Goal: Feedback & Contribution: Contribute content

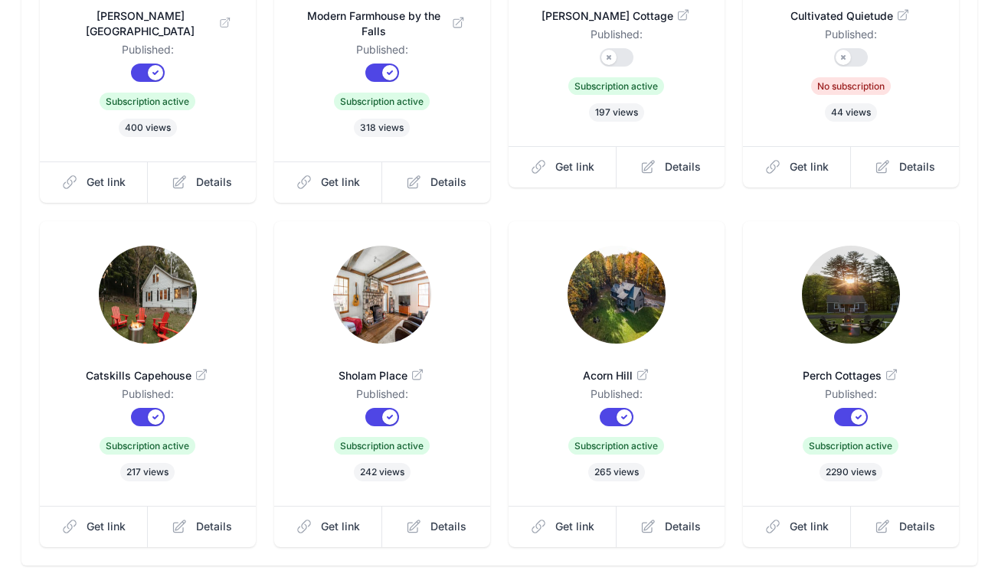
scroll to position [429, 0]
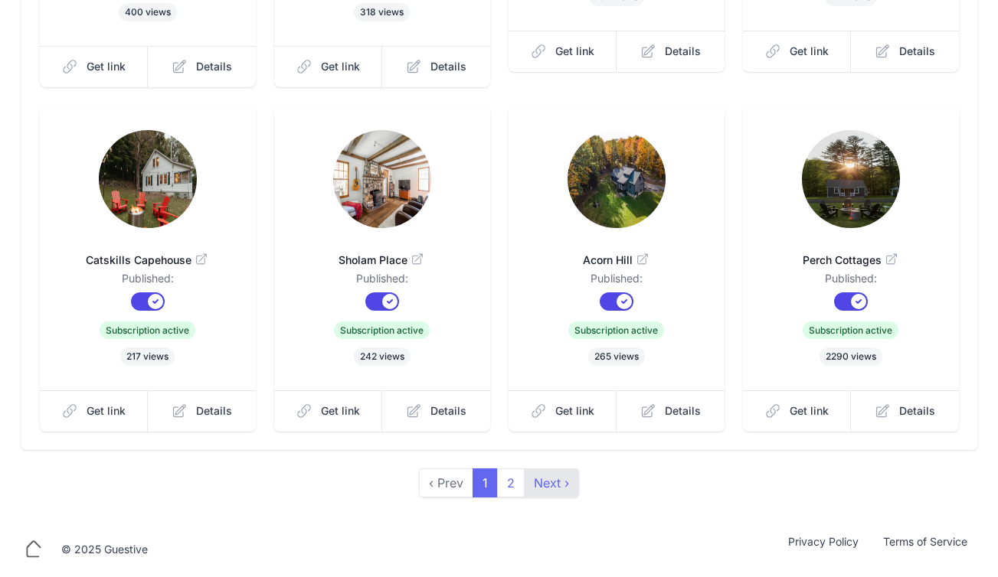
click at [564, 488] on link "Next ›" at bounding box center [551, 483] width 55 height 29
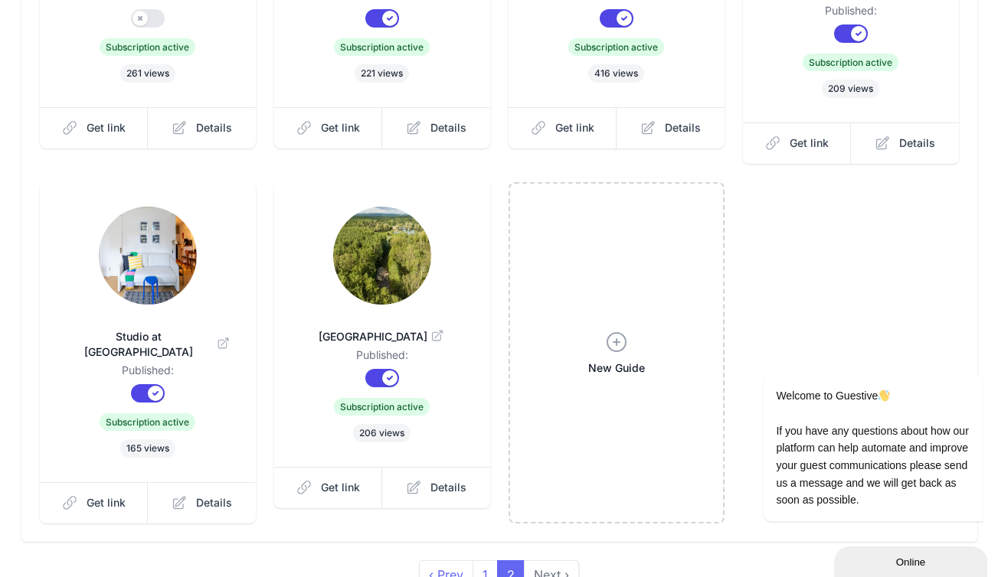
scroll to position [413, 0]
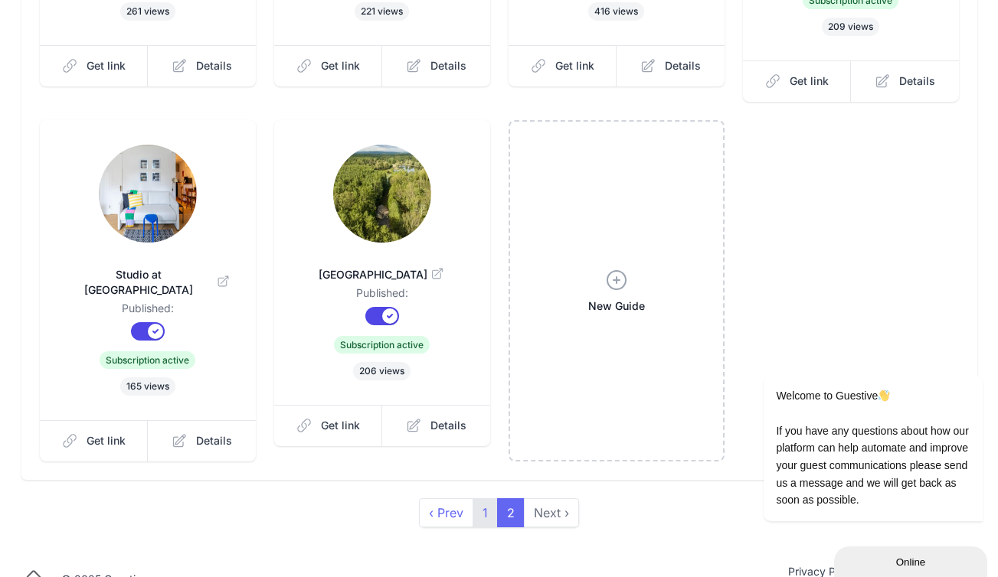
click at [493, 498] on link "1" at bounding box center [484, 512] width 25 height 29
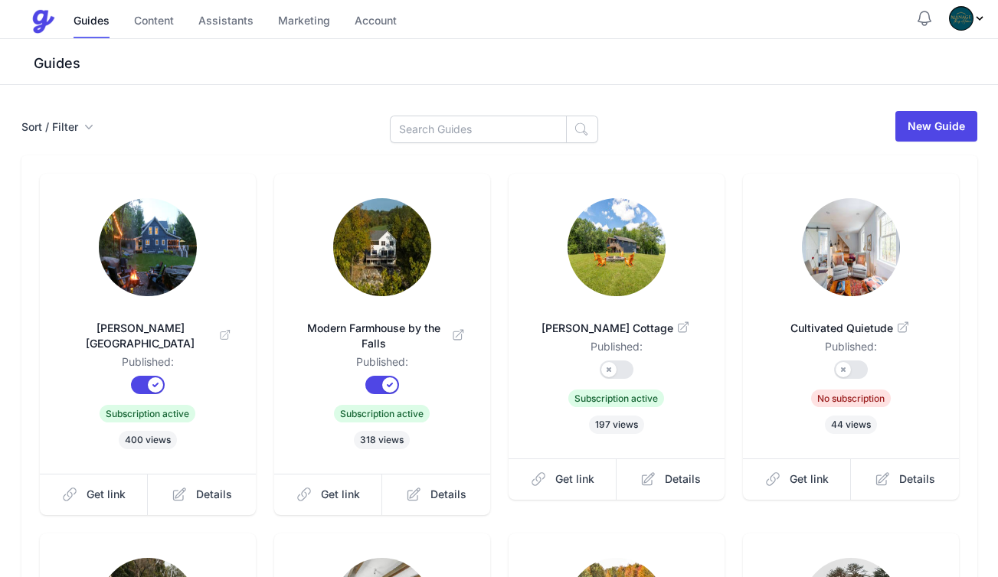
scroll to position [289, 0]
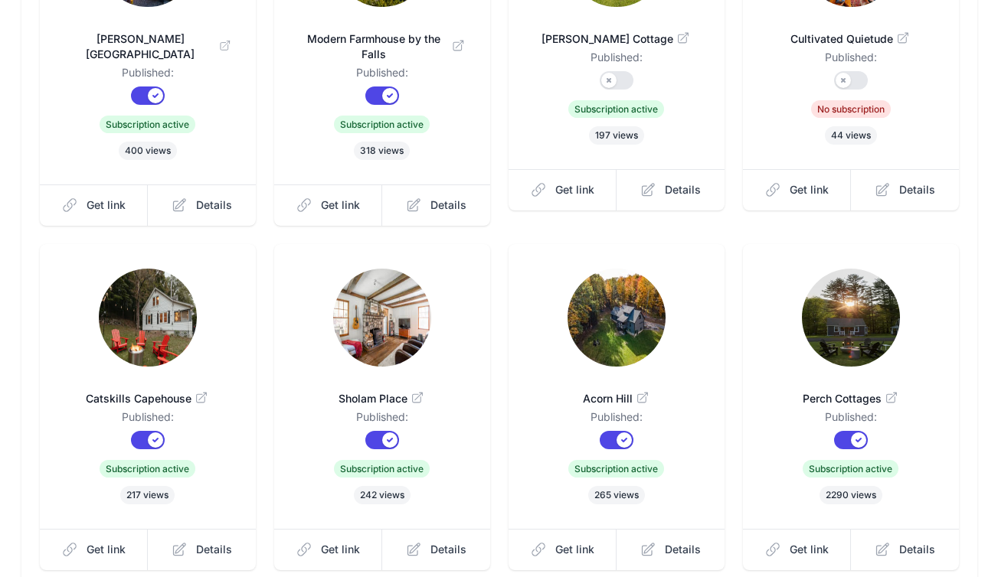
click at [156, 392] on span "Catskills Capehouse" at bounding box center [147, 398] width 167 height 15
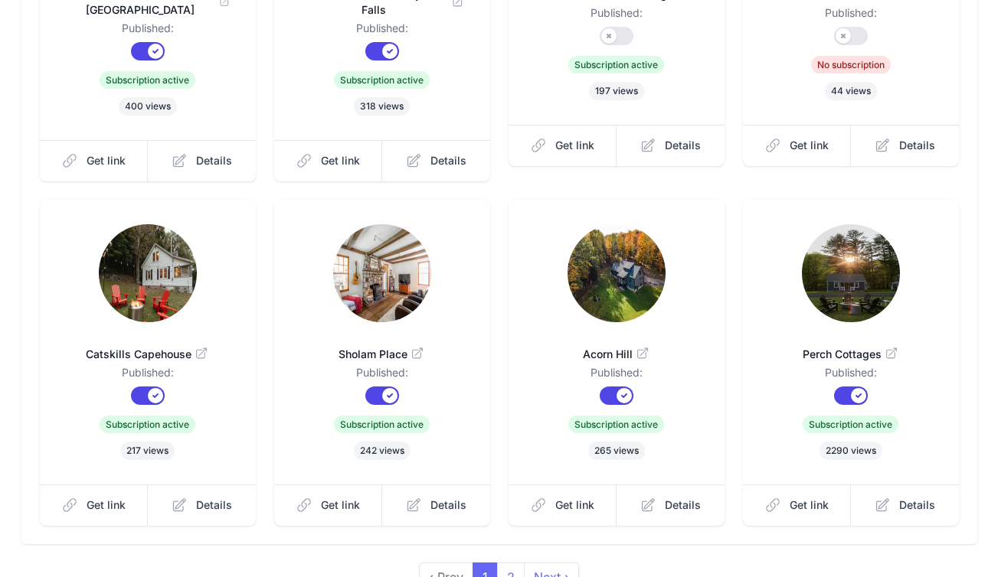
scroll to position [0, 0]
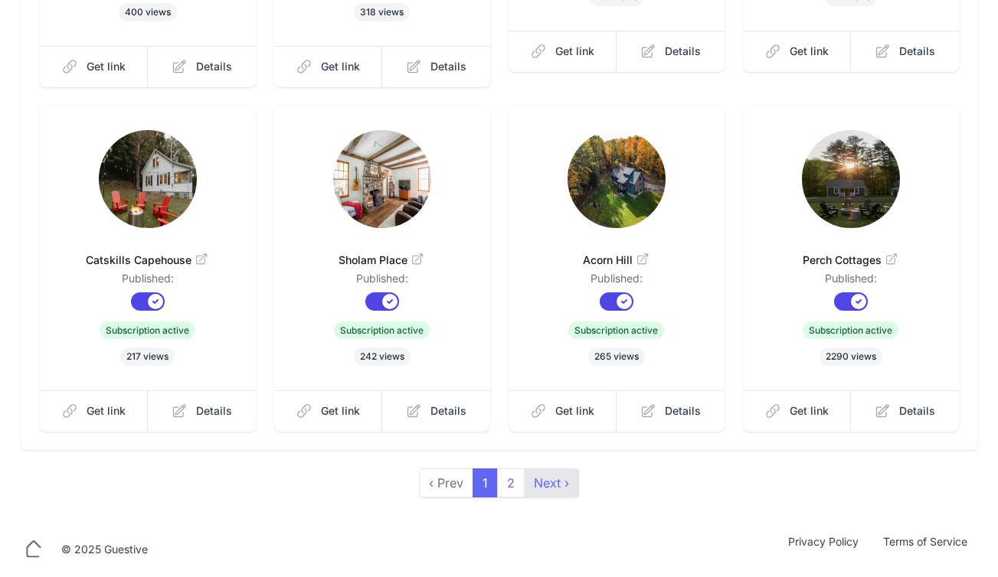
click at [557, 472] on link "Next ›" at bounding box center [551, 483] width 55 height 29
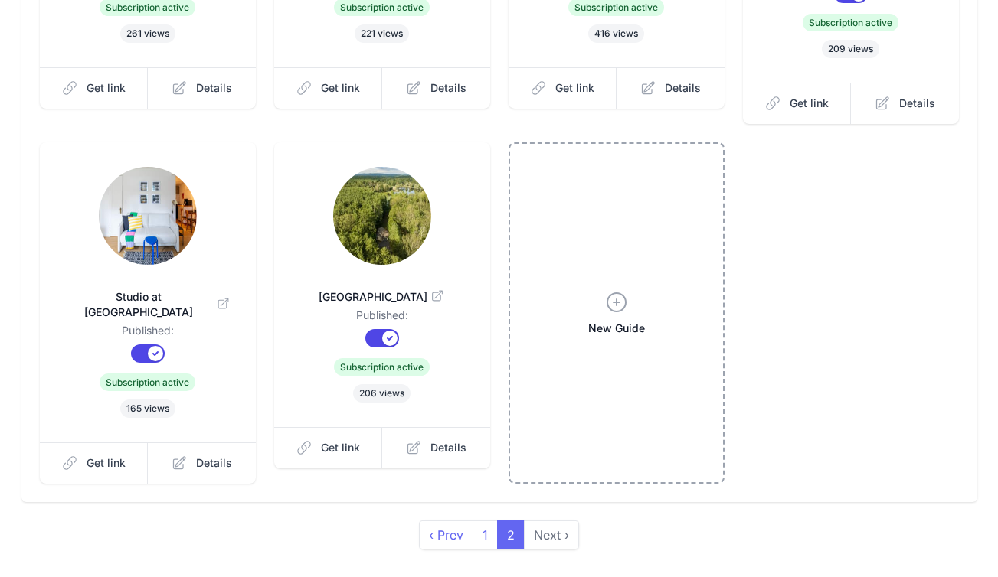
scroll to position [413, 0]
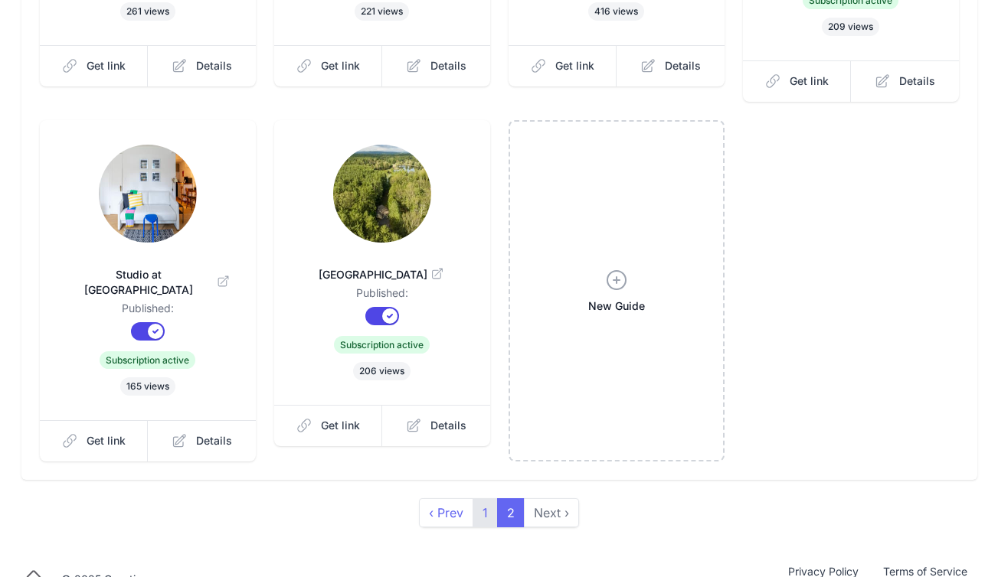
click at [490, 498] on link "1" at bounding box center [484, 512] width 25 height 29
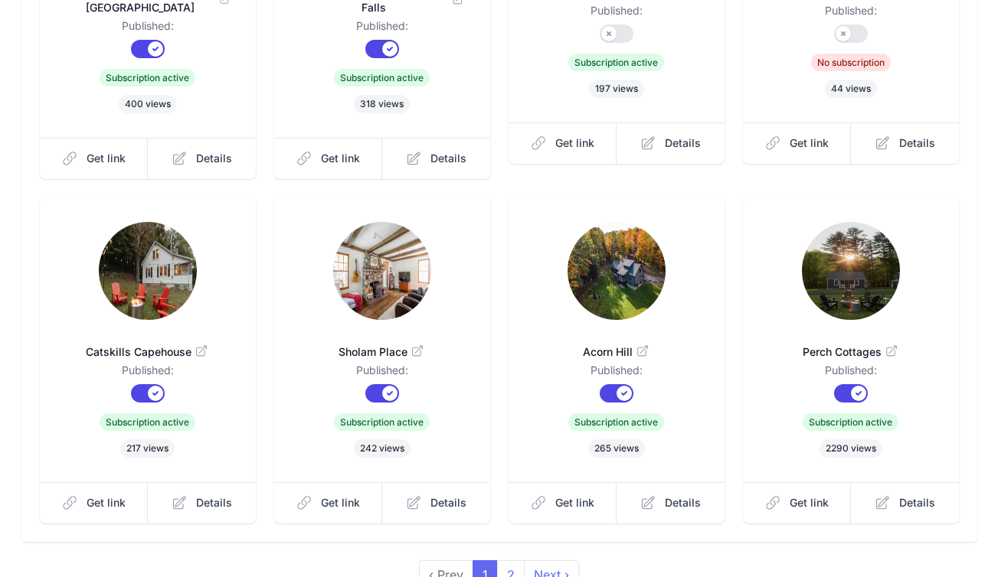
scroll to position [73, 0]
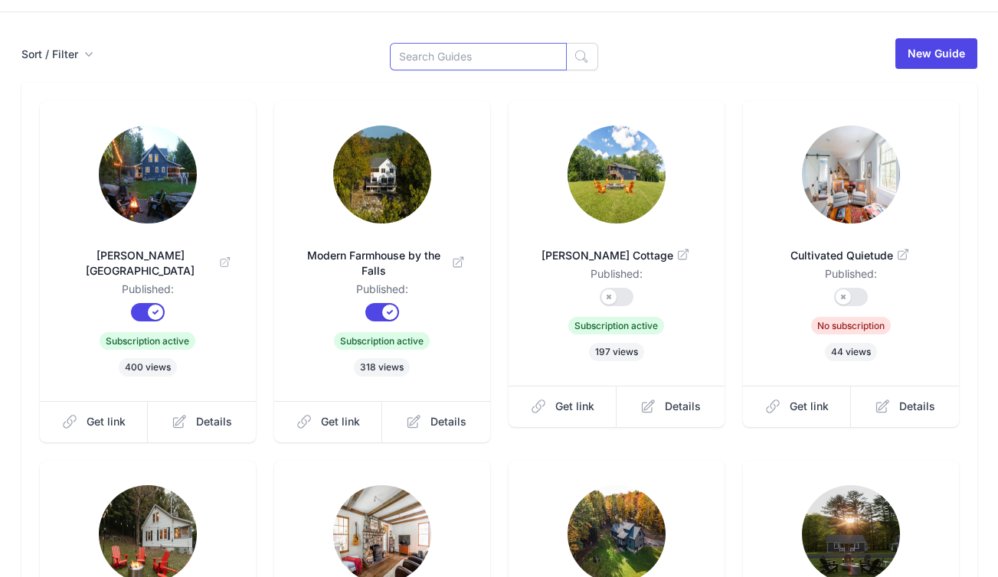
click at [471, 56] on input at bounding box center [478, 57] width 177 height 28
type input "heart"
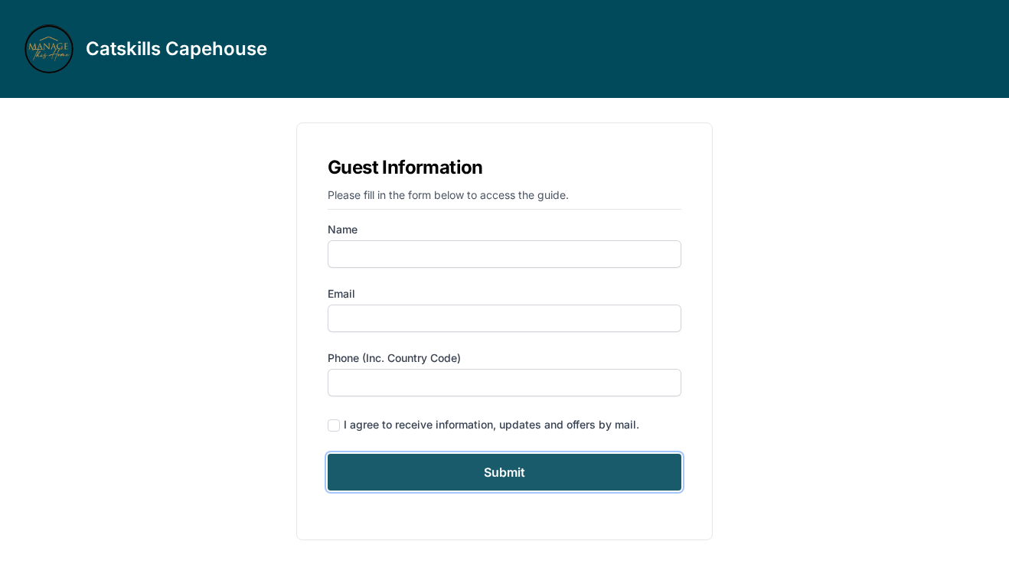
click at [505, 458] on input "Submit" at bounding box center [505, 472] width 354 height 37
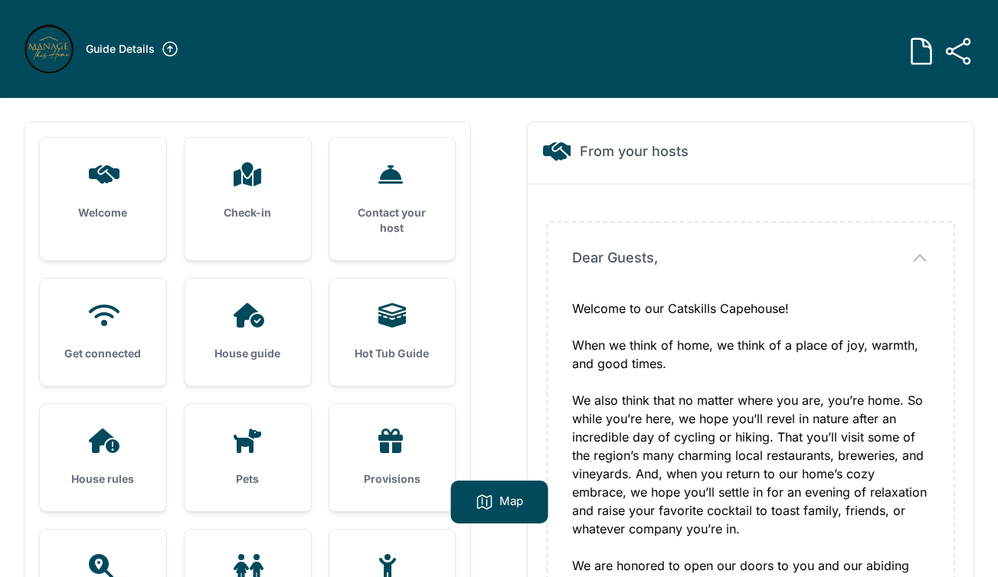
click at [270, 332] on div "House guide" at bounding box center [248, 332] width 126 height 107
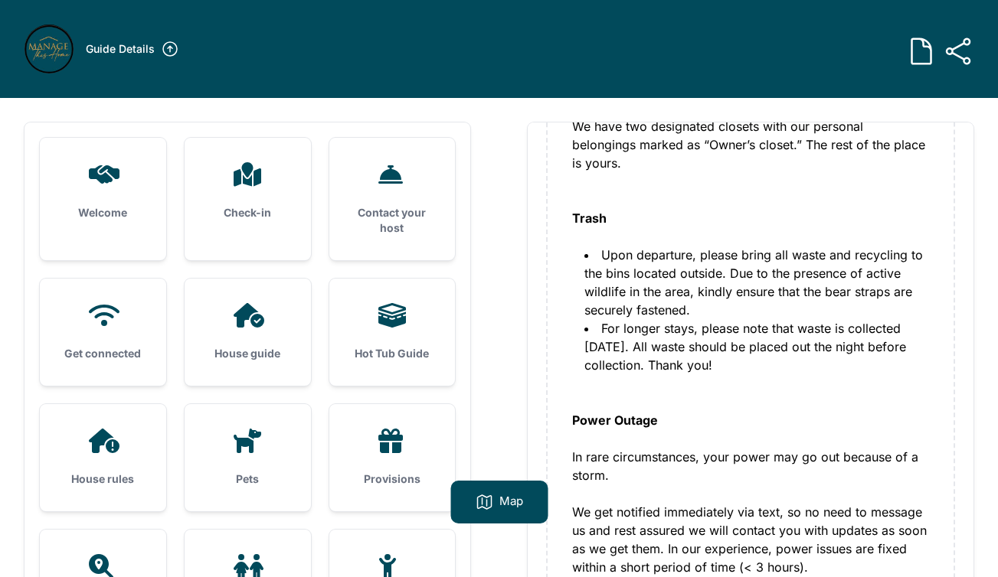
scroll to position [997, 0]
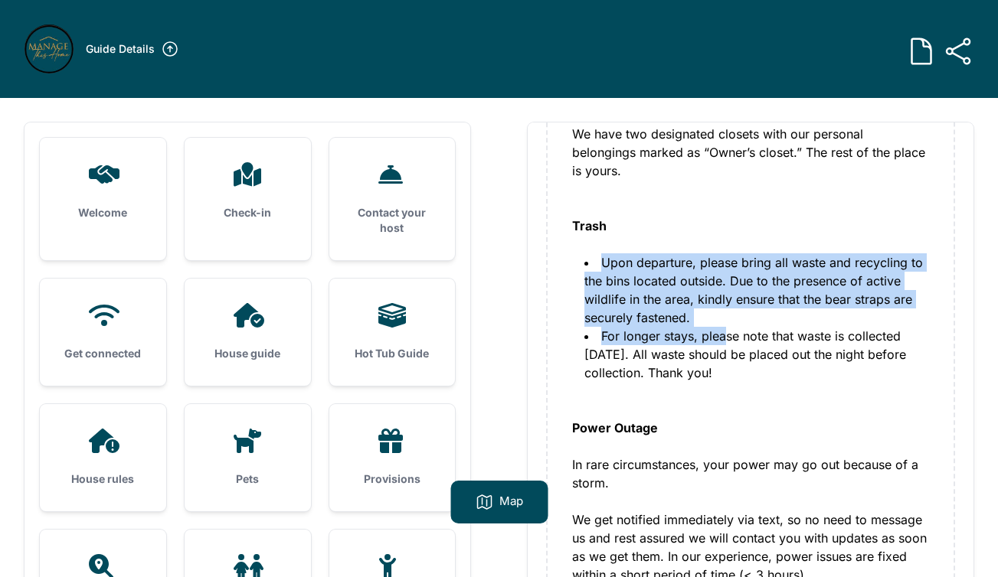
drag, startPoint x: 599, startPoint y: 266, endPoint x: 751, endPoint y: 363, distance: 180.8
click at [727, 344] on ul "Upon departure, please bring all waste and recycling to the bins located outsid…" at bounding box center [750, 317] width 357 height 129
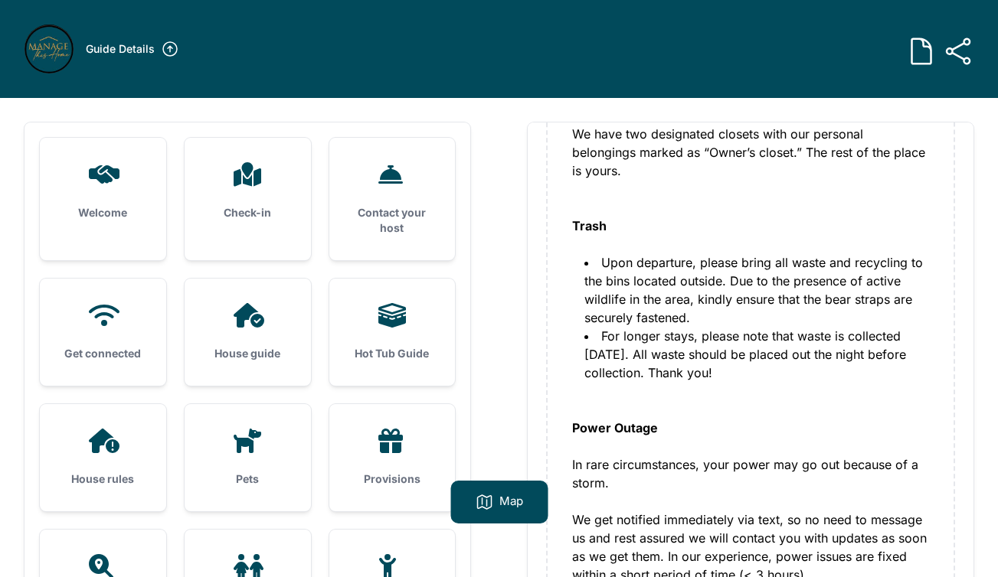
click at [751, 364] on li "For longer stays, please note that waste is collected on Tuesday. All waste sho…" at bounding box center [756, 354] width 345 height 55
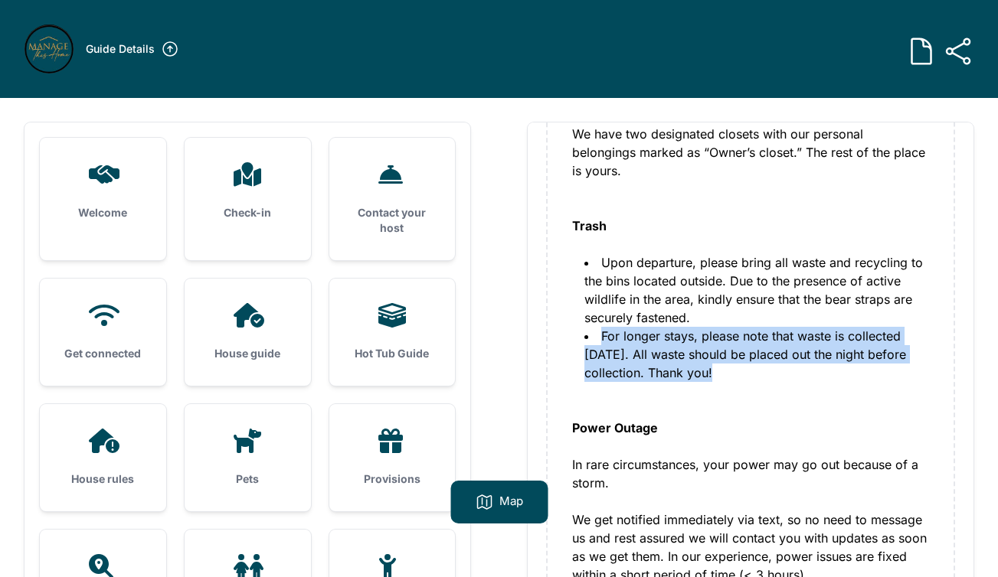
click at [751, 364] on li "For longer stays, please note that waste is collected on Tuesday. All waste sho…" at bounding box center [756, 354] width 345 height 55
click at [793, 380] on li "For longer stays, please note that waste is collected on Tuesday. All waste sho…" at bounding box center [756, 354] width 345 height 55
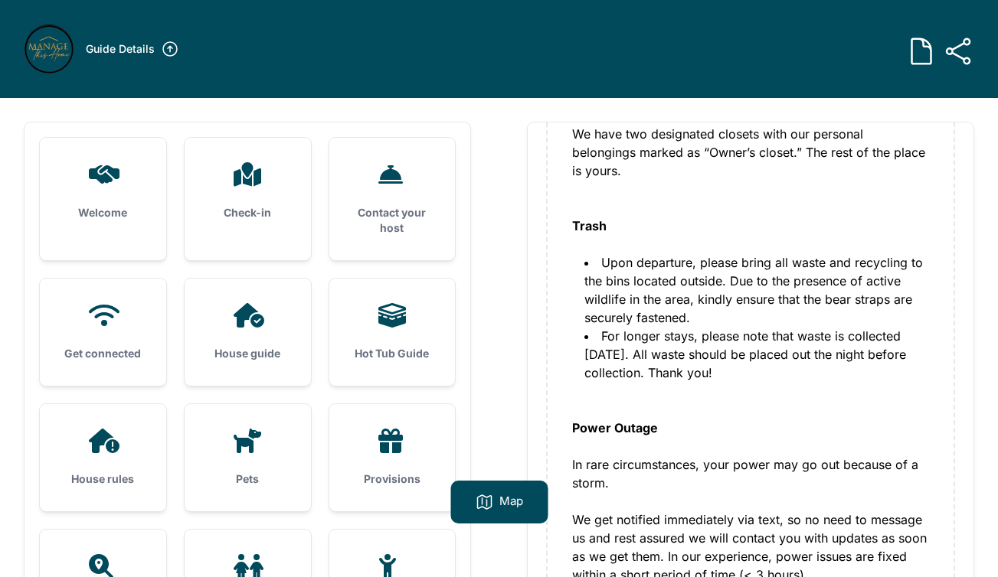
click at [793, 380] on li "For longer stays, please note that waste is collected on Tuesday. All waste sho…" at bounding box center [756, 354] width 345 height 55
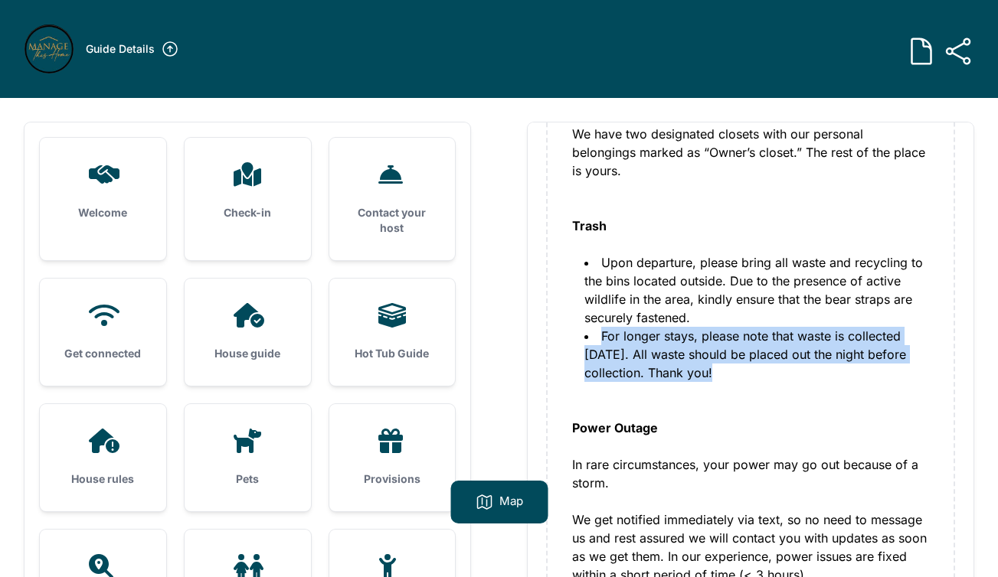
click at [793, 380] on li "For longer stays, please note that waste is collected on Tuesday. All waste sho…" at bounding box center [756, 354] width 345 height 55
click at [792, 387] on div "Power Outage In rare circumstances, your power may go out because of a storm." at bounding box center [750, 446] width 357 height 129
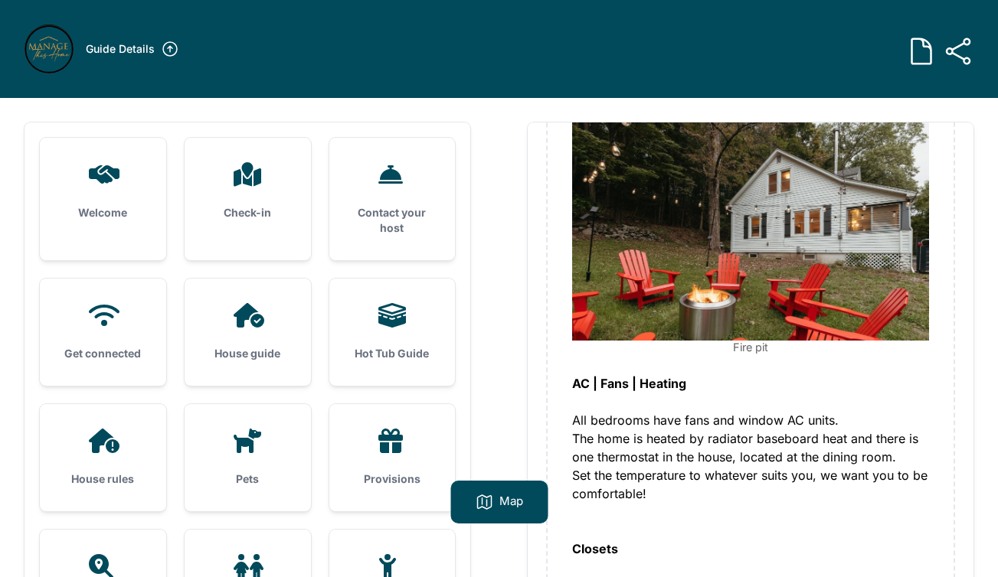
scroll to position [0, 0]
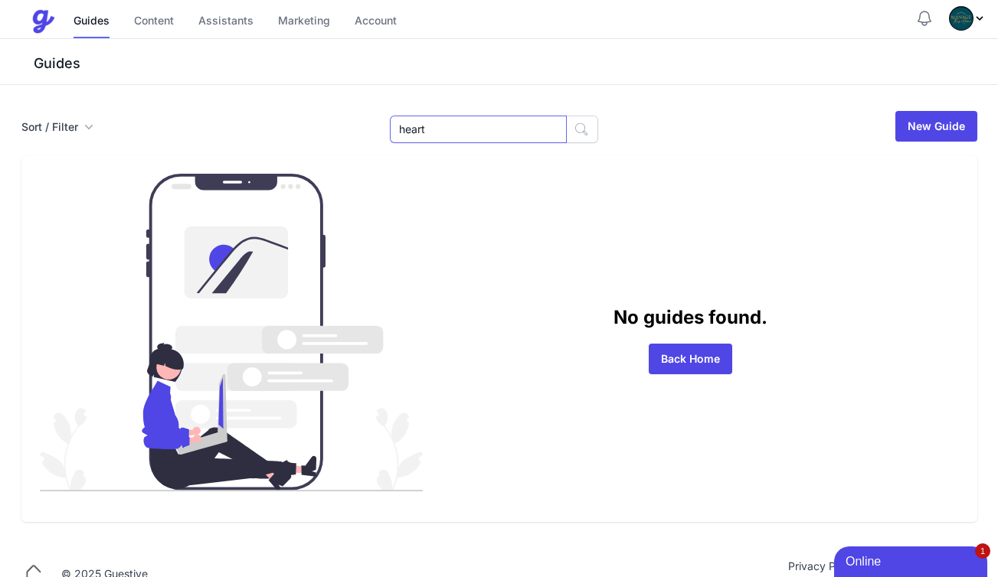
click at [462, 130] on input "heart" at bounding box center [478, 130] width 177 height 28
type input "round"
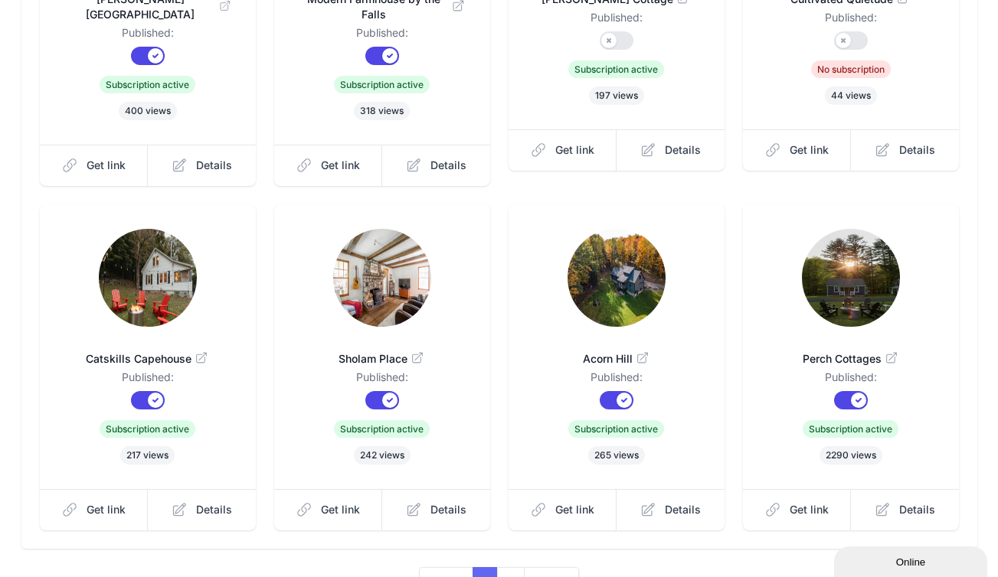
scroll to position [429, 0]
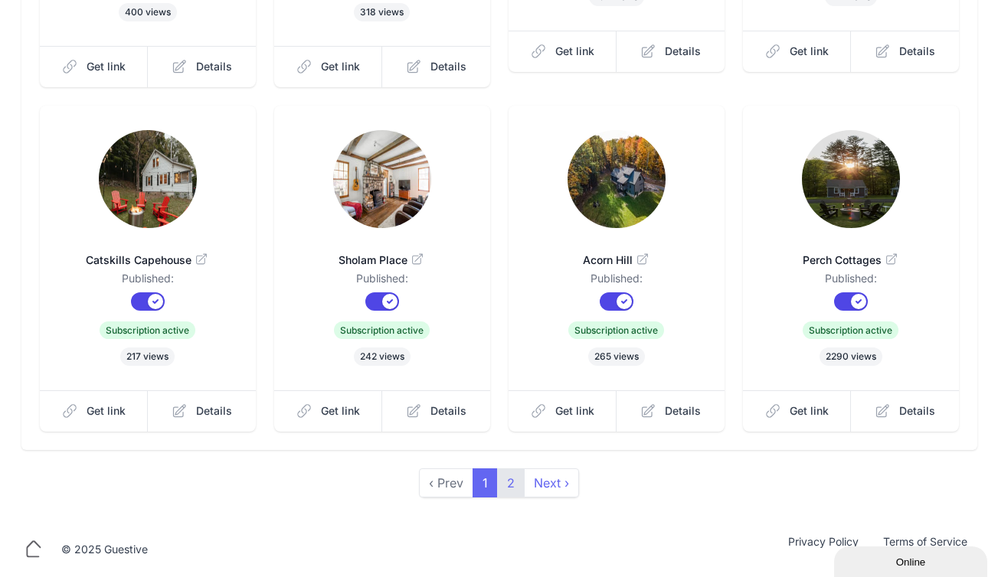
click at [513, 492] on link "2" at bounding box center [511, 483] width 28 height 29
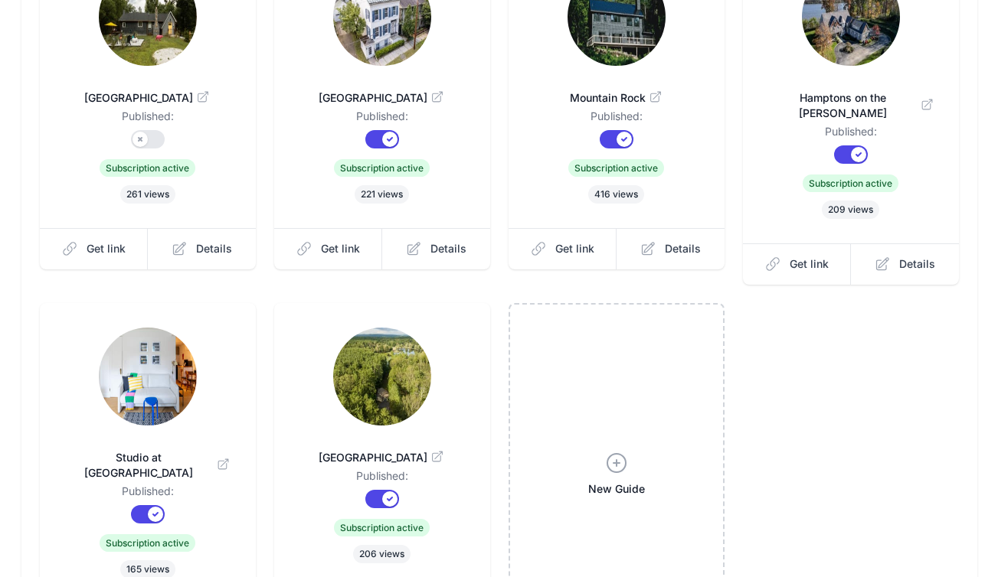
scroll to position [245, 0]
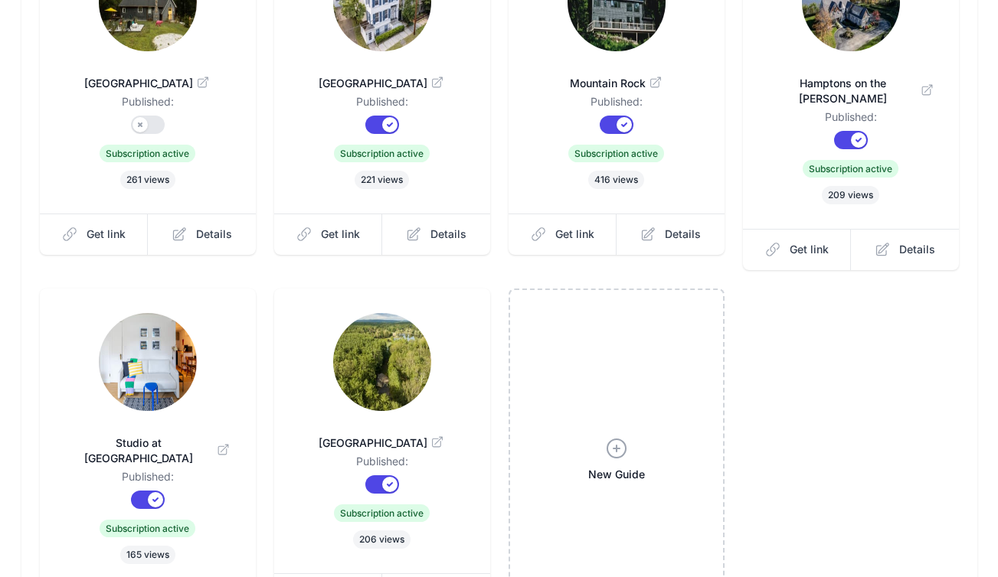
click at [395, 368] on img at bounding box center [382, 362] width 98 height 98
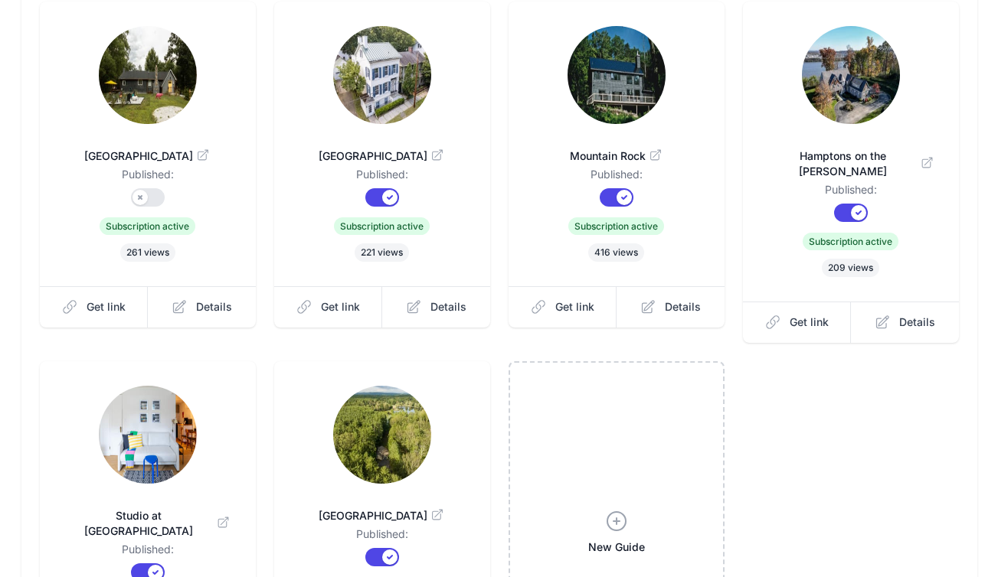
scroll to position [164, 0]
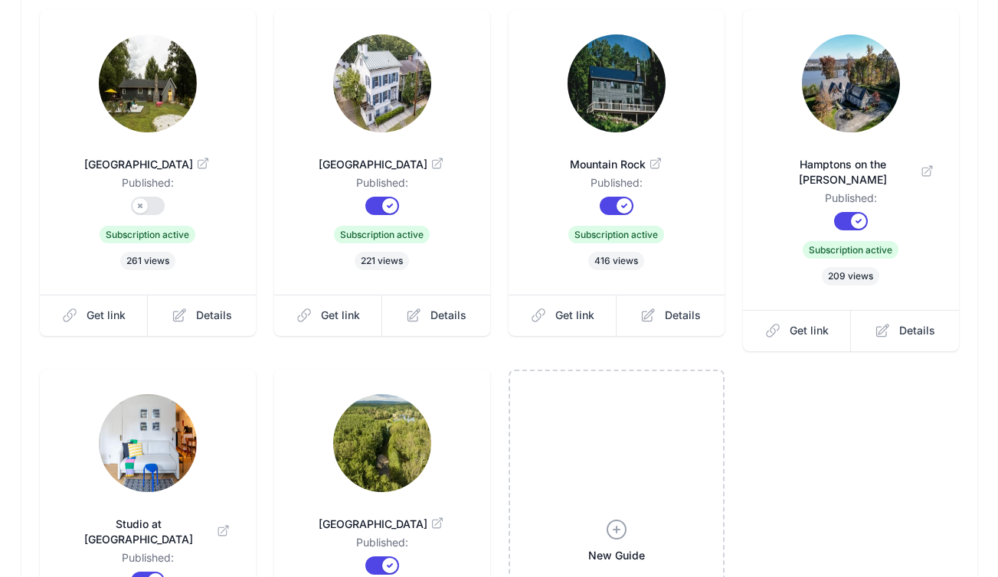
click at [606, 100] on img at bounding box center [616, 83] width 98 height 98
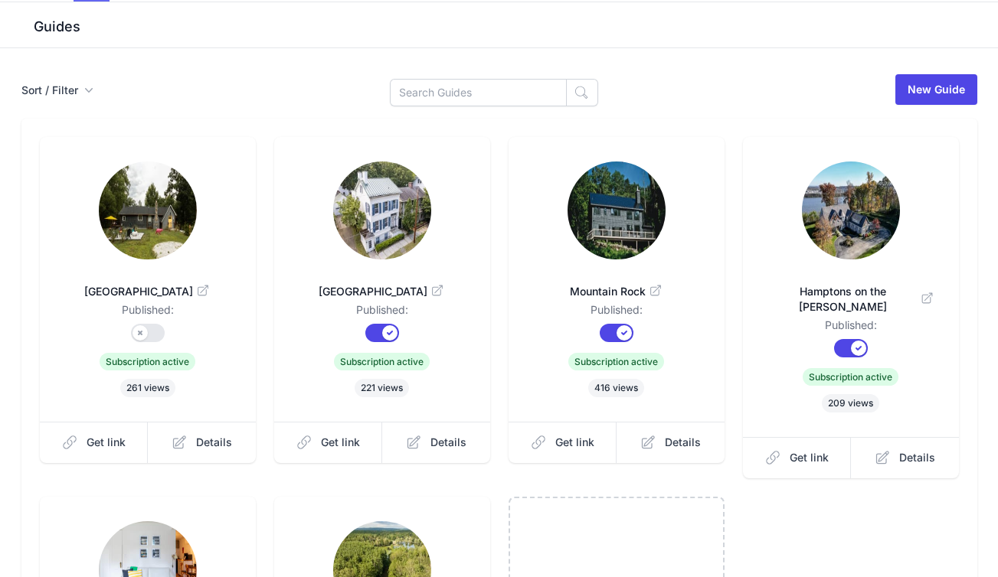
scroll to position [0, 0]
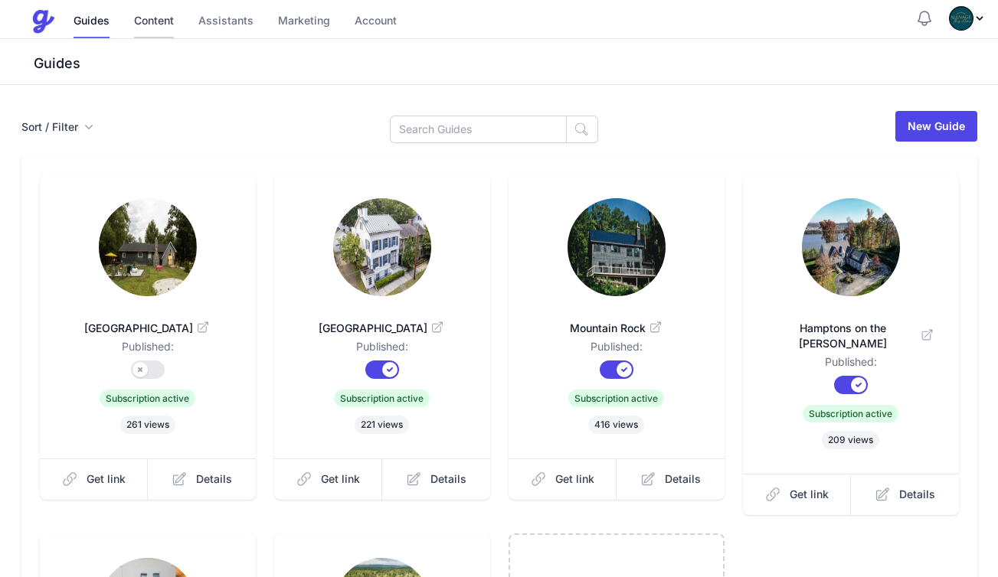
click at [159, 28] on link "Content" at bounding box center [154, 21] width 40 height 33
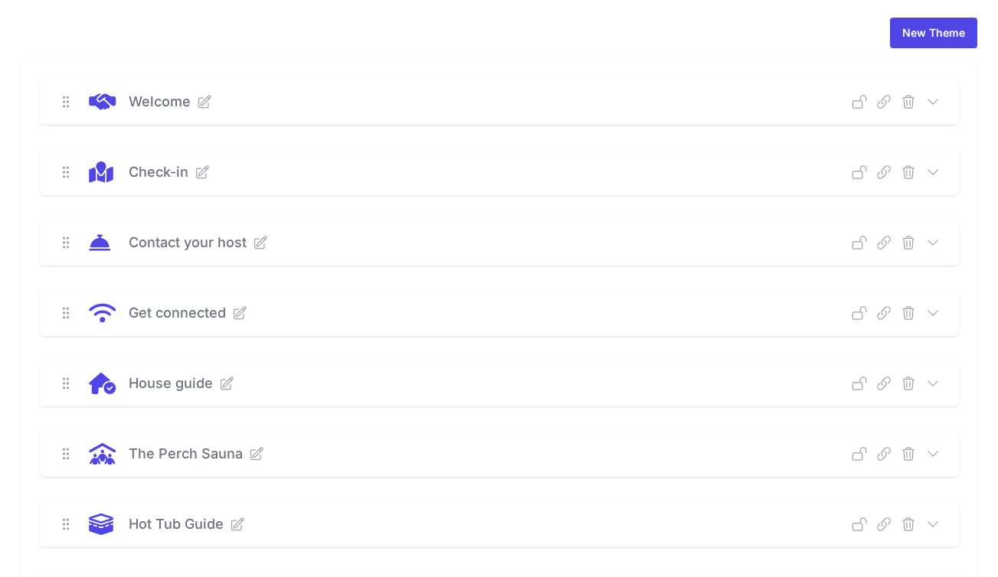
scroll to position [93, 0]
click at [930, 381] on icon at bounding box center [932, 381] width 10 height 5
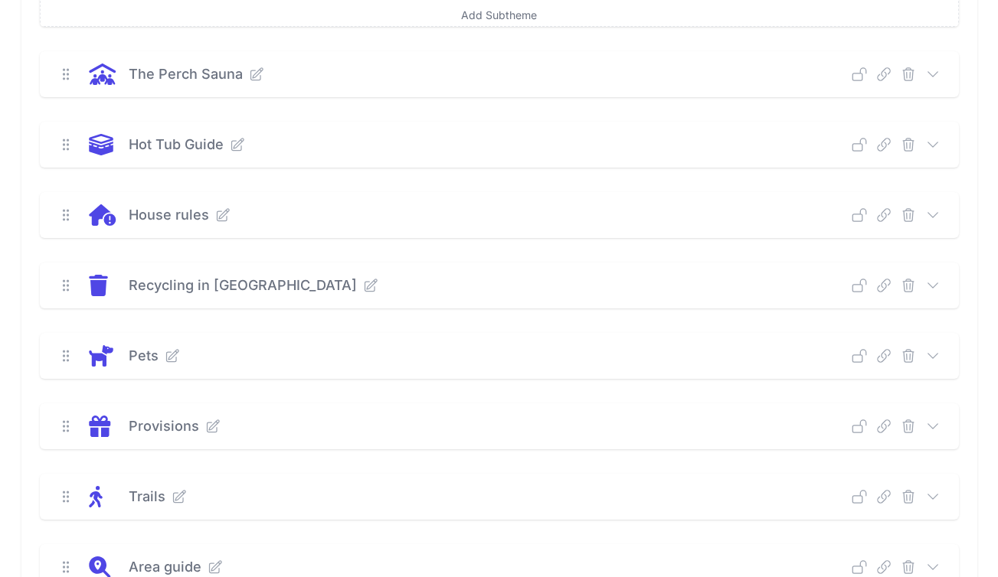
scroll to position [675, 0]
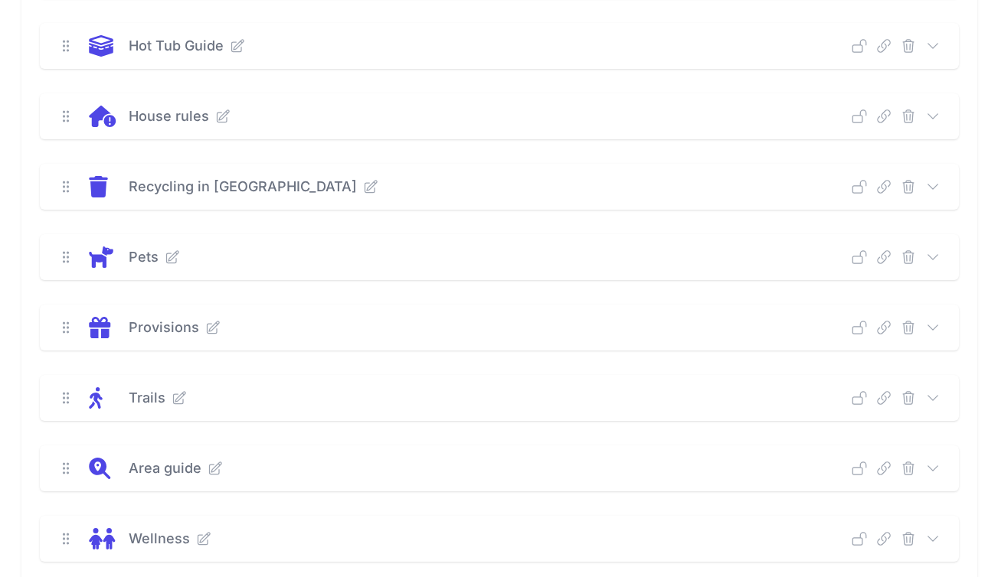
click at [928, 468] on icon at bounding box center [932, 468] width 15 height 15
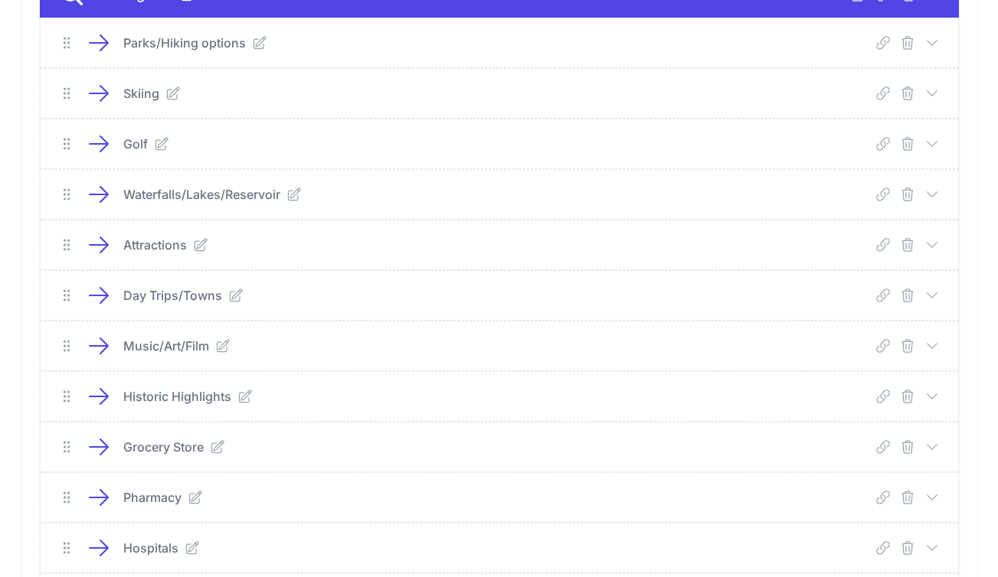
scroll to position [1162, 0]
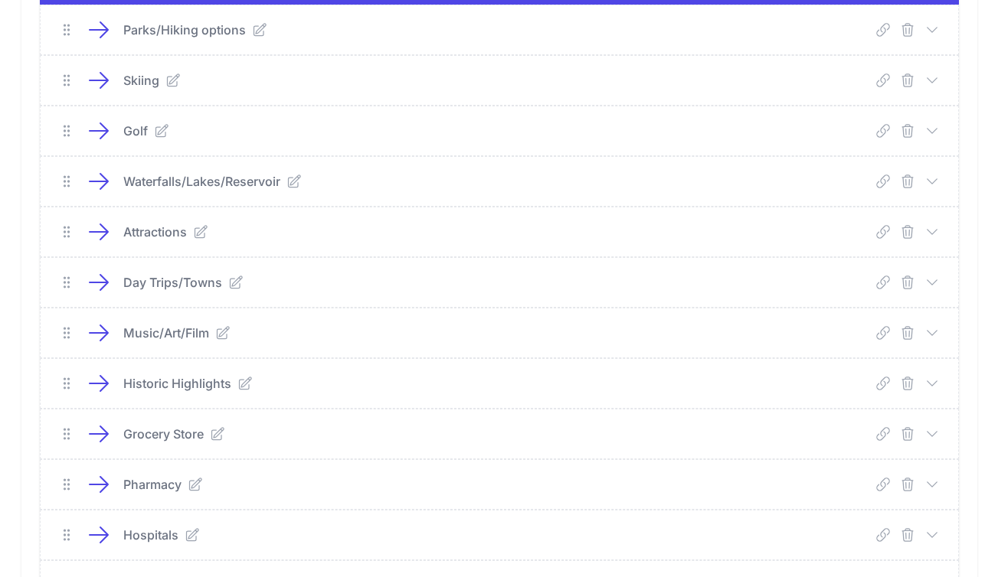
click at [933, 434] on icon at bounding box center [931, 433] width 10 height 5
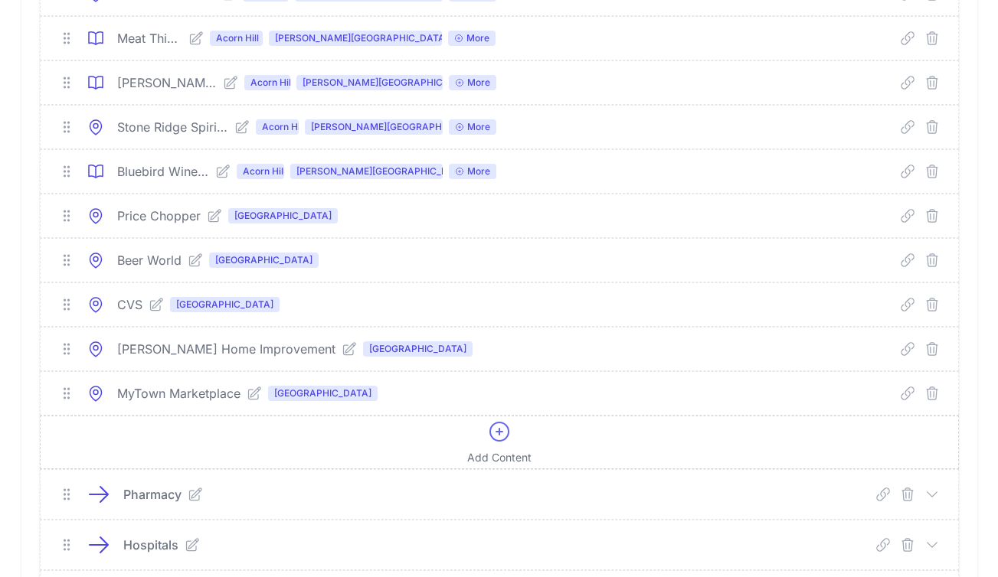
scroll to position [2945, 0]
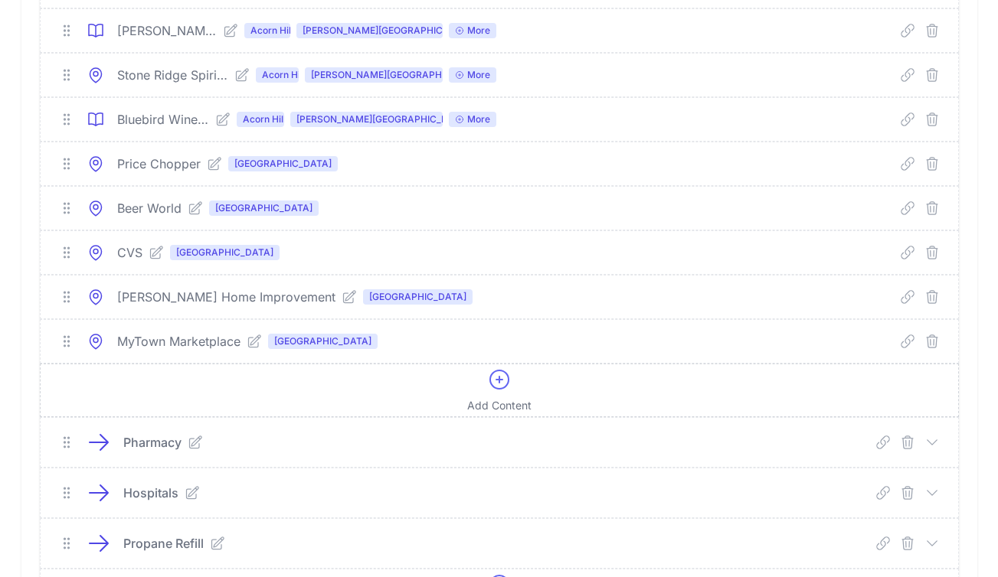
click at [498, 380] on icon at bounding box center [499, 380] width 18 height 18
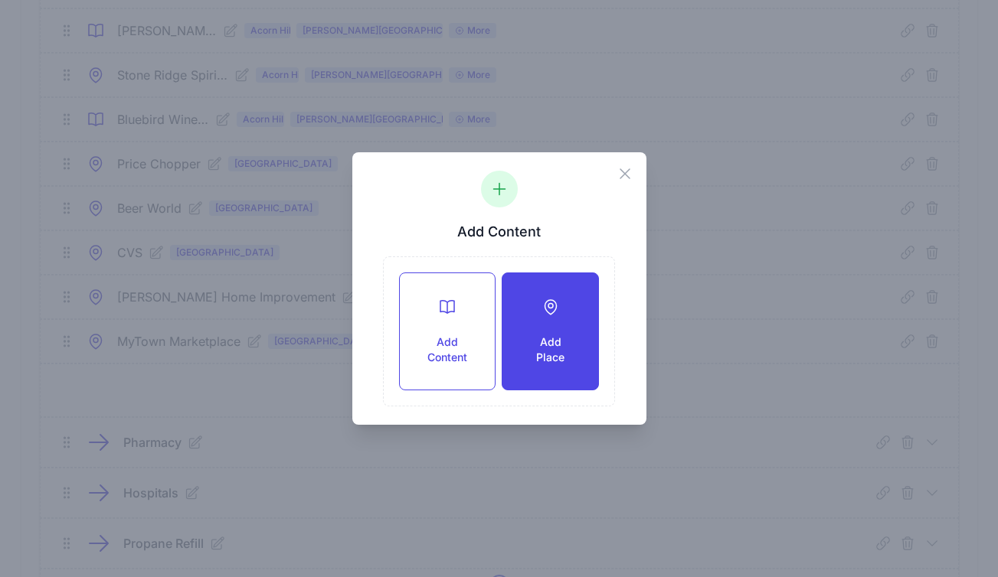
click at [557, 338] on h3 "Add Place" at bounding box center [550, 350] width 46 height 31
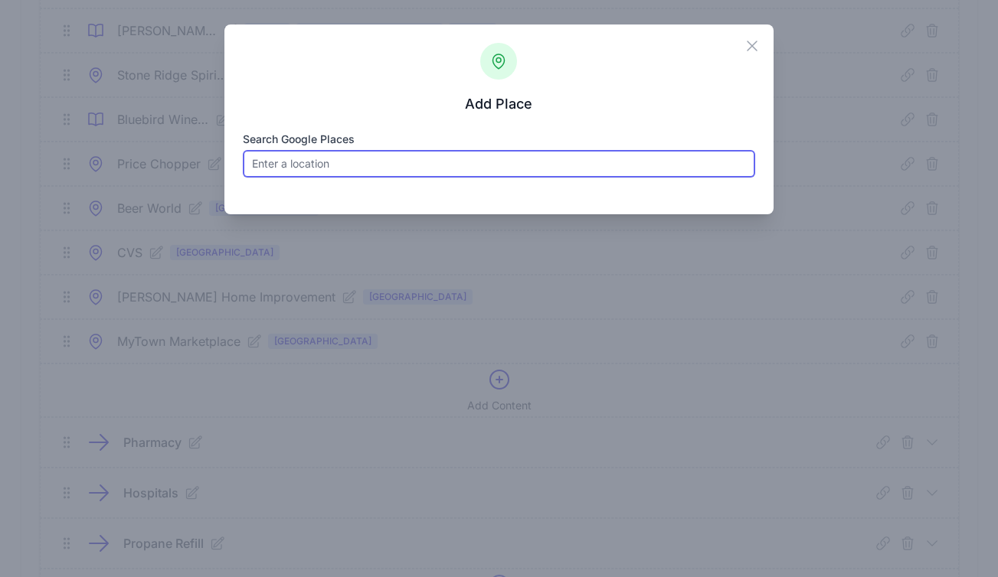
click at [319, 154] on input "Search Google Places" at bounding box center [499, 164] width 512 height 28
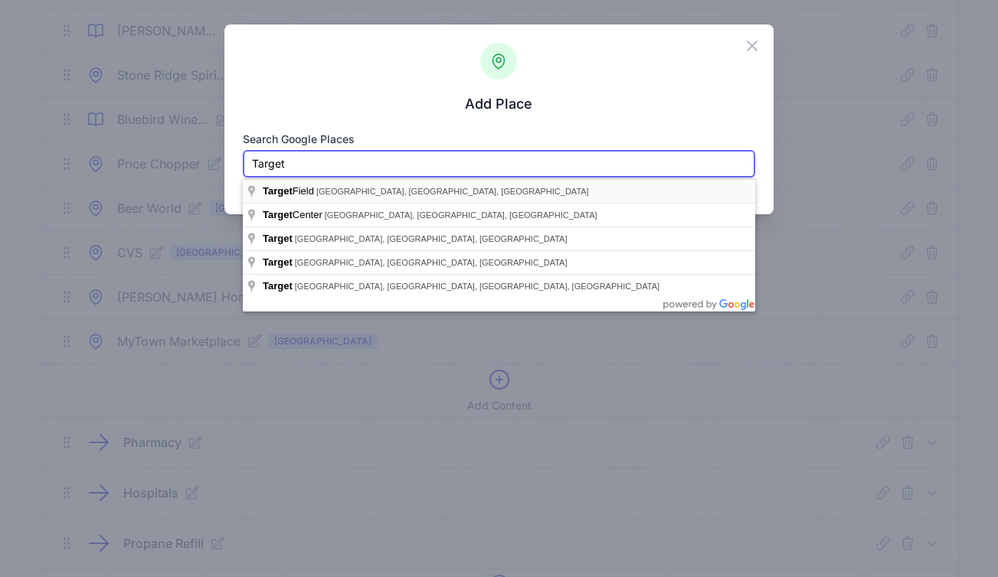
paste input "1300 Ulster Ave, Kingston, NY 12401"
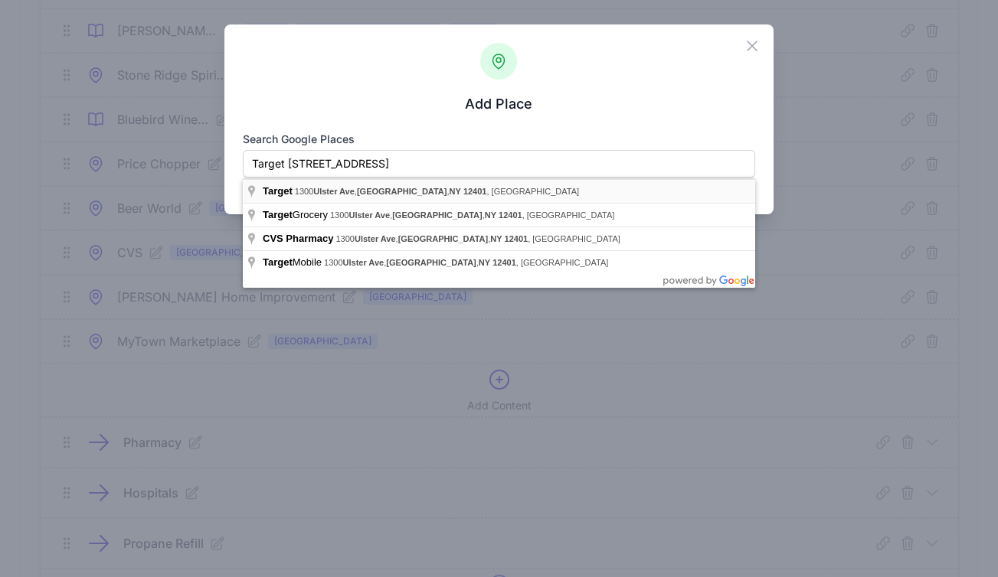
type input "Target, 1300 Ulster Ave, Kingston, NY 12401, USA"
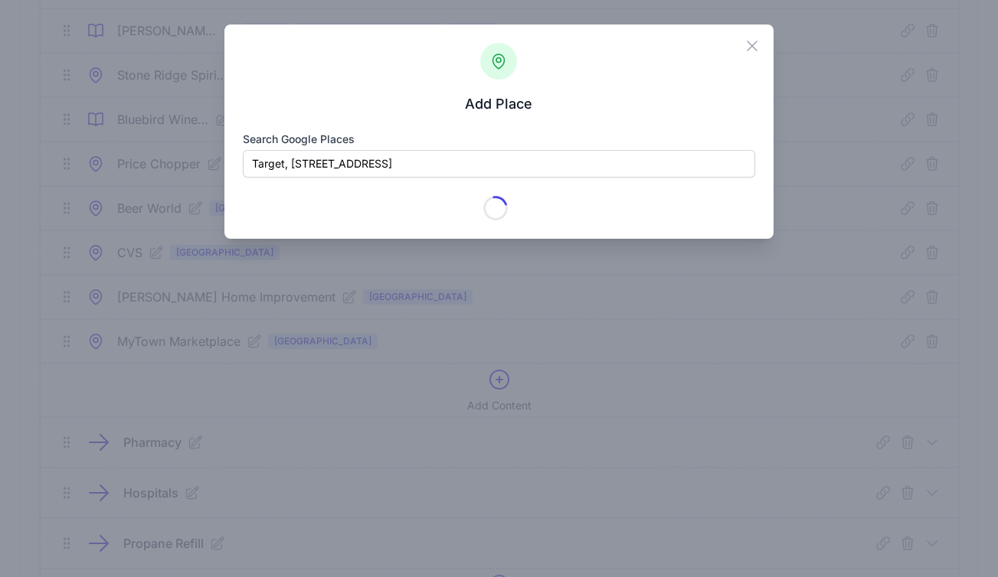
type input "Target"
checkbox input "true"
type input "1300 Ulster Ave"
type input "Kingston"
type input "NY"
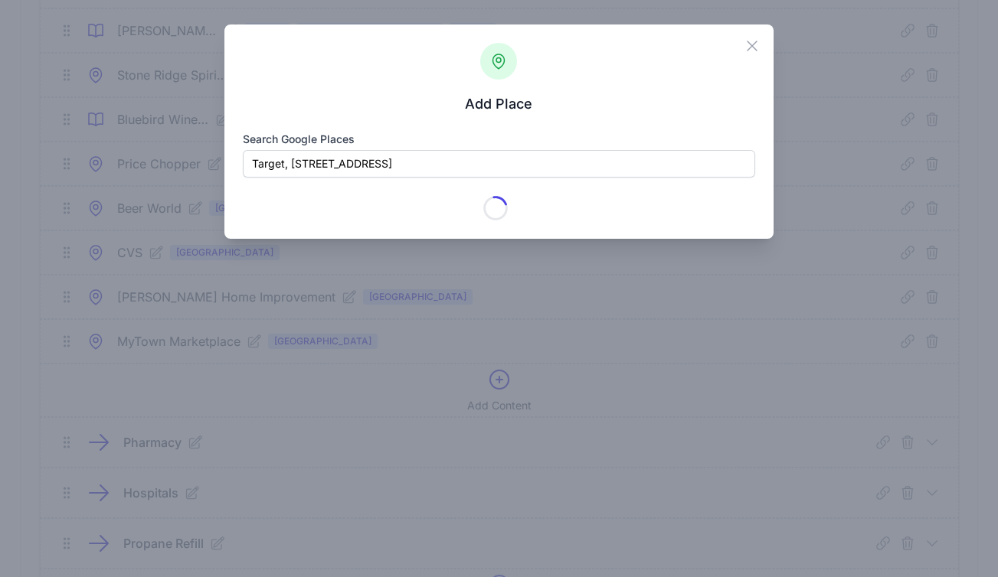
type input "12401-1501"
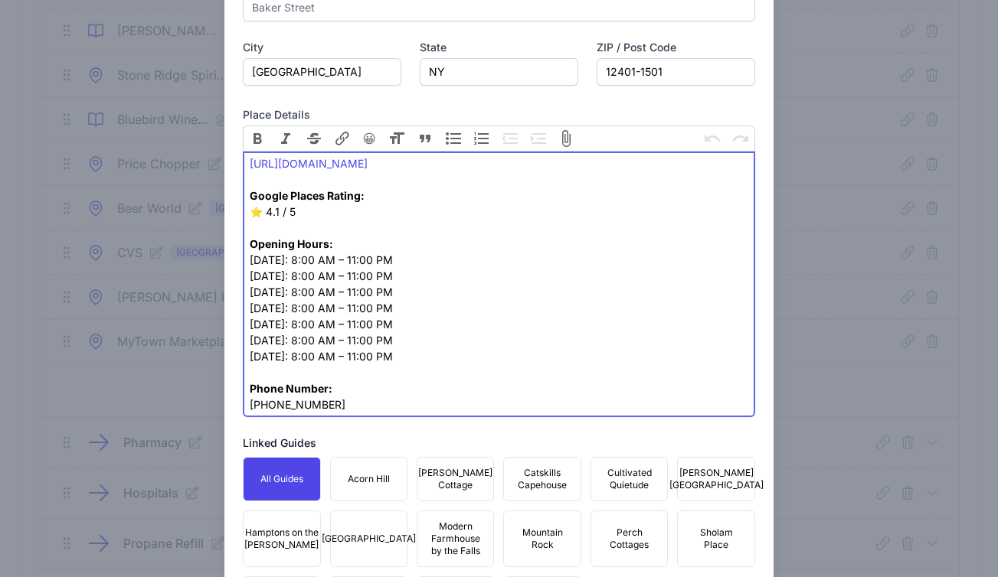
scroll to position [605, 0]
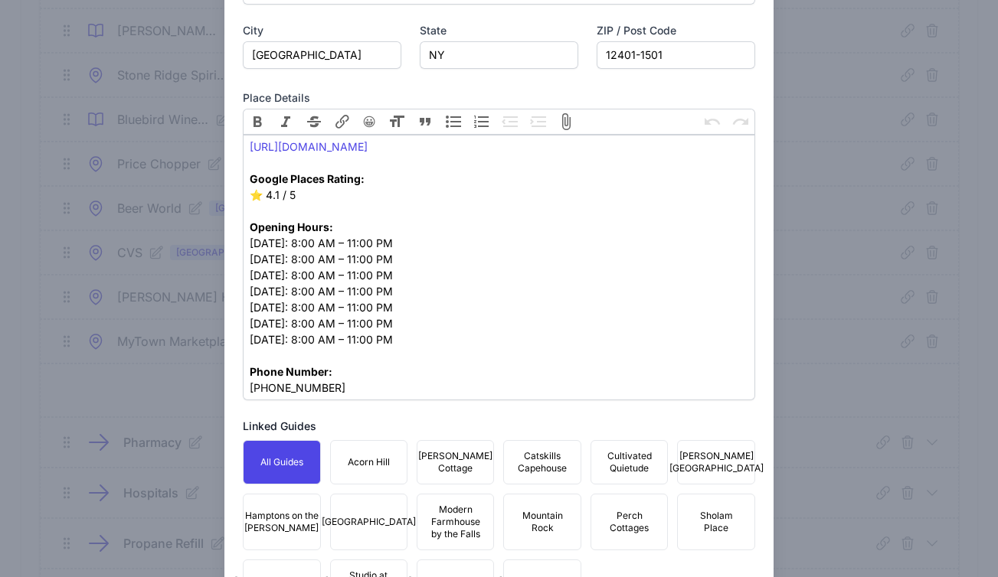
checkbox input "false"
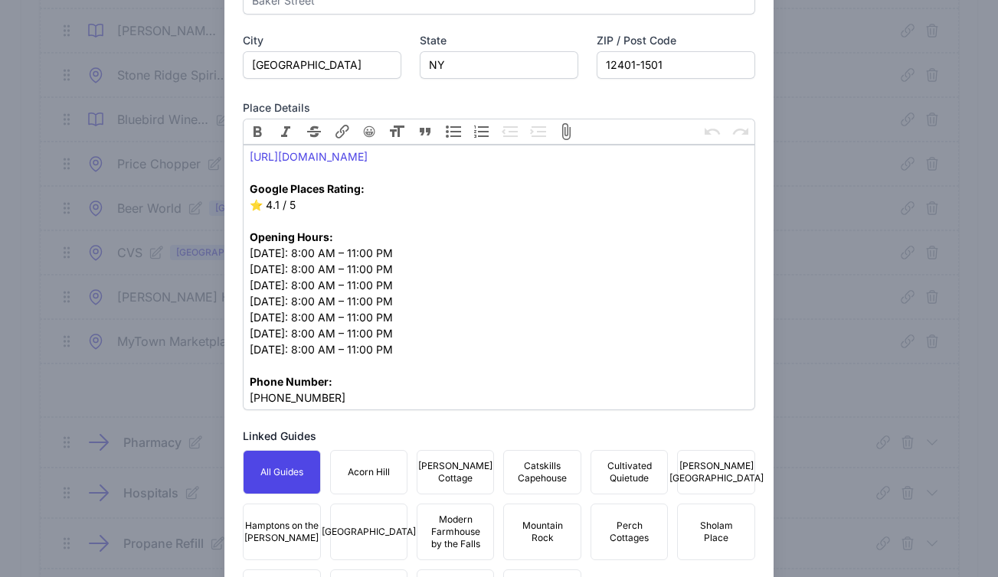
scroll to position [776, 0]
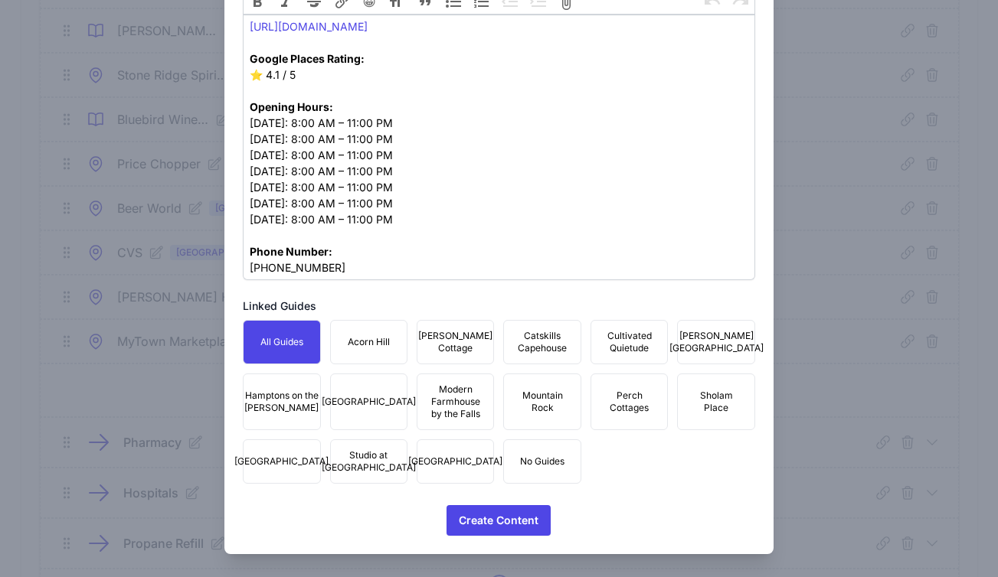
click at [533, 414] on span "Mountain Rock" at bounding box center [541, 402] width 57 height 25
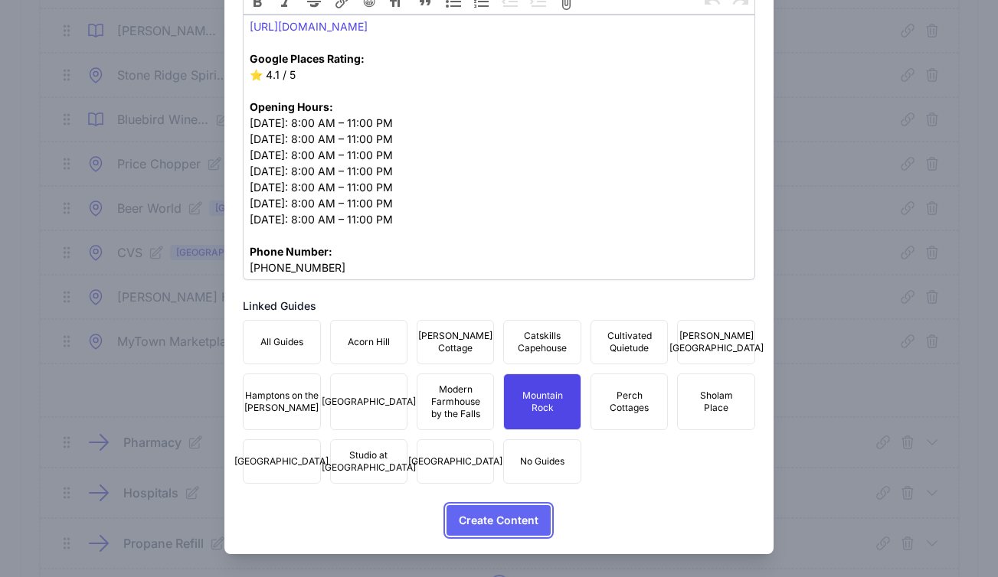
click at [486, 533] on span "Create Content" at bounding box center [499, 520] width 80 height 31
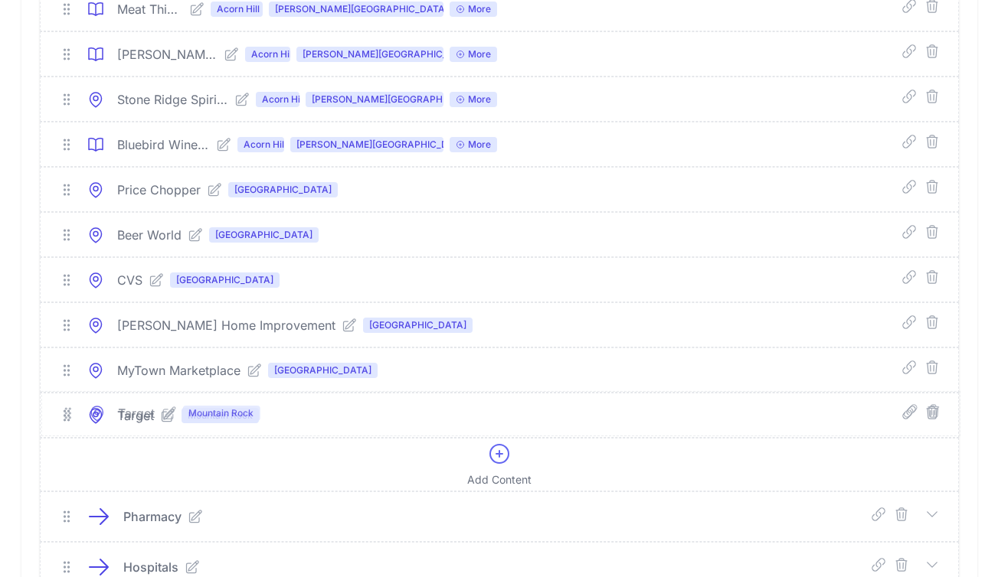
drag, startPoint x: 67, startPoint y: 434, endPoint x: 68, endPoint y: 417, distance: 16.9
click at [68, 417] on div "Target Mountain Rock Deep Link Select a guide and copy the deep link to send to…" at bounding box center [499, 416] width 917 height 44
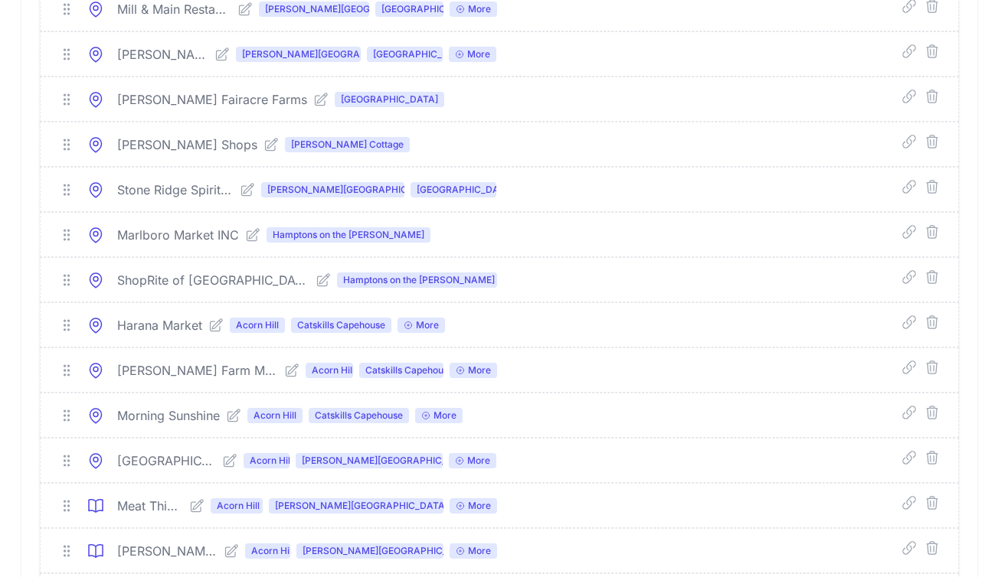
scroll to position [1492, 0]
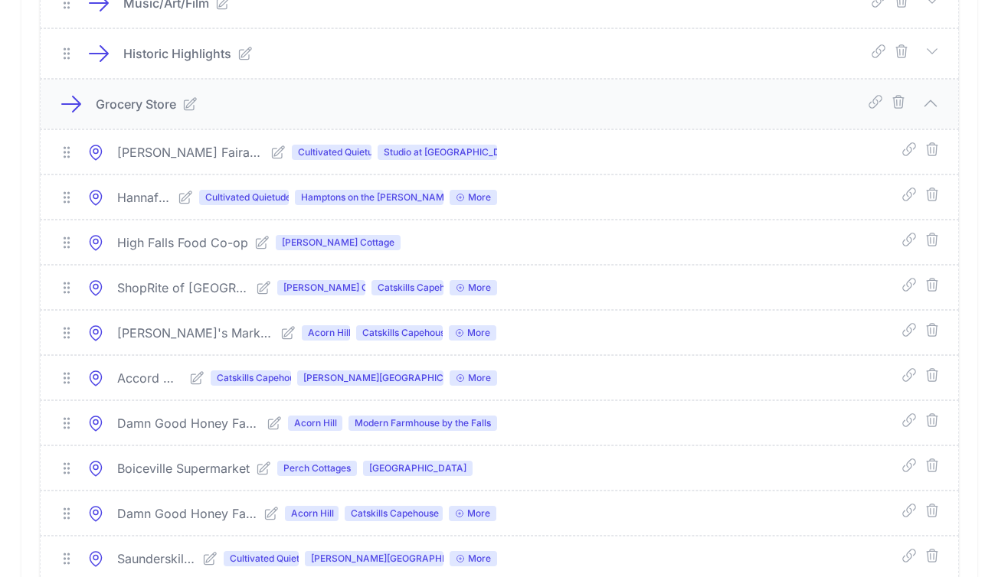
click at [256, 291] on icon at bounding box center [263, 287] width 15 height 15
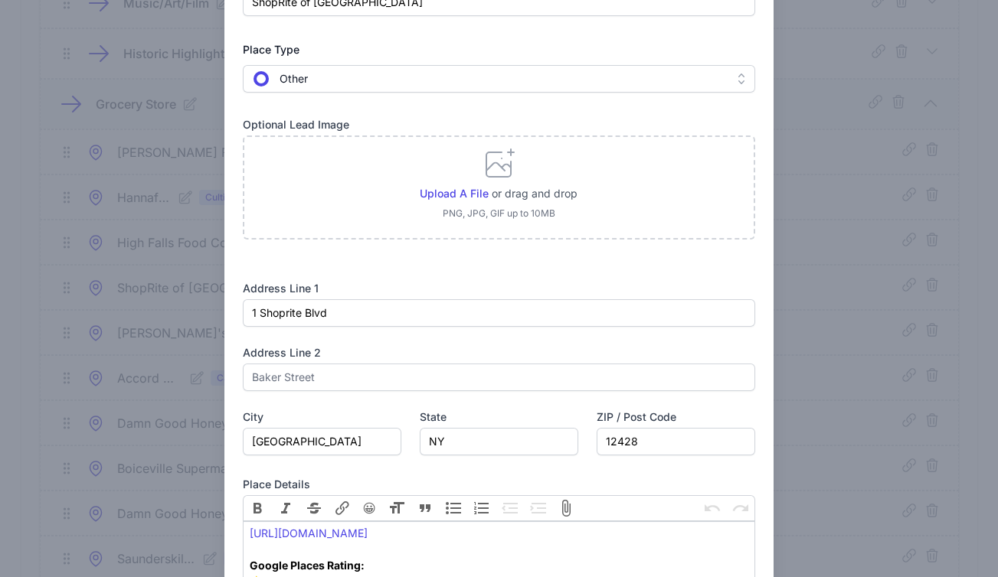
scroll to position [0, 0]
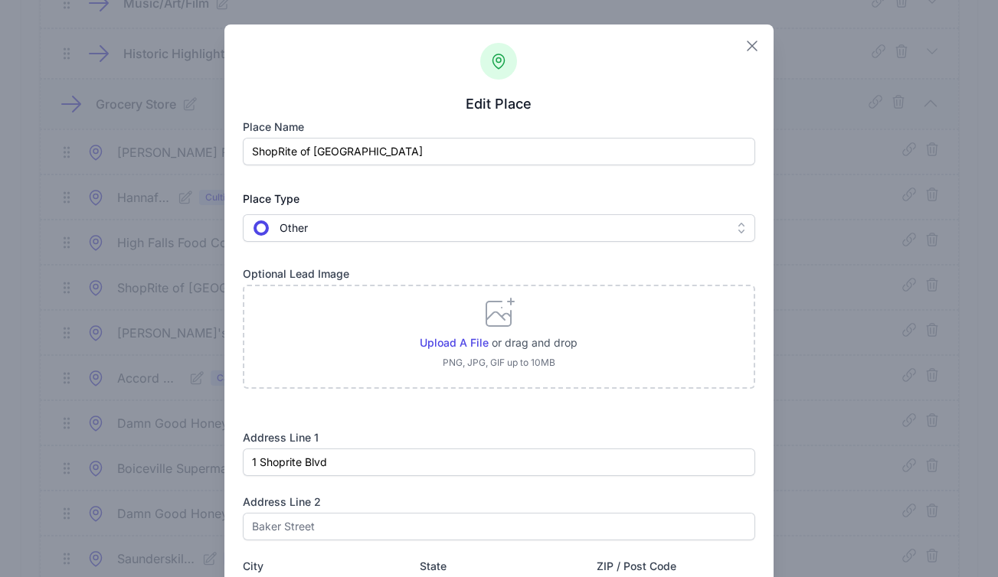
click at [747, 47] on icon "button" at bounding box center [751, 45] width 9 height 9
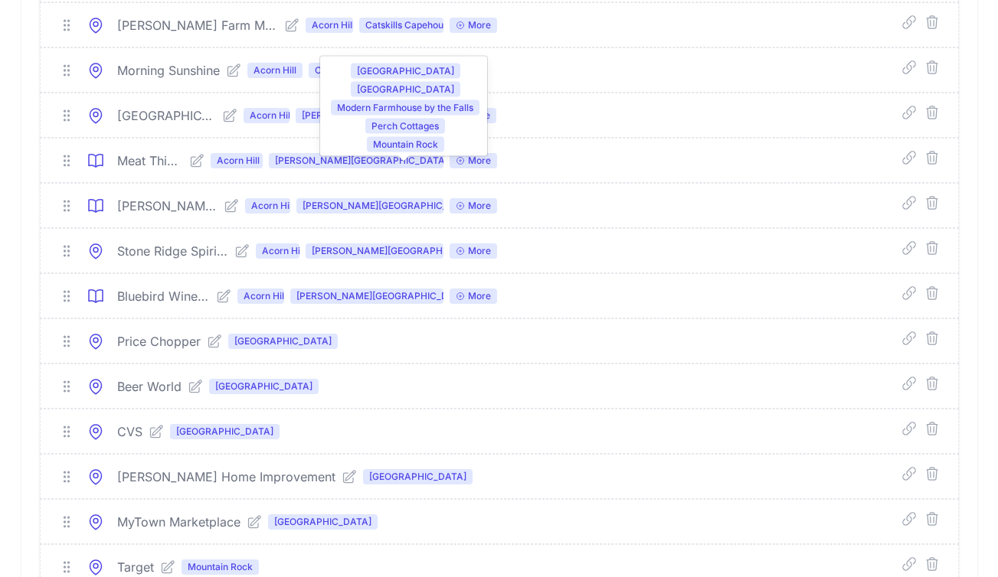
scroll to position [3112, 0]
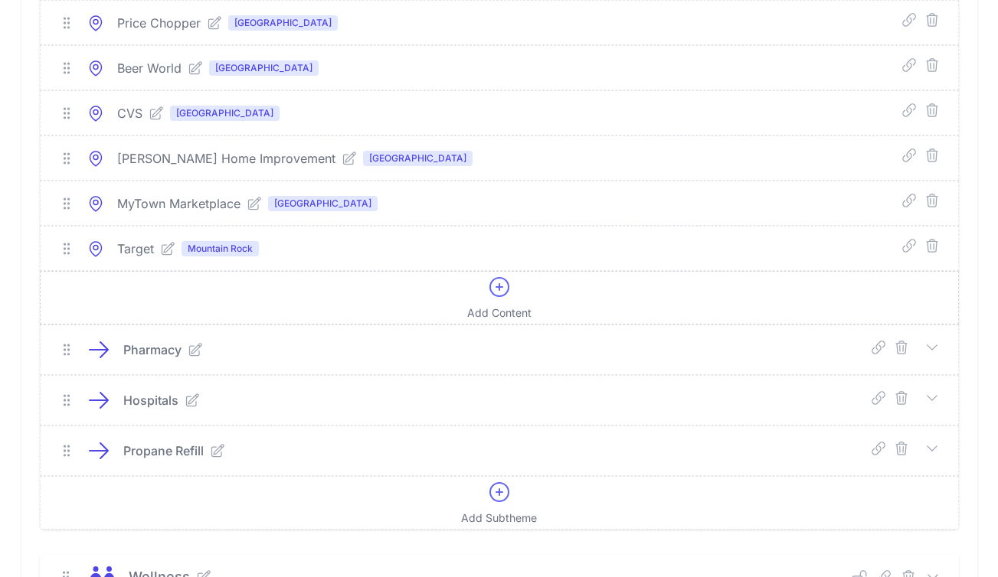
click at [526, 298] on div "Add Content" at bounding box center [499, 298] width 64 height 46
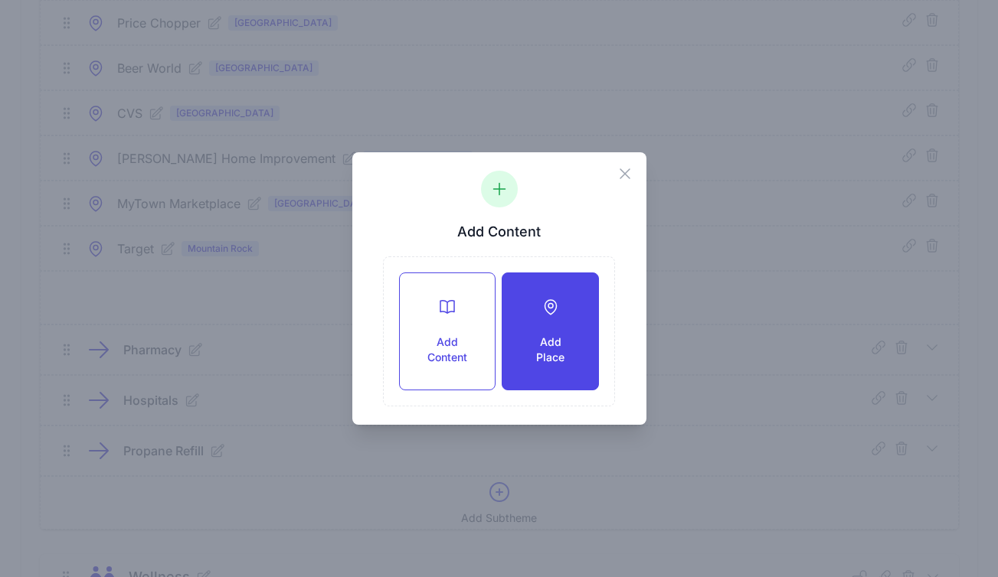
click at [525, 329] on div "Add Place" at bounding box center [549, 331] width 95 height 116
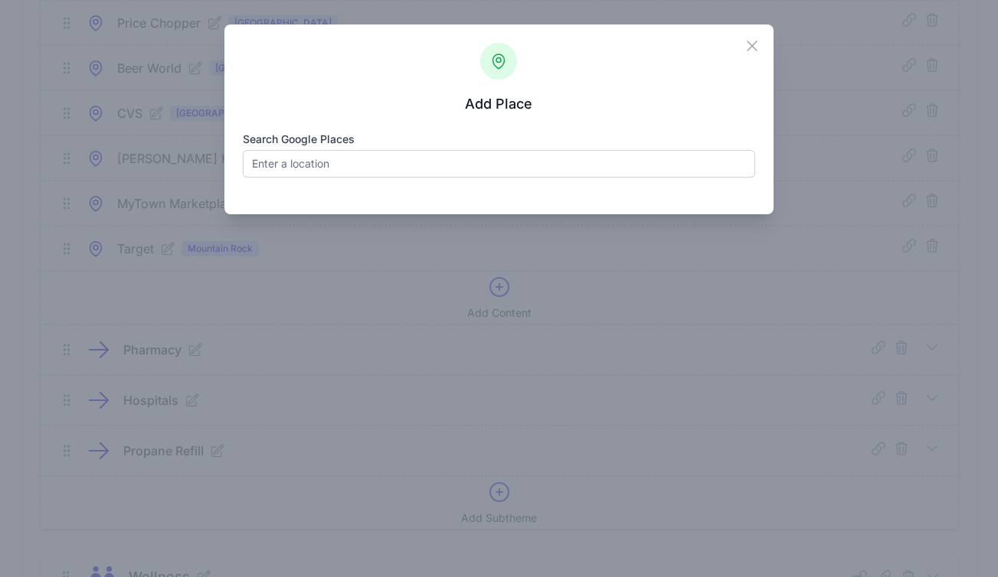
click at [211, 176] on div "Close Add Place Search Google Places Loading... Place name Place Type  Type Of…" at bounding box center [499, 288] width 998 height 577
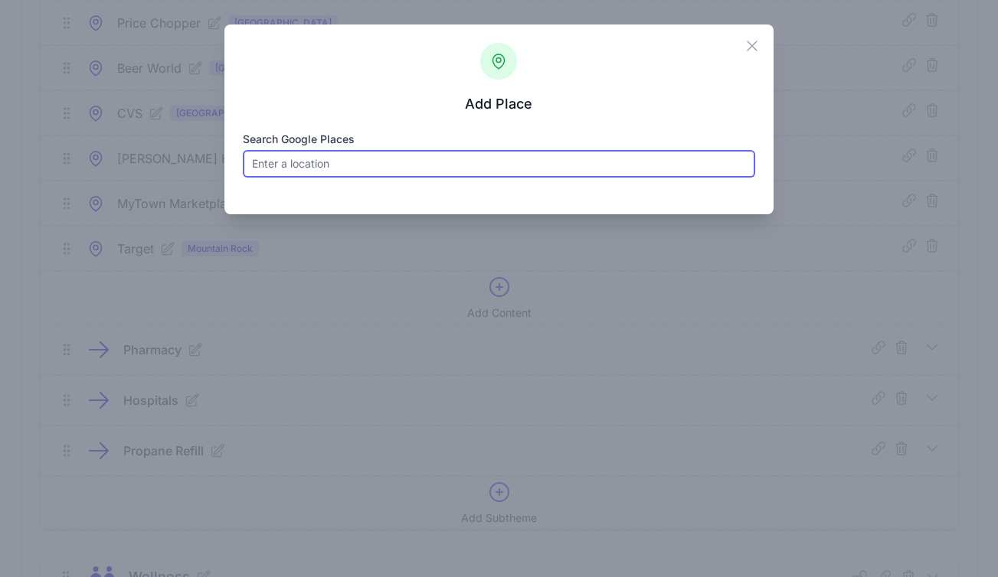
click at [341, 172] on input "Search Google Places" at bounding box center [499, 164] width 512 height 28
paste input "Shoprite; 801 Miron Ln, Kingston, NY 12401"
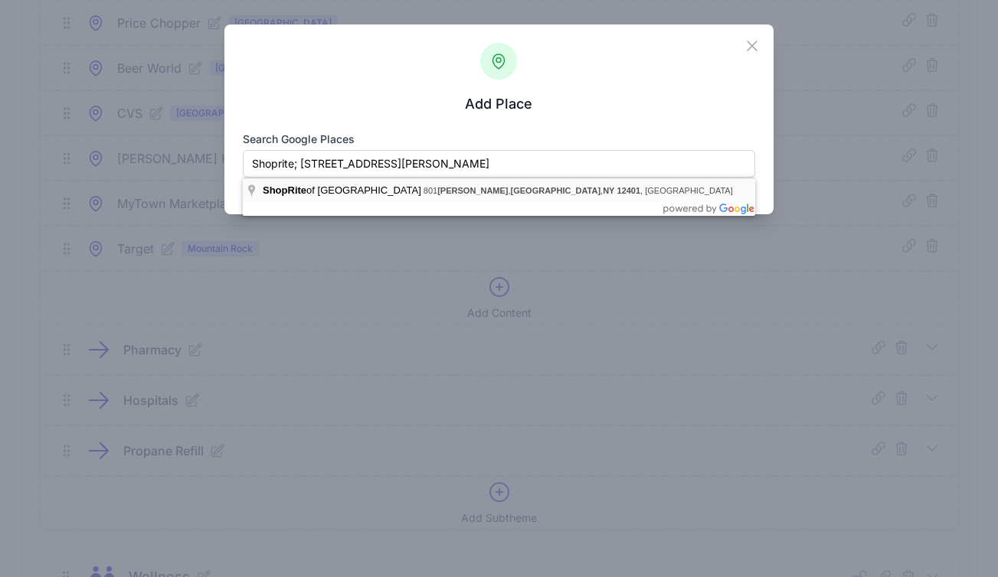
type input "ShopRite of Kingston, 801 Miron Ln, Kingston, NY 12401, USA"
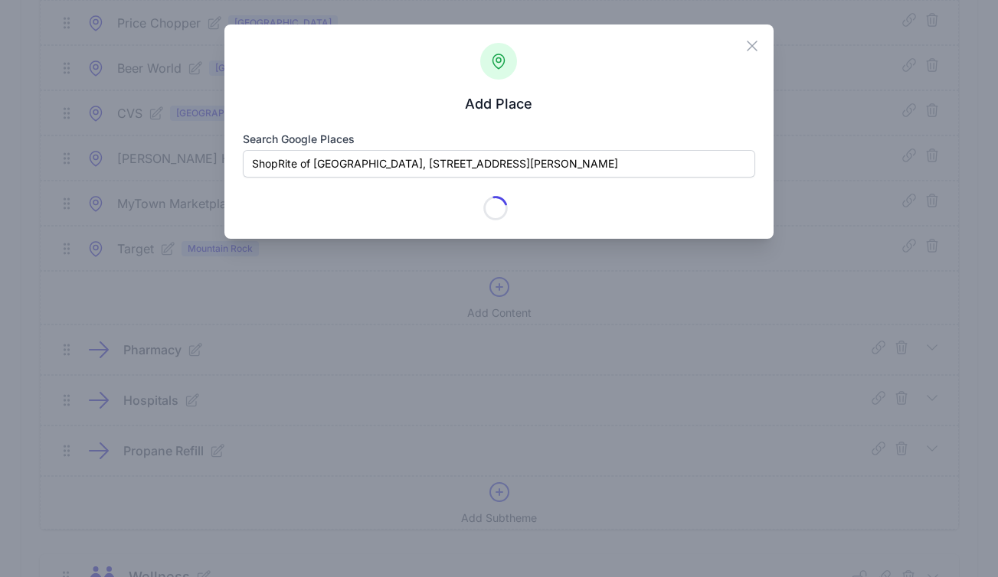
type input "ShopRite of Kingston"
checkbox input "true"
type input "801 Miron Ln"
type input "Kingston"
type input "NY"
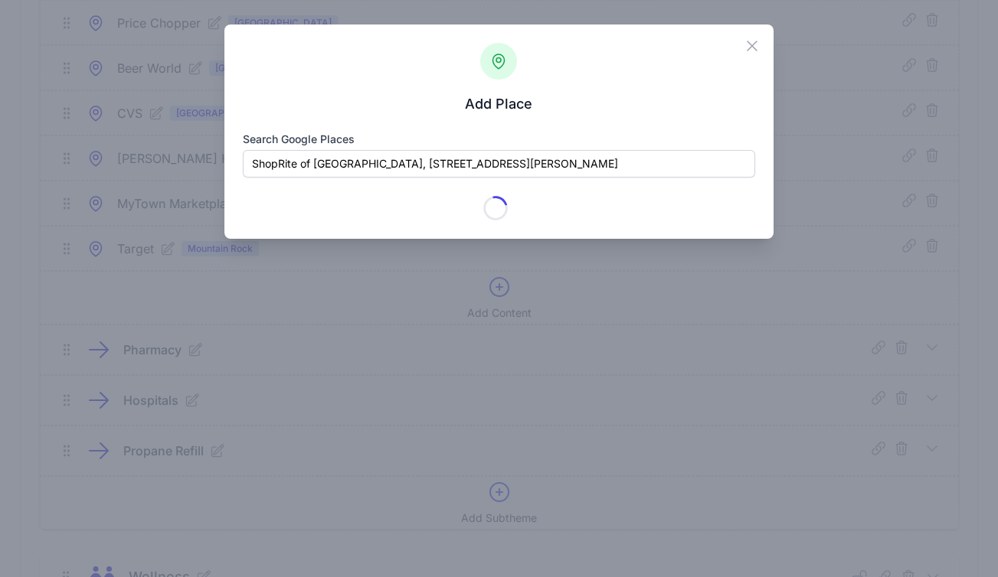
type input "12401"
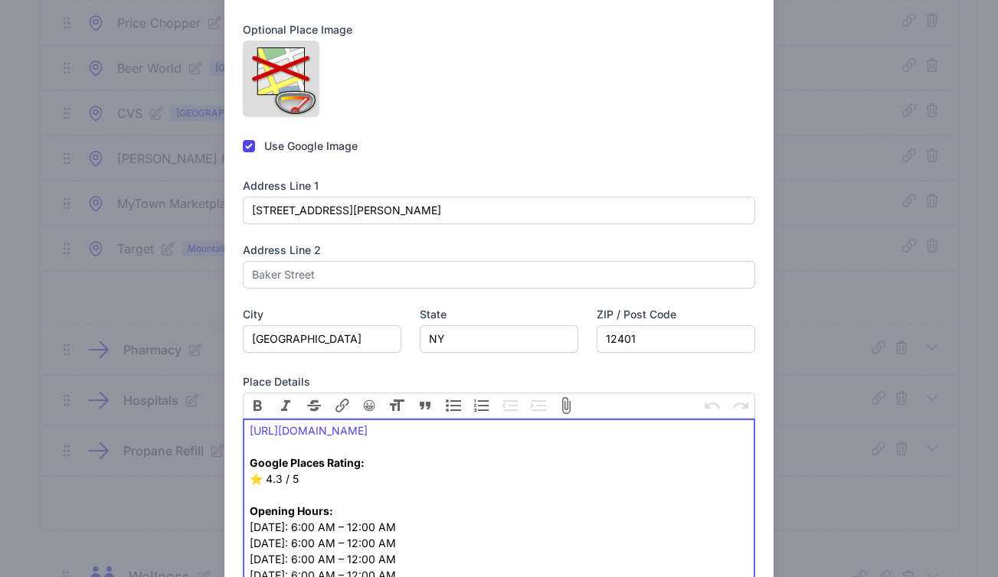
scroll to position [426, 0]
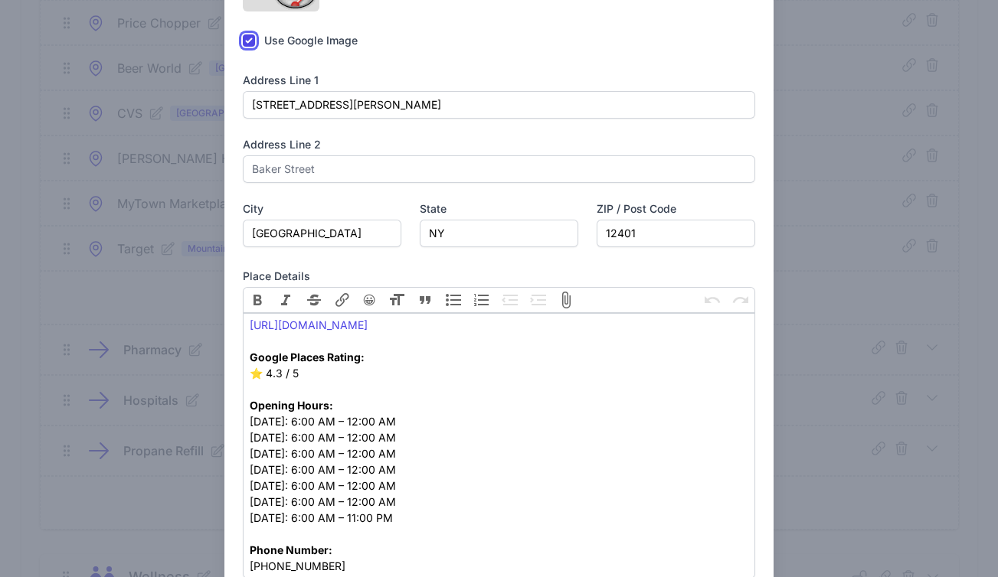
click at [248, 47] on input "checkbox" at bounding box center [249, 40] width 12 height 12
checkbox input "false"
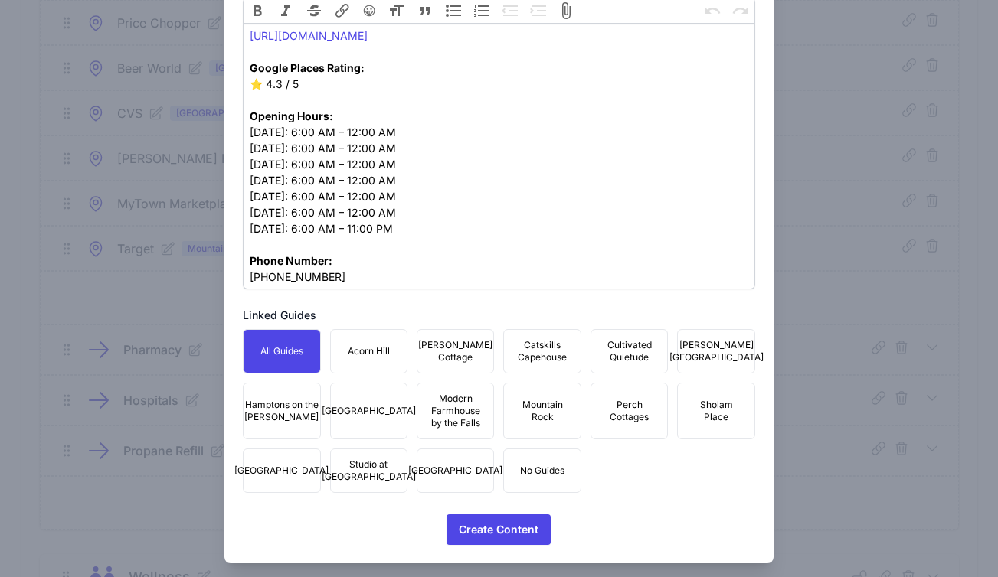
scroll to position [789, 0]
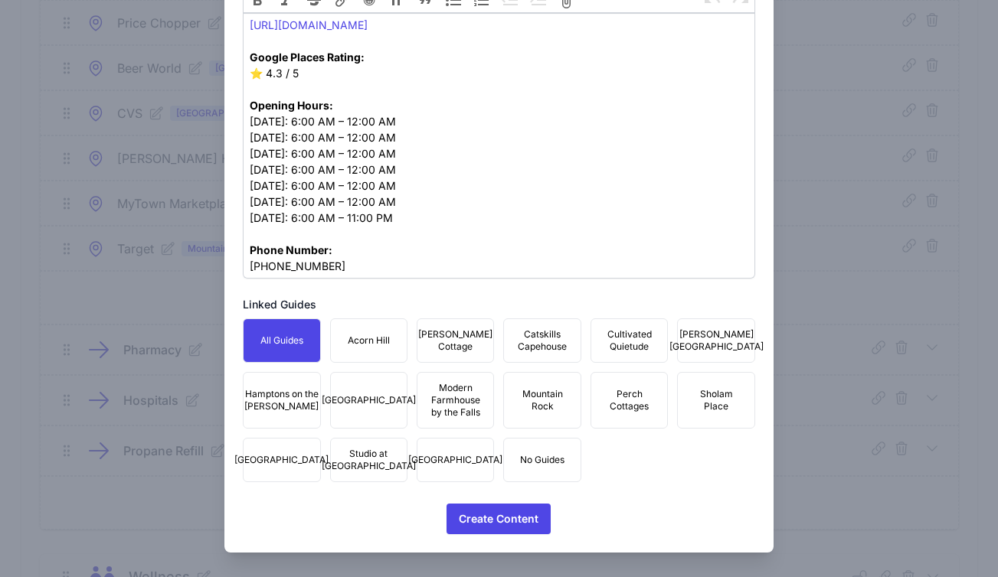
click at [513, 412] on span "Mountain Rock" at bounding box center [541, 400] width 57 height 25
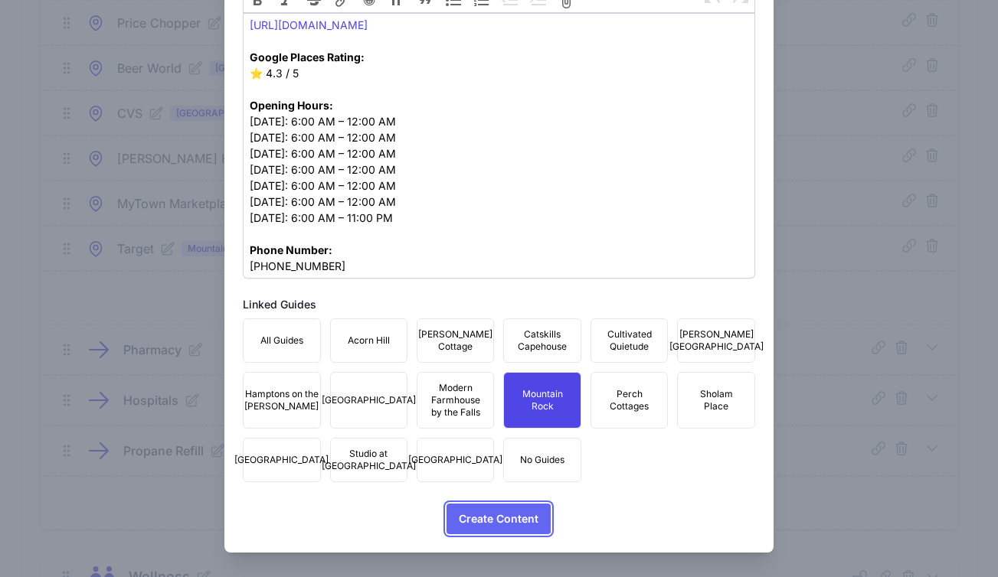
click at [488, 516] on span "Create Content" at bounding box center [499, 519] width 80 height 31
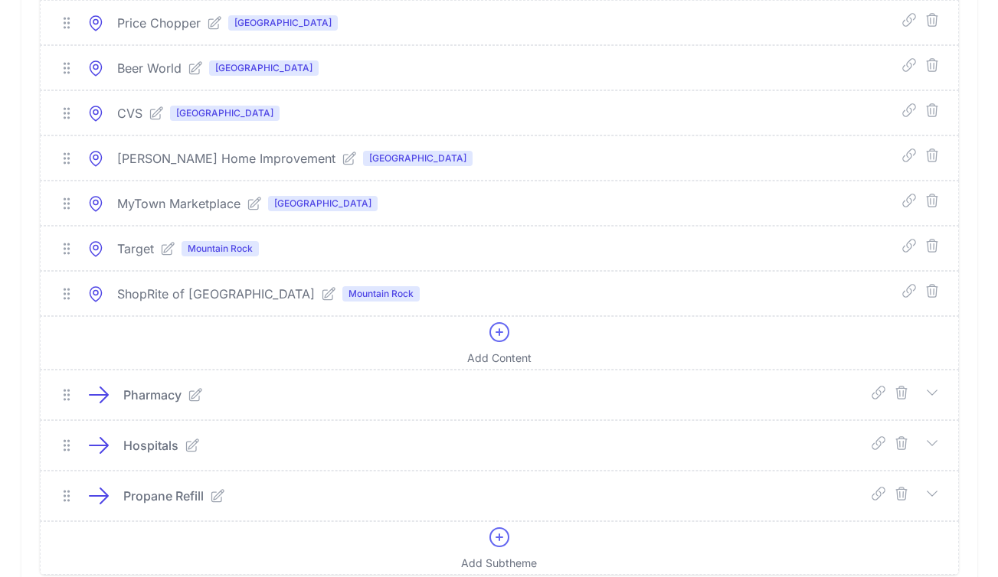
click at [322, 299] on icon at bounding box center [328, 293] width 12 height 12
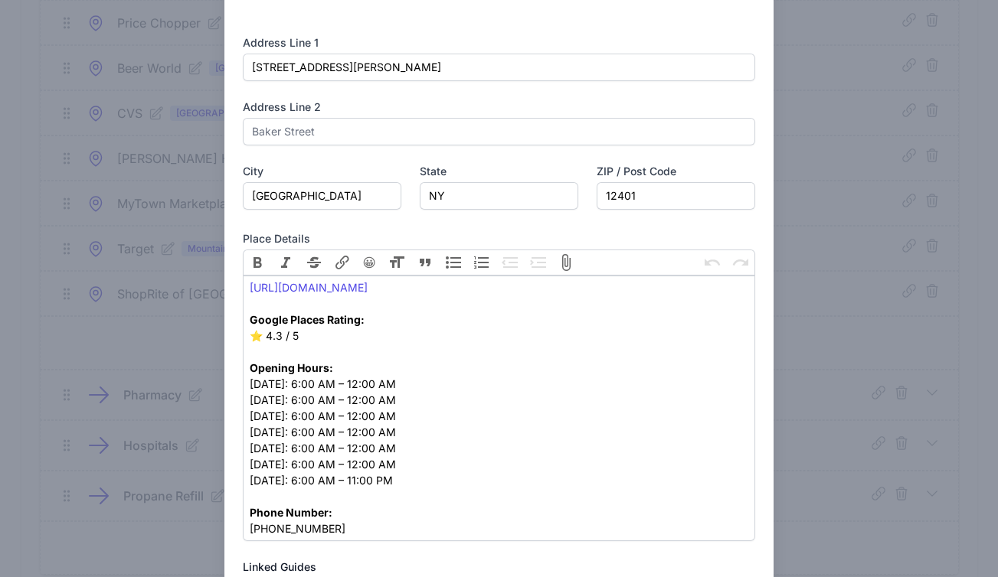
scroll to position [670, 0]
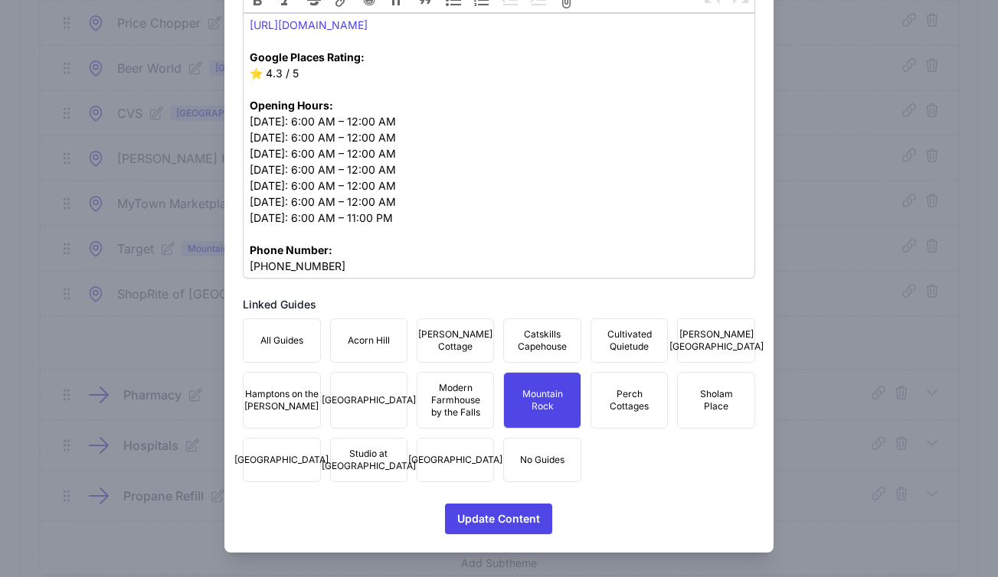
click at [355, 461] on span "Studio at Fair Street" at bounding box center [369, 460] width 94 height 25
click at [451, 461] on span "Townhouse Fair Street" at bounding box center [455, 460] width 94 height 12
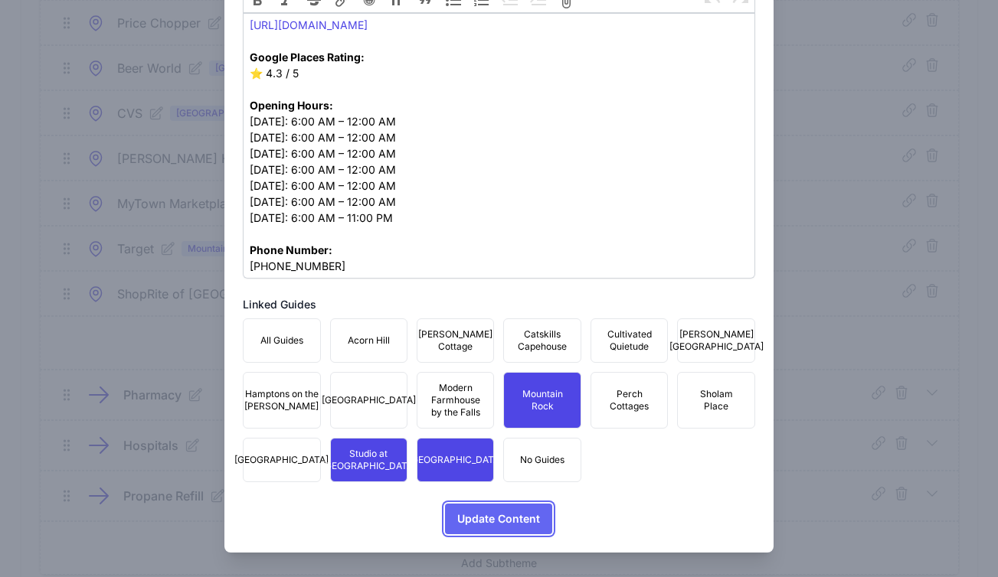
click at [478, 524] on span "Update Content" at bounding box center [498, 519] width 83 height 31
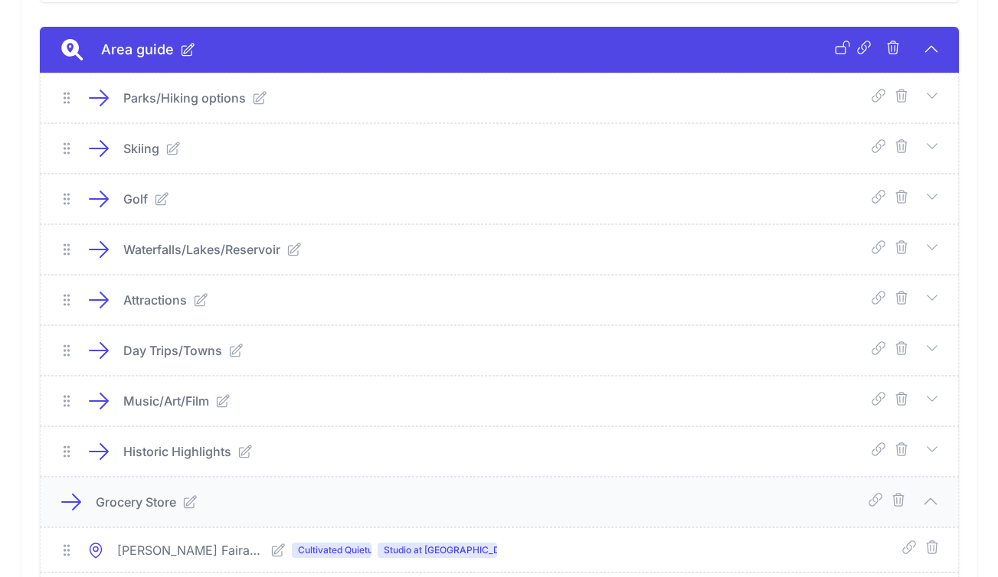
scroll to position [1230, 0]
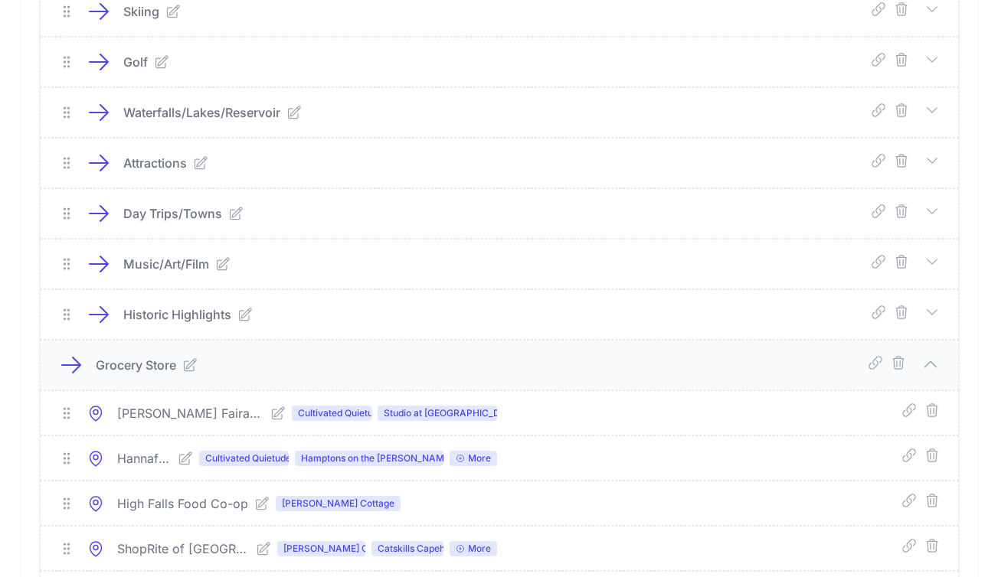
click at [67, 364] on icon at bounding box center [71, 365] width 25 height 25
click at [73, 366] on icon at bounding box center [71, 365] width 25 height 25
click at [919, 364] on link at bounding box center [923, 365] width 34 height 20
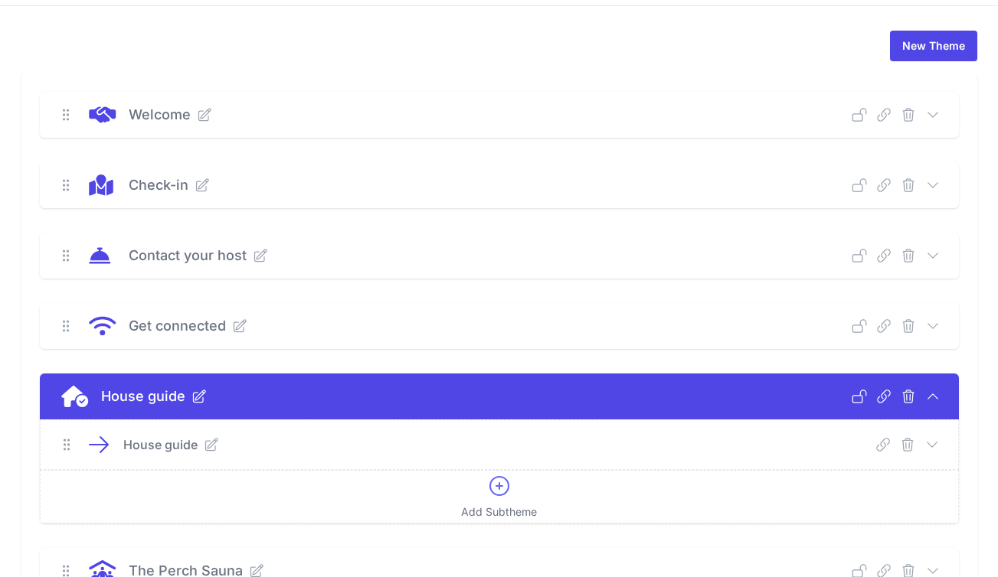
scroll to position [1726, 0]
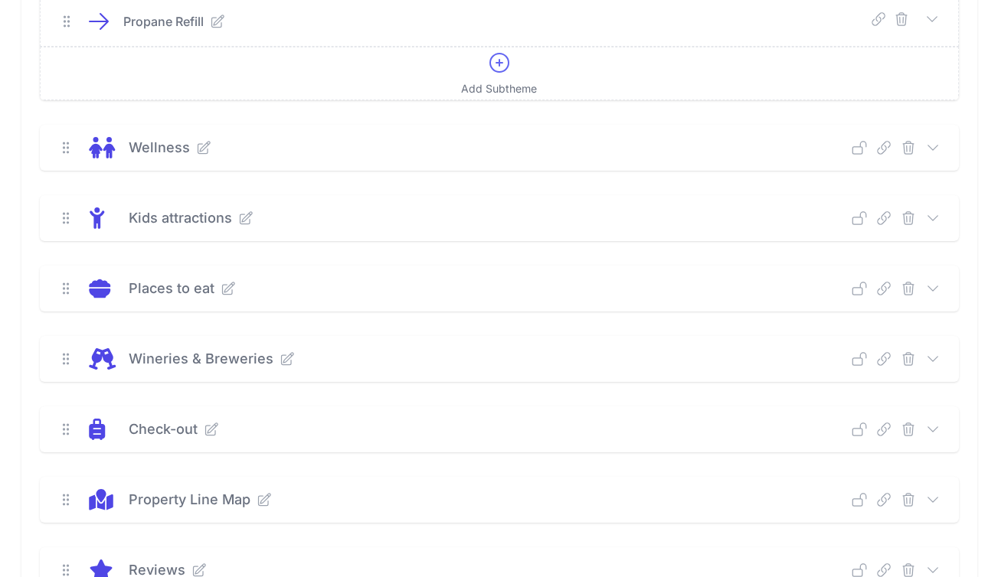
click at [931, 295] on icon at bounding box center [932, 288] width 15 height 15
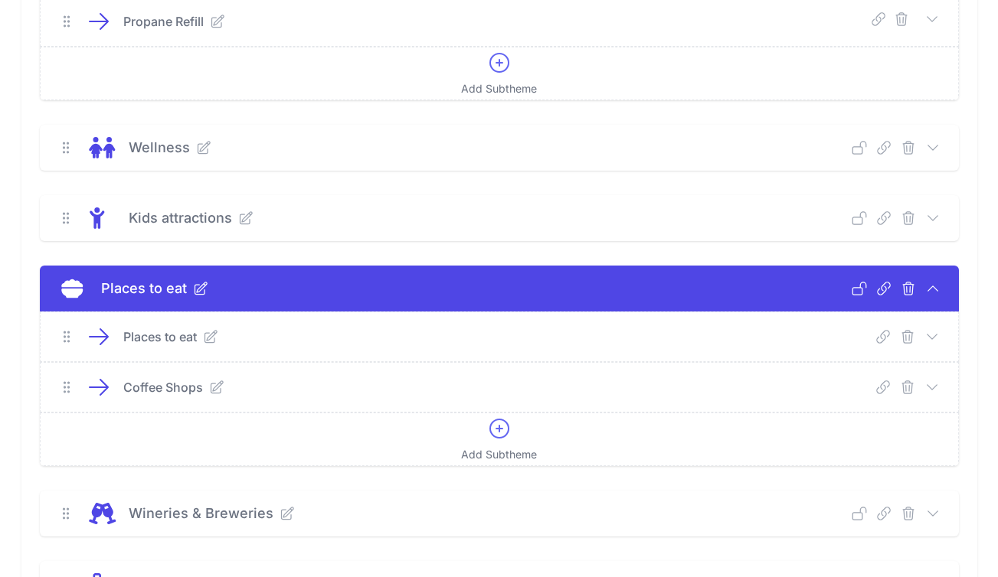
click at [923, 339] on div "Deep Link Select a guide and copy the deep link to send to guests. Select a Gui…" at bounding box center [907, 336] width 64 height 15
click at [936, 339] on icon at bounding box center [931, 336] width 15 height 15
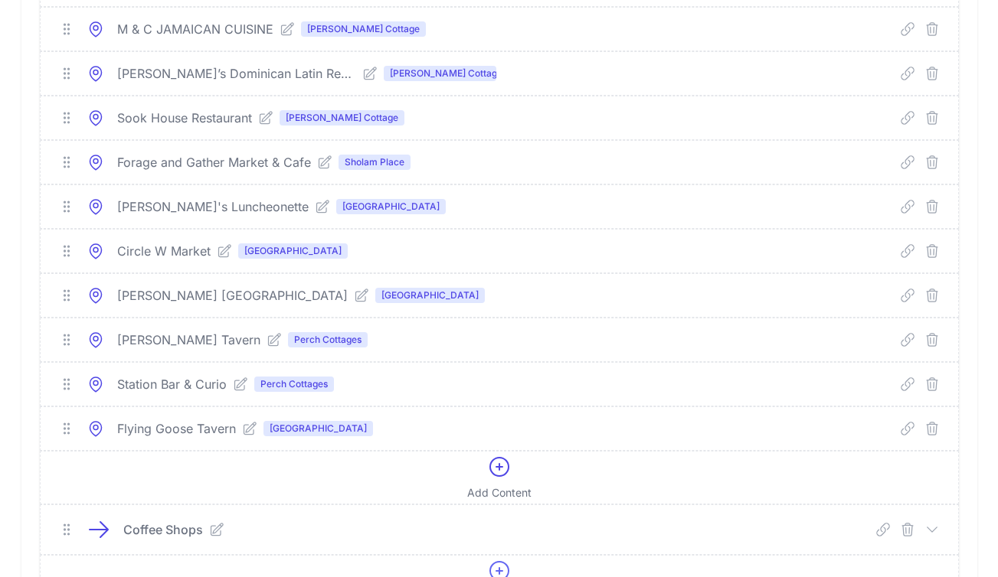
scroll to position [6784, 0]
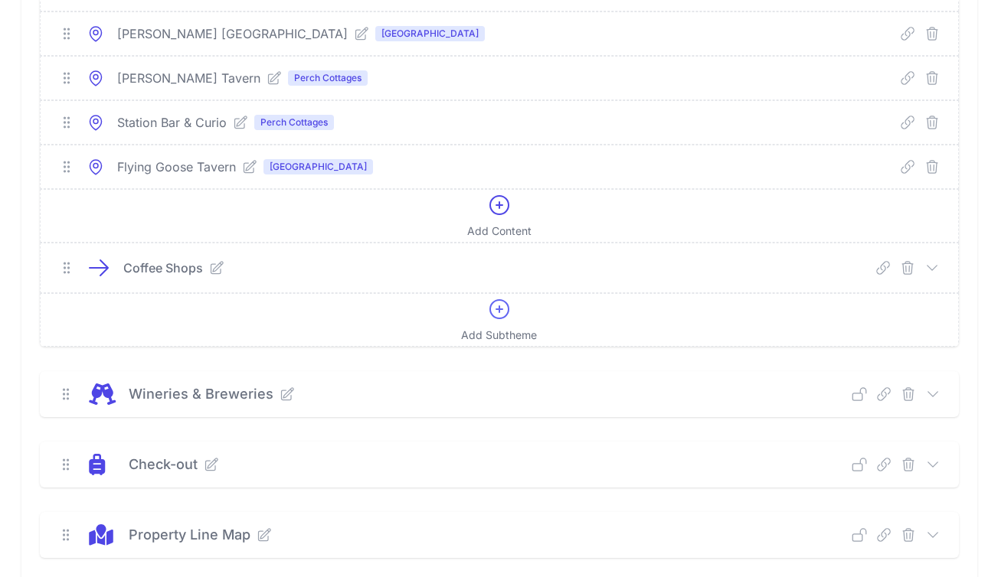
click at [930, 267] on icon at bounding box center [931, 267] width 15 height 15
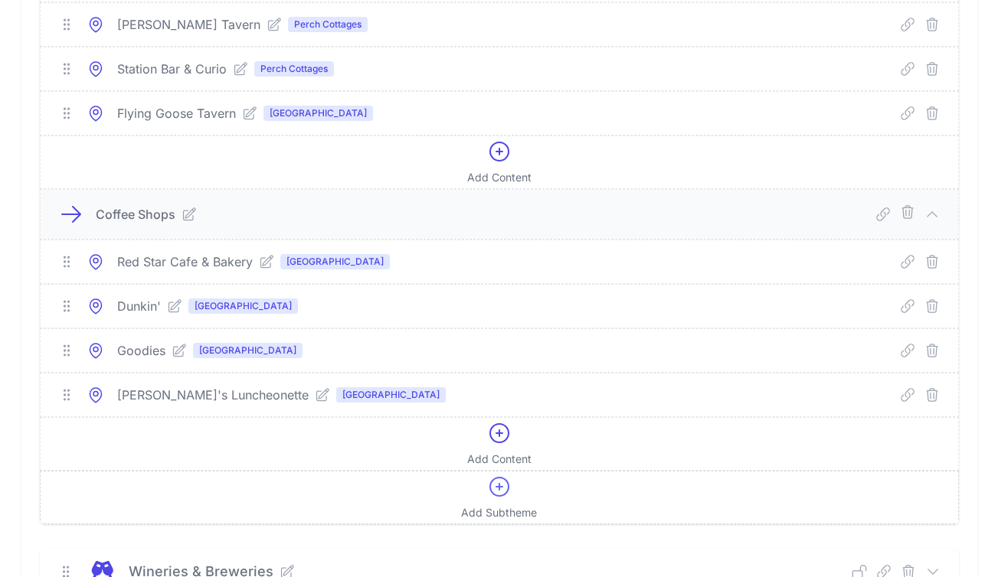
scroll to position [6839, 0]
click at [501, 436] on icon at bounding box center [499, 432] width 25 height 25
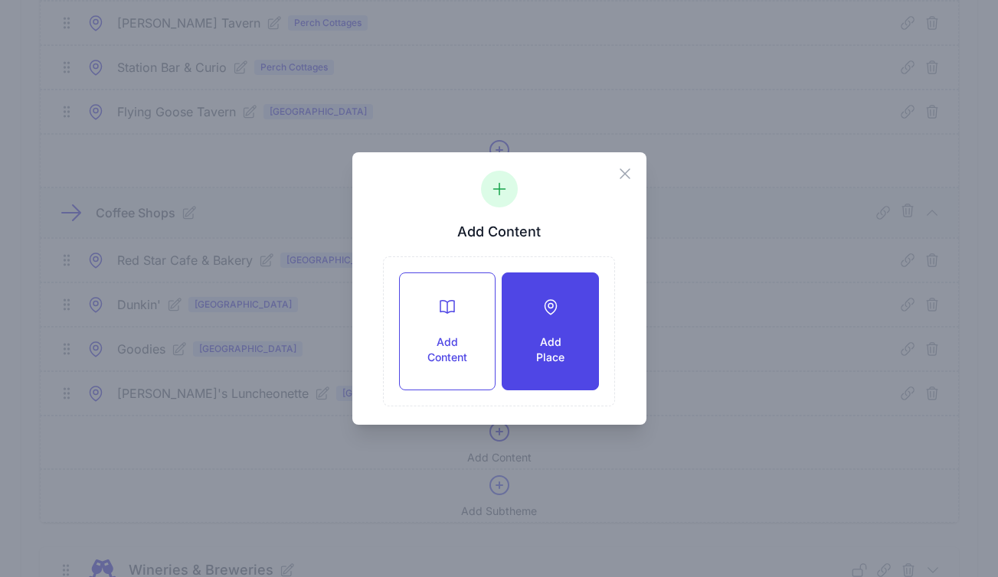
click at [539, 327] on div "Add Place" at bounding box center [549, 331] width 95 height 116
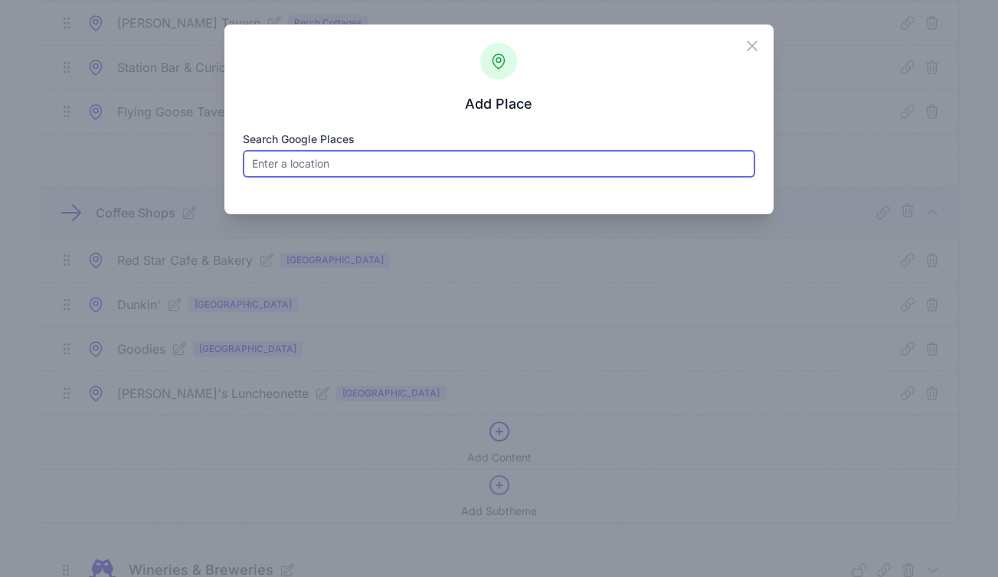
click at [353, 162] on input "Search Google Places" at bounding box center [499, 164] width 512 height 28
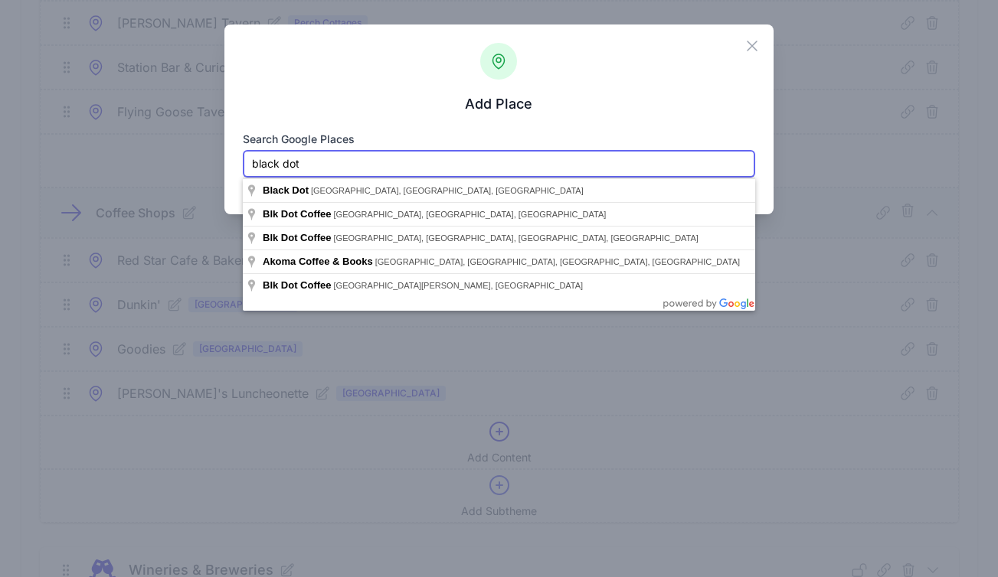
paste input "3669 Main Street, Stone ridge ny"
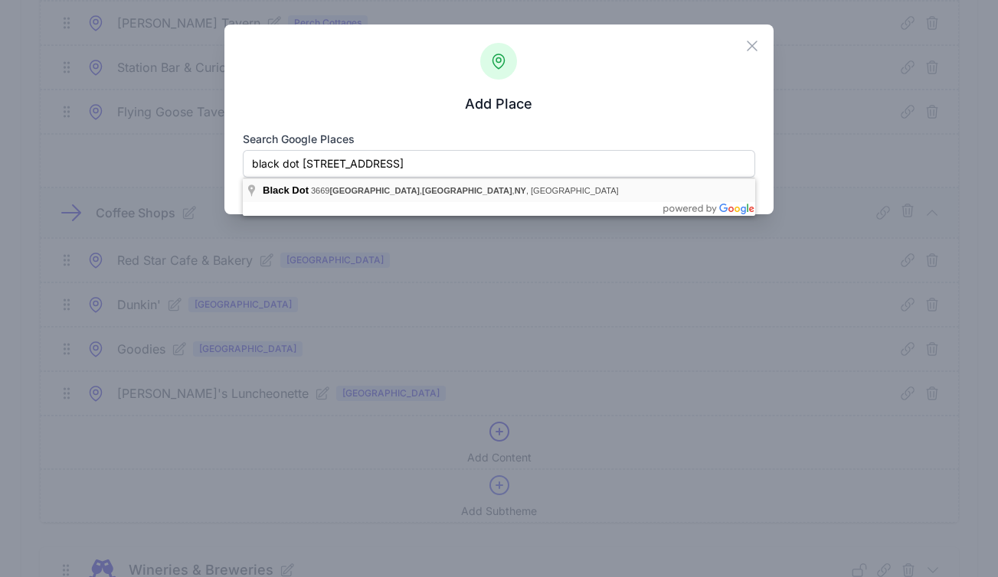
type input "Black Dot, 3669 Main Street, Stone Ridge, NY, USA"
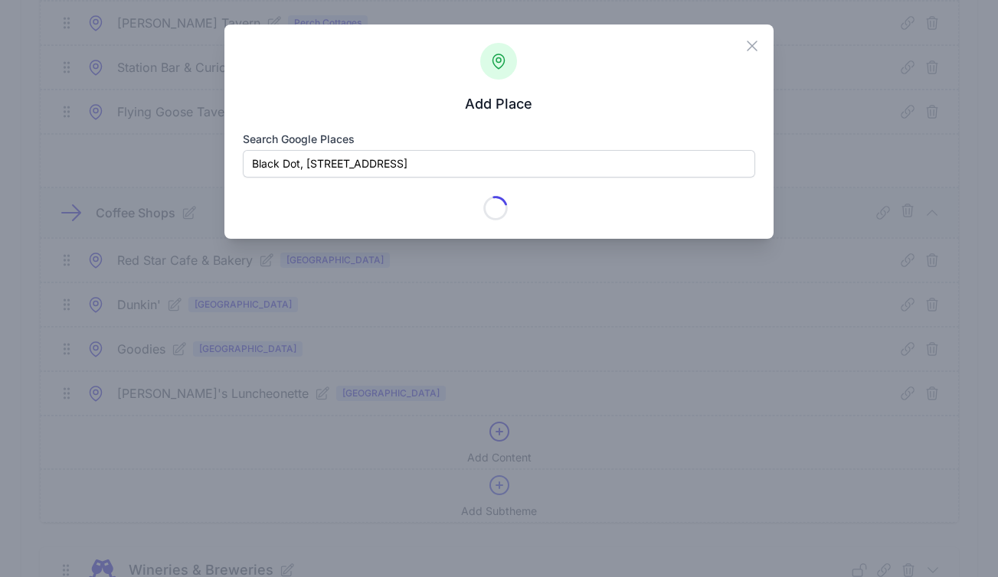
type input "Black Dot"
checkbox input "true"
type input "3669 Main St"
type input "Stone Ridge"
type input "NY"
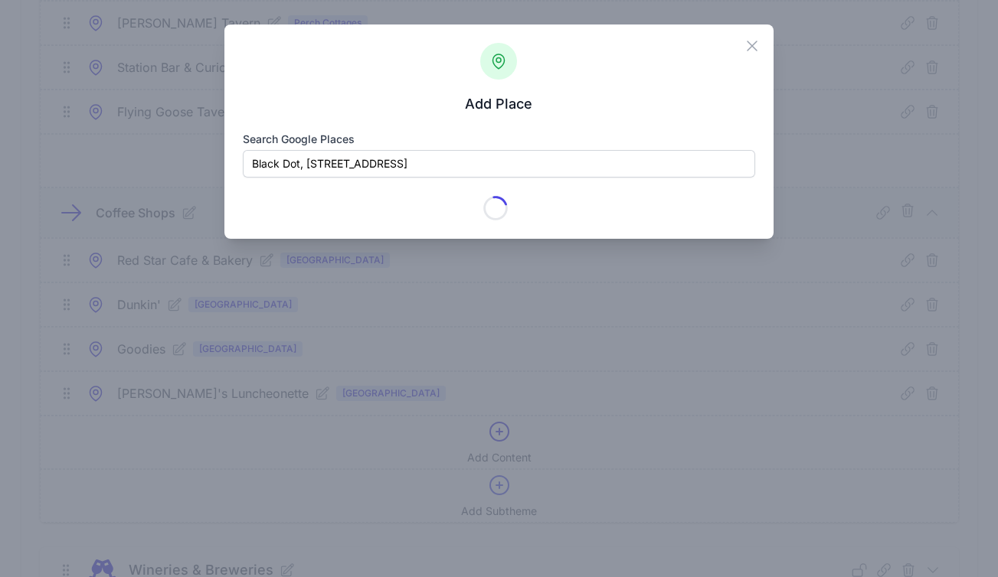
type input "12484-5613"
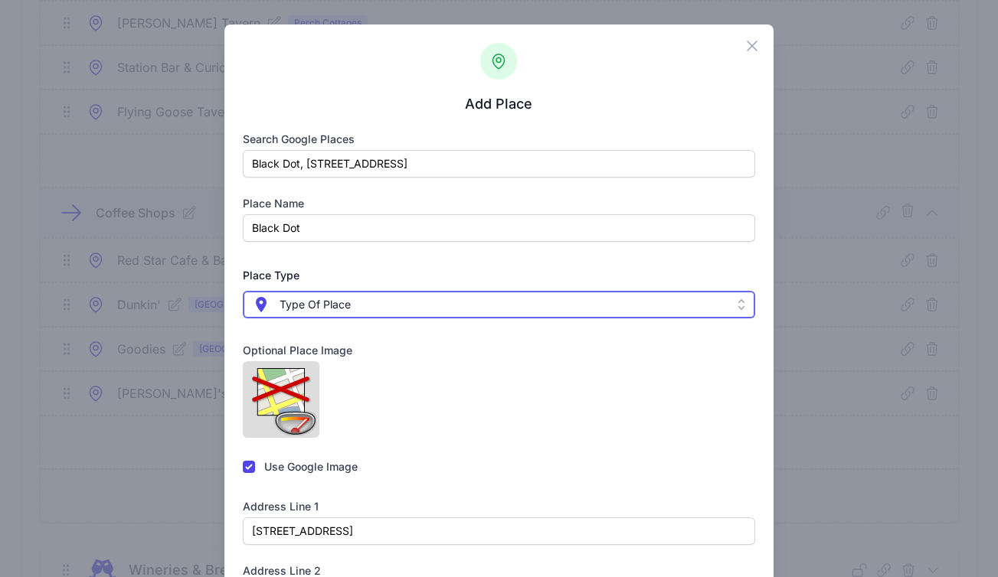
click at [335, 306] on span "Type Of Place" at bounding box center [314, 305] width 71 height 18
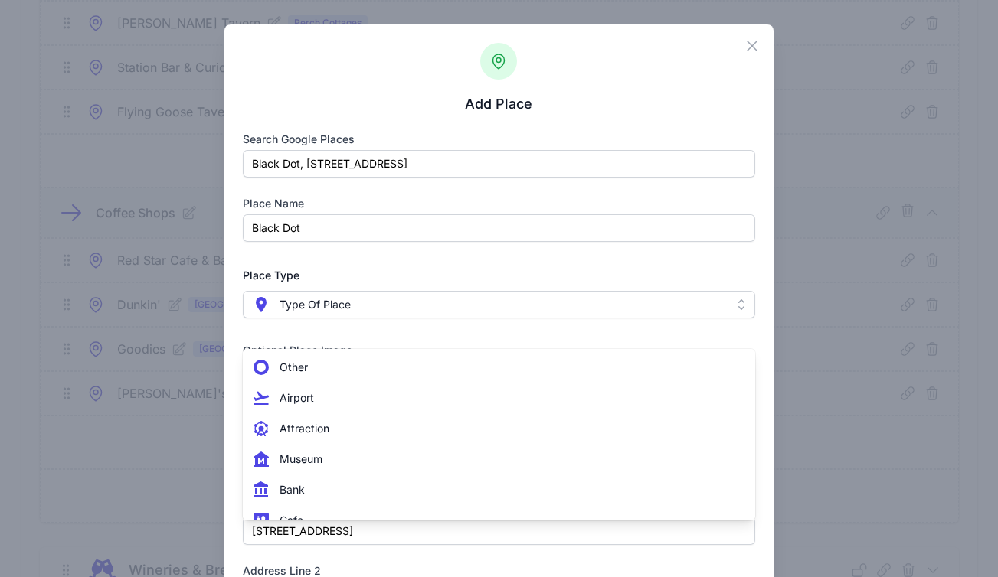
click at [375, 274] on label "Place Type" at bounding box center [499, 275] width 512 height 18
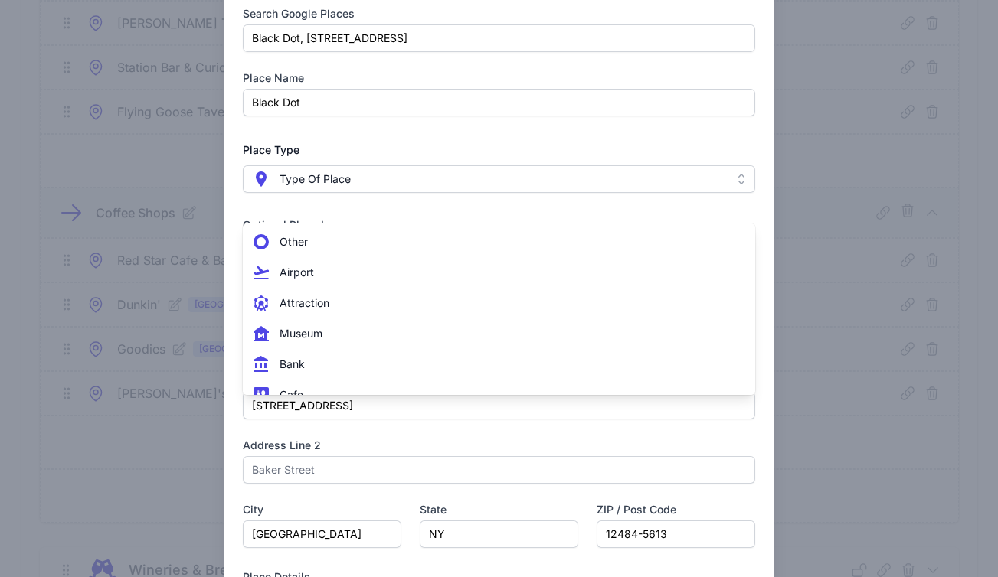
click at [694, 312] on div "Loading... https://maps.googleapis.com/maps/api/place/js/PhotoService.GetPhoto?…" at bounding box center [499, 274] width 512 height 77
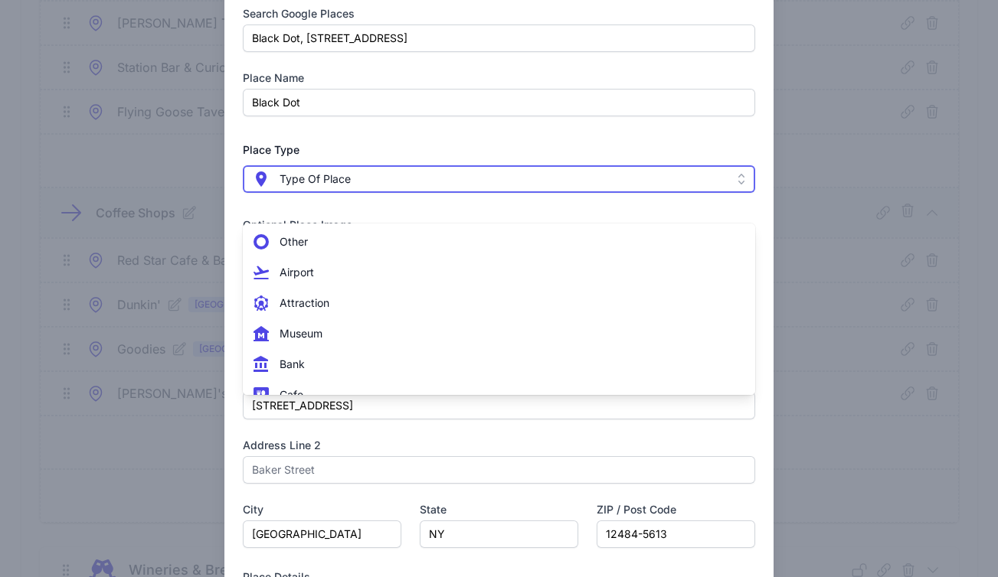
click at [622, 185] on span " Type Of Place" at bounding box center [488, 179] width 472 height 18
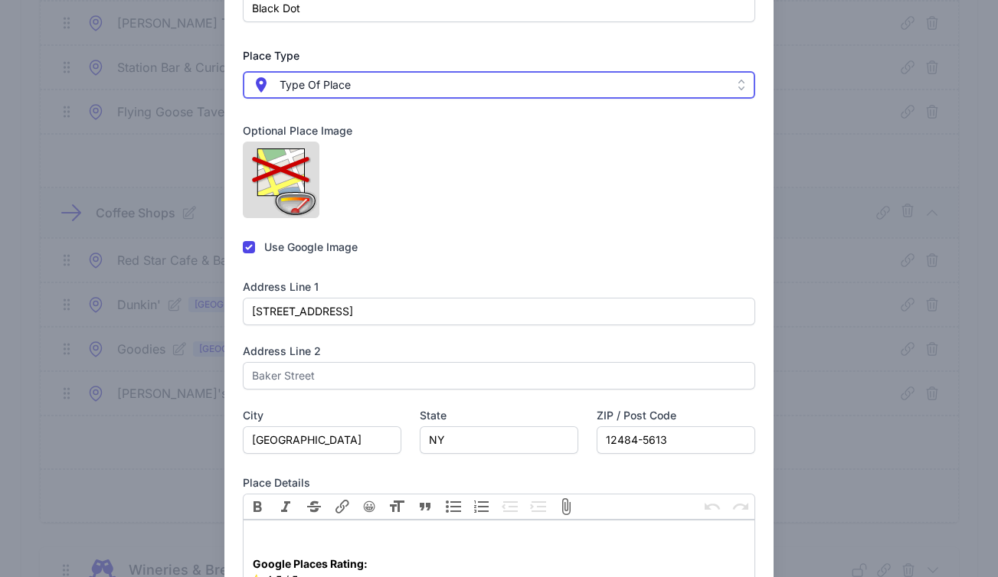
scroll to position [256, 0]
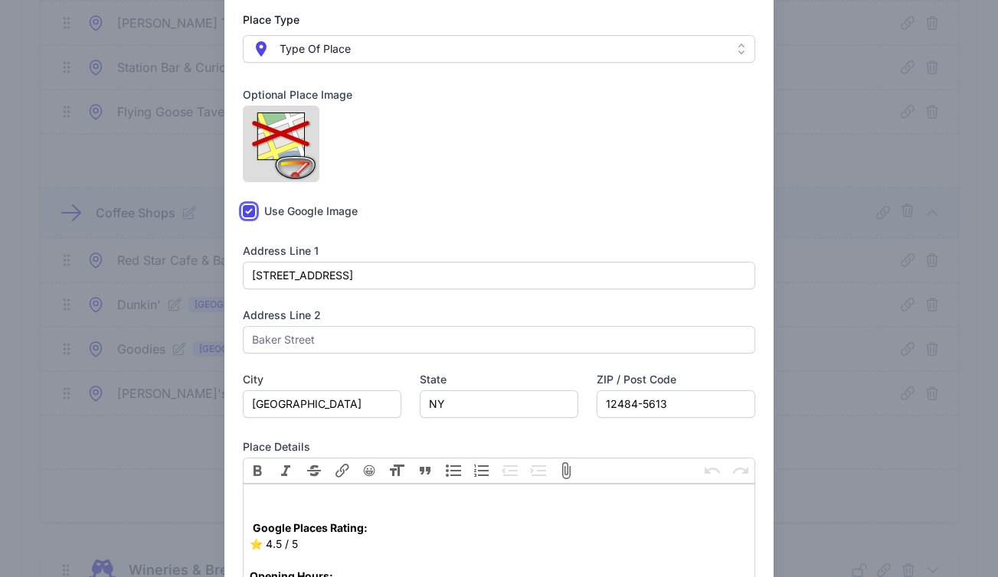
click at [247, 217] on input "checkbox" at bounding box center [249, 211] width 12 height 12
checkbox input "false"
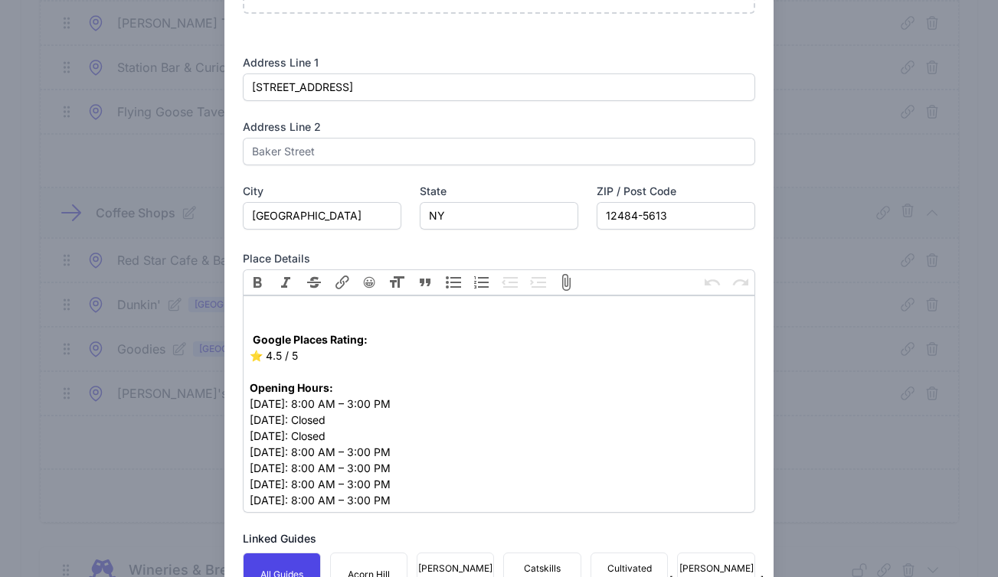
scroll to position [497, 0]
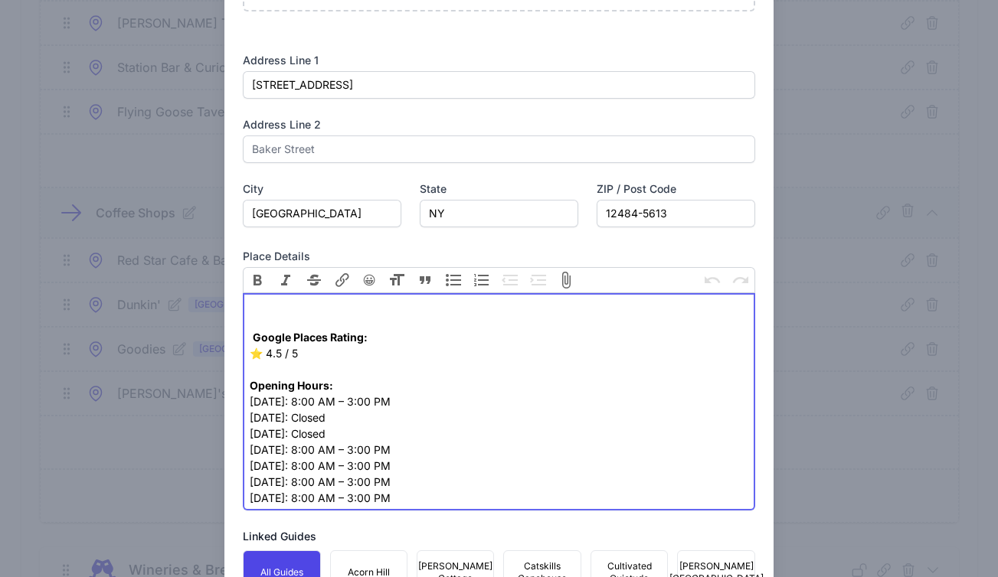
click at [301, 295] on trix-editor "Google Places Rating: ⭐️ 4.5 / 5 Opening Hours: Monday: 8:00 AM – 3:00 PM Tuesd…" at bounding box center [499, 401] width 512 height 217
paste trix-editor "https://blackdot.cafe/"
type trix-editor "<div>https://blackdot.cafe/<br>&nbsp;<br>&nbsp;<strong>Google Places Rating:</s…"
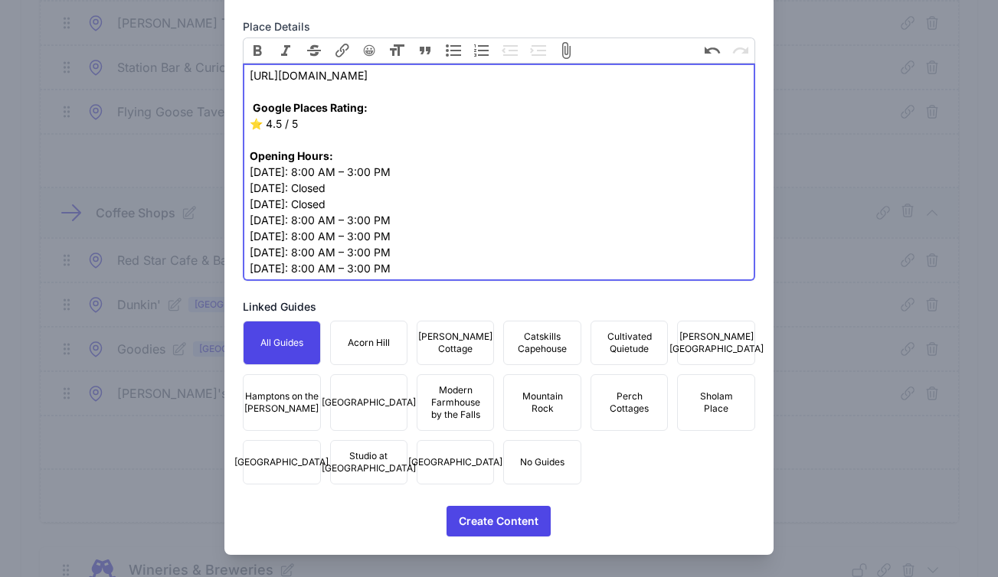
scroll to position [732, 0]
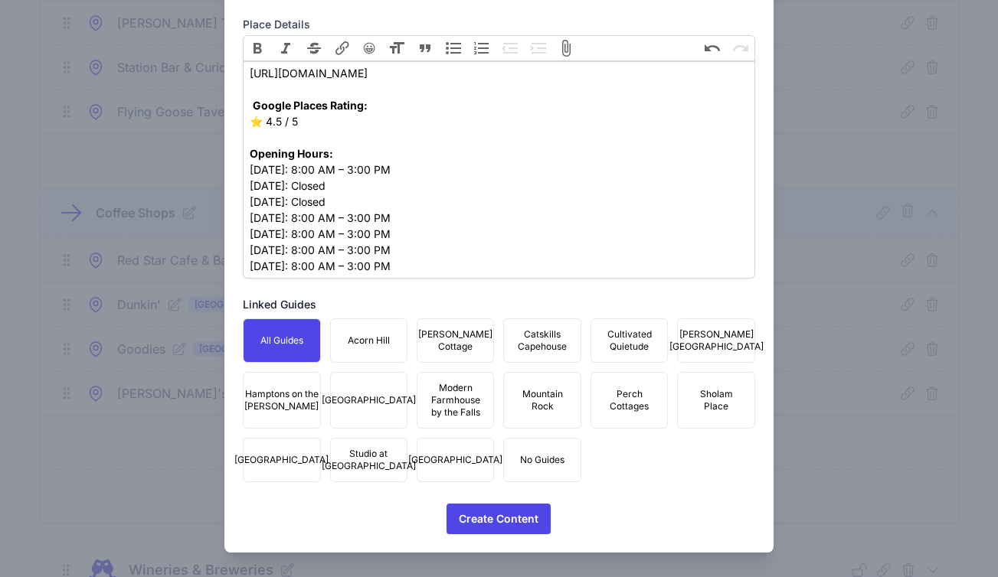
click at [513, 411] on span "Mountain Rock" at bounding box center [541, 400] width 57 height 25
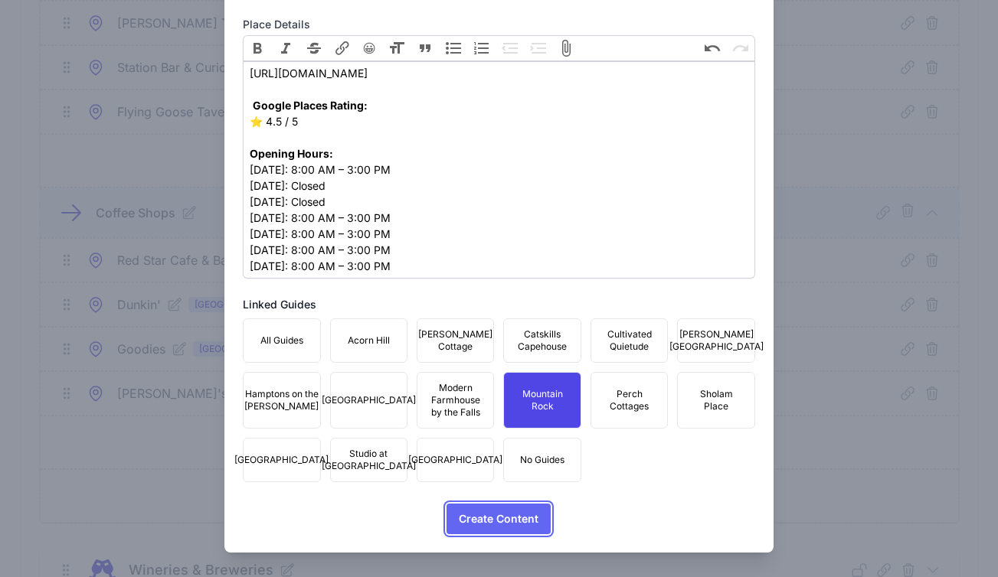
click at [485, 529] on span "Create Content" at bounding box center [499, 519] width 80 height 31
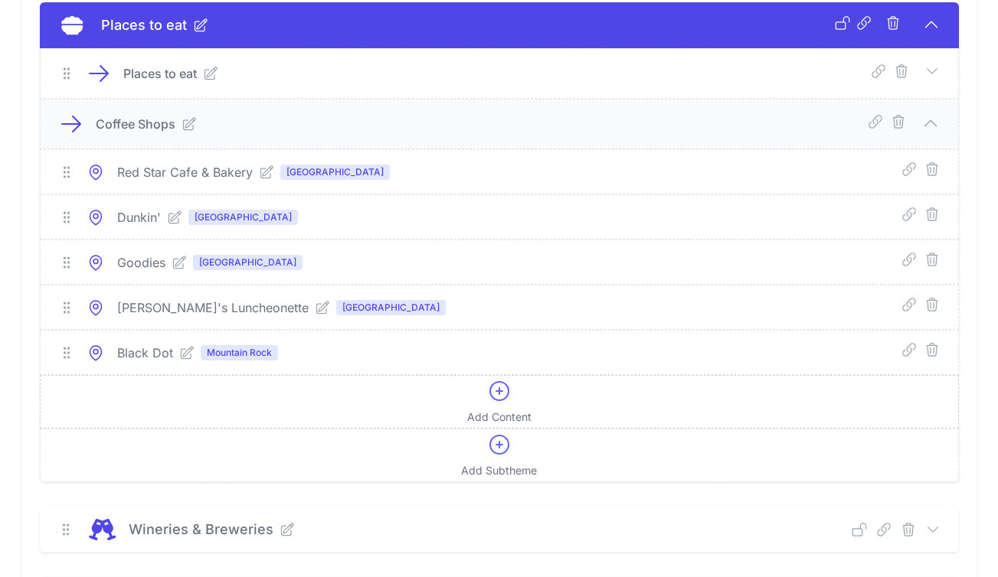
scroll to position [1851, 0]
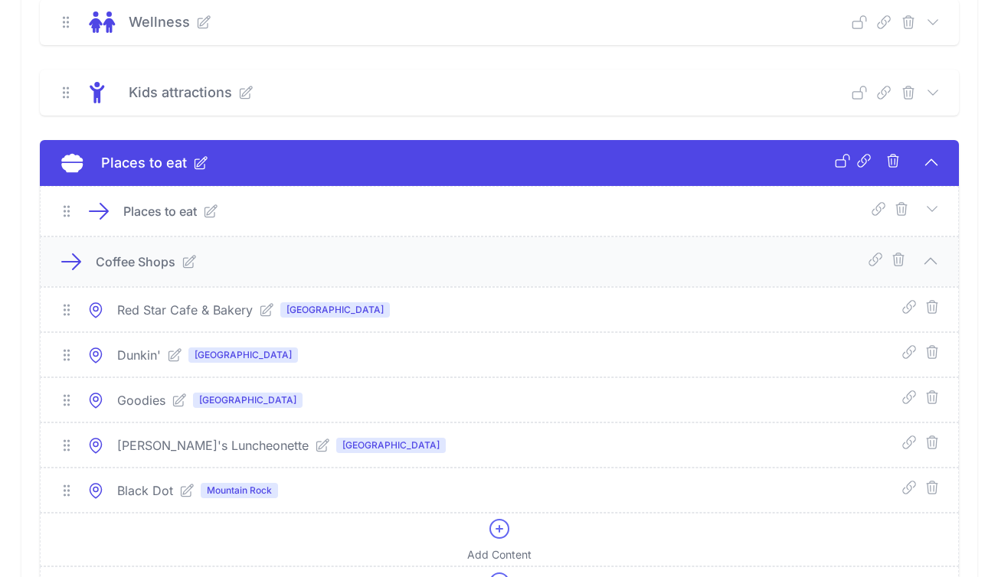
click at [936, 207] on icon at bounding box center [931, 208] width 10 height 5
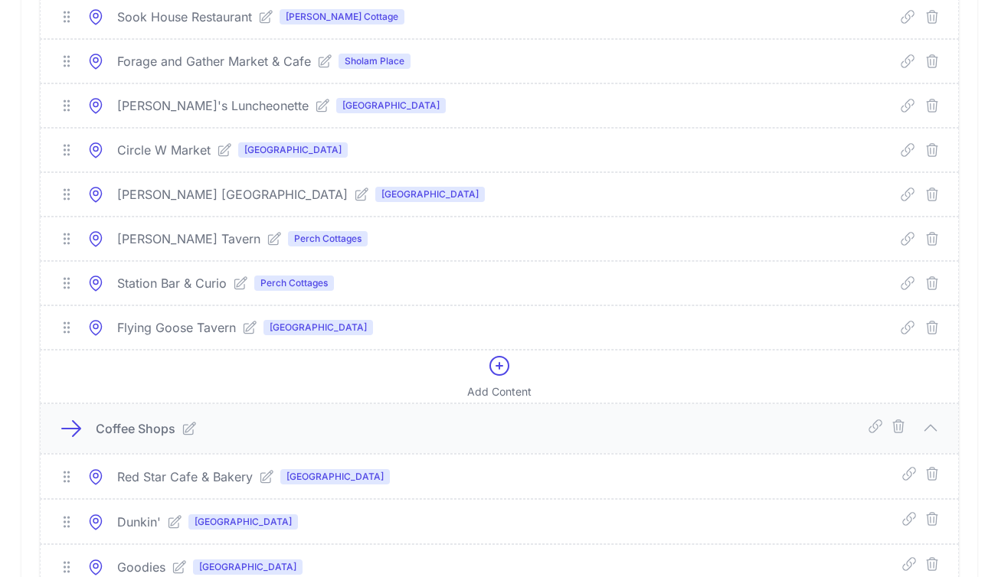
scroll to position [6716, 0]
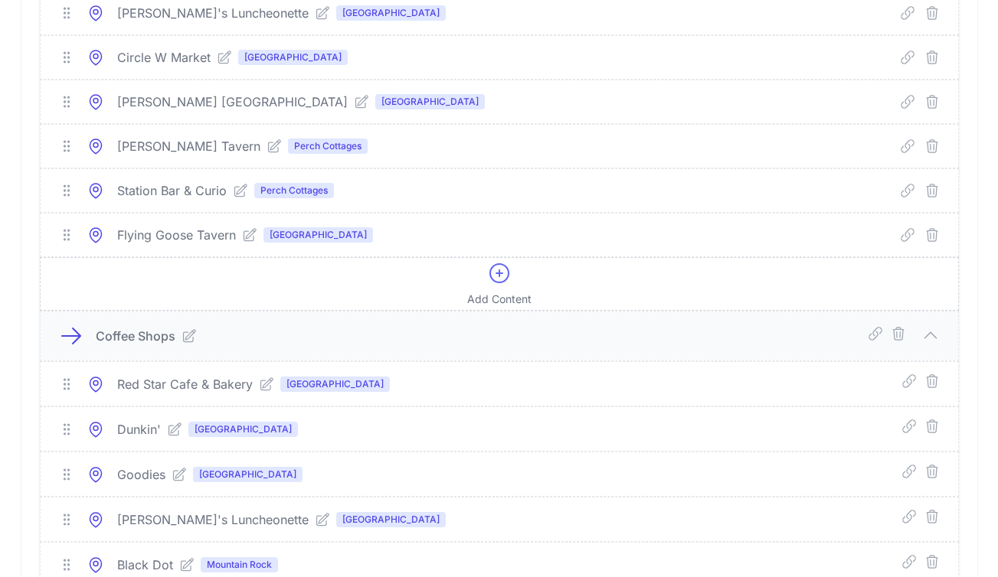
click at [487, 273] on icon at bounding box center [499, 273] width 25 height 25
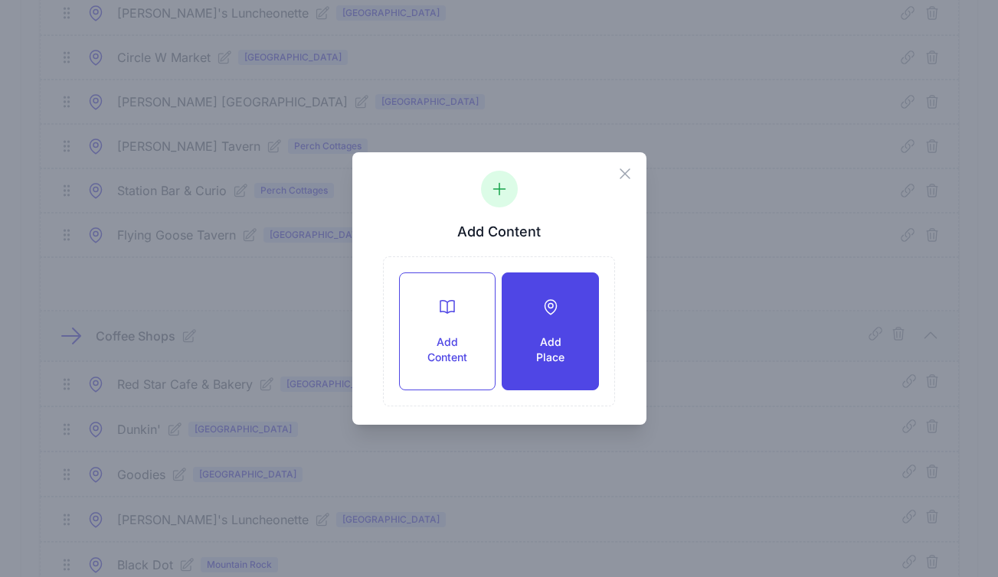
click at [541, 337] on h3 "Add Place" at bounding box center [550, 350] width 46 height 31
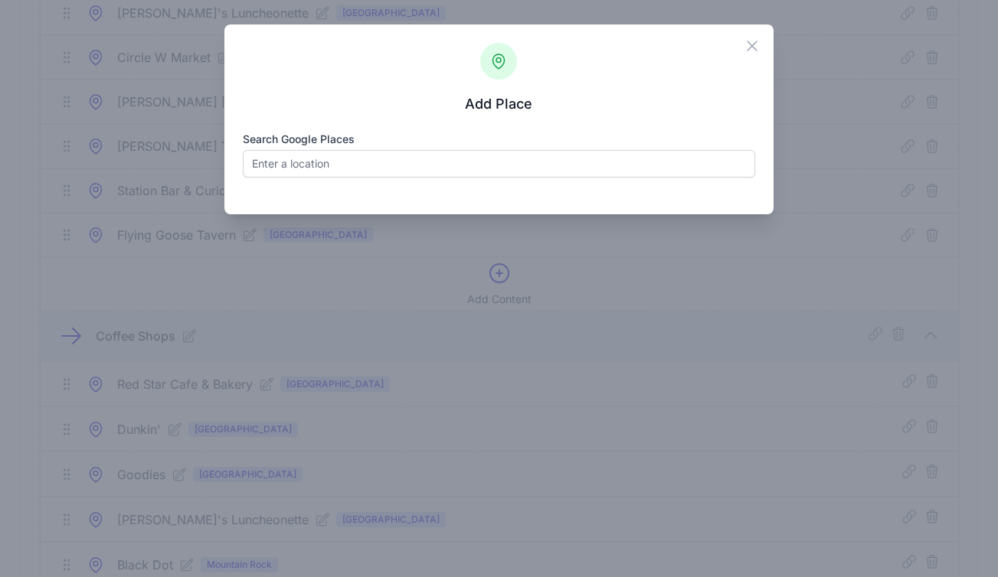
click at [346, 146] on label "Search Google Places" at bounding box center [499, 139] width 512 height 15
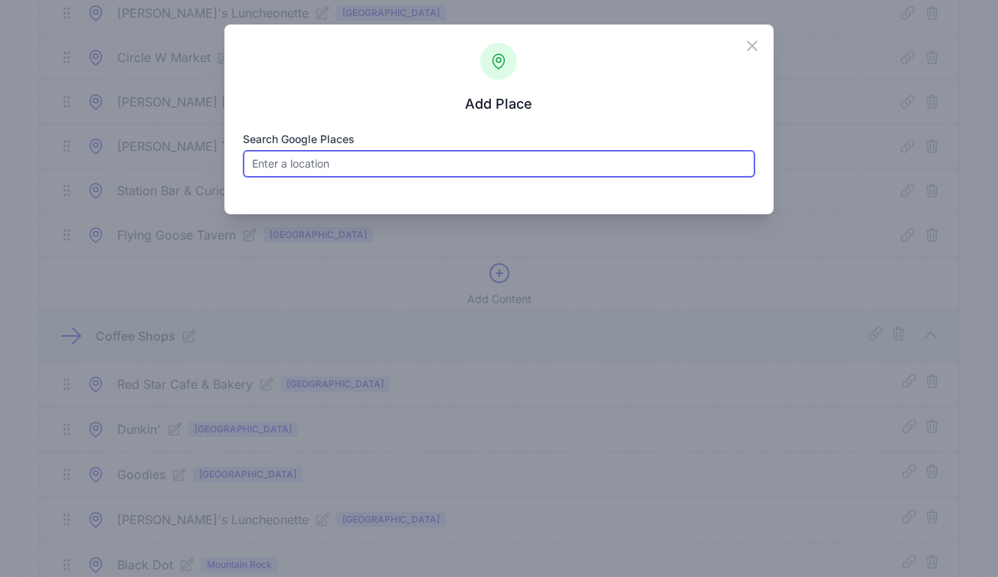
click at [346, 150] on input "Search Google Places" at bounding box center [499, 164] width 512 height 28
paste input "Le Canard Enchaine"
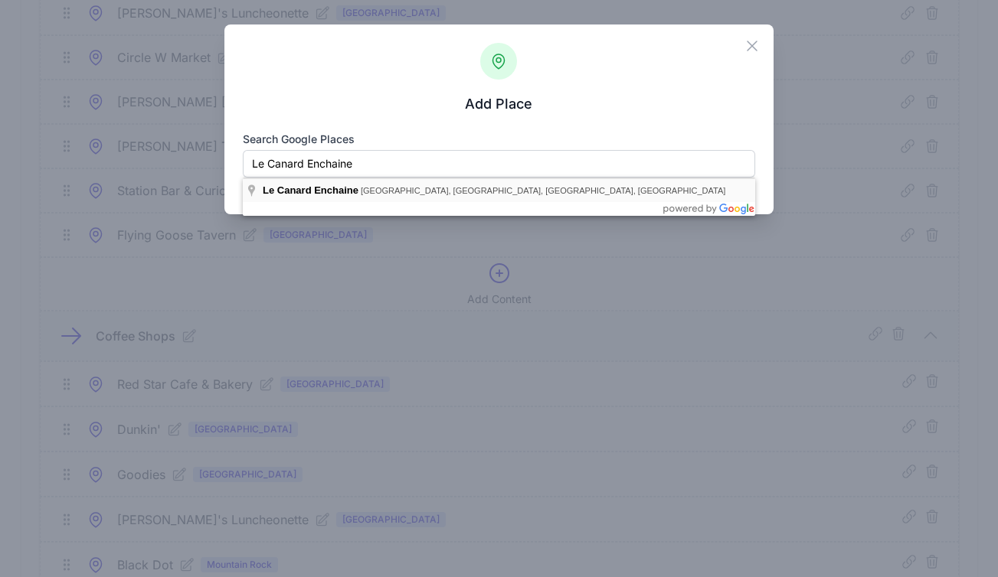
type input "Le Canard Enchaine, Fair Street, Kingston, NY, USA"
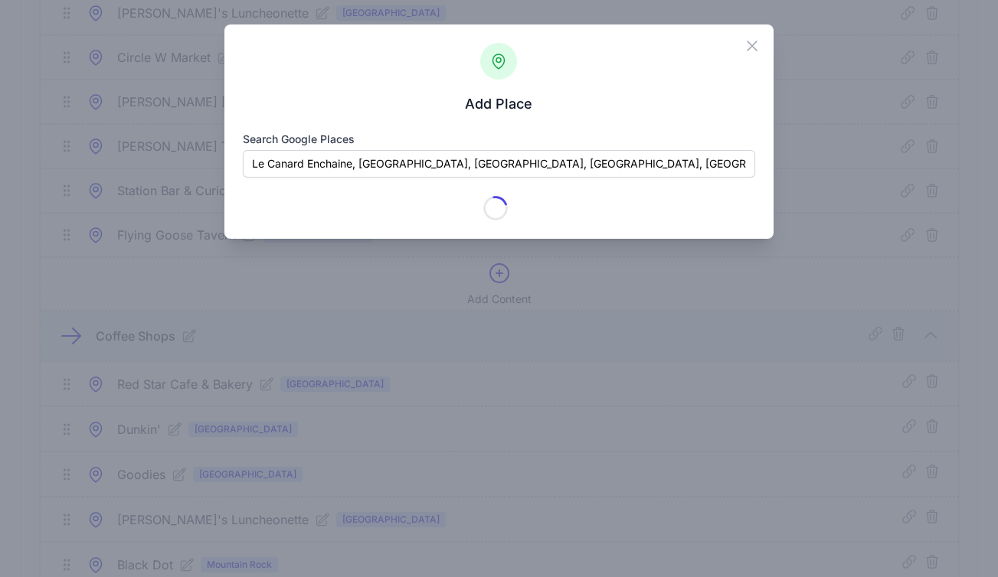
type input "Le Canard Enchaine"
checkbox input "true"
type input "276 Fair St"
type input "Stockade District"
type input "Kingston"
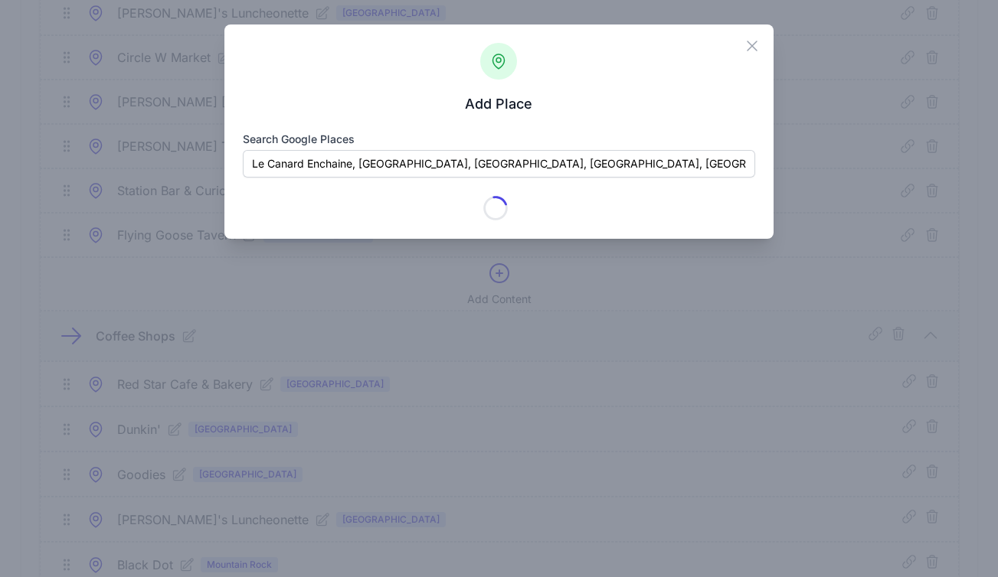
type input "NY"
type input "12401"
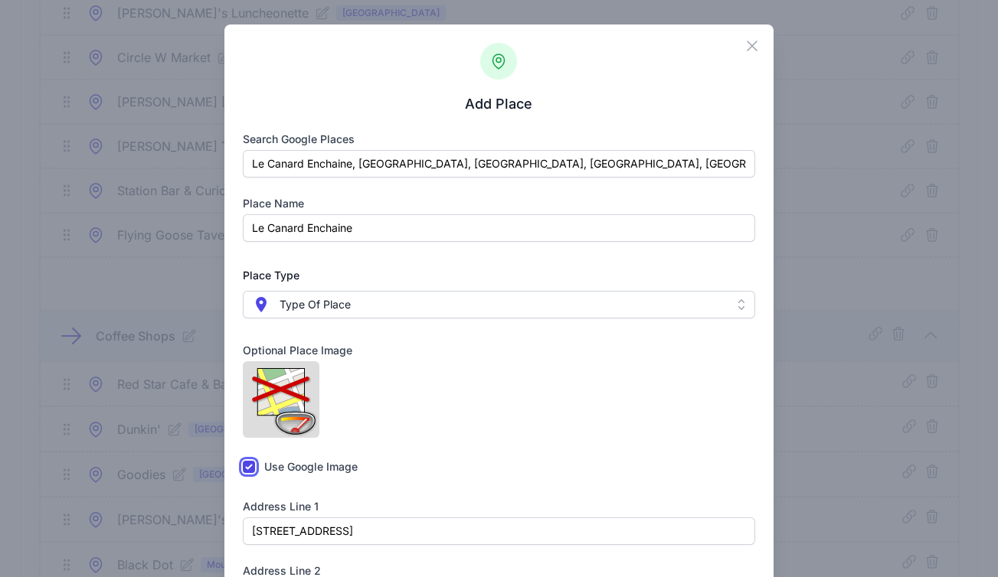
click at [250, 461] on input "checkbox" at bounding box center [249, 467] width 12 height 12
checkbox input "false"
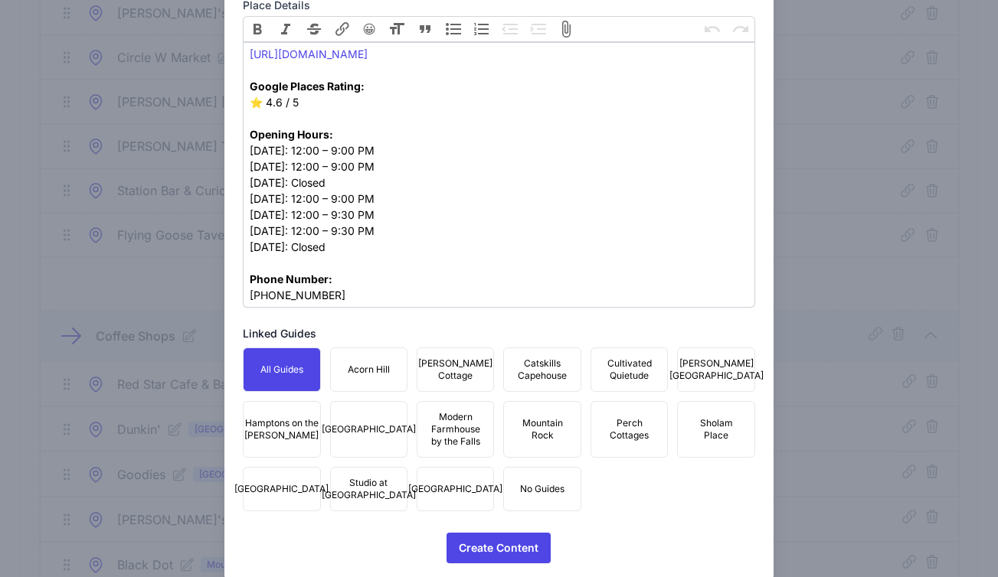
scroll to position [789, 0]
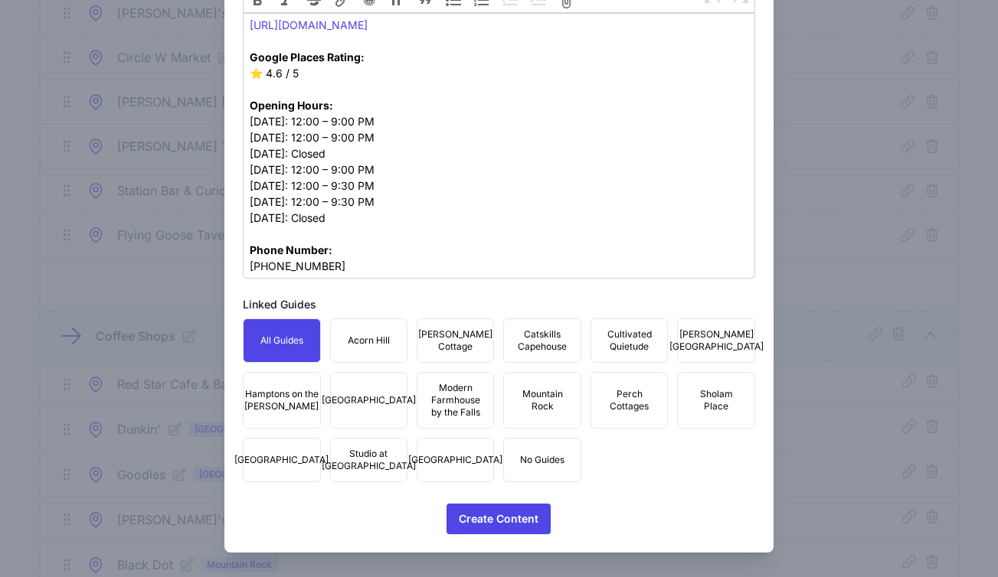
click at [384, 463] on span "Studio at Fair Street" at bounding box center [369, 460] width 94 height 25
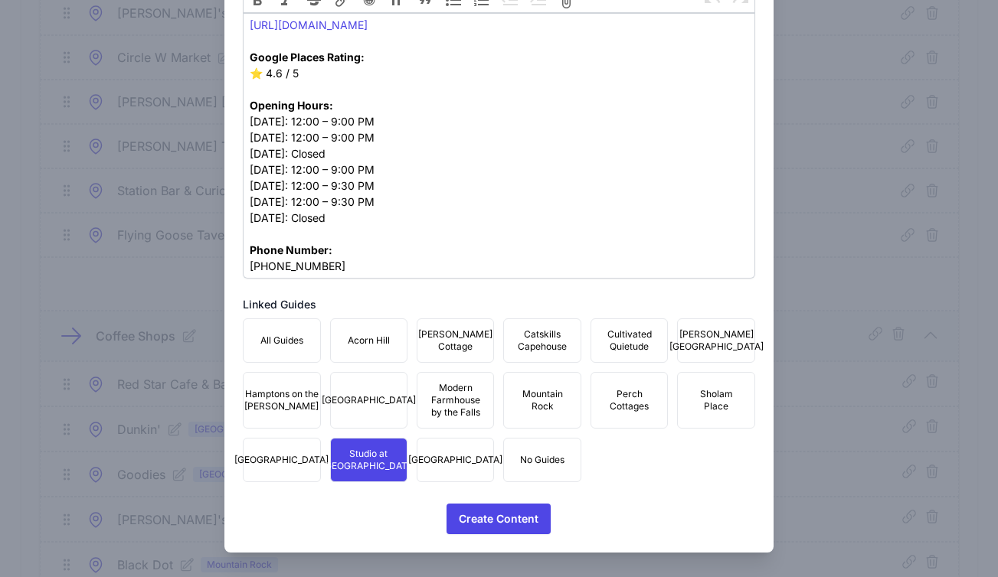
click at [448, 465] on span "Townhouse Fair Street" at bounding box center [455, 460] width 94 height 12
click at [547, 385] on button "Mountain Rock" at bounding box center [541, 400] width 77 height 57
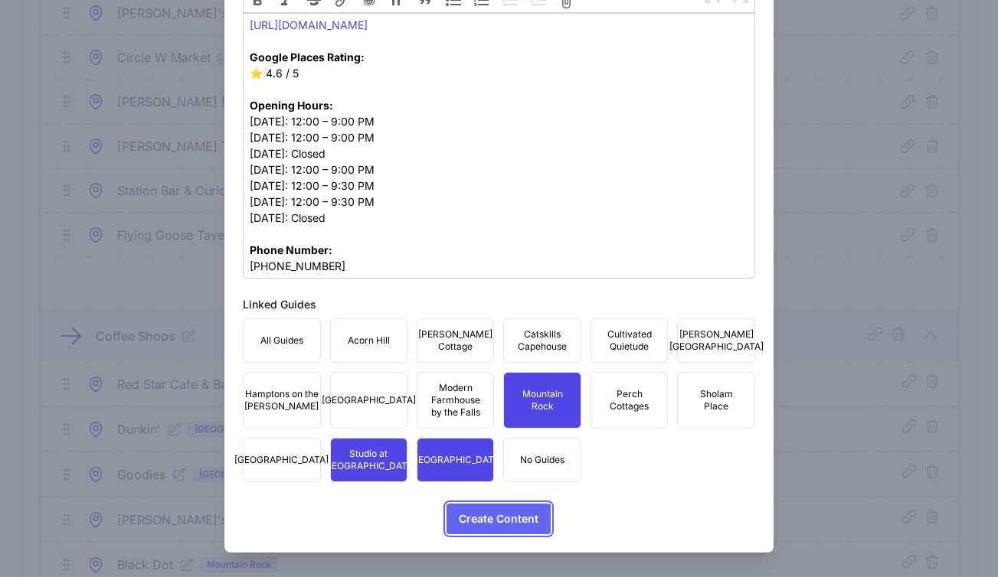
click at [503, 516] on span "Create Content" at bounding box center [499, 519] width 80 height 31
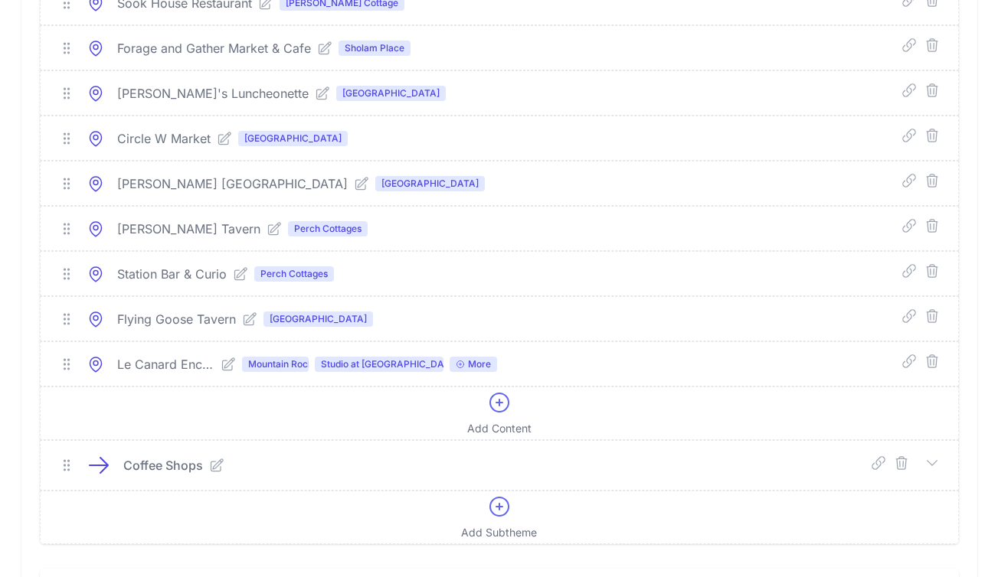
scroll to position [3690, 0]
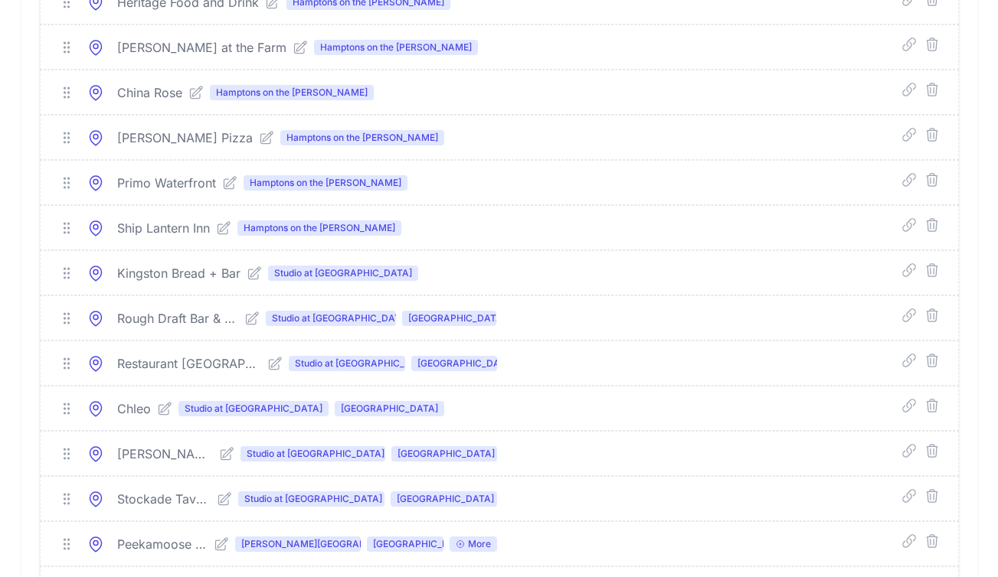
click at [426, 277] on div "Kingston Bread + Bar Studio at Fair Street Deep Link Select a guide and copy th…" at bounding box center [499, 273] width 917 height 44
click at [645, 102] on div "China Rose Hamptons on the Hudson" at bounding box center [503, 92] width 796 height 18
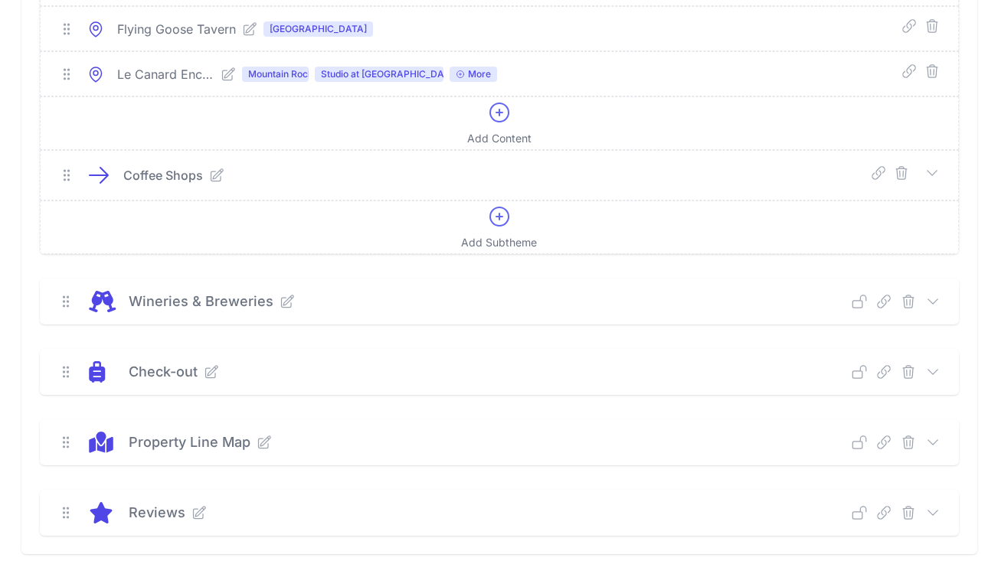
scroll to position [6814, 0]
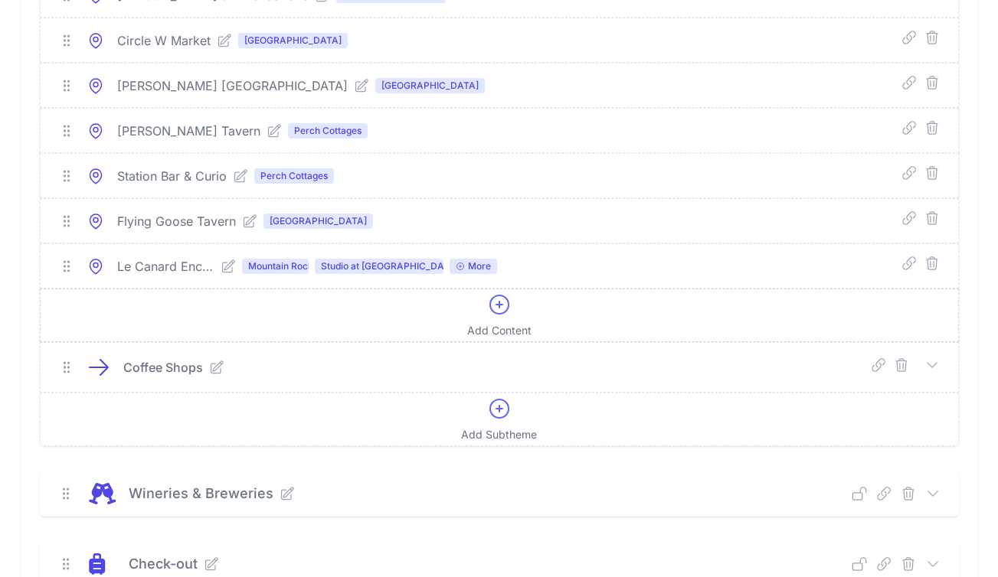
click at [508, 317] on icon at bounding box center [499, 304] width 25 height 25
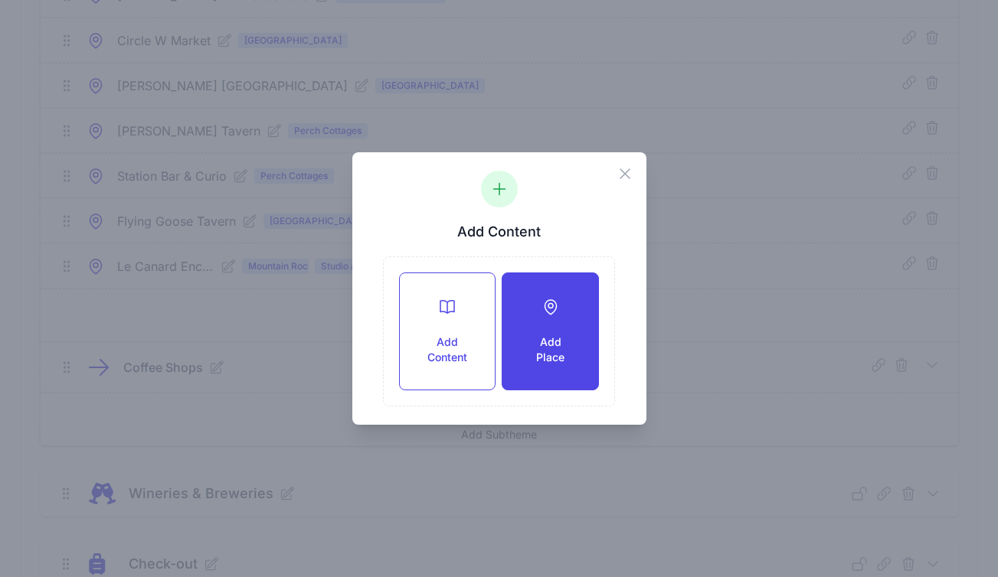
click at [550, 338] on h3 "Add Place" at bounding box center [550, 350] width 46 height 31
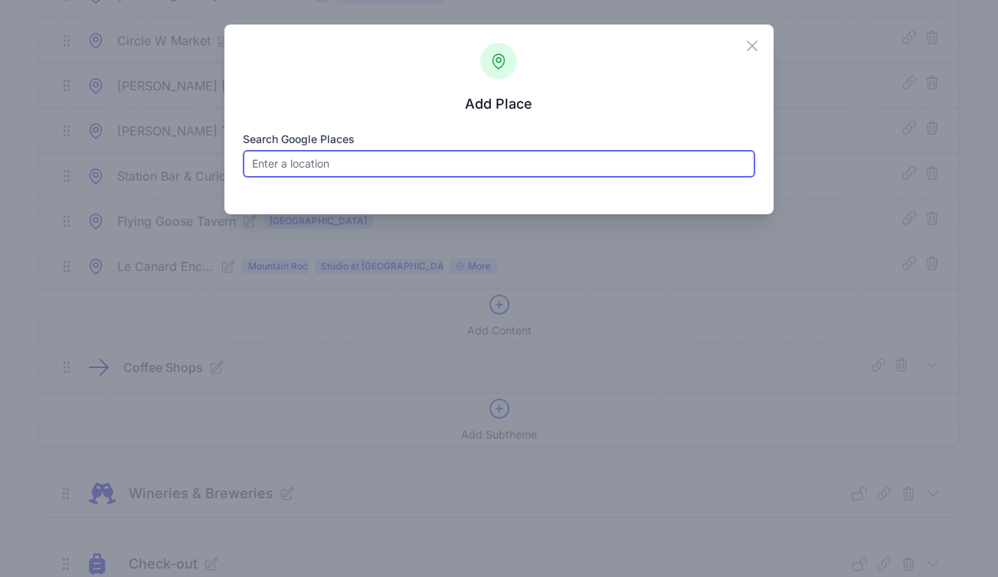
click at [368, 154] on input "Search Google Places" at bounding box center [499, 164] width 512 height 28
paste input "Mirador"
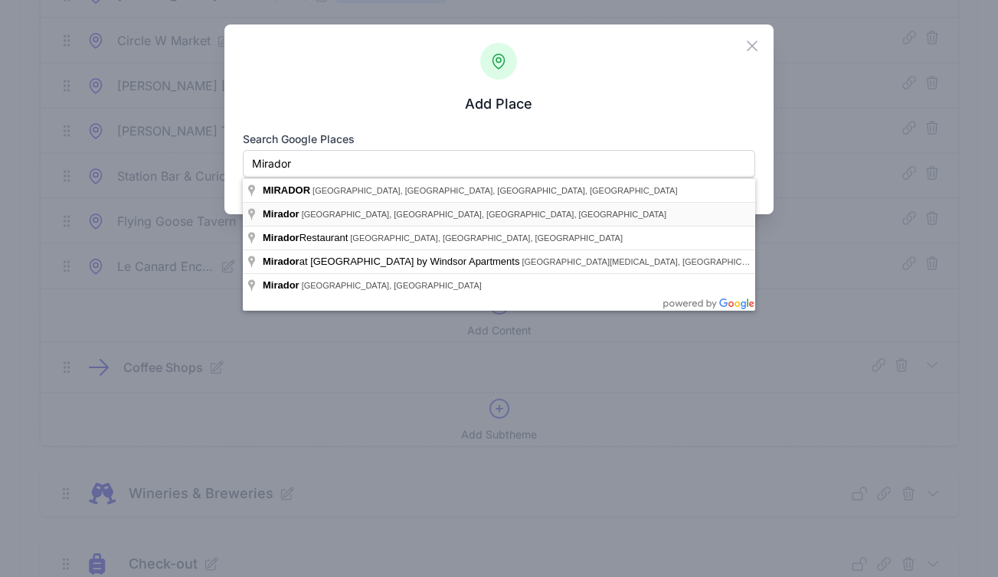
type input "Mirador, Broadway, Kingston, NY, USA"
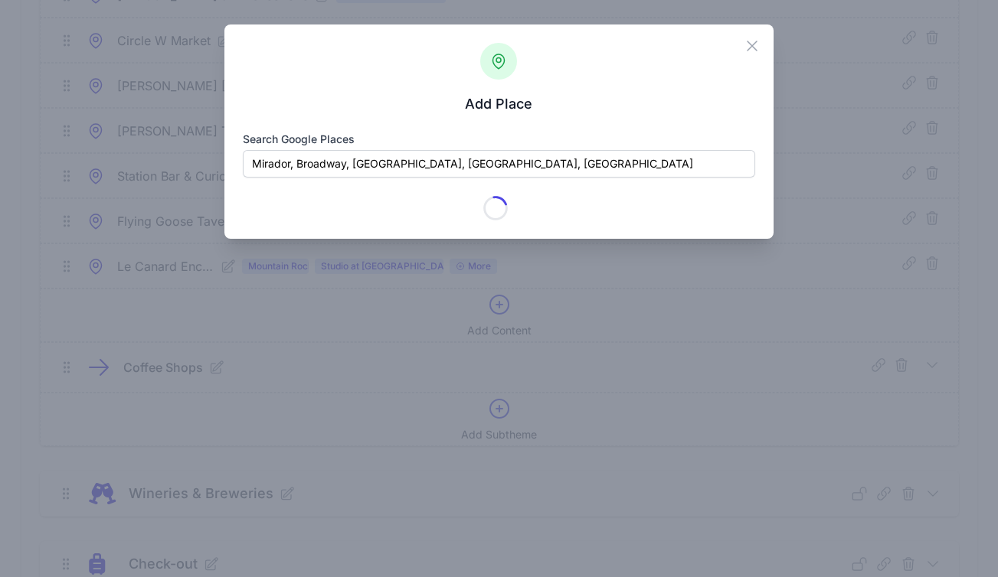
type input "Mirador"
checkbox input "true"
type input "636 Broadway"
type input "Kingston"
type input "NY"
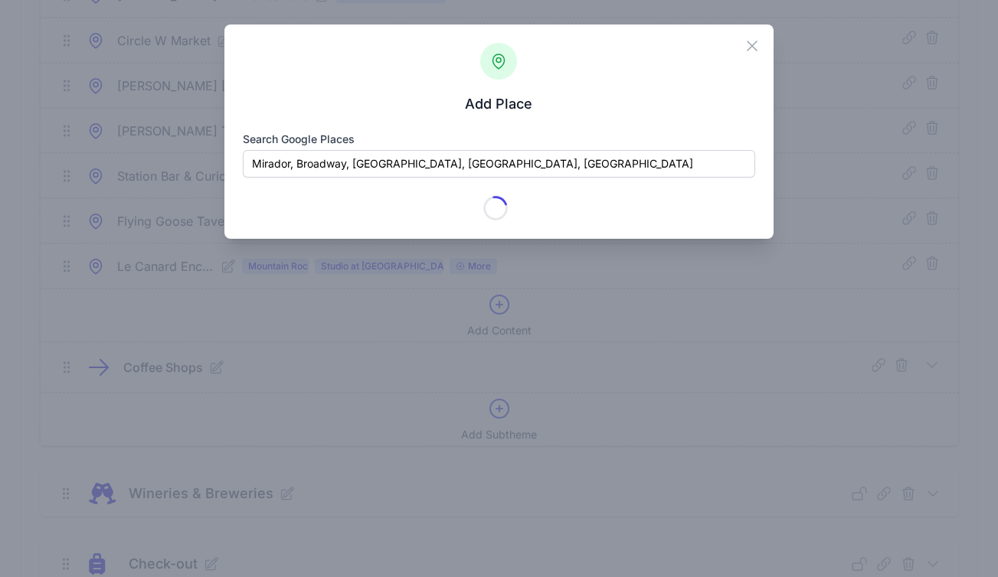
type input "12401-3539"
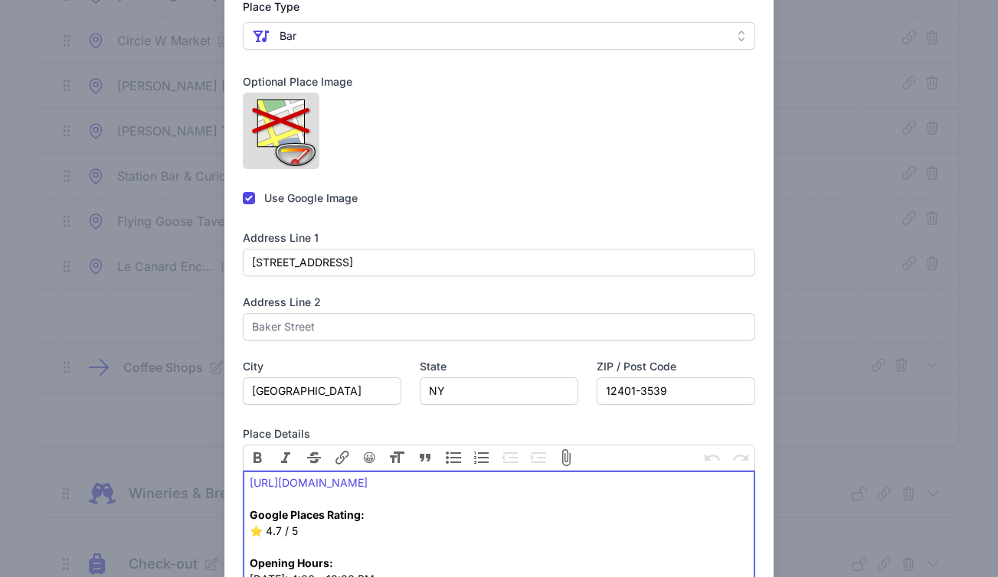
scroll to position [292, 0]
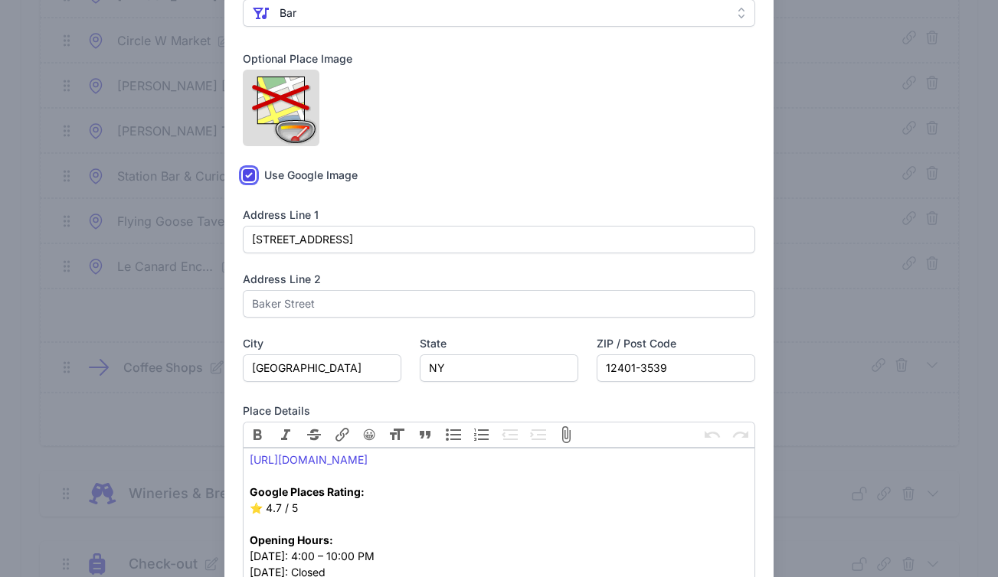
click at [246, 181] on input "checkbox" at bounding box center [249, 175] width 12 height 12
checkbox input "false"
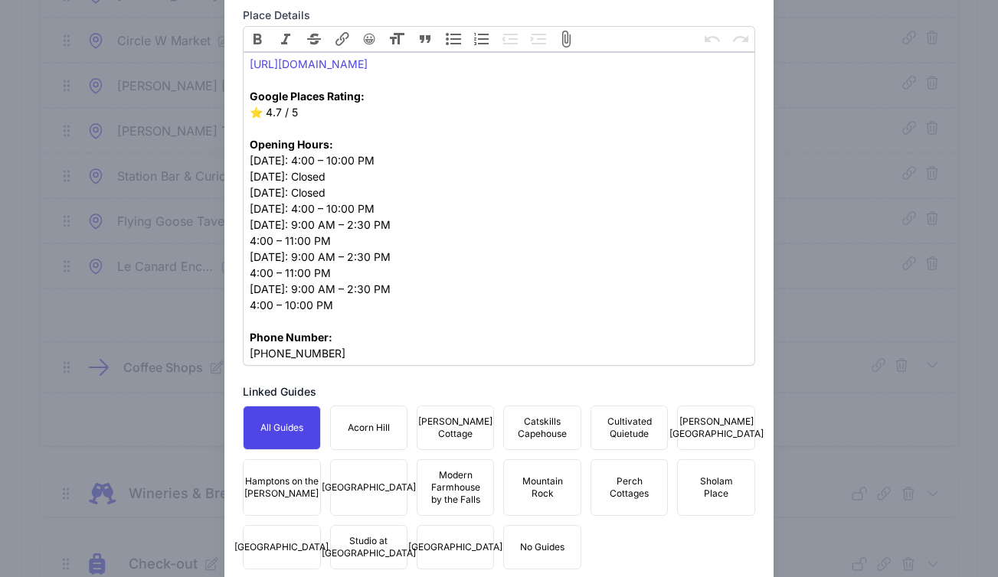
scroll to position [825, 0]
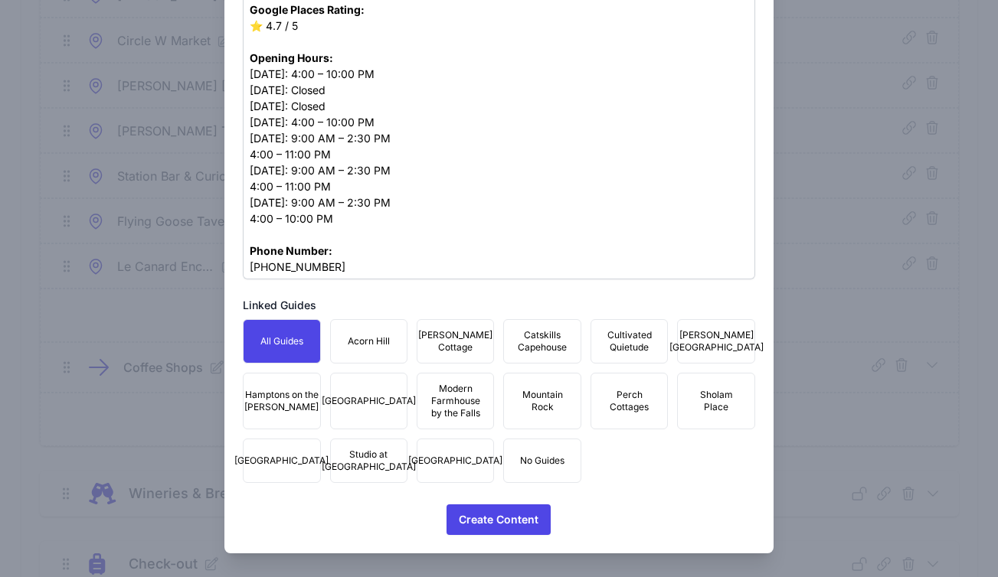
click at [558, 413] on span "Mountain Rock" at bounding box center [541, 401] width 57 height 25
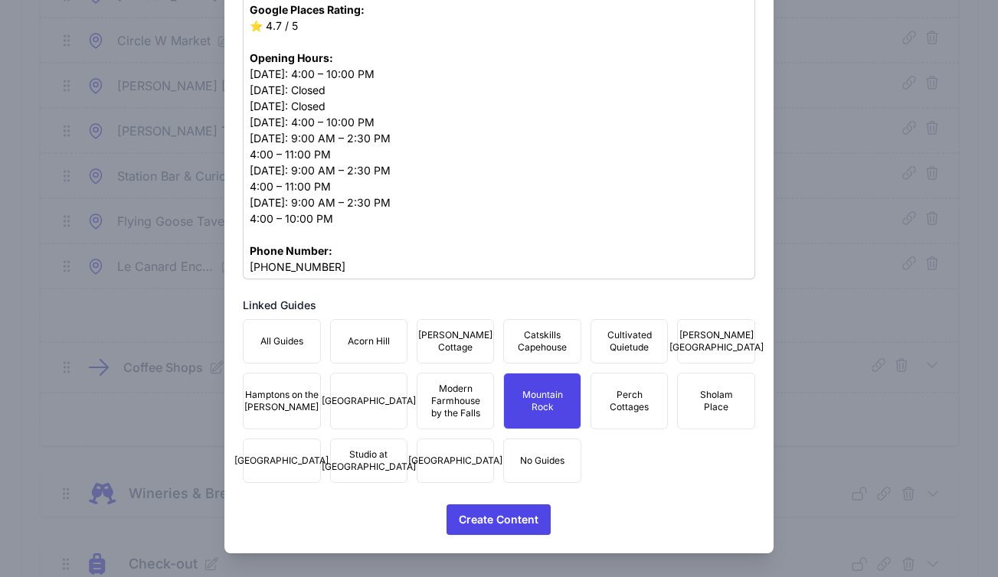
click at [336, 473] on span "Studio at Fair Street" at bounding box center [369, 461] width 94 height 25
click at [430, 467] on span "Townhouse Fair Street" at bounding box center [455, 461] width 94 height 12
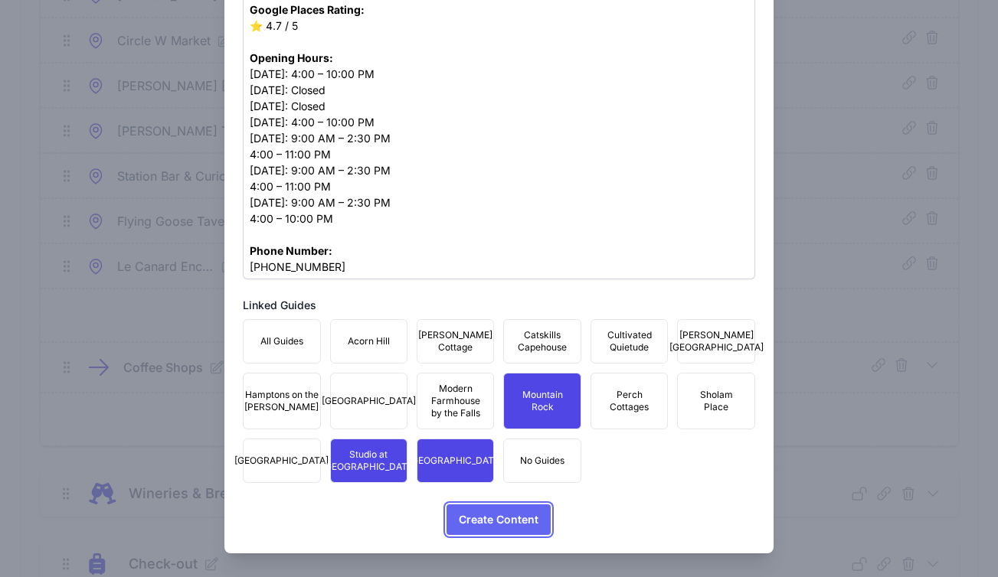
click at [482, 535] on span "Create Content" at bounding box center [499, 520] width 80 height 31
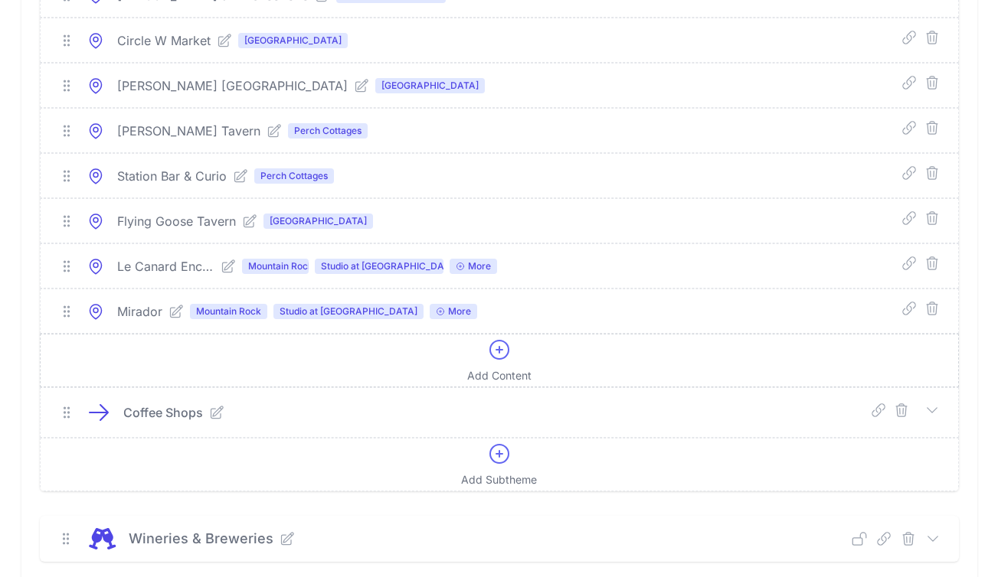
click at [493, 362] on icon at bounding box center [499, 350] width 25 height 25
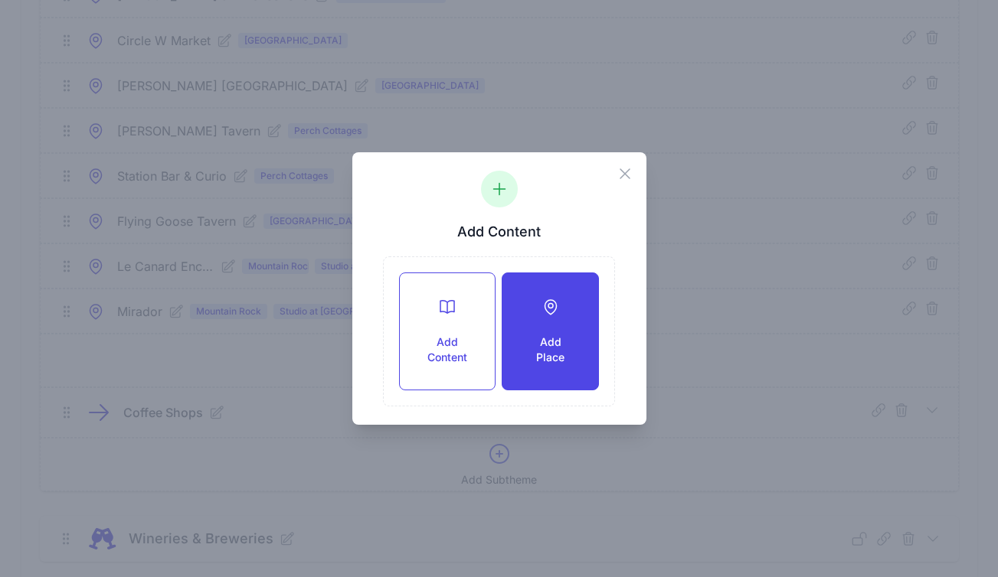
click at [545, 313] on icon at bounding box center [550, 307] width 18 height 18
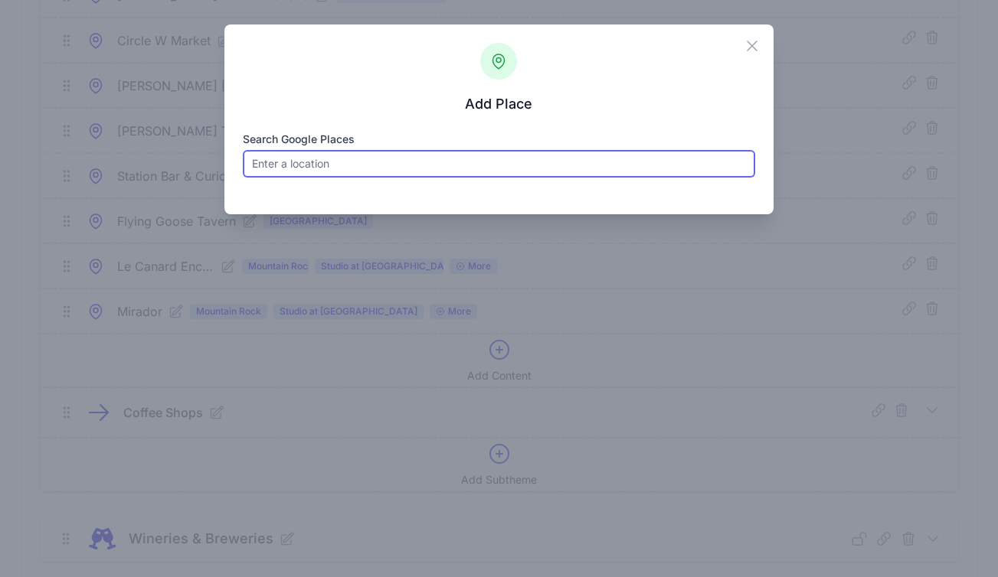
click at [337, 161] on input "Search Google Places" at bounding box center [499, 164] width 512 height 28
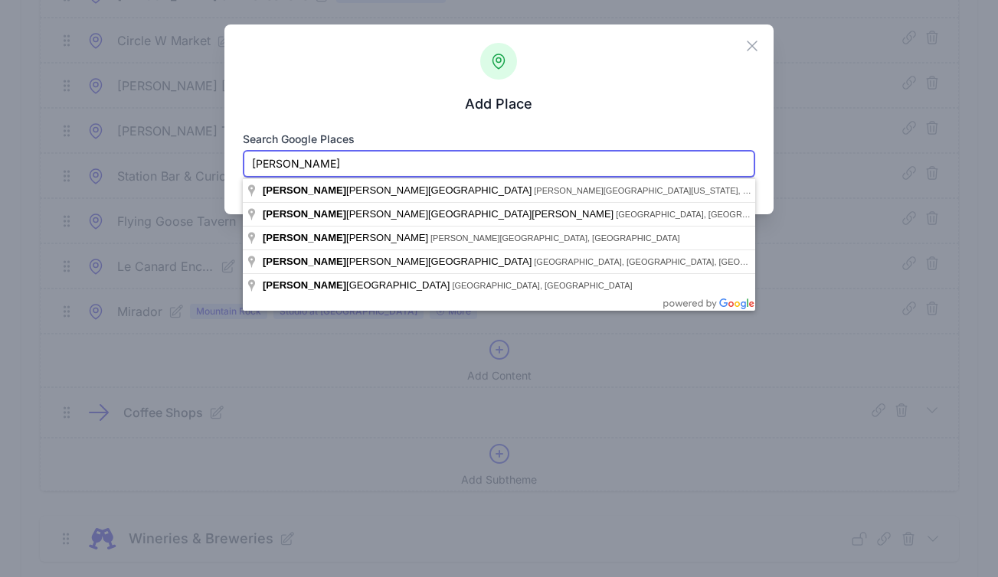
paste input "582 BROADWAY, KINGSTON"
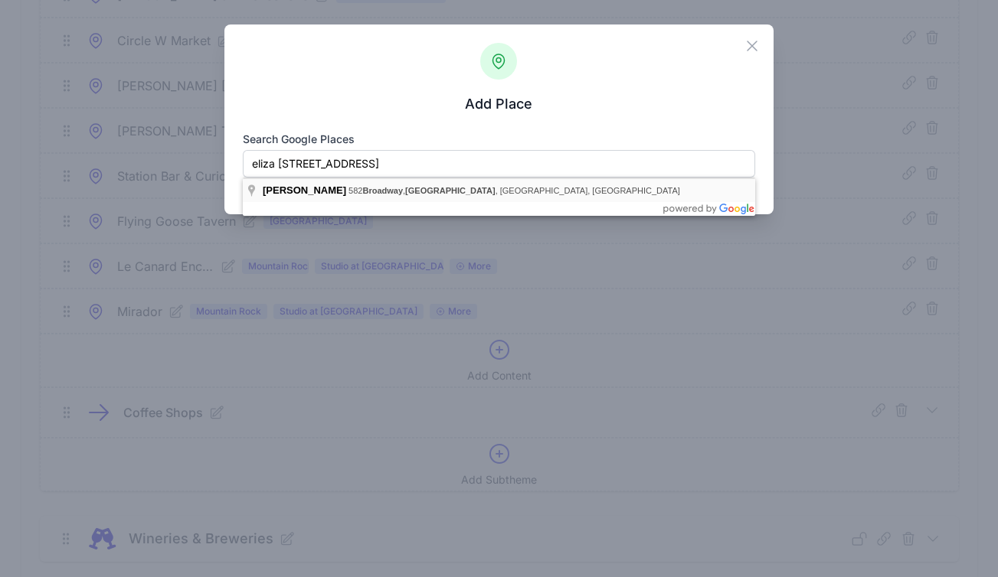
type input "Eliza, 582 Broadway, Kingston, NY, USA"
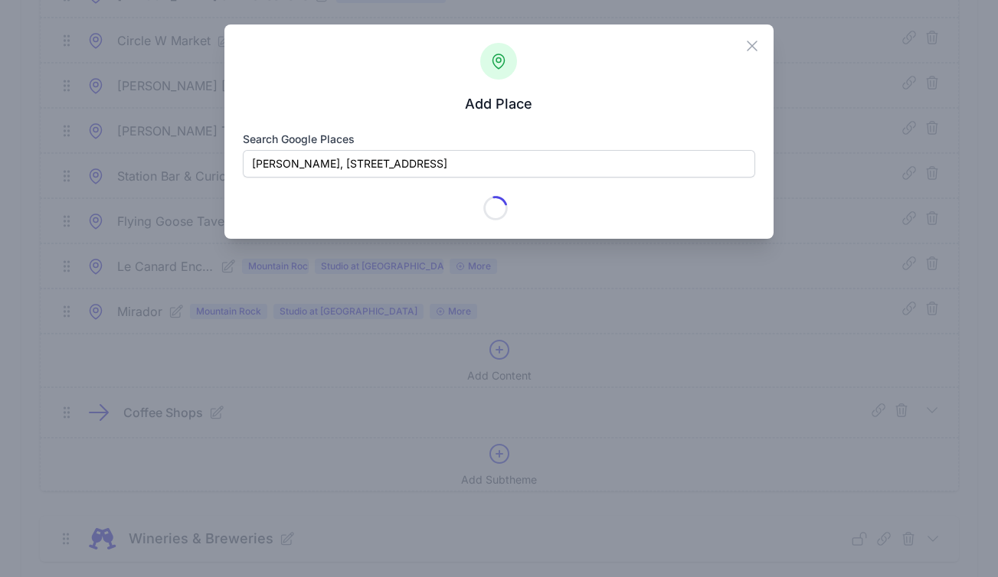
type input "Eliza"
checkbox input "true"
type input "582 Broadway"
type input "Kingston"
type input "NY"
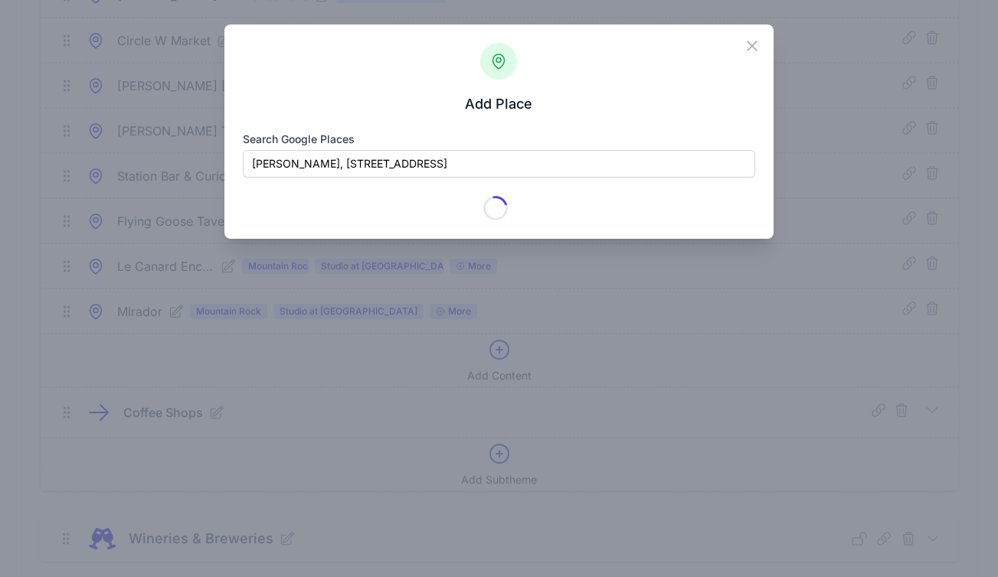
type input "12401-3902"
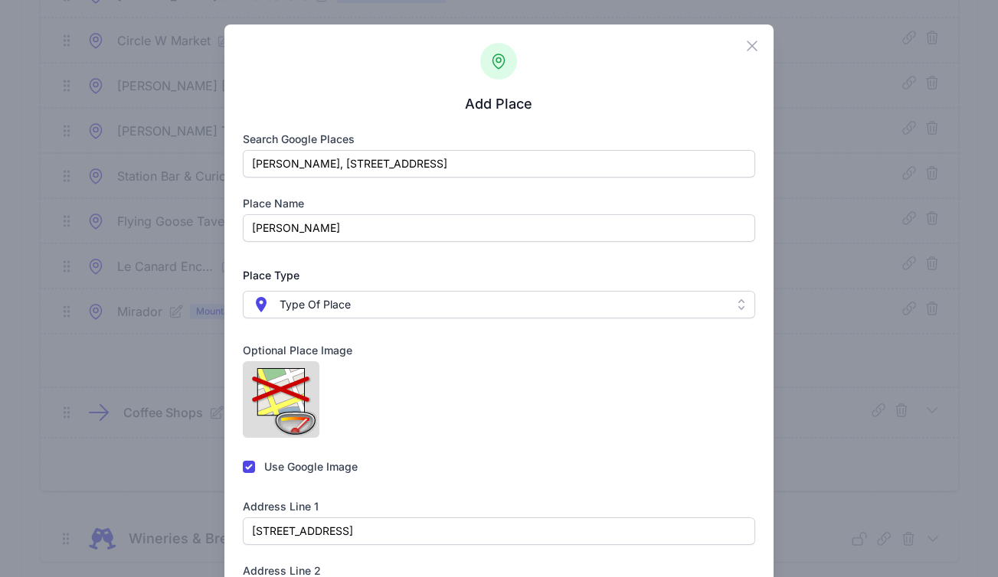
click at [246, 459] on div at bounding box center [249, 466] width 12 height 15
click at [247, 461] on input "checkbox" at bounding box center [249, 467] width 12 height 12
checkbox input "false"
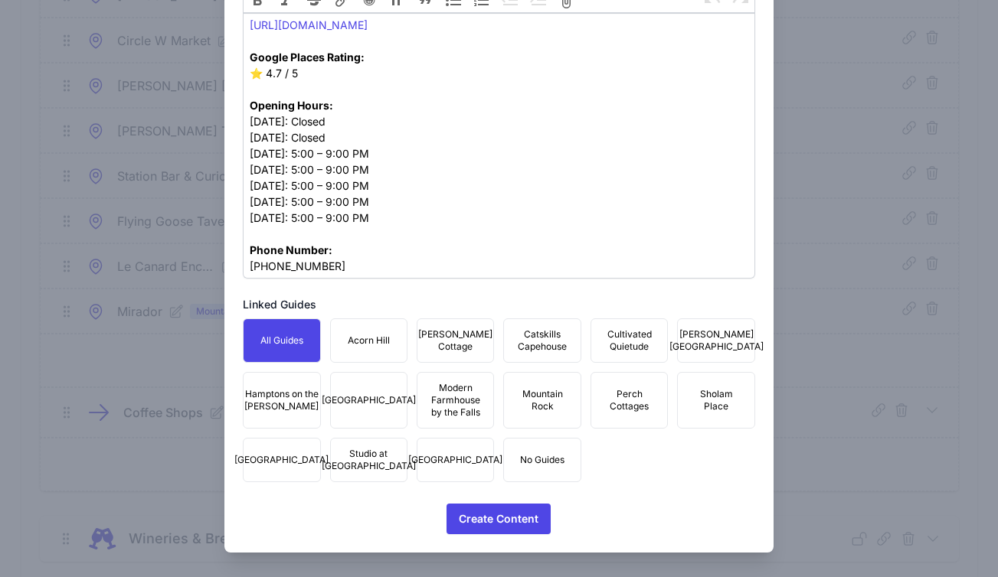
scroll to position [789, 0]
click at [527, 402] on span "Mountain Rock" at bounding box center [541, 400] width 57 height 25
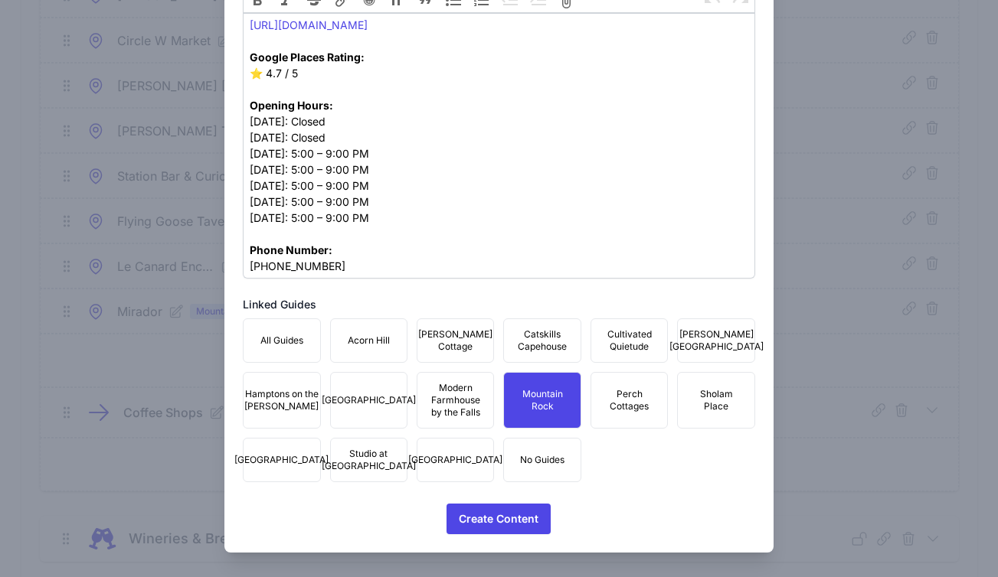
click at [335, 467] on button "Studio at Fair Street" at bounding box center [368, 460] width 77 height 44
click at [443, 459] on span "Townhouse Fair Street" at bounding box center [455, 460] width 94 height 12
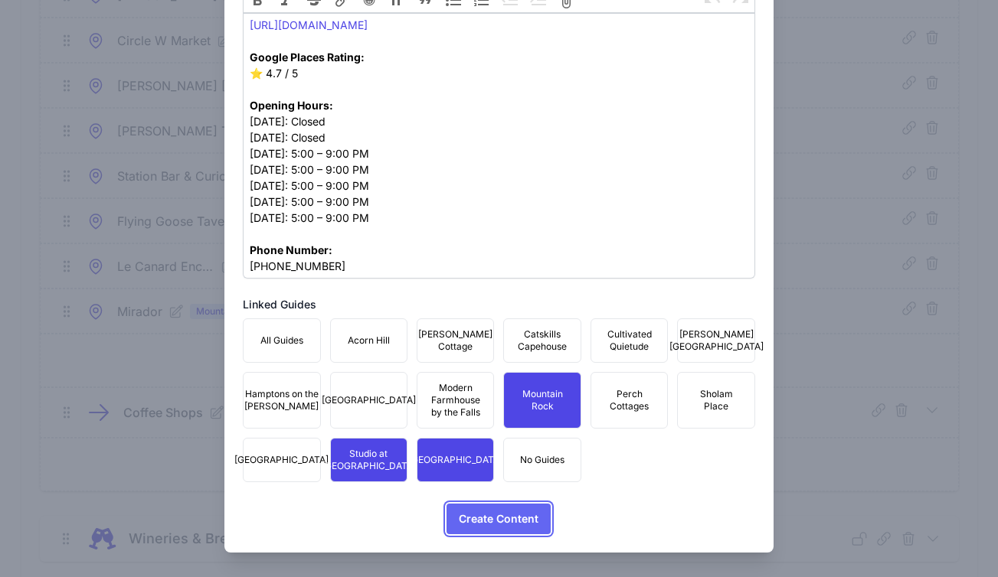
click at [500, 523] on span "Create Content" at bounding box center [499, 519] width 80 height 31
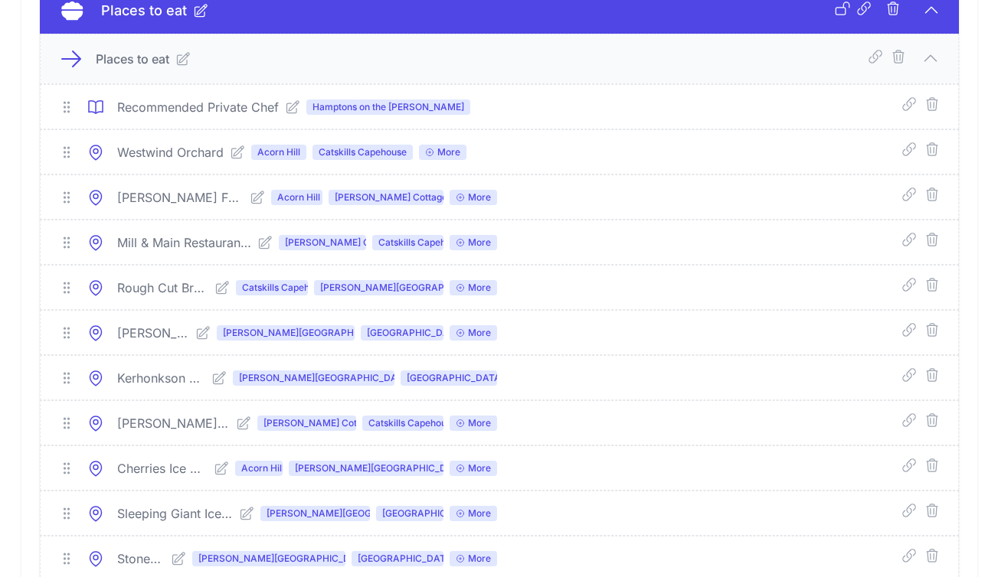
scroll to position [7152, 0]
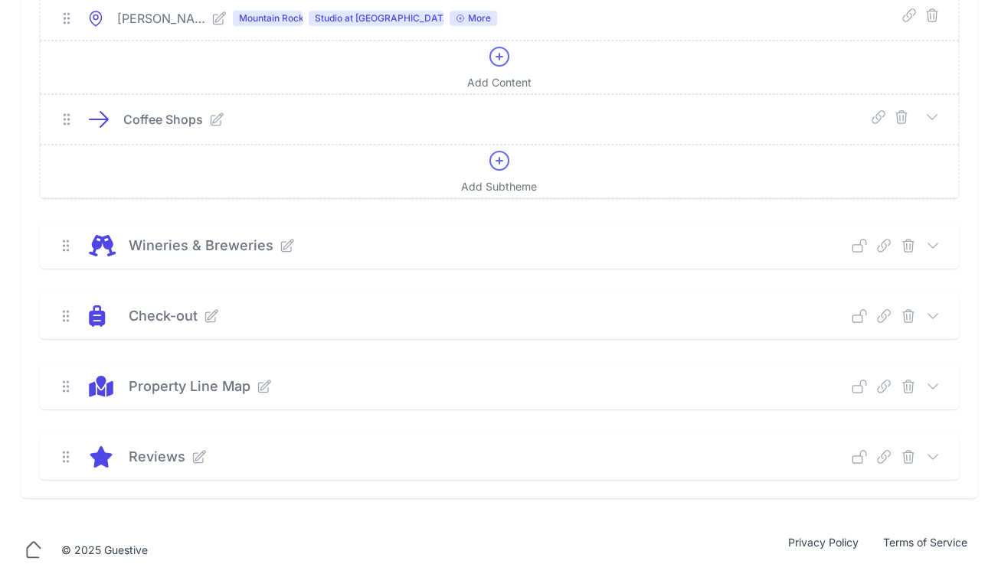
click at [932, 253] on icon at bounding box center [932, 245] width 15 height 15
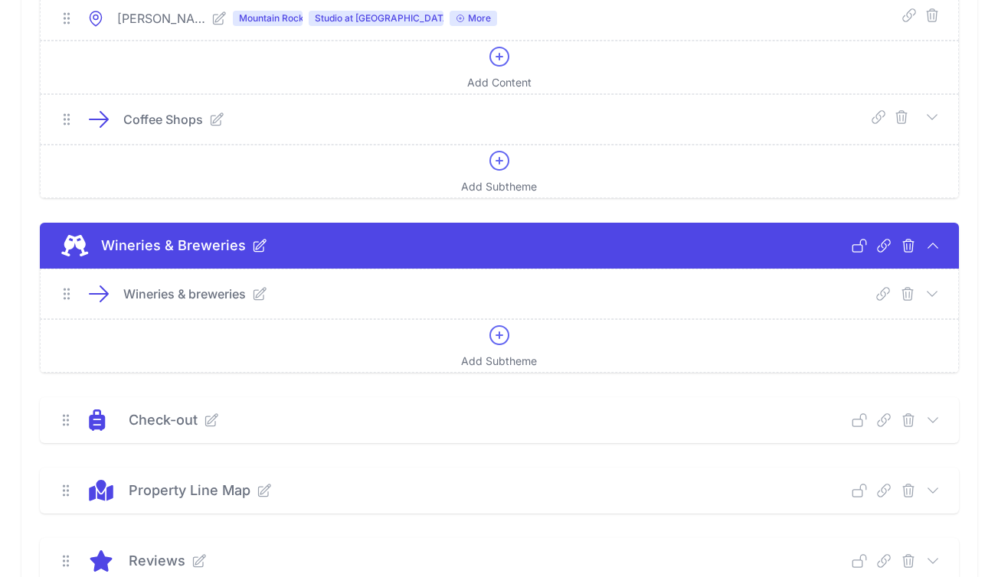
click at [930, 302] on icon at bounding box center [931, 293] width 15 height 15
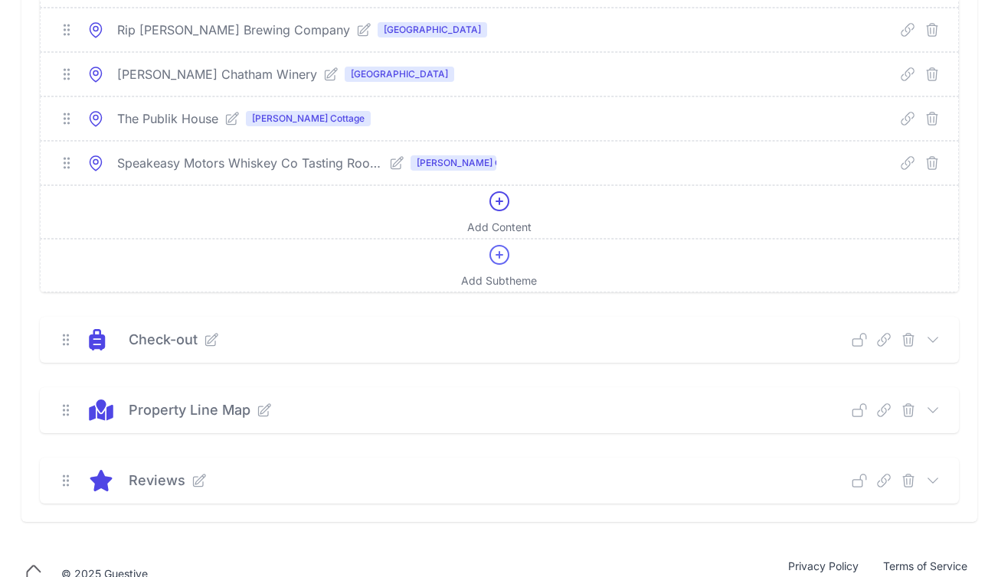
scroll to position [9235, 0]
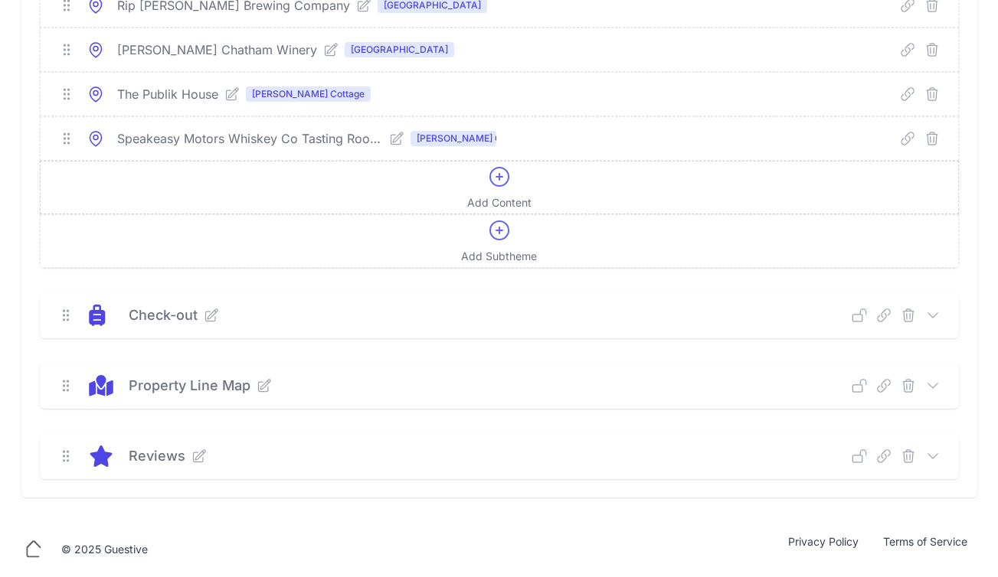
click at [498, 186] on icon at bounding box center [499, 177] width 18 height 18
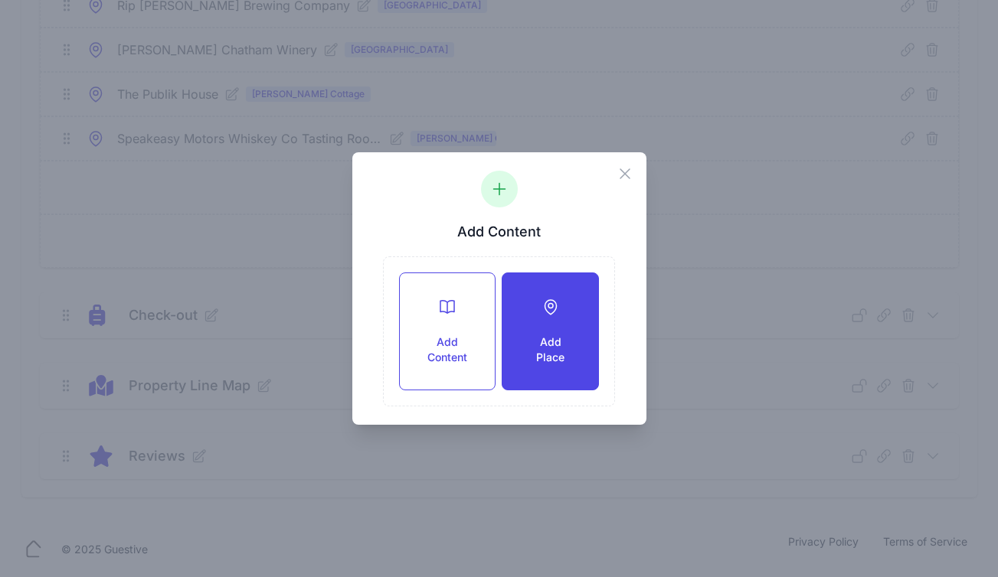
click at [521, 315] on div "Add Place" at bounding box center [549, 331] width 95 height 116
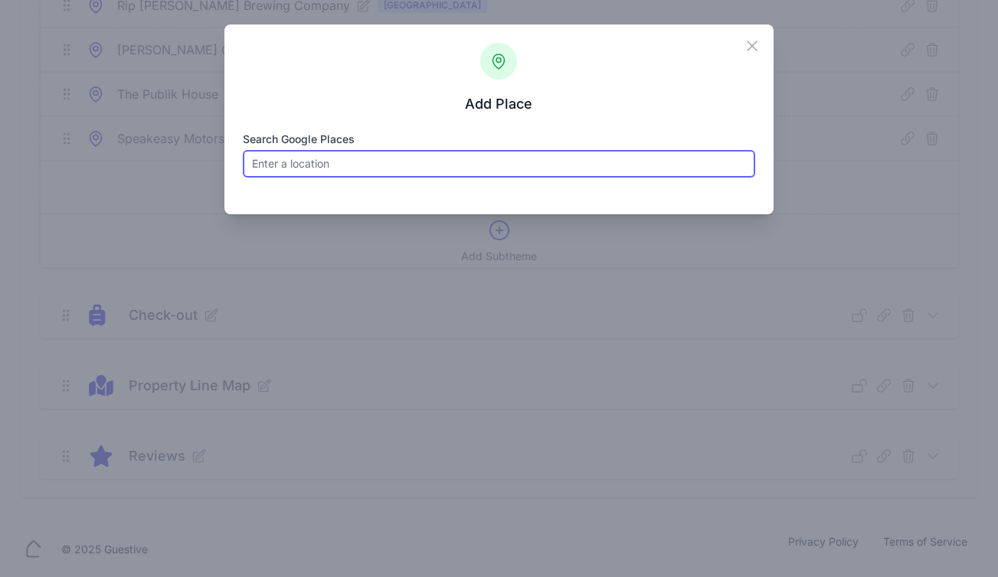
click at [346, 172] on input "Search Google Places" at bounding box center [499, 164] width 512 height 28
paste input "Lone Wolf"
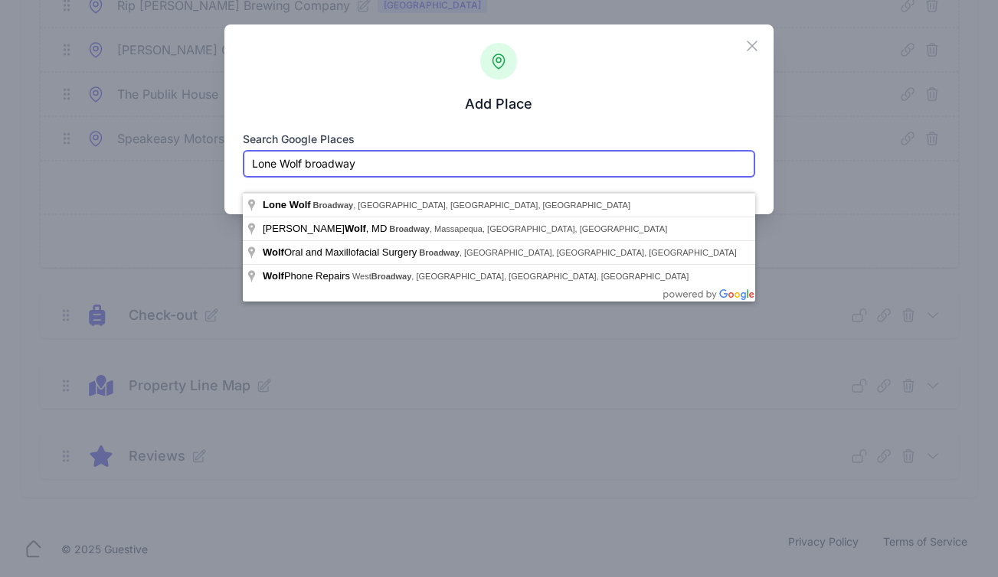
click at [310, 165] on input "Lone Wolf broadway" at bounding box center [499, 164] width 512 height 28
paste input "240 Foxhall Ave, Kingston, NY 12401, United States"
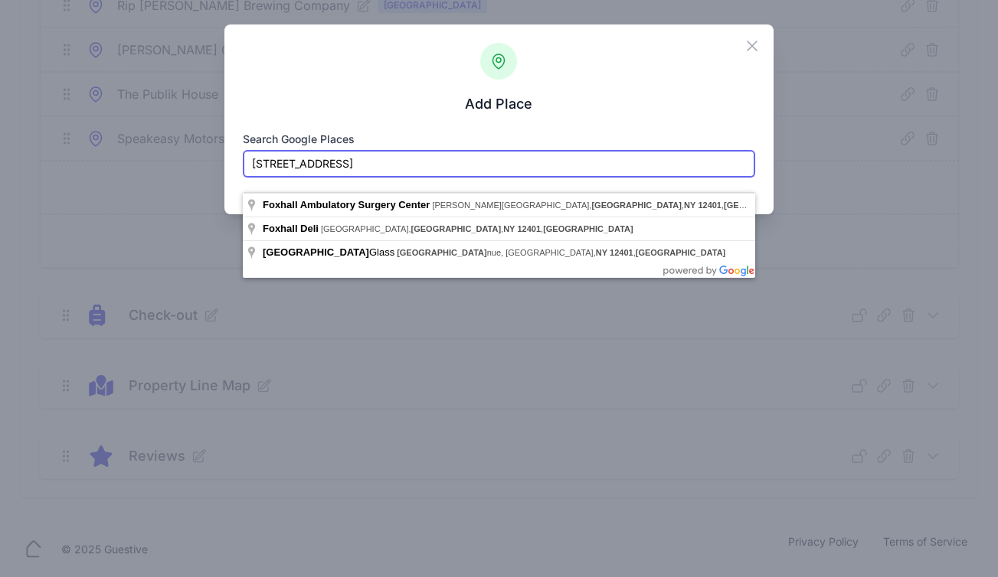
click at [252, 162] on input "240 Foxhall Ave, Kingston, NY 12401, United States" at bounding box center [499, 164] width 512 height 28
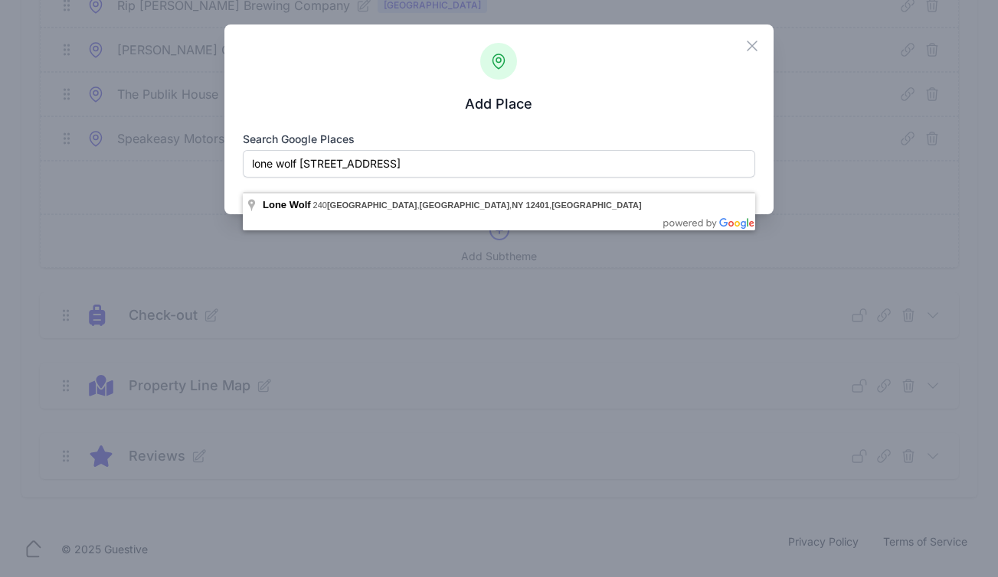
type input "Lone Wolf, 240 Foxhall Ave, Kingston, NY 12401, United States"
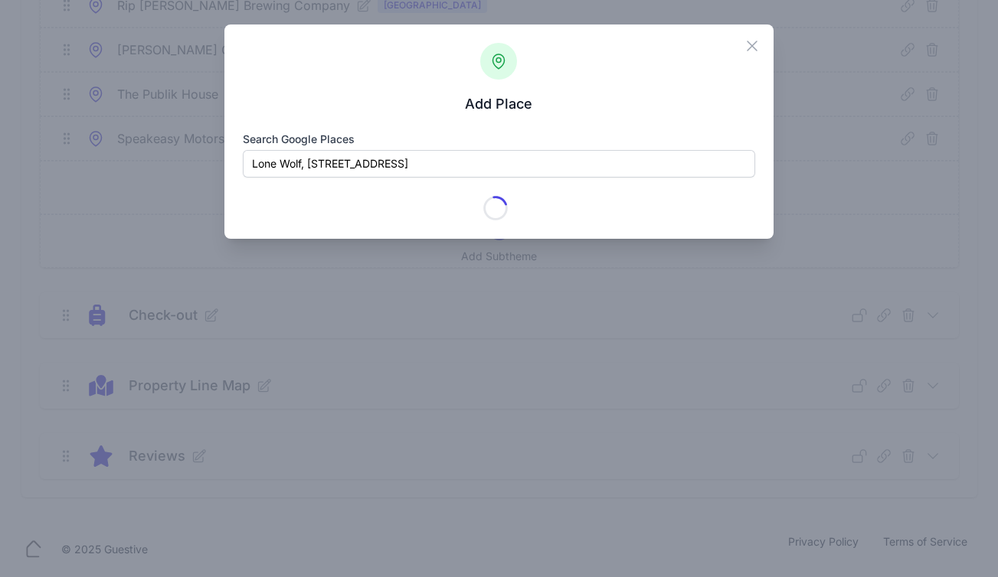
type input "Lone Wolf"
checkbox input "true"
type input "240 Foxhall Ave"
type input "Kingston"
type input "NY"
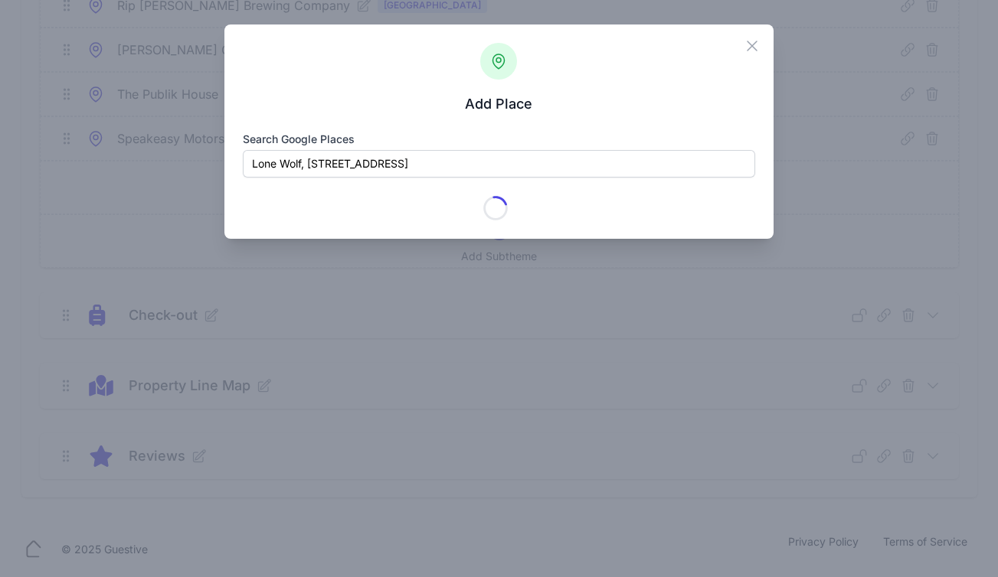
type input "12401"
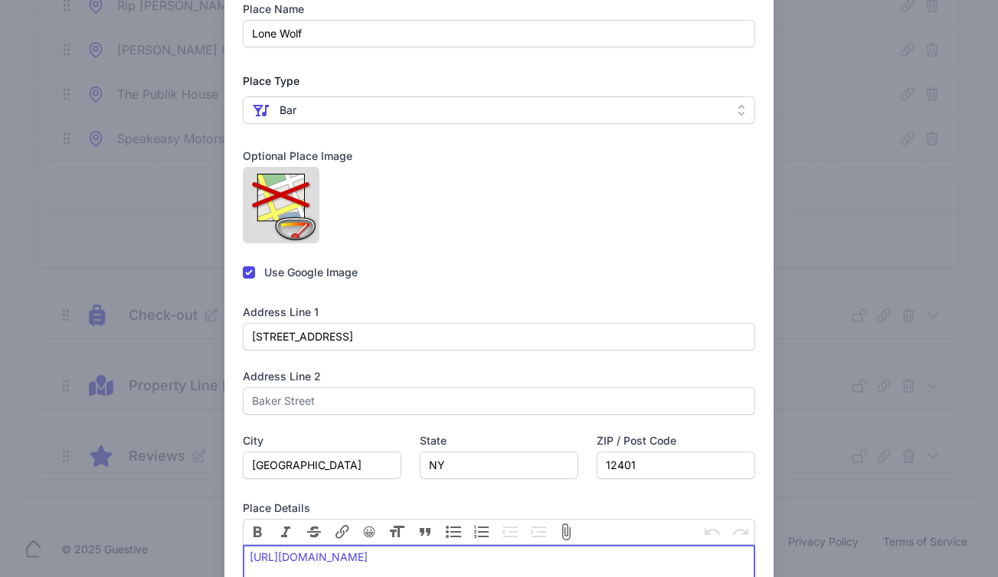
scroll to position [296, 0]
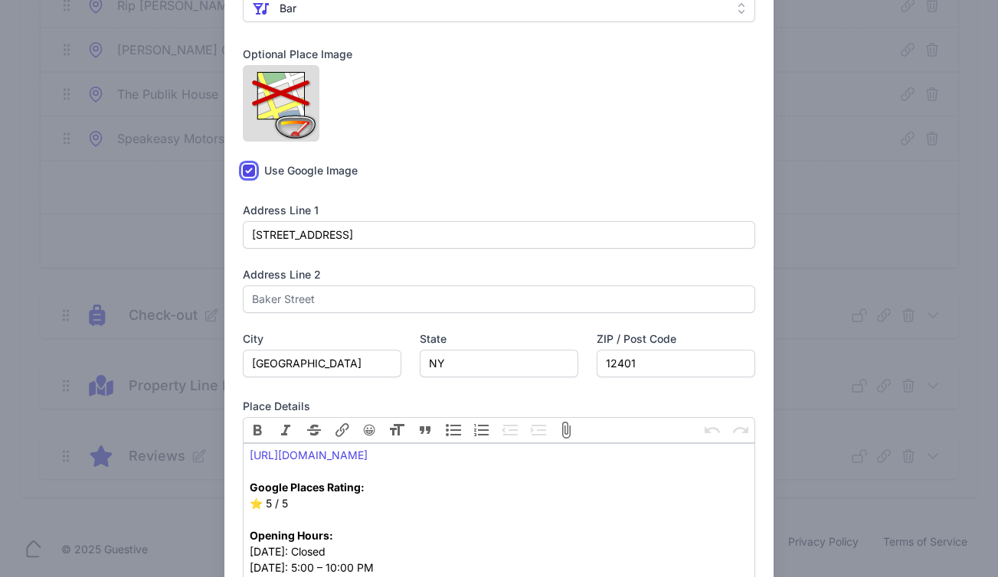
click at [246, 177] on input "checkbox" at bounding box center [249, 171] width 12 height 12
checkbox input "false"
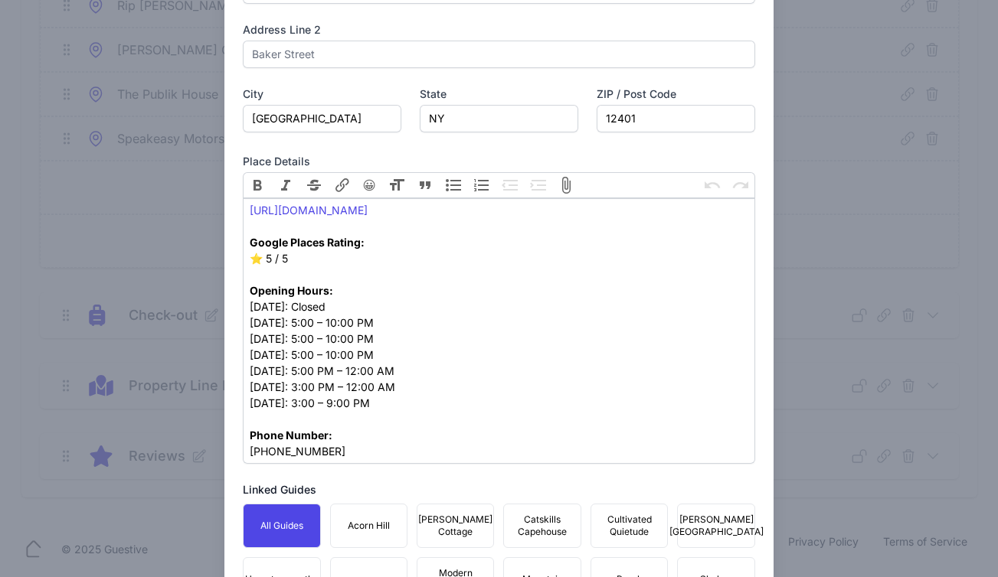
scroll to position [789, 0]
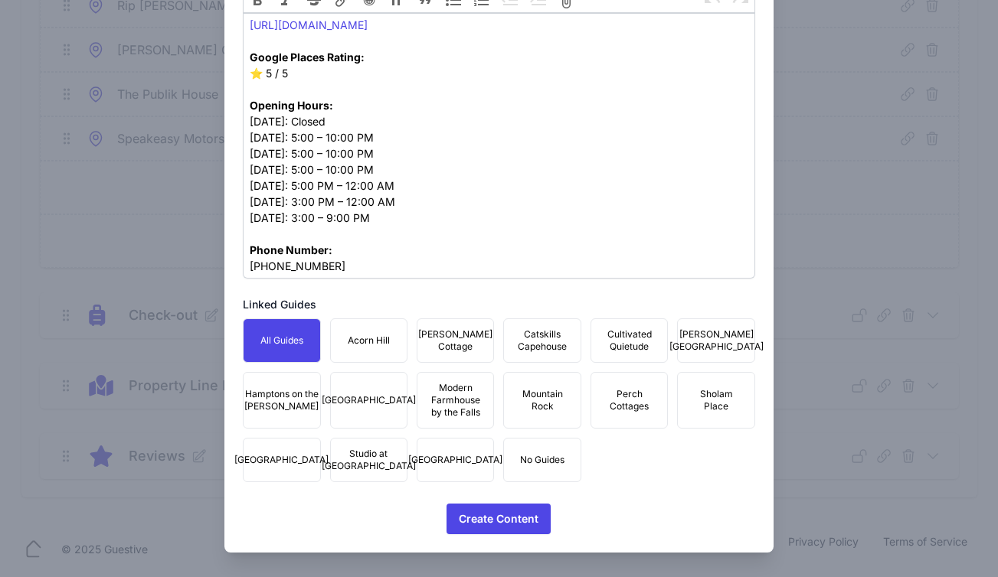
click at [549, 407] on span "Mountain Rock" at bounding box center [541, 400] width 57 height 25
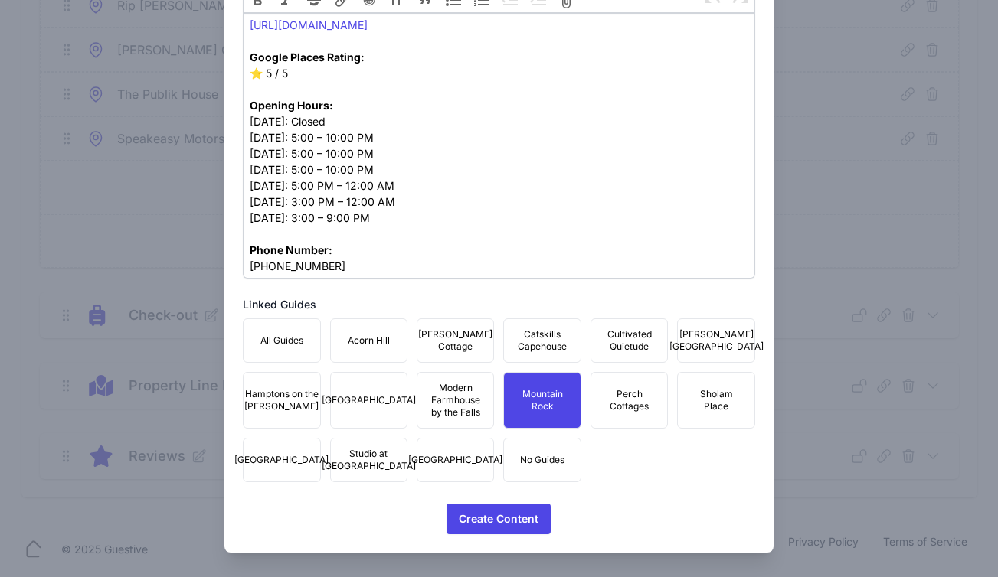
click at [450, 457] on span "Townhouse Fair Street" at bounding box center [455, 460] width 94 height 12
click at [359, 459] on span "Studio at Fair Street" at bounding box center [369, 460] width 94 height 25
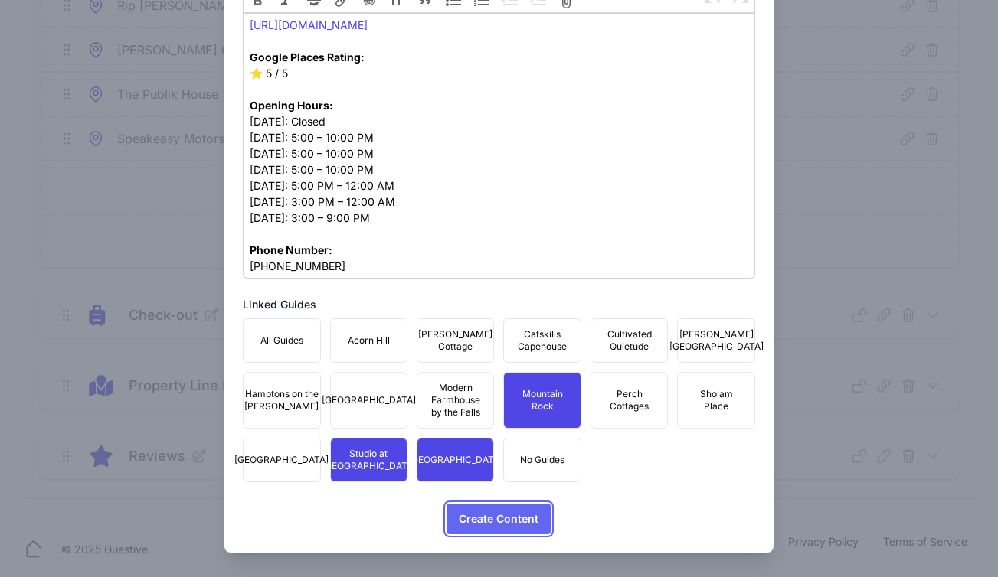
click at [479, 521] on span "Create Content" at bounding box center [499, 519] width 80 height 31
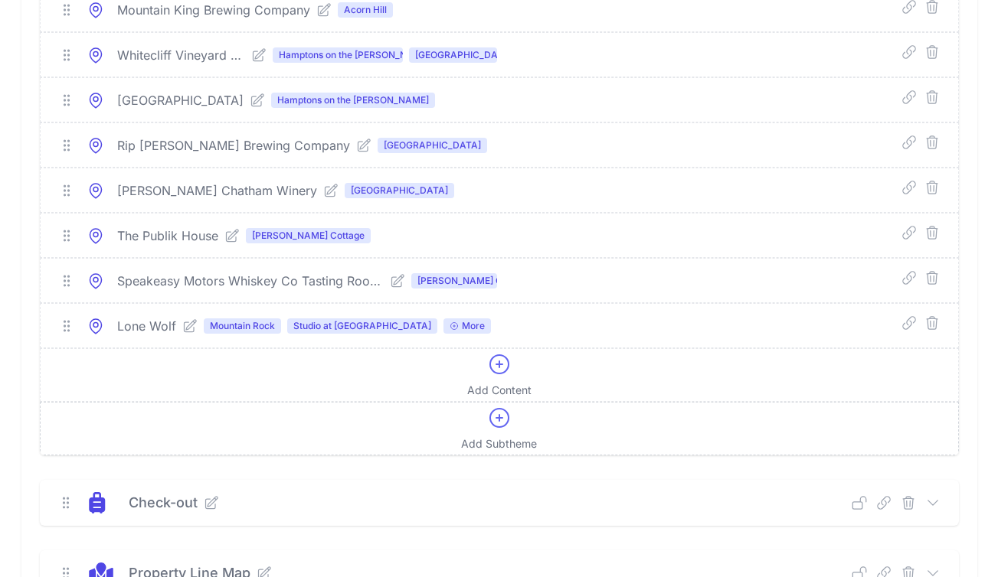
scroll to position [9358, 0]
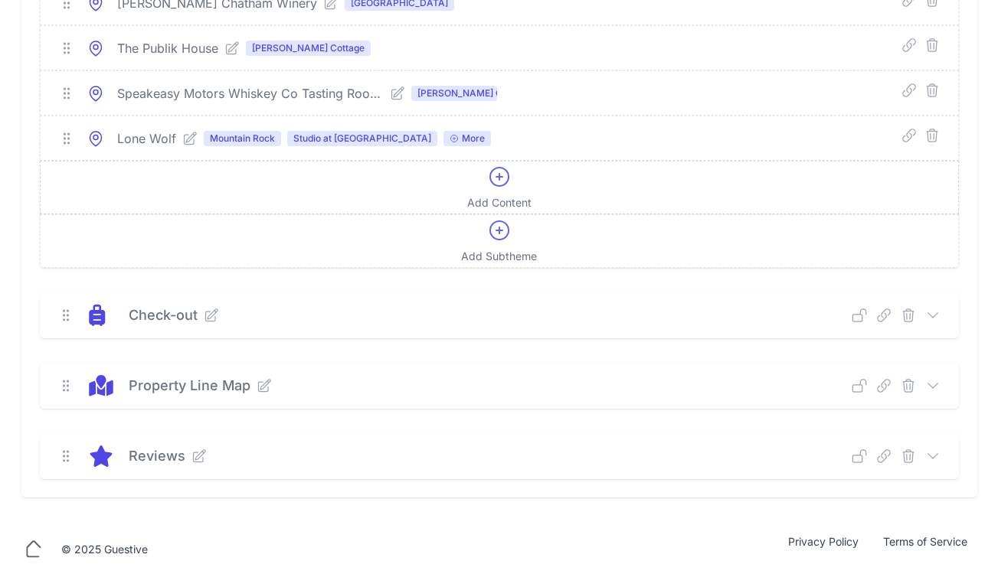
click at [510, 189] on div "Add Content" at bounding box center [499, 188] width 64 height 46
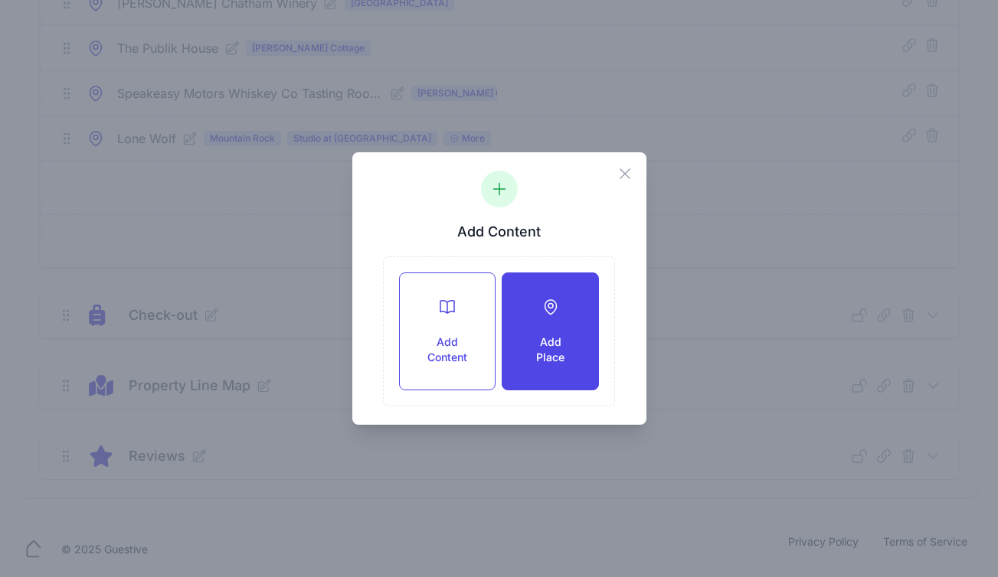
click at [530, 332] on div "Add Place" at bounding box center [549, 331] width 95 height 116
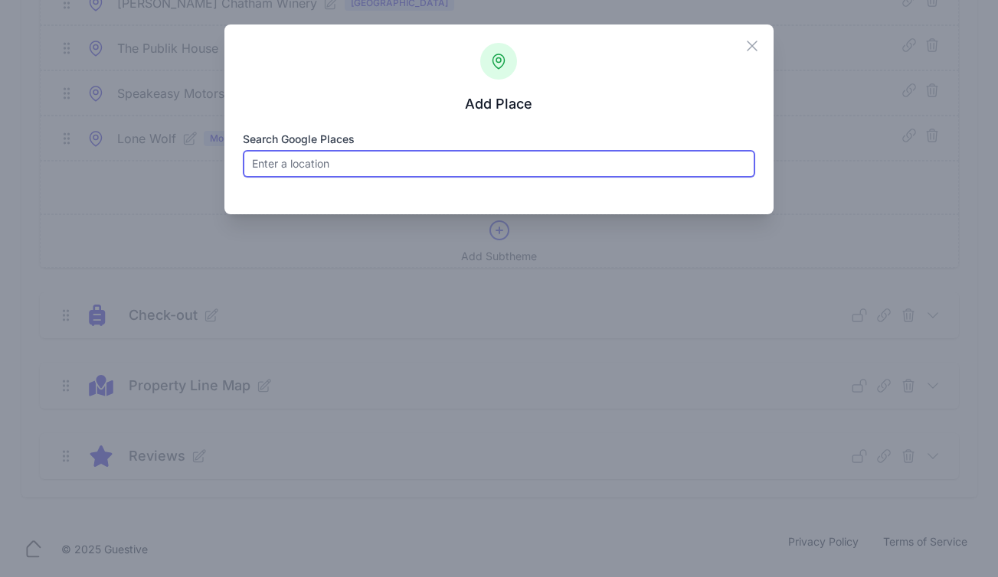
click at [320, 162] on input "Search Google Places" at bounding box center [499, 164] width 512 height 28
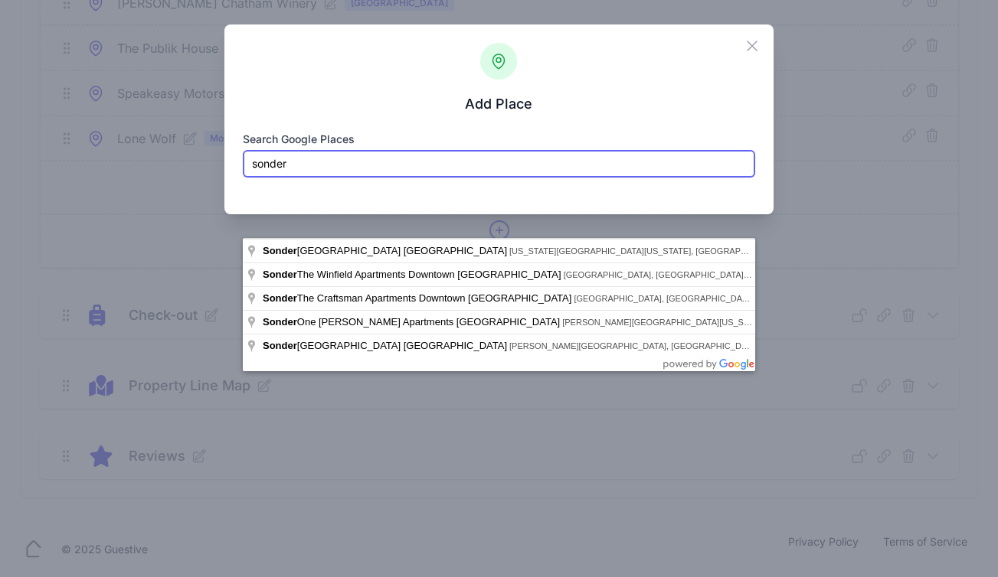
paste input "346 Broadway Kingston, NY"
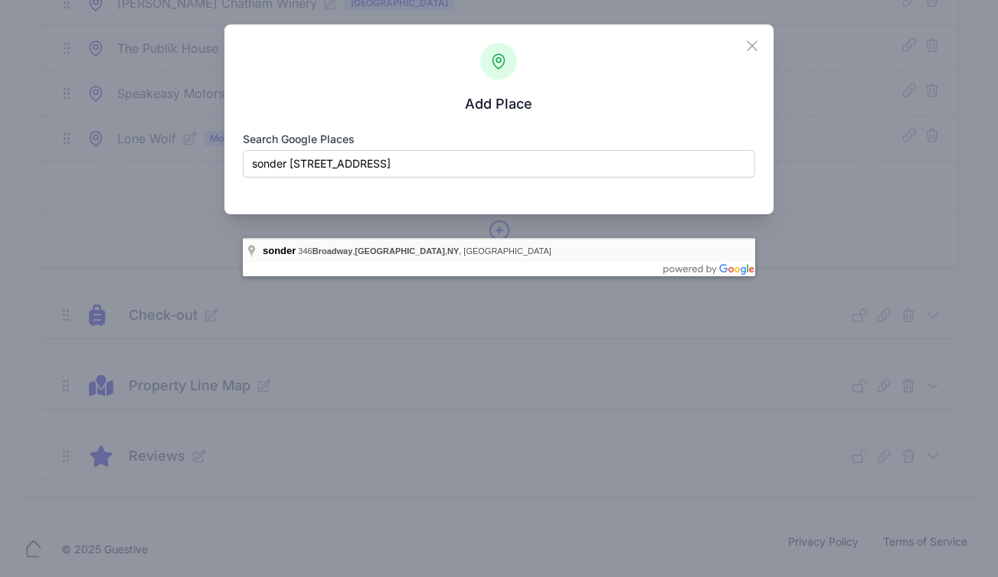
type input "sonder, 346 Broadway, Kingston, NY, USA"
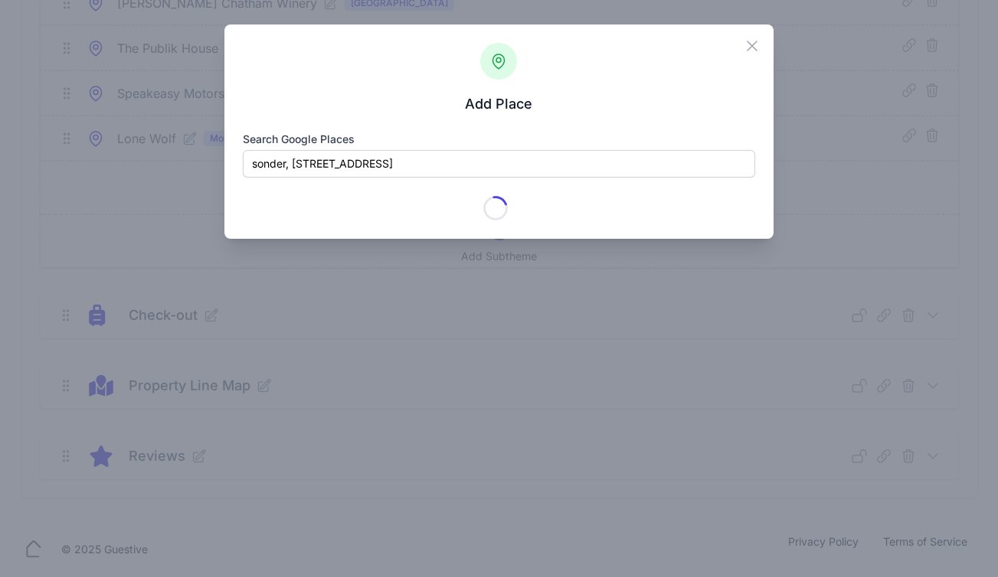
type input "sonder"
checkbox input "true"
type input "346 Broadway"
type input "Kingston"
type input "NY"
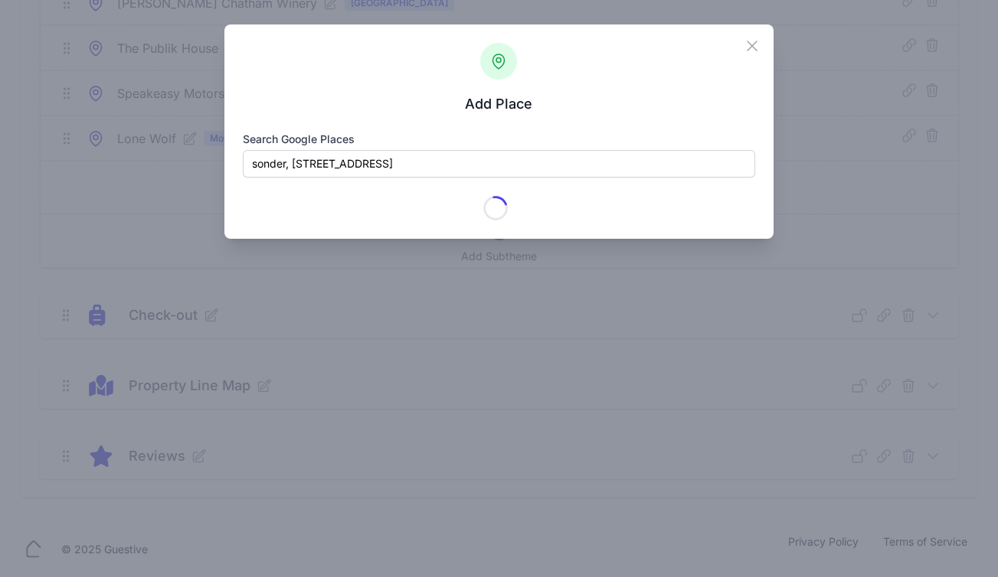
type input "12401"
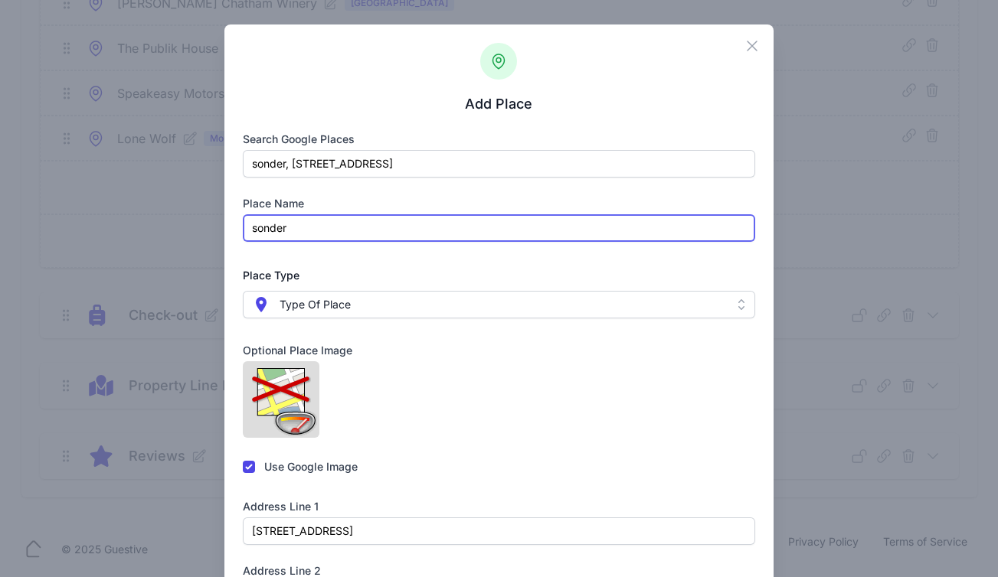
drag, startPoint x: 253, startPoint y: 228, endPoint x: 184, endPoint y: 227, distance: 69.7
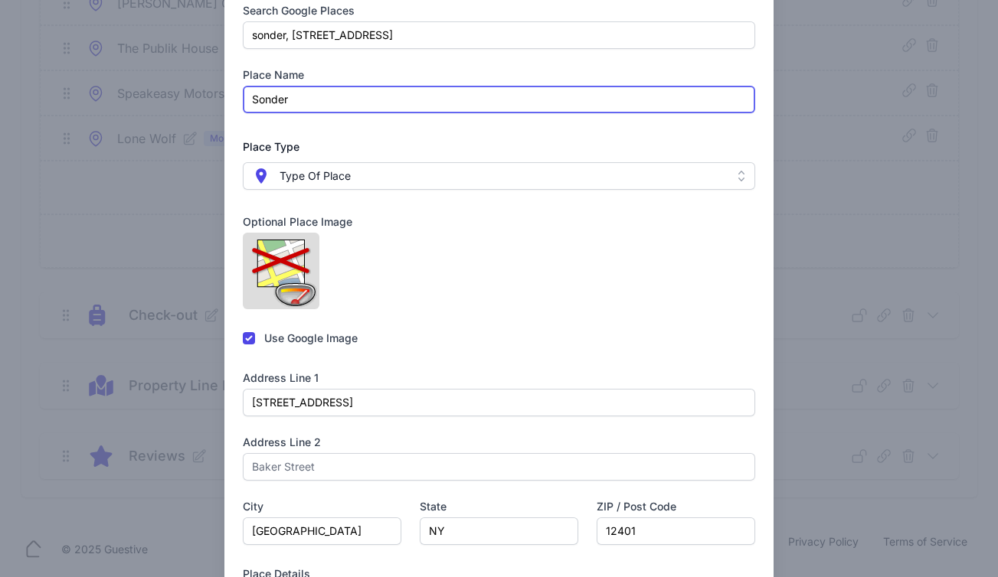
scroll to position [354, 0]
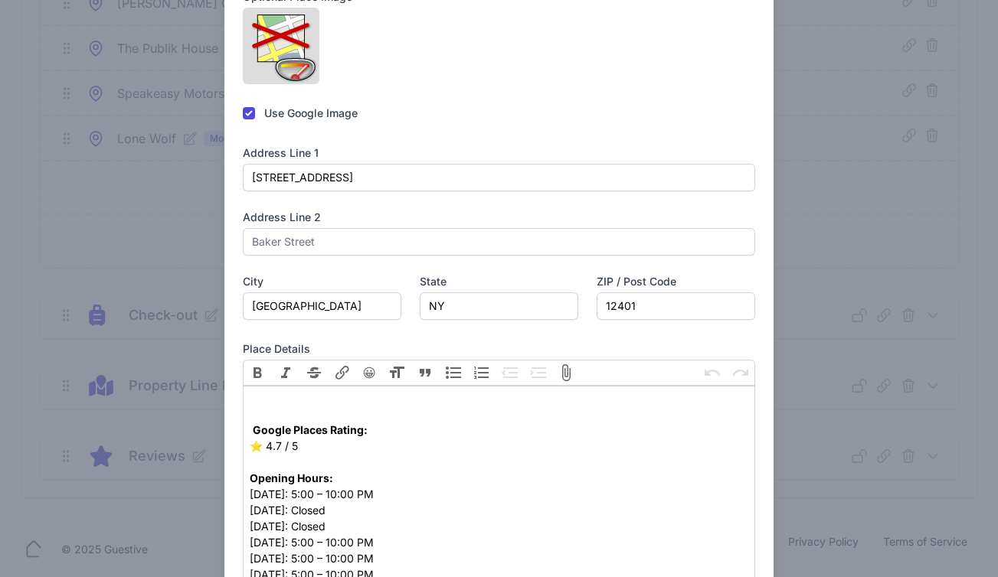
type input "Sonder"
click at [265, 121] on label "Use Google Image" at bounding box center [310, 113] width 93 height 15
click at [243, 119] on input "checkbox" at bounding box center [249, 113] width 12 height 12
checkbox input "false"
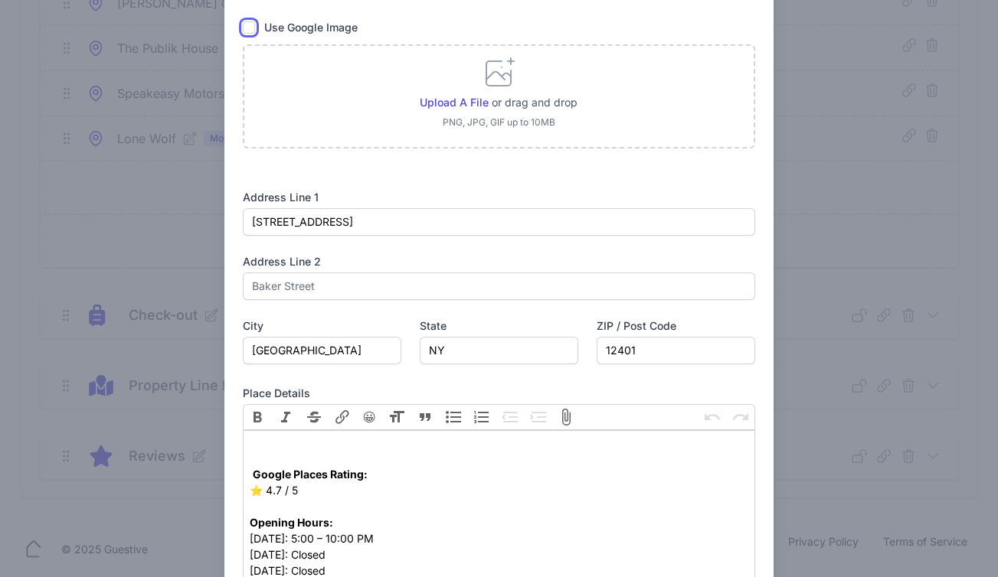
scroll to position [373, 0]
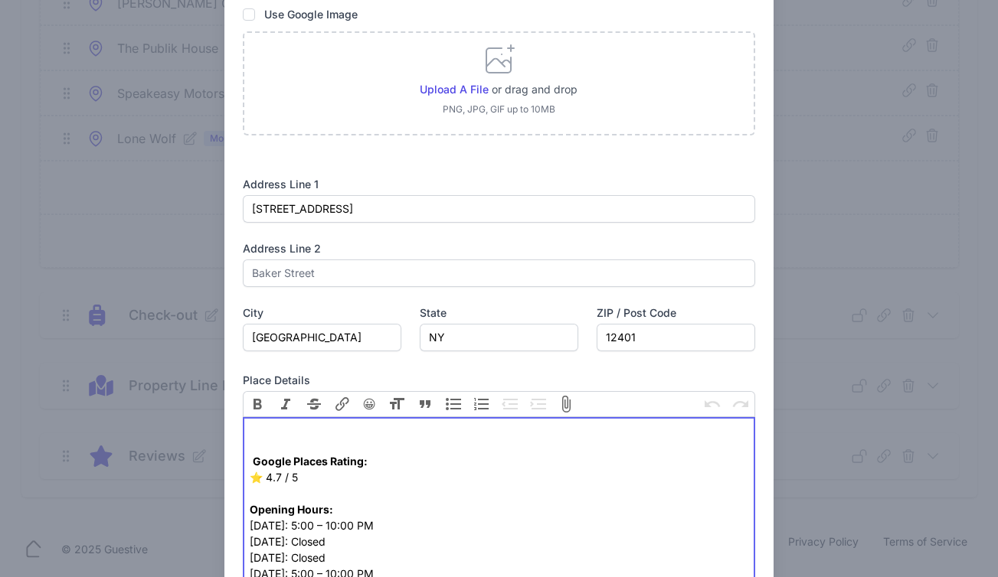
click at [279, 428] on div "Google Places Rating: ⭐️ 4.7 / 5" at bounding box center [499, 453] width 499 height 64
paste trix-editor "https://sonderkingston.com/"
type trix-editor "<div>https://sonderkingston.com/<br>&nbsp;<br>&nbsp;<strong>Google Places Ratin…"
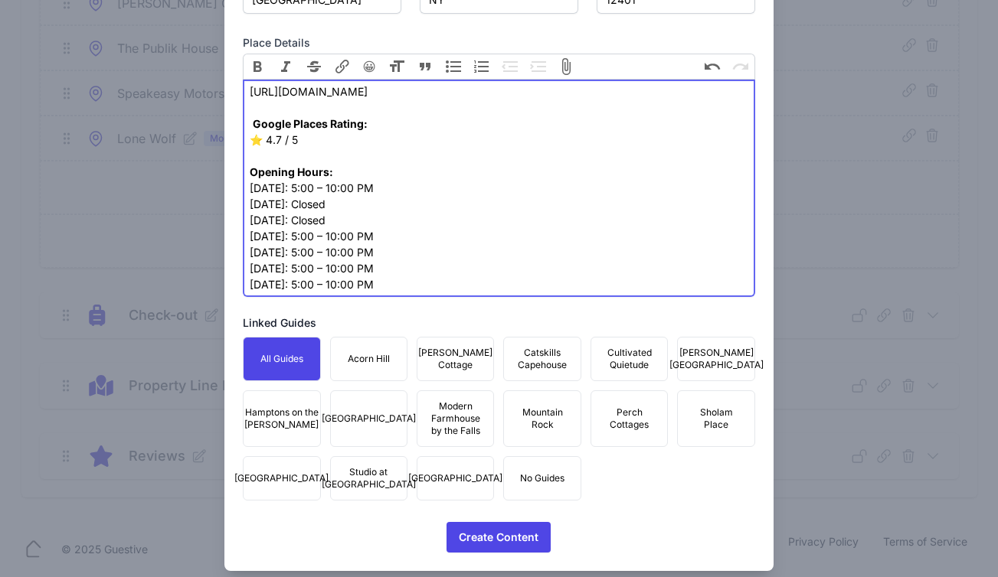
scroll to position [741, 0]
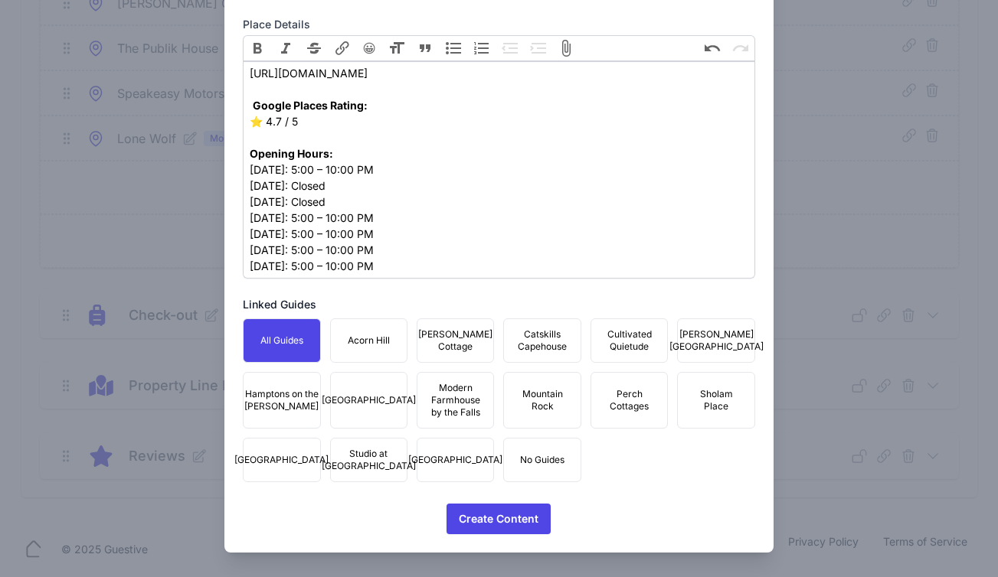
click at [531, 410] on span "Mountain Rock" at bounding box center [541, 400] width 57 height 25
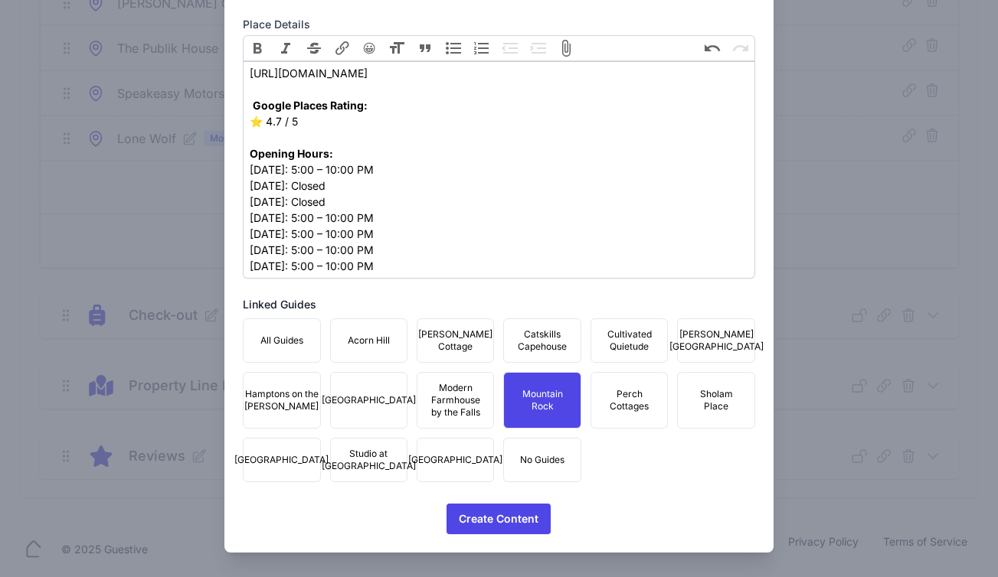
click at [430, 455] on span "Townhouse Fair Street" at bounding box center [455, 460] width 94 height 12
click at [359, 456] on span "Studio at Fair Street" at bounding box center [369, 460] width 94 height 25
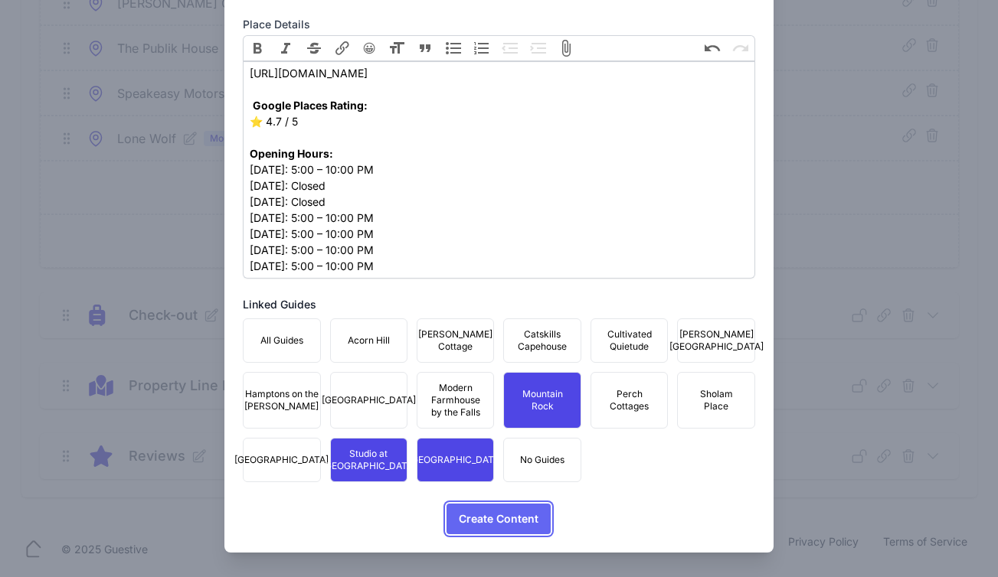
click at [450, 505] on button "Create Content Icons/spinner Processing..." at bounding box center [498, 519] width 104 height 31
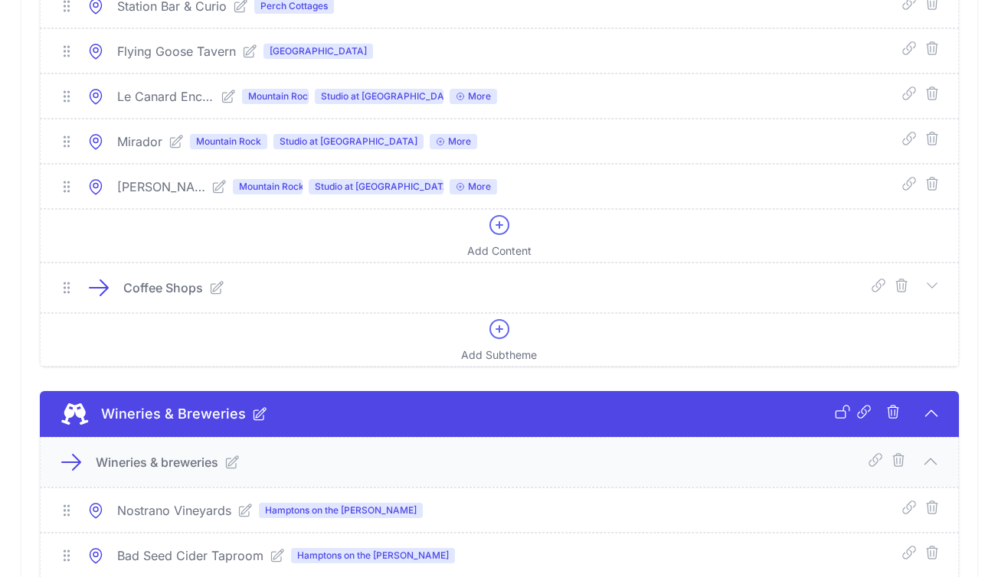
scroll to position [7126, 0]
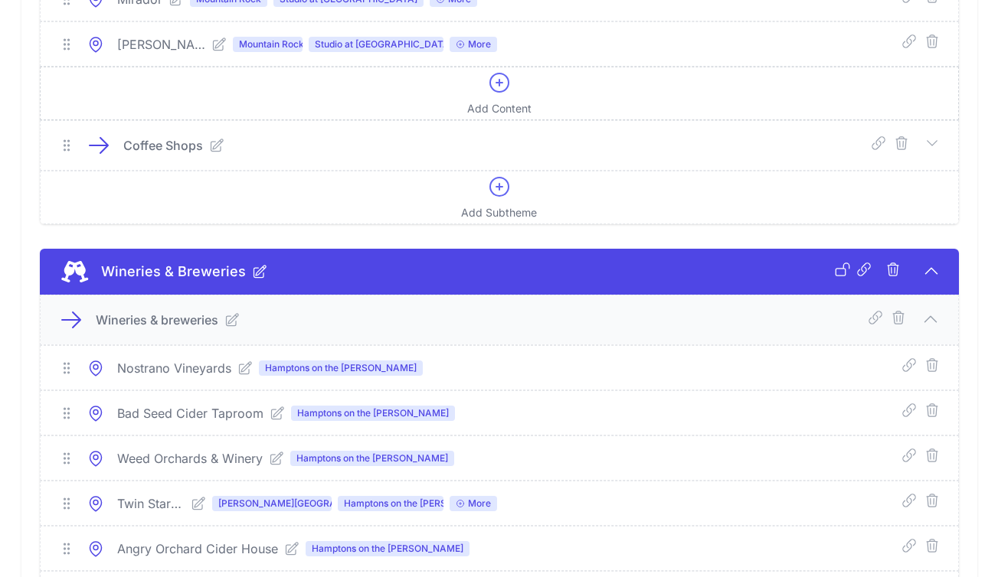
click at [498, 92] on icon at bounding box center [499, 83] width 18 height 18
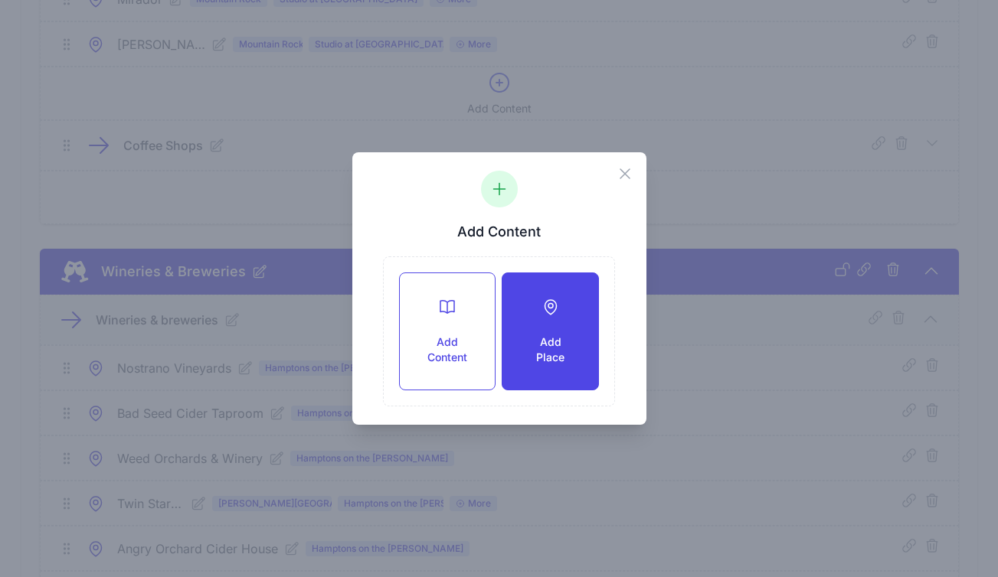
click at [548, 361] on h3 "Add Place" at bounding box center [550, 350] width 46 height 31
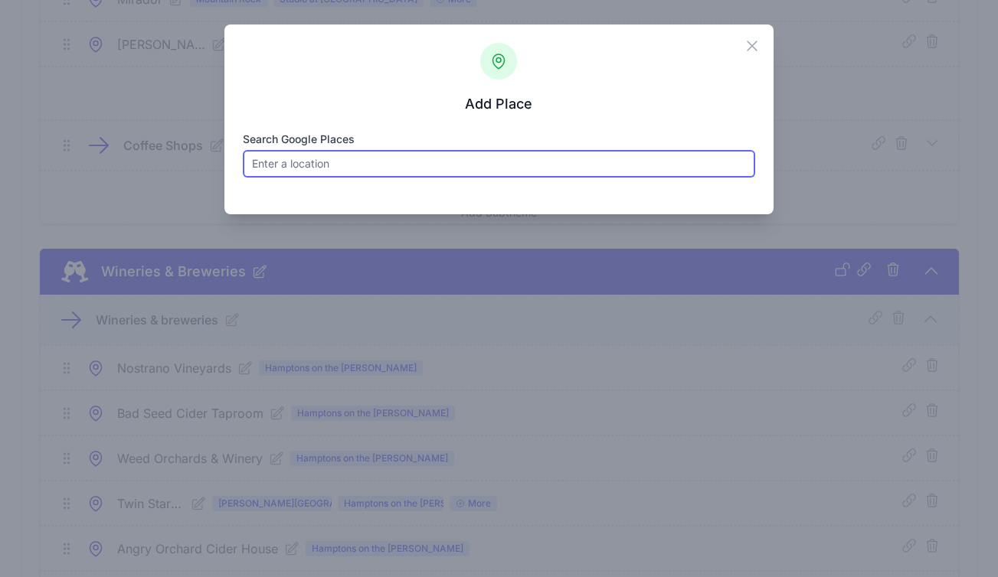
click at [377, 160] on input "Search Google Places" at bounding box center [499, 164] width 512 height 28
paste input "Rosie’s General"
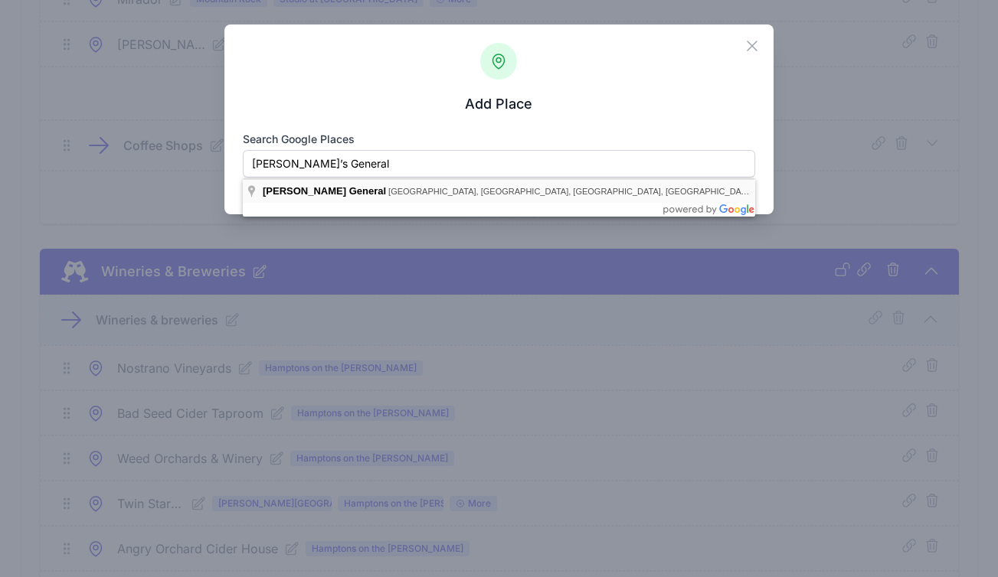
type input "Rosie General, Broadway, Kingston, NY, USA"
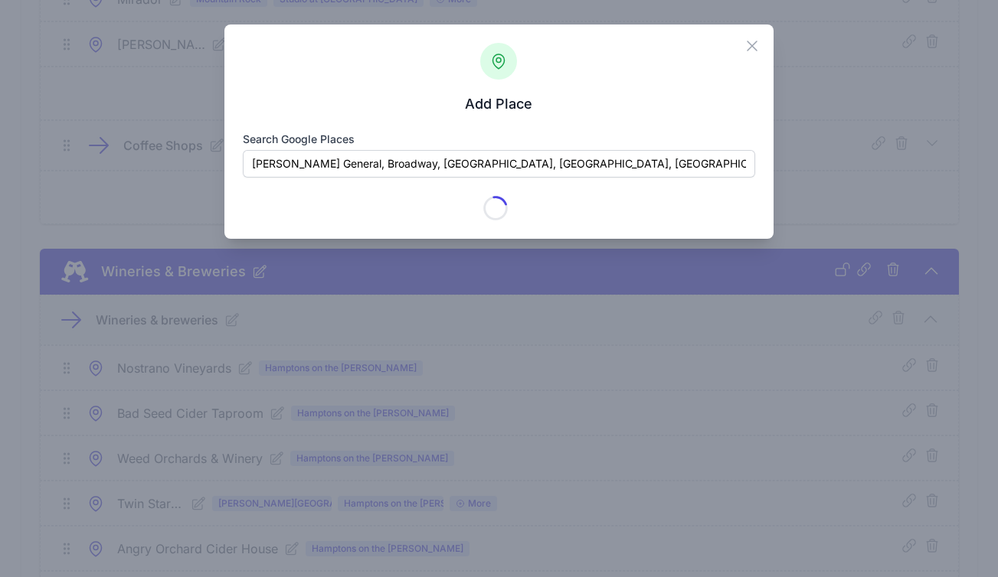
type input "Rosie General"
checkbox input "true"
type input "39 Broadway"
type input "Kingston"
type input "NY"
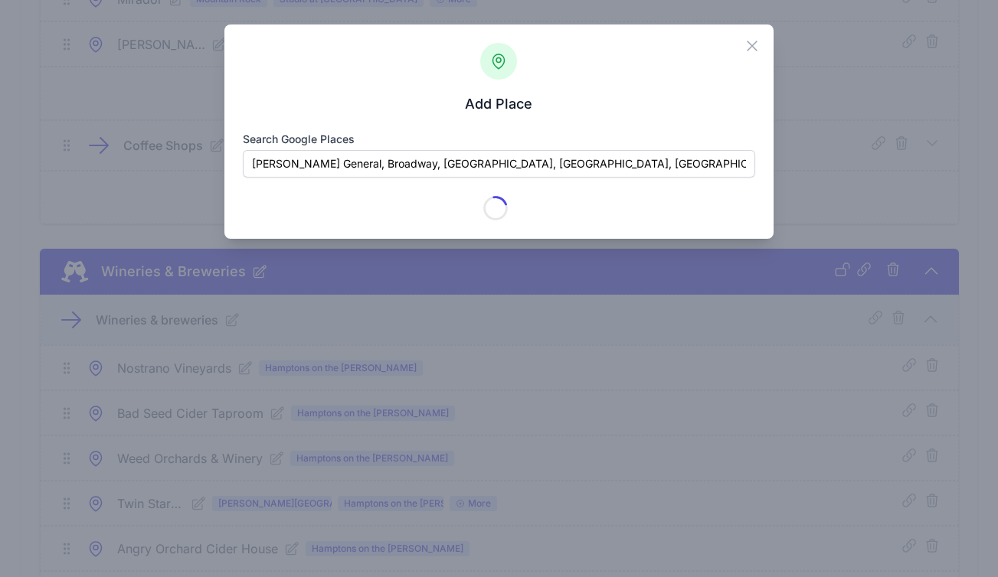
type input "12401"
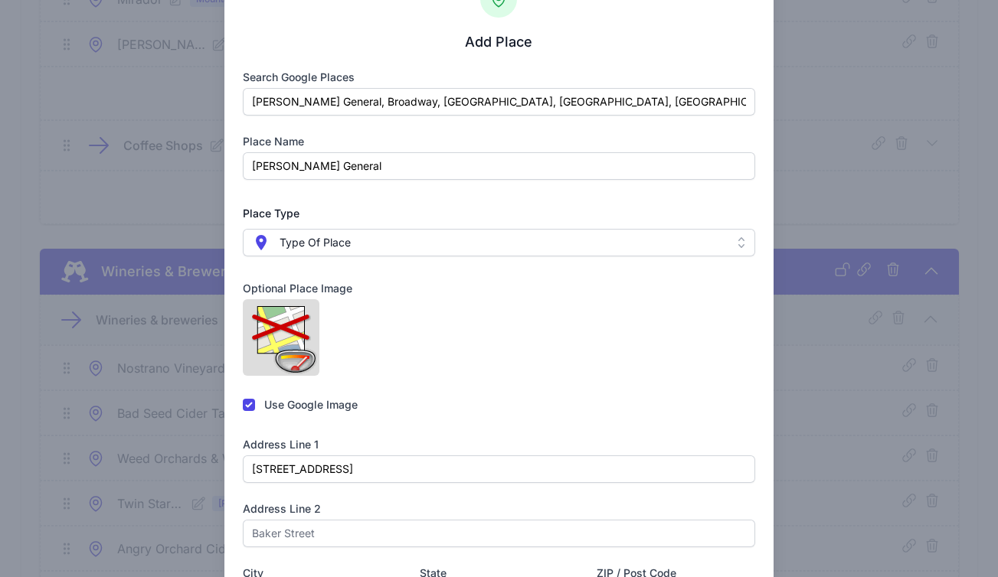
scroll to position [257, 0]
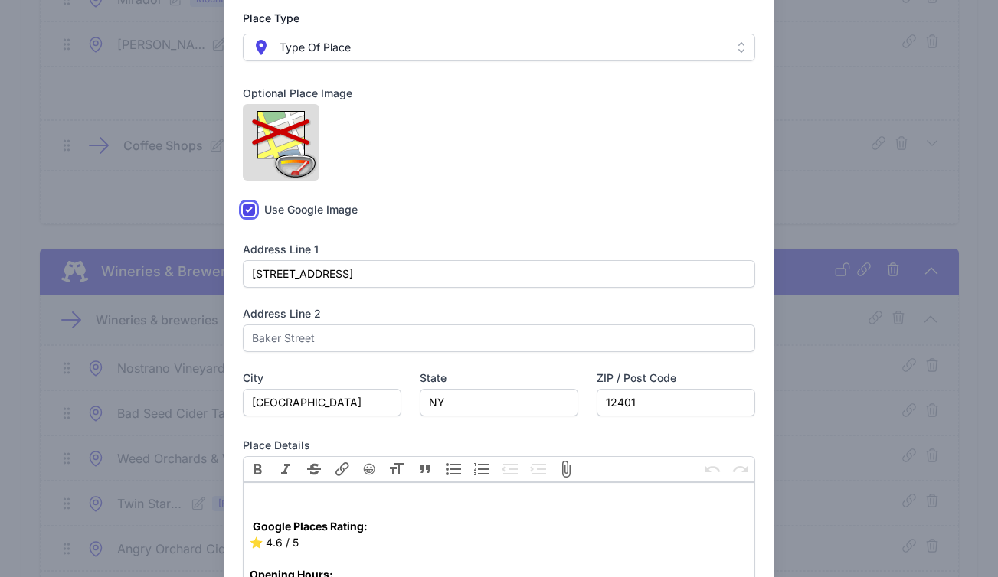
click at [251, 216] on input "checkbox" at bounding box center [249, 210] width 12 height 12
checkbox input "false"
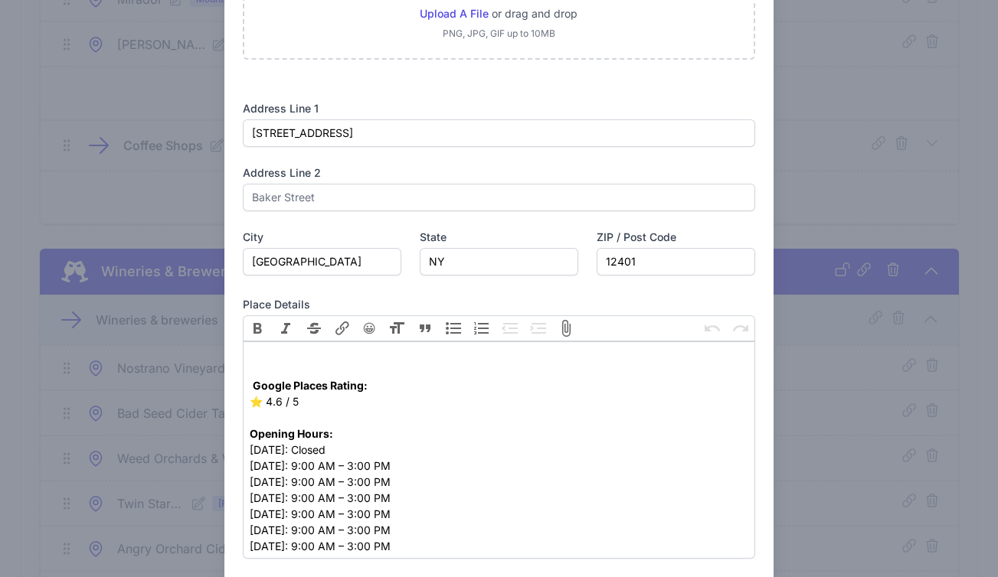
scroll to position [488, 0]
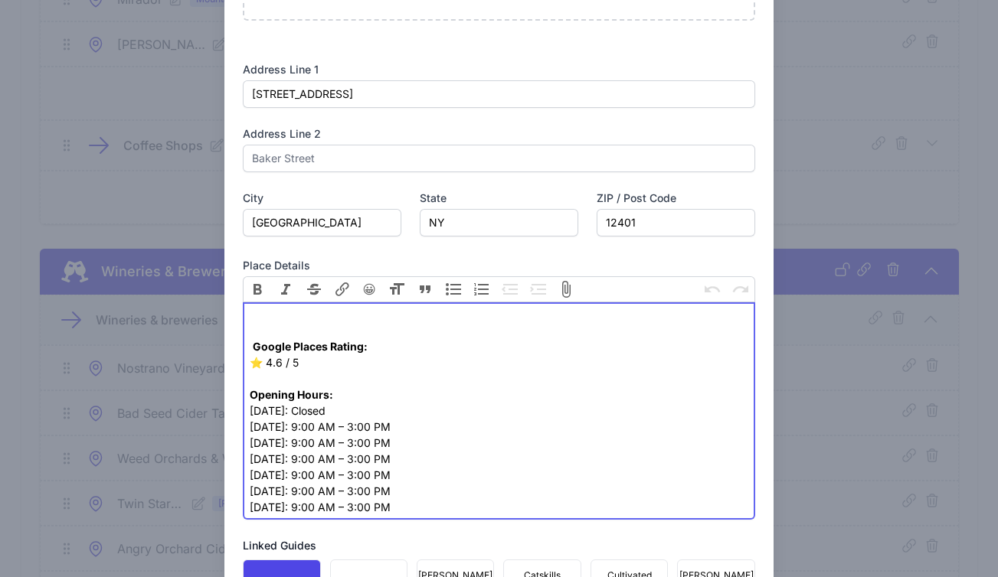
click at [327, 325] on div "Google Places Rating: ⭐️ 4.6 / 5" at bounding box center [499, 338] width 499 height 64
click at [328, 315] on div "Google Places Rating: ⭐️ 4.6 / 5" at bounding box center [499, 338] width 499 height 64
paste trix-editor "a href="https://www.rosiegeneral.com/">https://www.rosiegeneral.com/</a><"
type trix-editor "<div><a href="https://www.rosiegeneral.com/">https://www.rosiegeneral.com/</a><…"
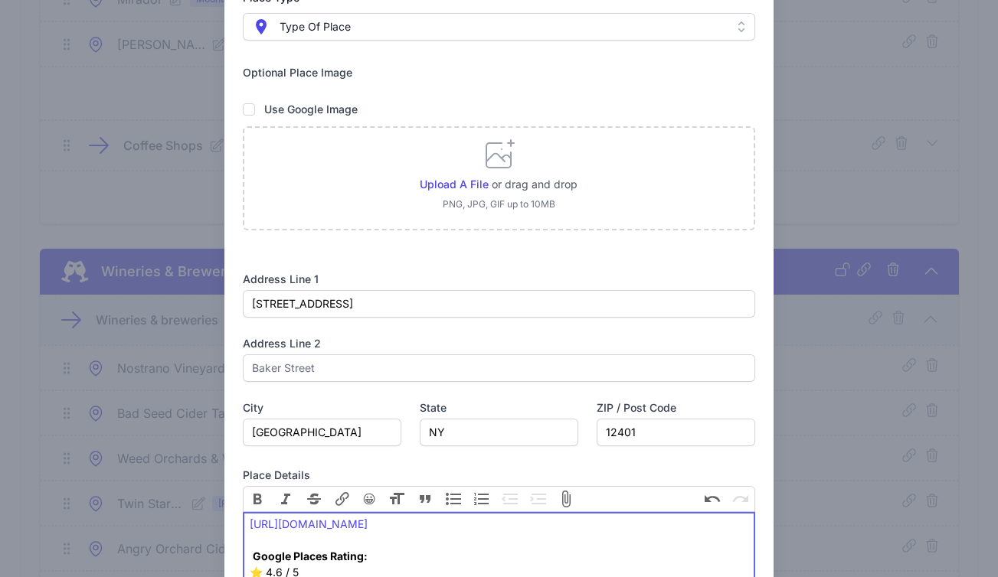
scroll to position [741, 0]
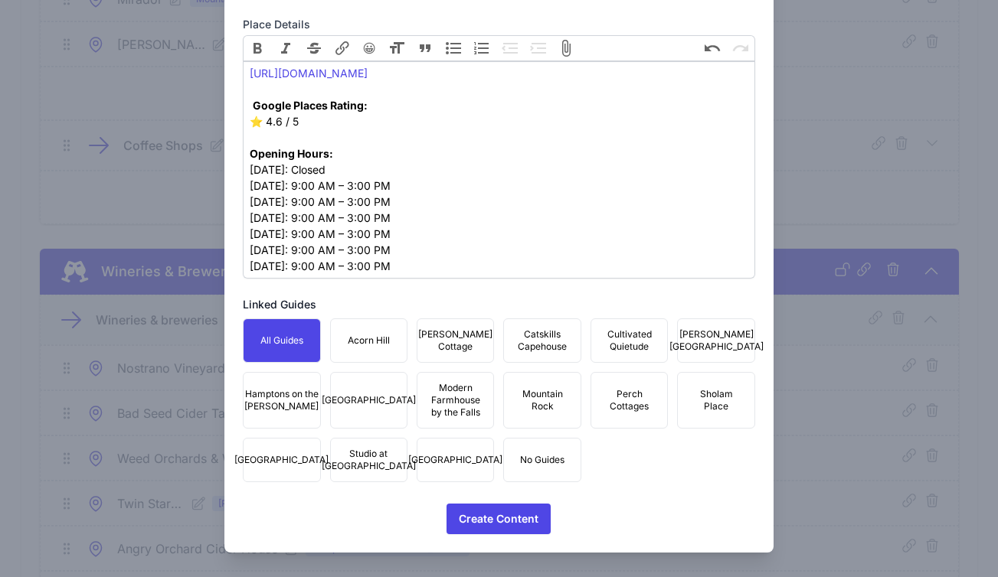
click at [442, 462] on span "Townhouse Fair Street" at bounding box center [455, 460] width 94 height 12
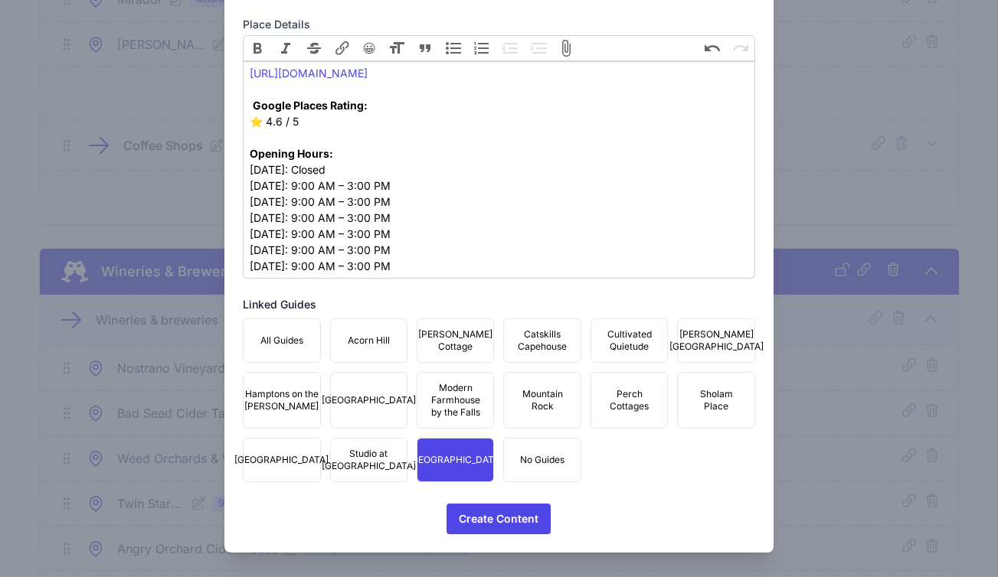
click at [390, 462] on span "Studio at Fair Street" at bounding box center [369, 460] width 94 height 25
click at [520, 405] on span "Mountain Rock" at bounding box center [541, 400] width 57 height 25
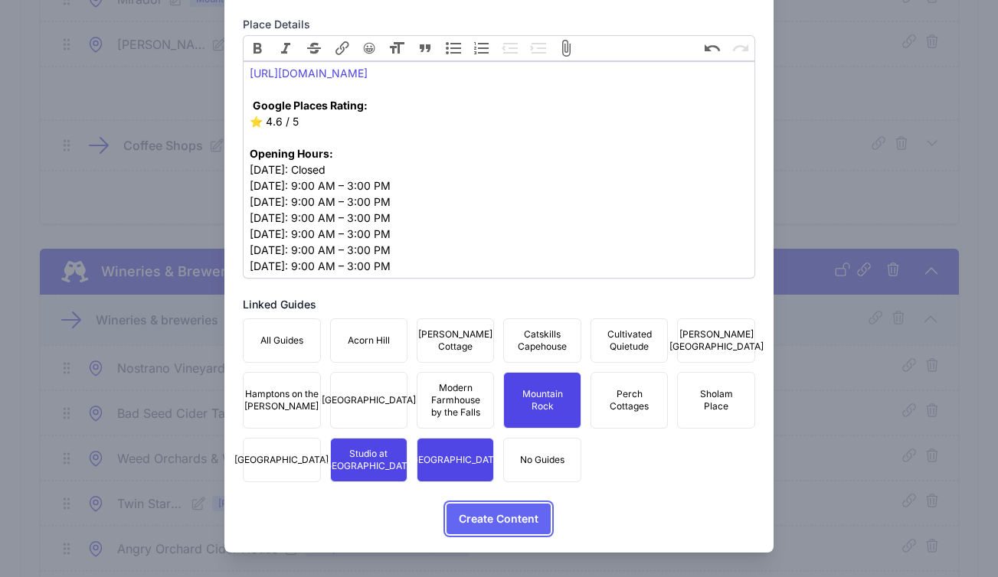
click at [509, 517] on span "Create Content" at bounding box center [499, 519] width 80 height 31
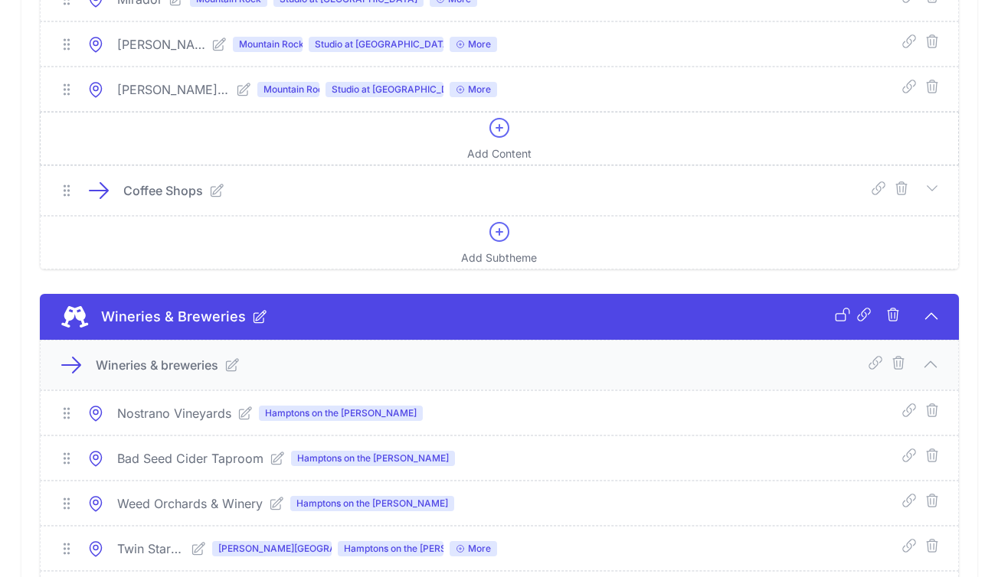
click at [511, 162] on div "Add Content" at bounding box center [499, 139] width 64 height 46
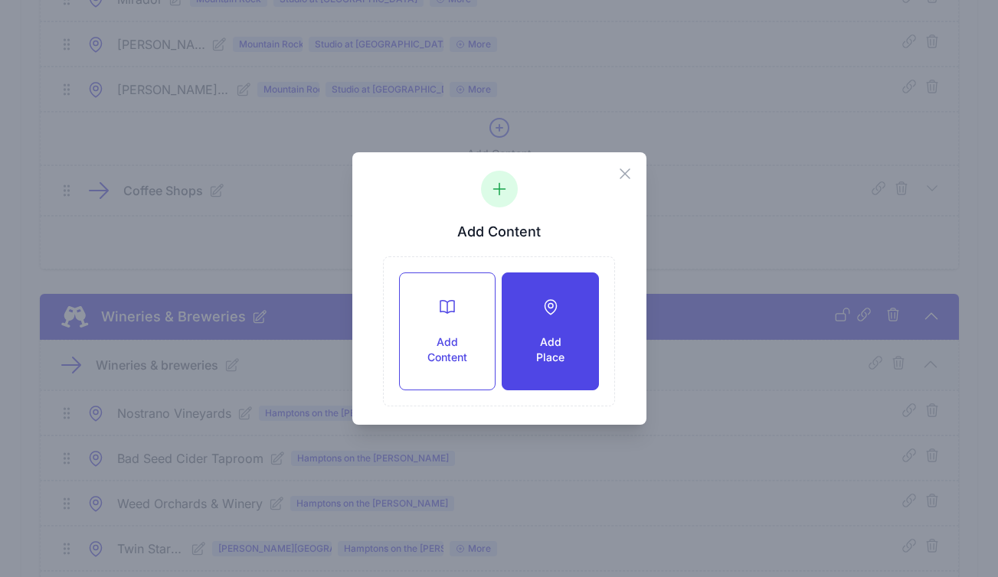
click at [536, 331] on div "Add Place" at bounding box center [549, 331] width 95 height 116
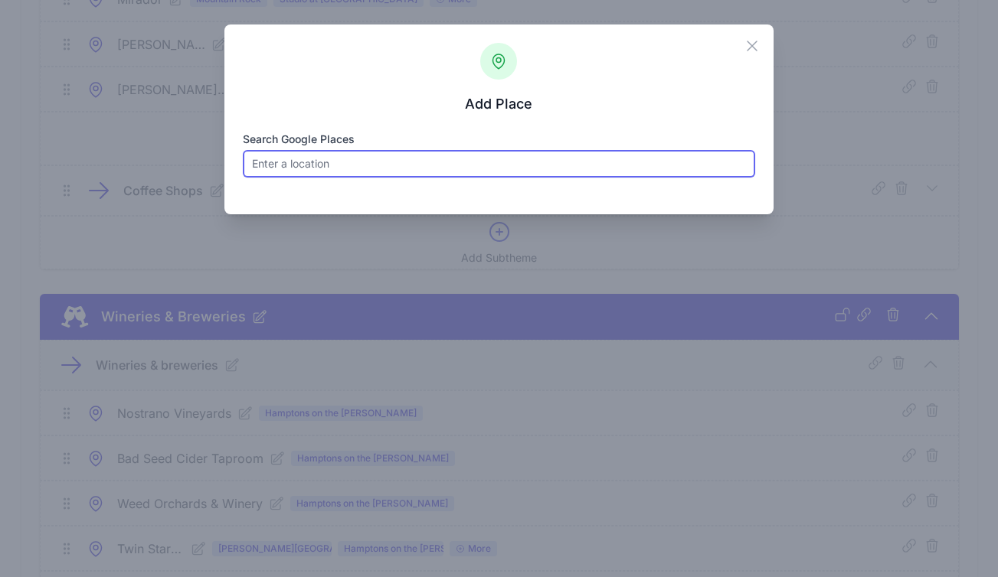
click at [351, 160] on input "Search Google Places" at bounding box center [499, 164] width 512 height 28
paste input "Brunette"
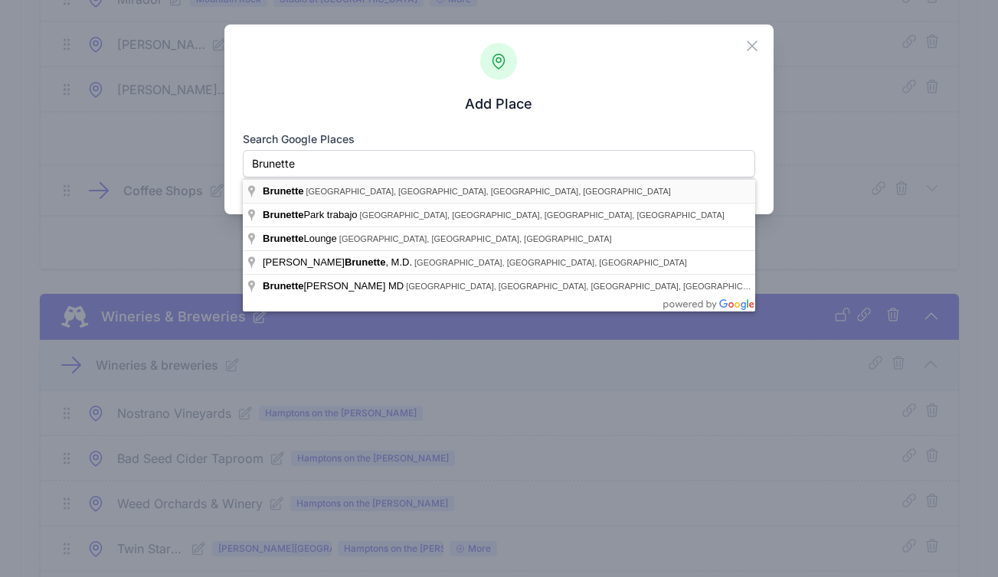
type input "Brunette, Broadway, Kingston, NY, USA"
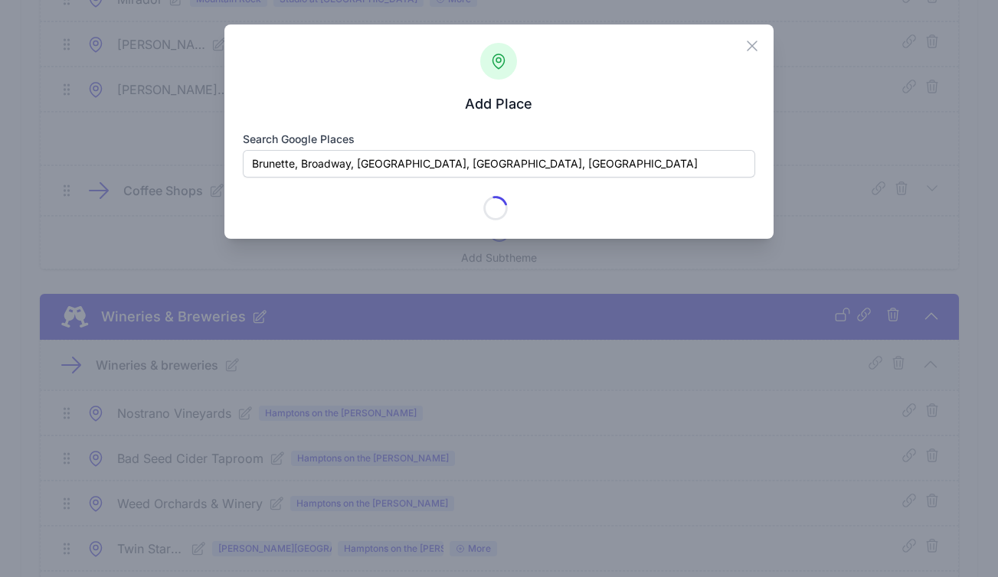
type input "Brunette"
checkbox input "true"
type input "33 Broadway"
type input "Kingston"
type input "NY"
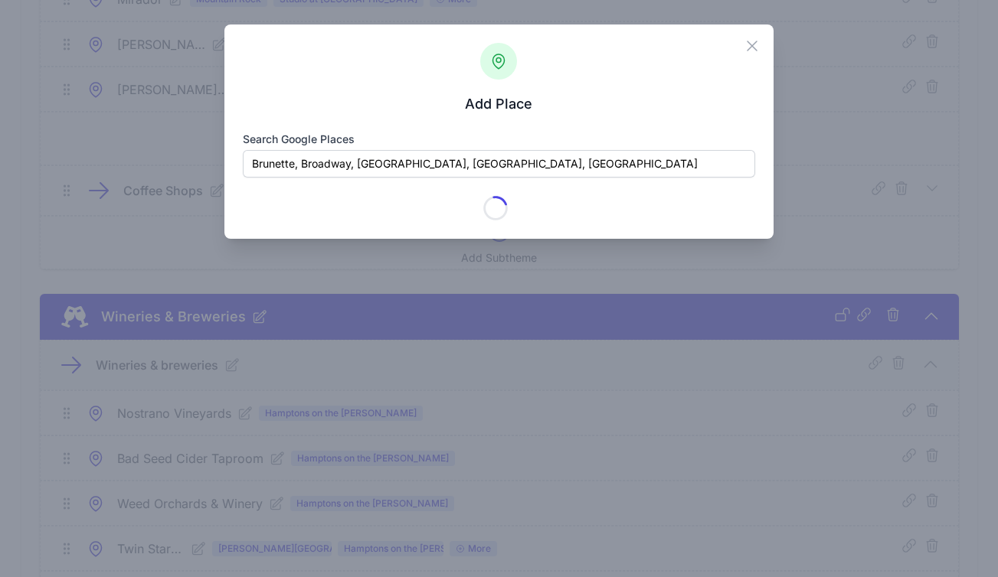
type input "12401"
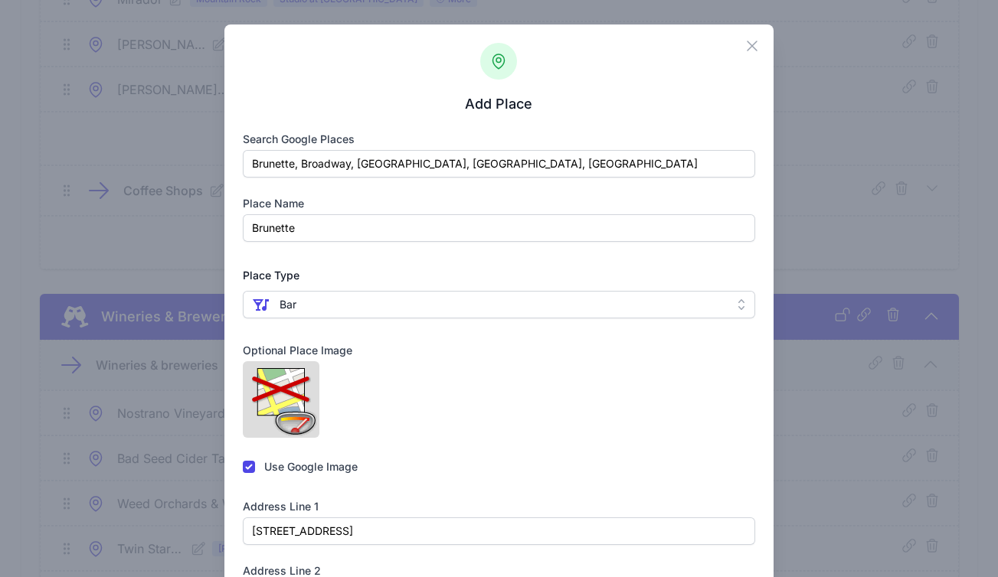
click at [253, 396] on img at bounding box center [281, 399] width 77 height 77
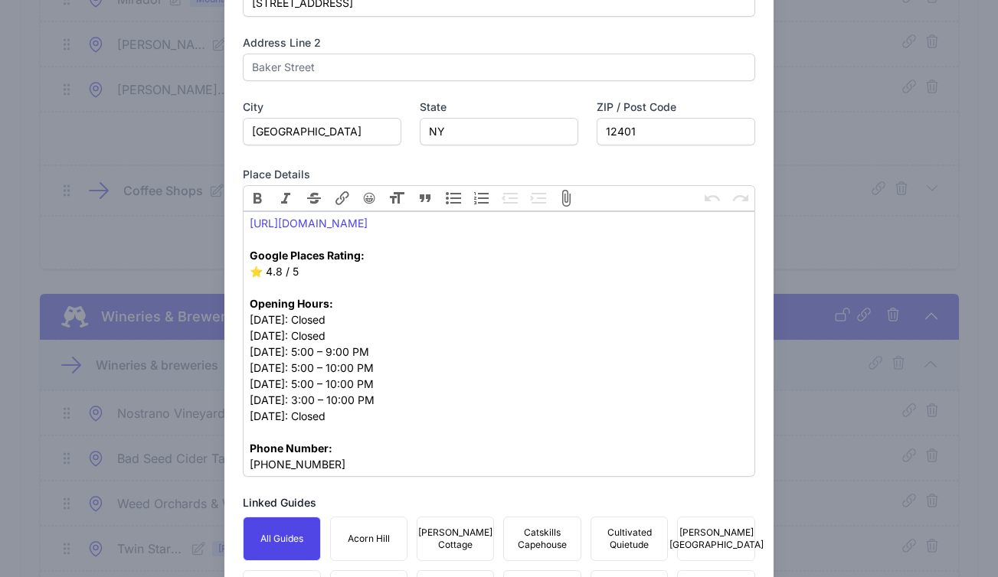
checkbox input "false"
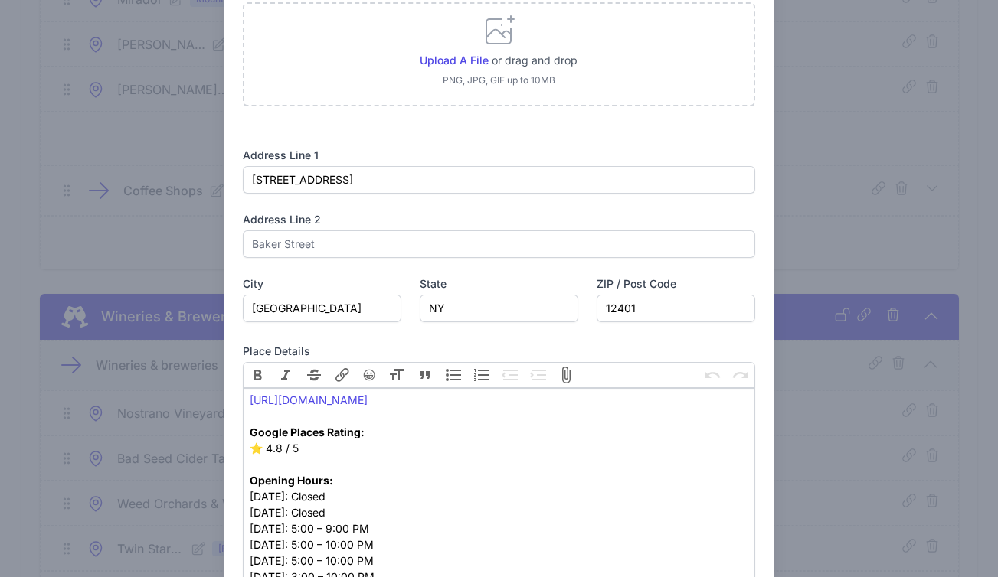
scroll to position [789, 0]
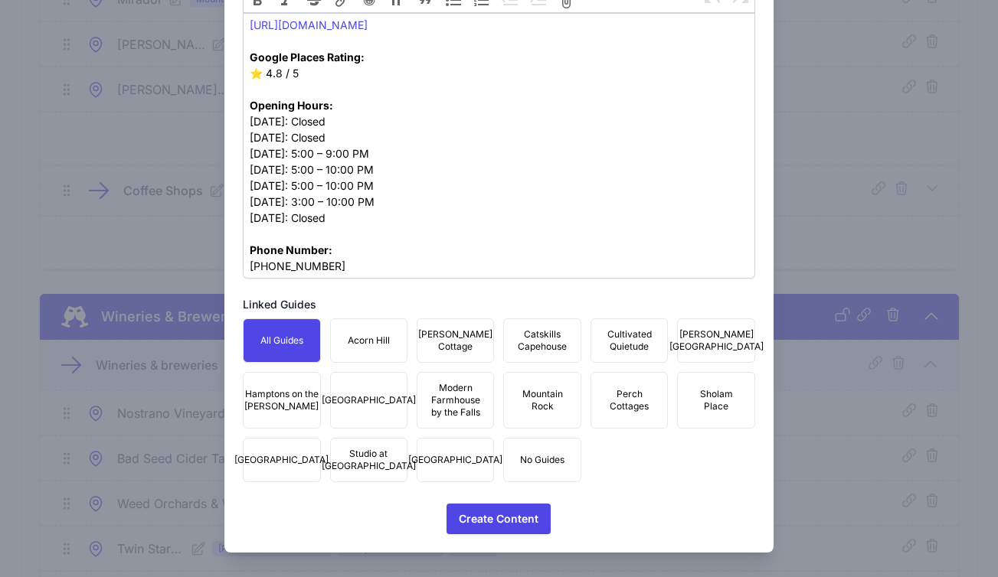
click at [527, 397] on span "Mountain Rock" at bounding box center [541, 400] width 57 height 25
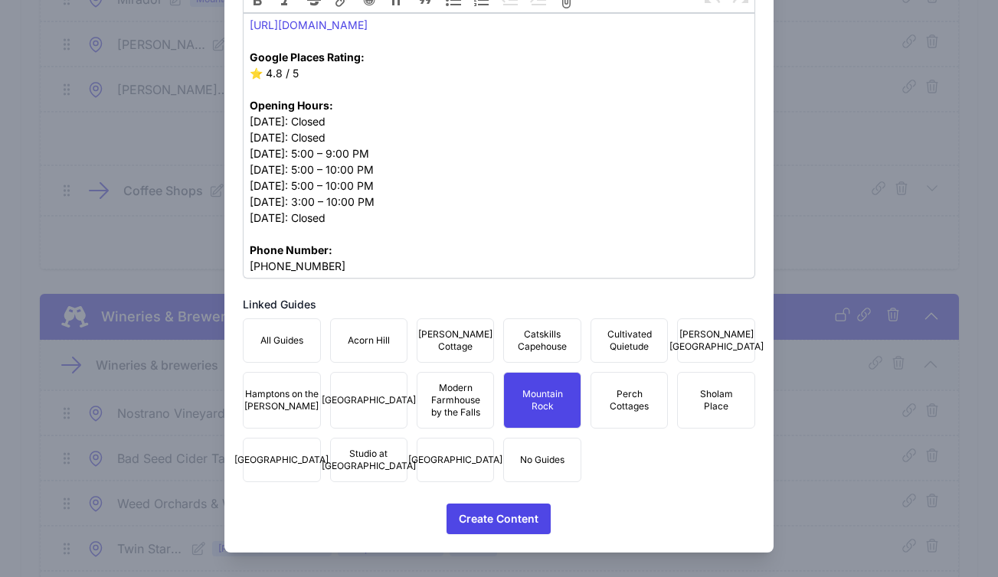
click at [453, 456] on span "Townhouse Fair Street" at bounding box center [455, 460] width 94 height 12
click at [381, 456] on span "Studio at Fair Street" at bounding box center [369, 460] width 94 height 25
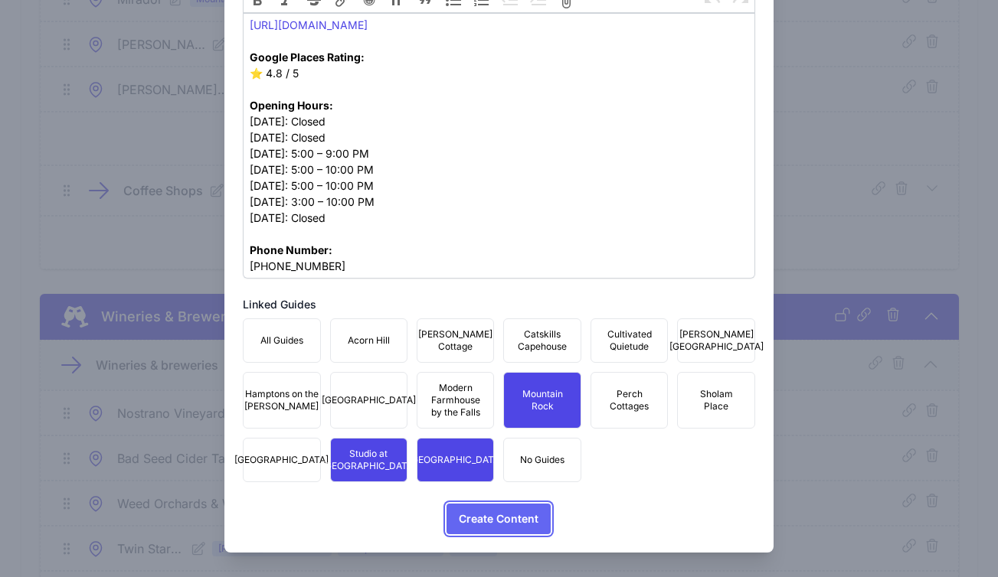
click at [472, 517] on span "Create Content" at bounding box center [499, 519] width 80 height 31
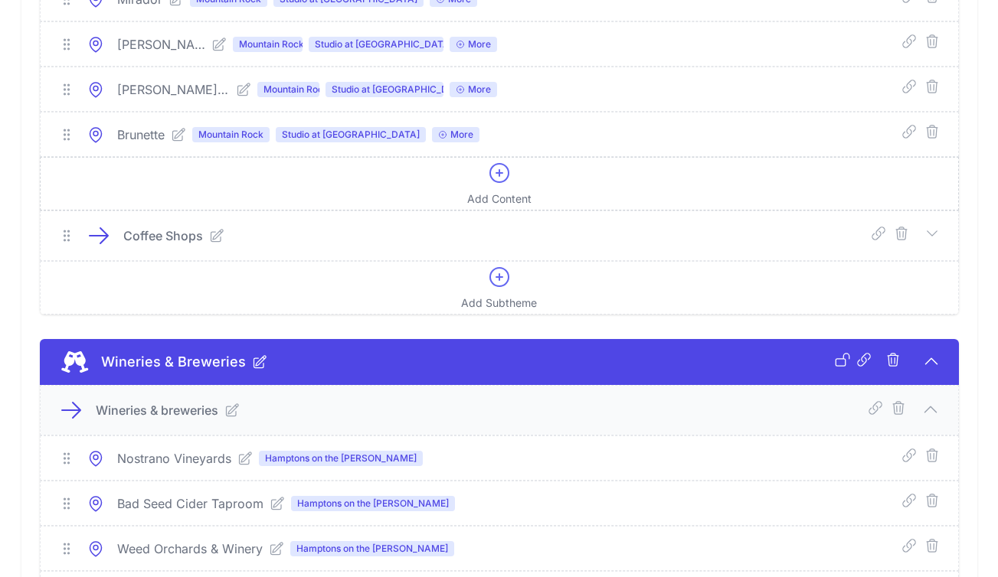
click at [502, 185] on icon at bounding box center [499, 173] width 25 height 25
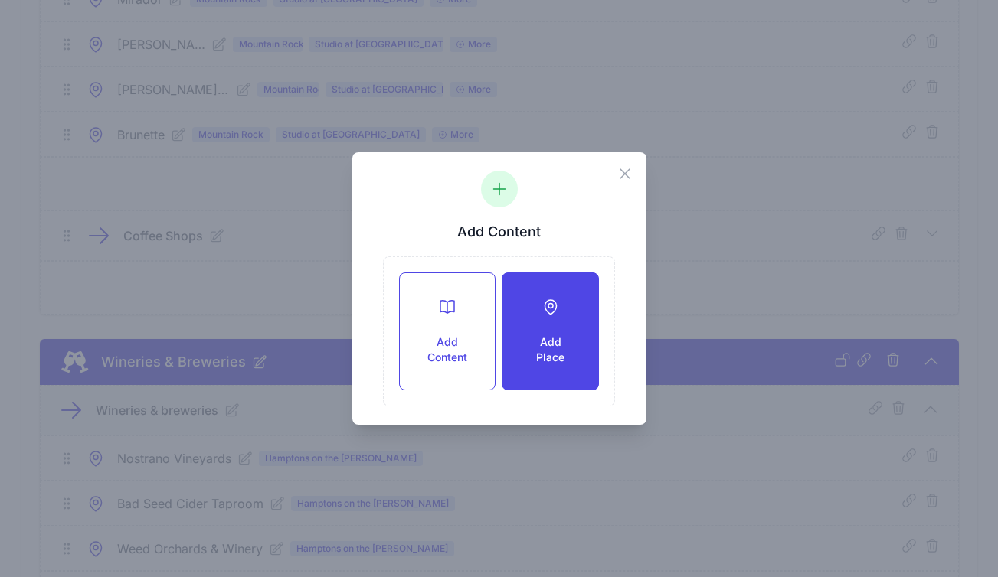
click at [550, 322] on div "Add Place" at bounding box center [549, 331] width 95 height 116
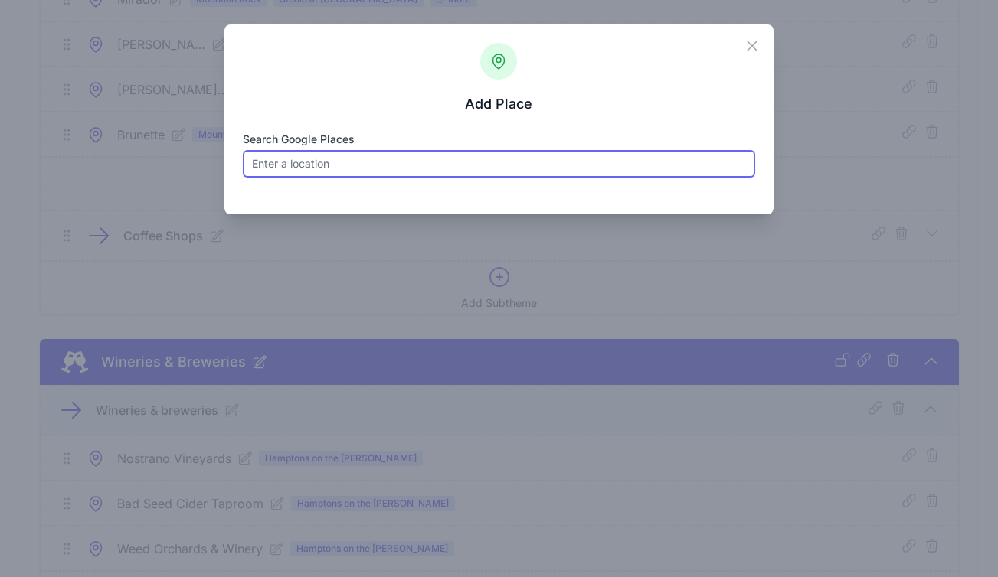
click at [386, 171] on input "Search Google Places" at bounding box center [499, 164] width 512 height 28
paste input "Ship to Shore"
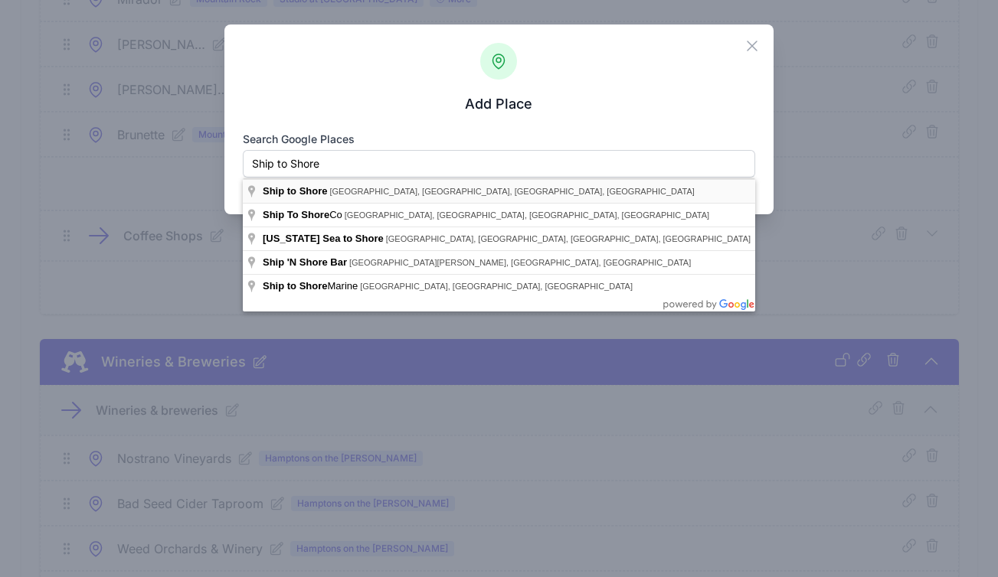
type input "Ship to Shore, West Strand Street, Kingston, NY, USA"
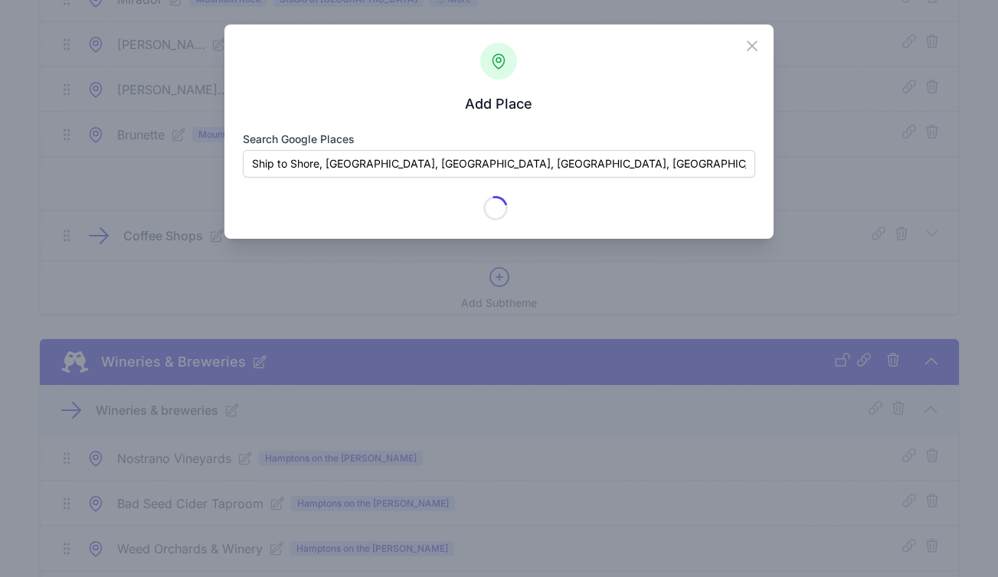
type input "Ship to Shore"
checkbox input "true"
type input "15 W Strand St"
type input "Kingston"
type input "NY"
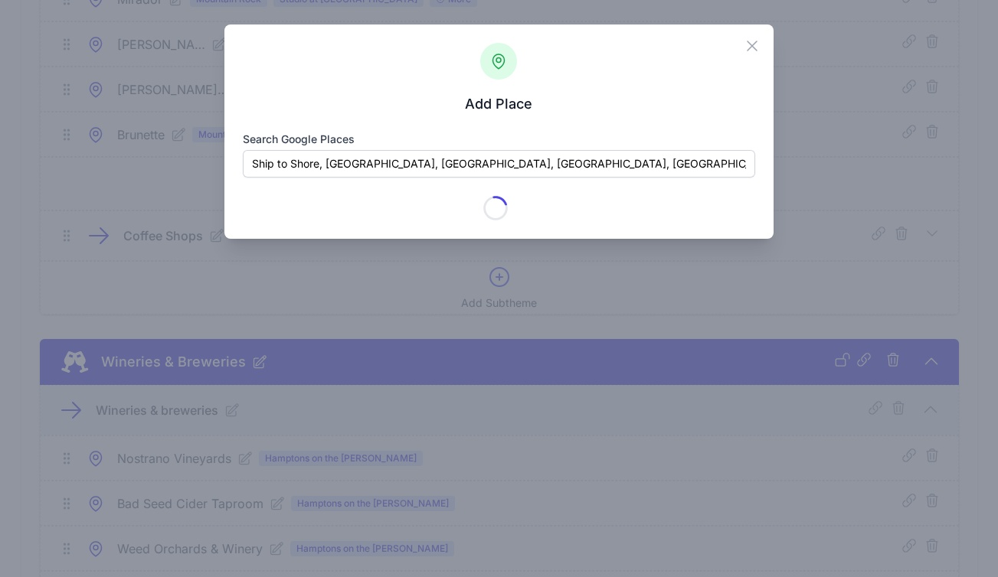
type input "12401-6033"
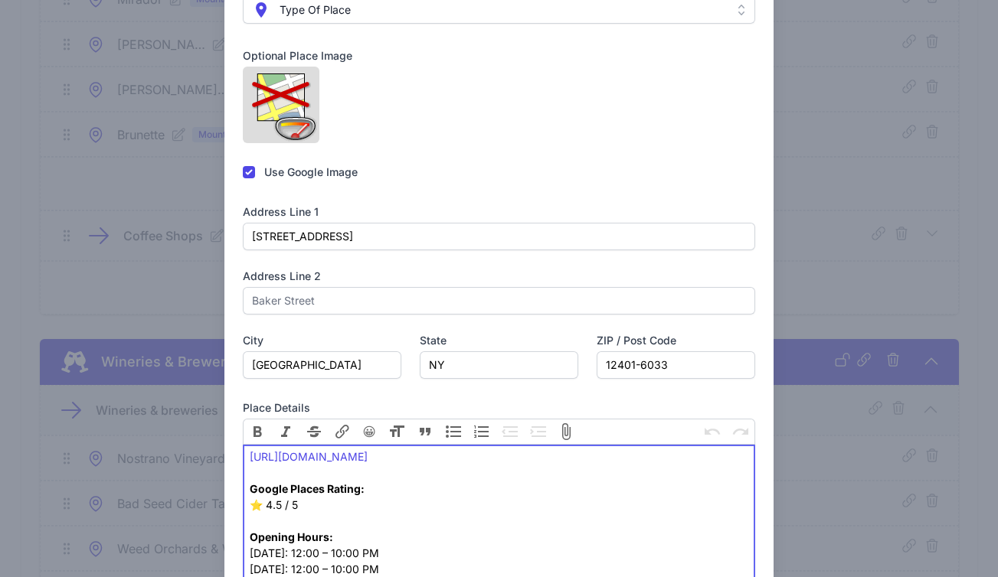
scroll to position [240, 0]
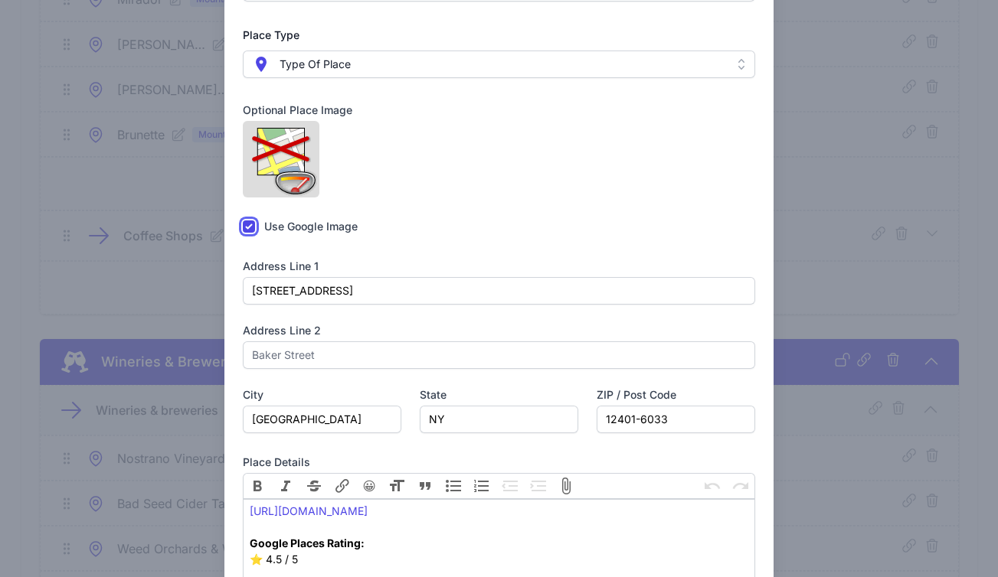
click at [249, 233] on input "checkbox" at bounding box center [249, 227] width 12 height 12
checkbox input "false"
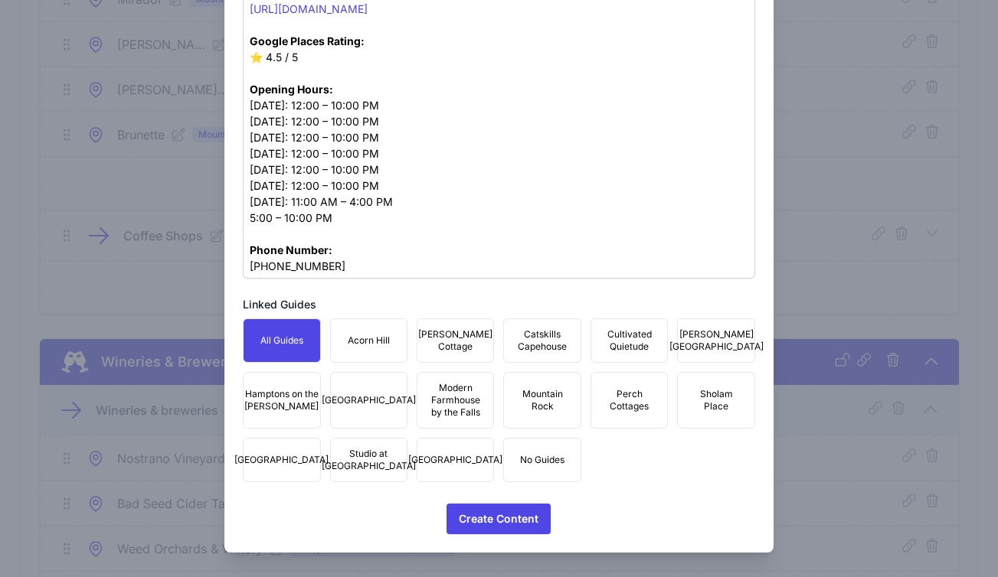
scroll to position [805, 0]
click at [521, 391] on span "Mountain Rock" at bounding box center [541, 400] width 57 height 25
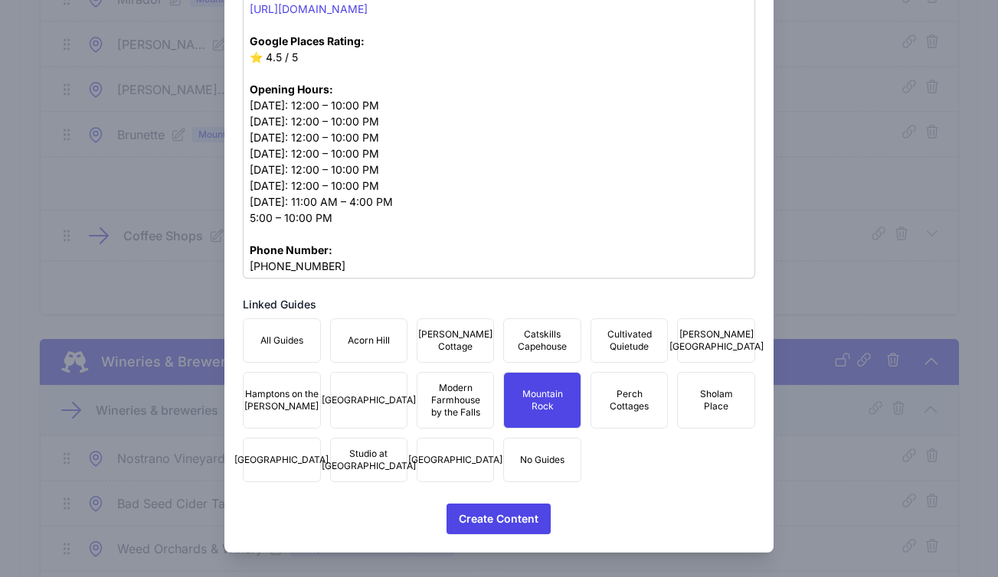
click at [455, 454] on span "Townhouse Fair Street" at bounding box center [455, 460] width 94 height 12
click at [377, 451] on span "Studio at Fair Street" at bounding box center [369, 460] width 94 height 25
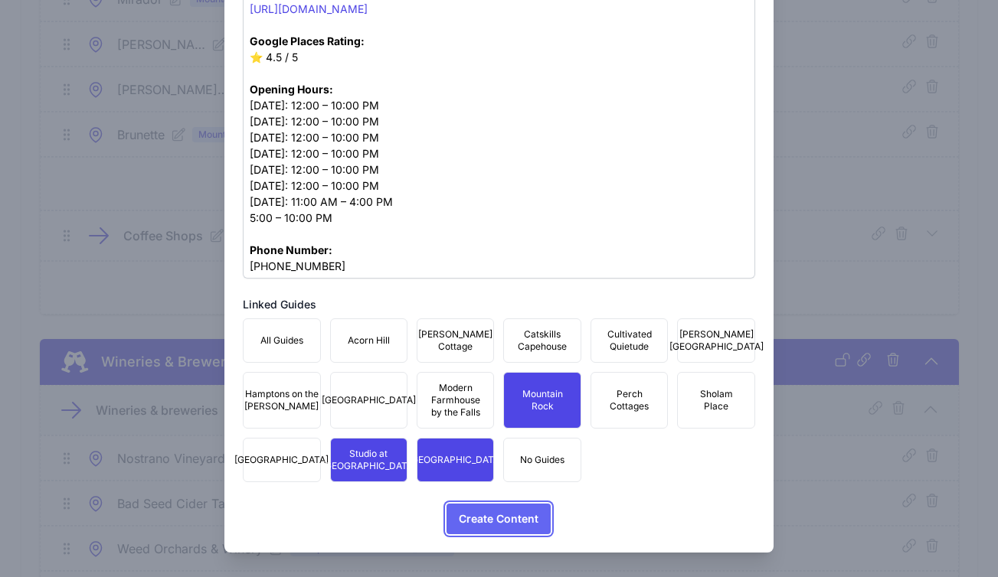
click at [469, 514] on span "Create Content" at bounding box center [499, 519] width 80 height 31
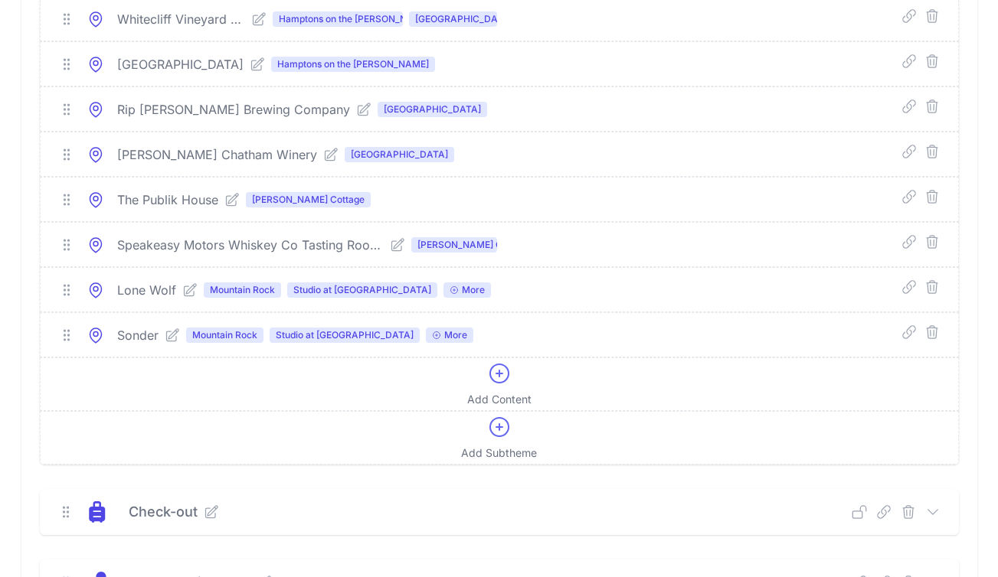
scroll to position [9484, 0]
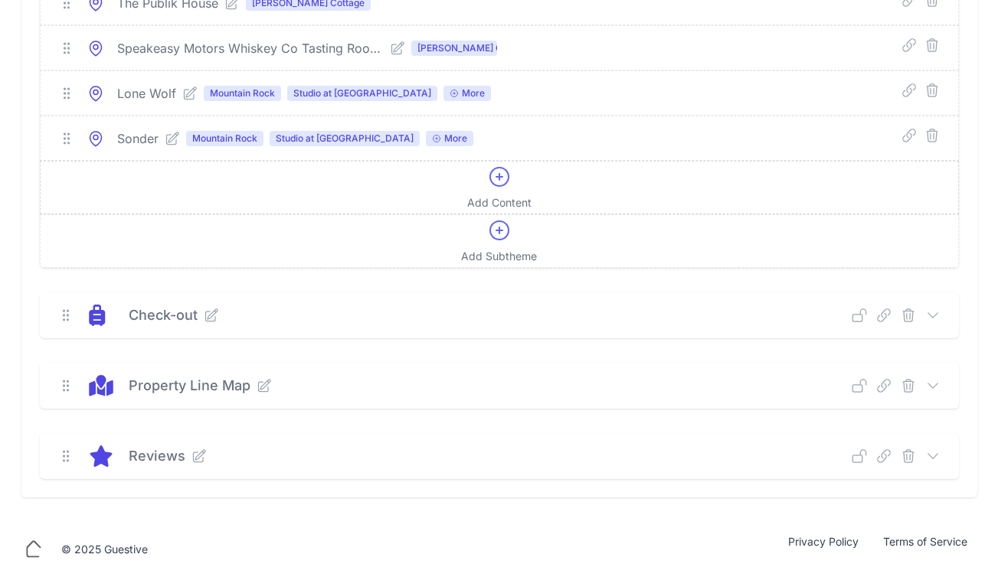
click at [502, 211] on div "Add Content" at bounding box center [499, 188] width 64 height 46
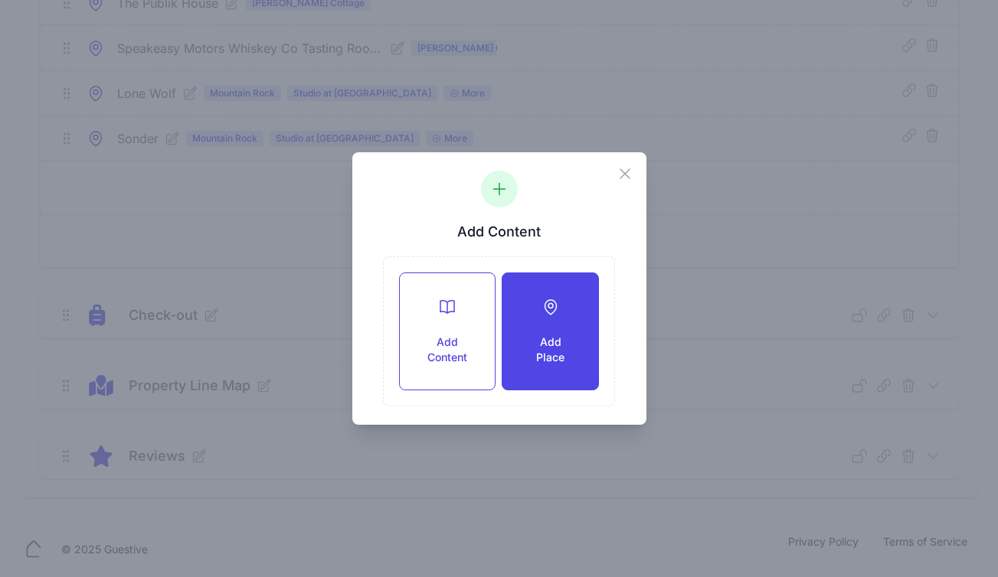
click at [562, 339] on h3 "Add Place" at bounding box center [550, 350] width 46 height 31
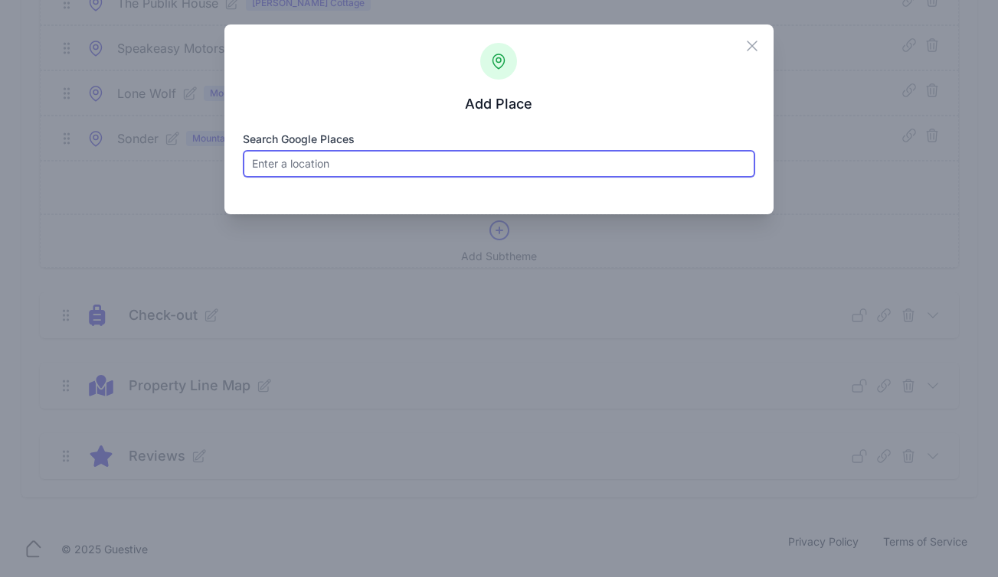
click at [406, 175] on input "Search Google Places" at bounding box center [499, 164] width 512 height 28
paste input "Kingston Wine Co"
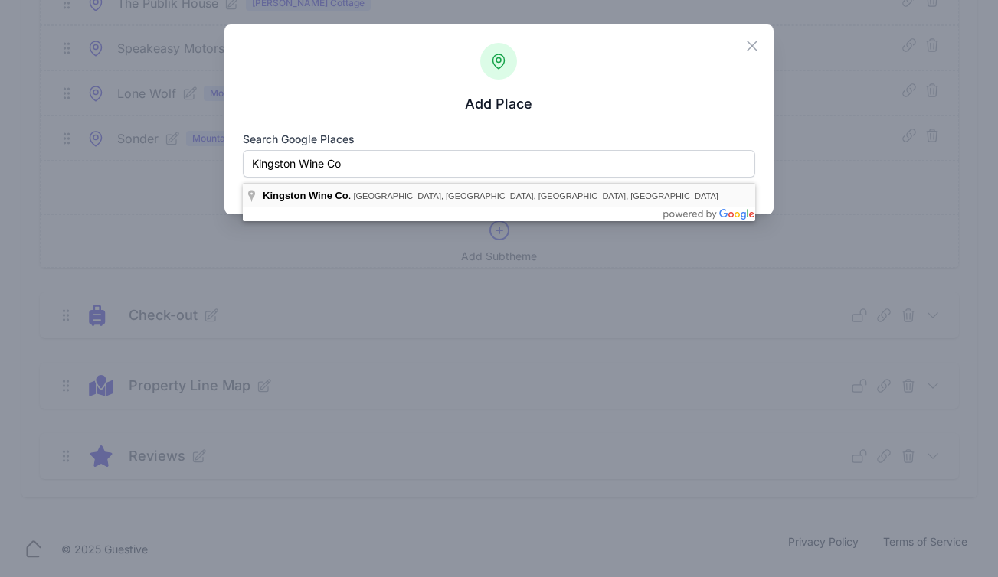
type input "Kingston Wine Co., Broadway, Kingston, NY, USA"
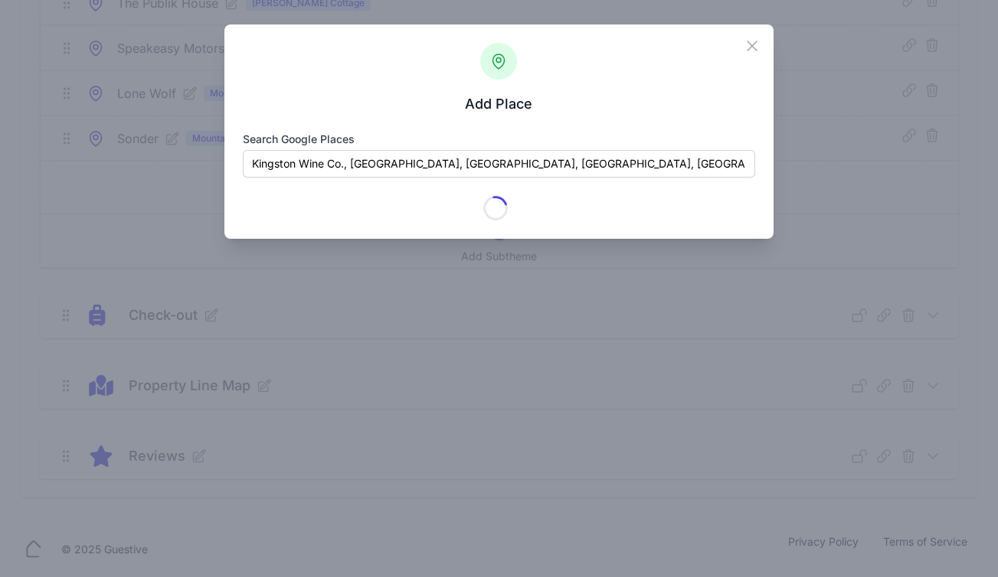
type input "Kingston Wine Co."
checkbox input "true"
type input "65 Broadway"
type input "Kingston"
type input "NY"
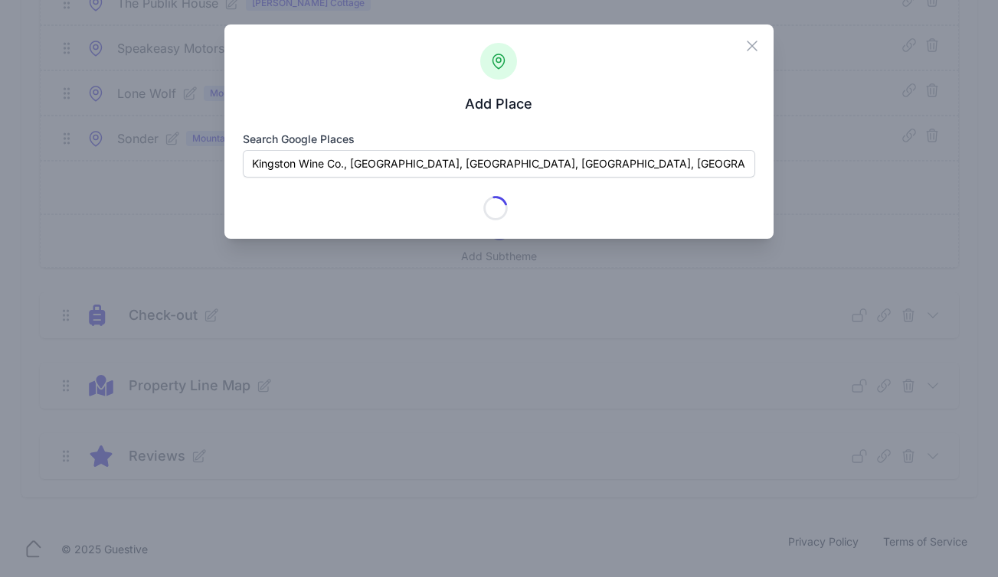
type input "12401-6017"
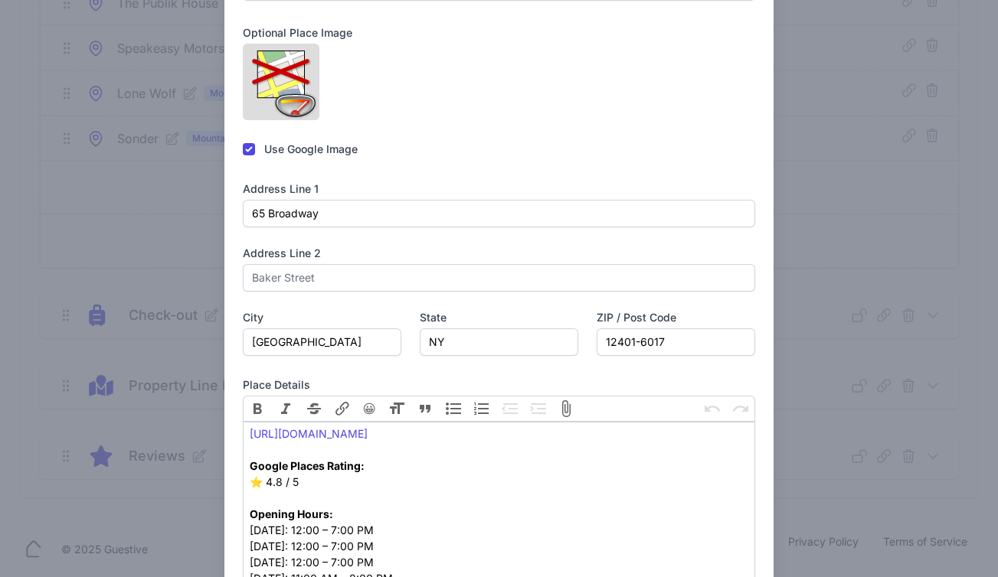
click at [331, 157] on label "Use Google Image" at bounding box center [310, 149] width 93 height 15
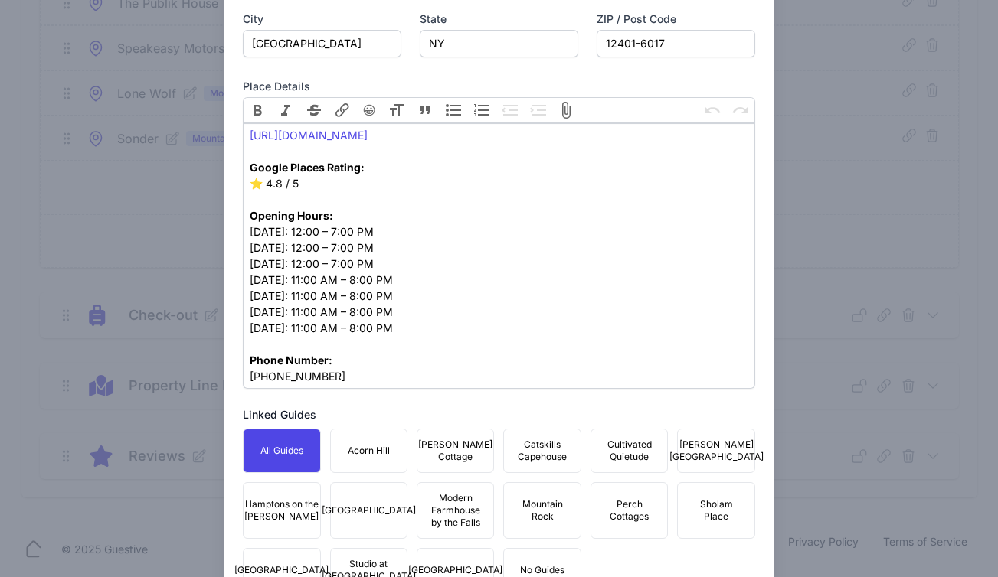
checkbox input "false"
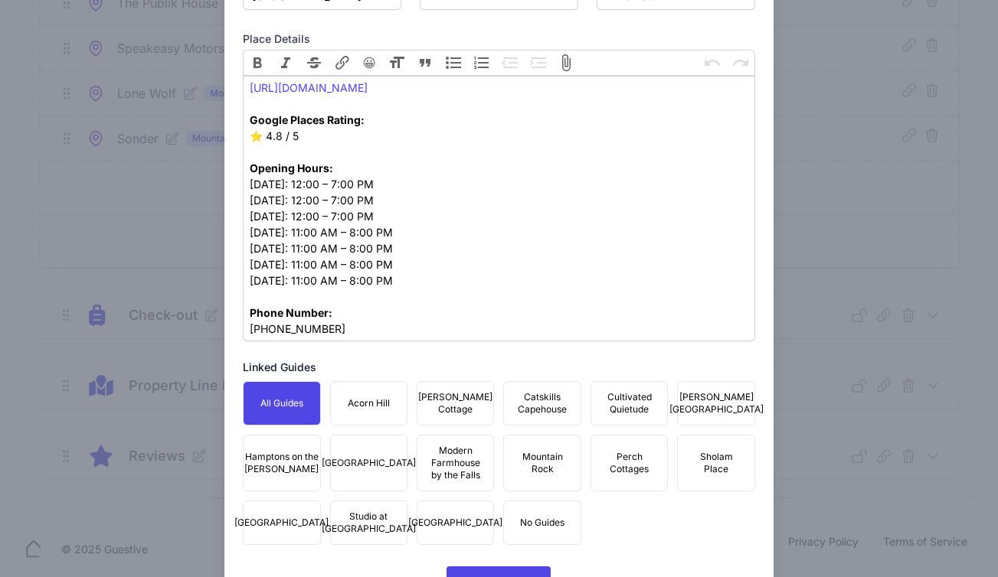
scroll to position [789, 0]
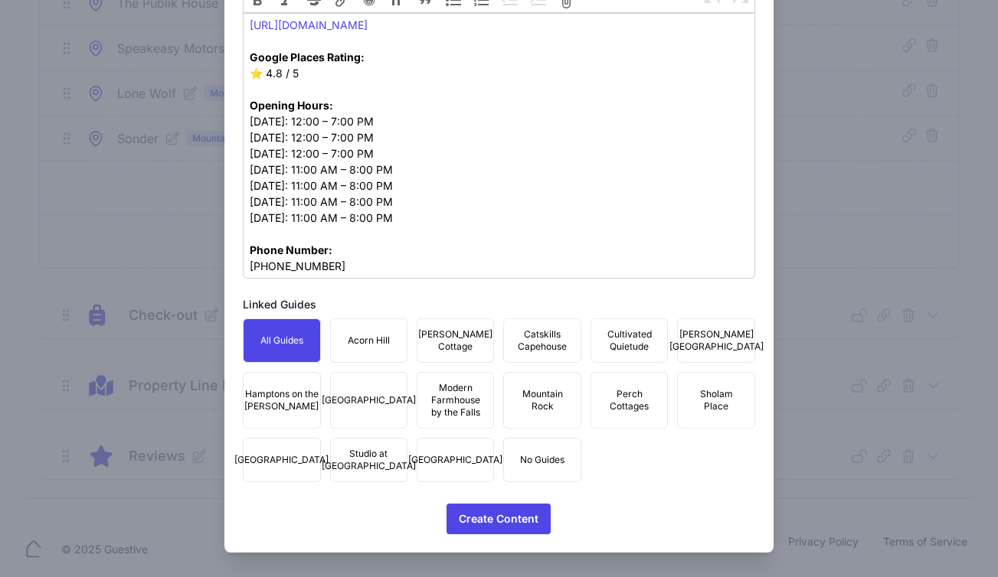
click at [543, 397] on span "Mountain Rock" at bounding box center [541, 400] width 57 height 25
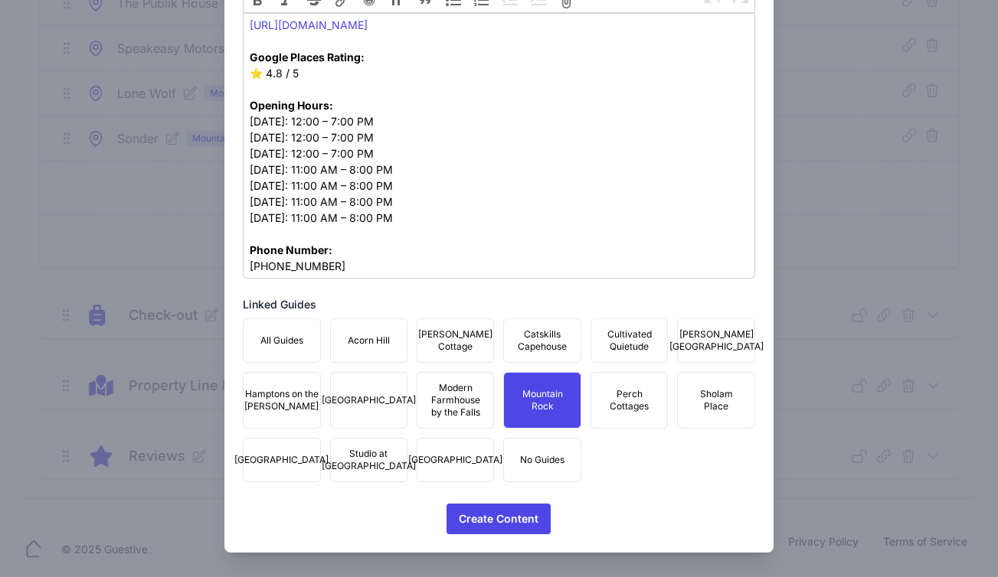
click at [456, 454] on span "Townhouse Fair Street" at bounding box center [455, 460] width 94 height 12
click at [377, 454] on span "Studio at Fair Street" at bounding box center [369, 460] width 94 height 25
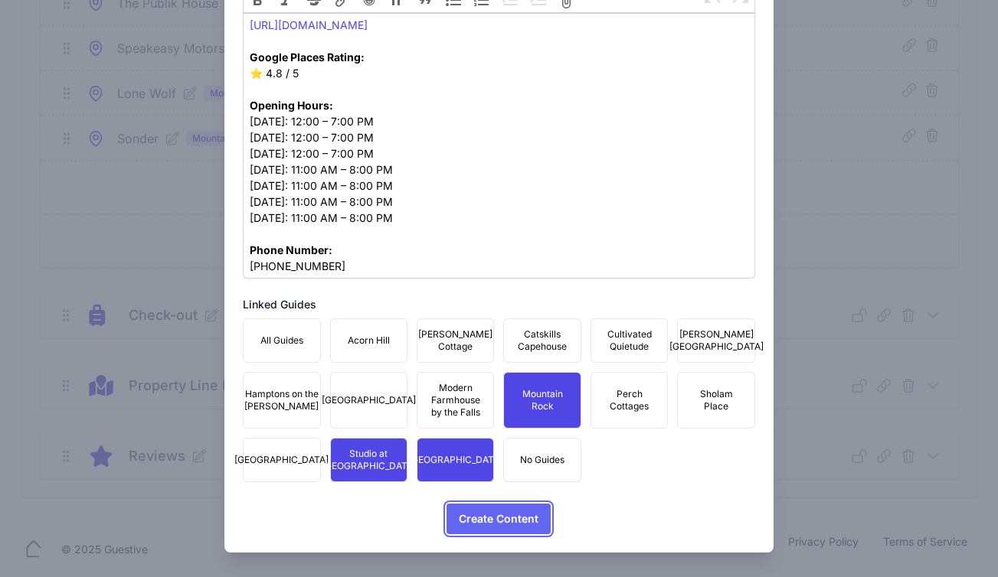
click at [498, 524] on span "Create Content" at bounding box center [499, 519] width 80 height 31
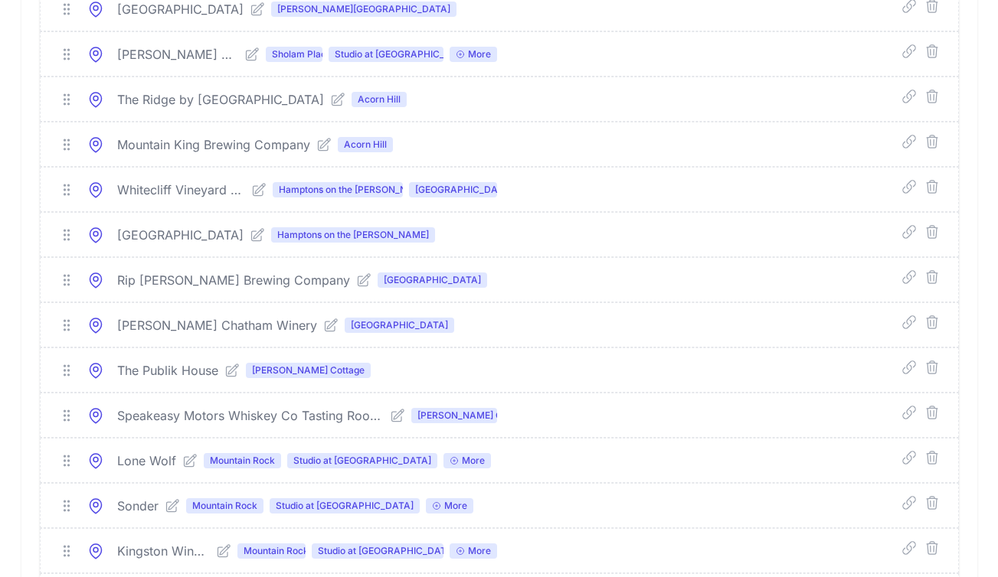
scroll to position [9344, 0]
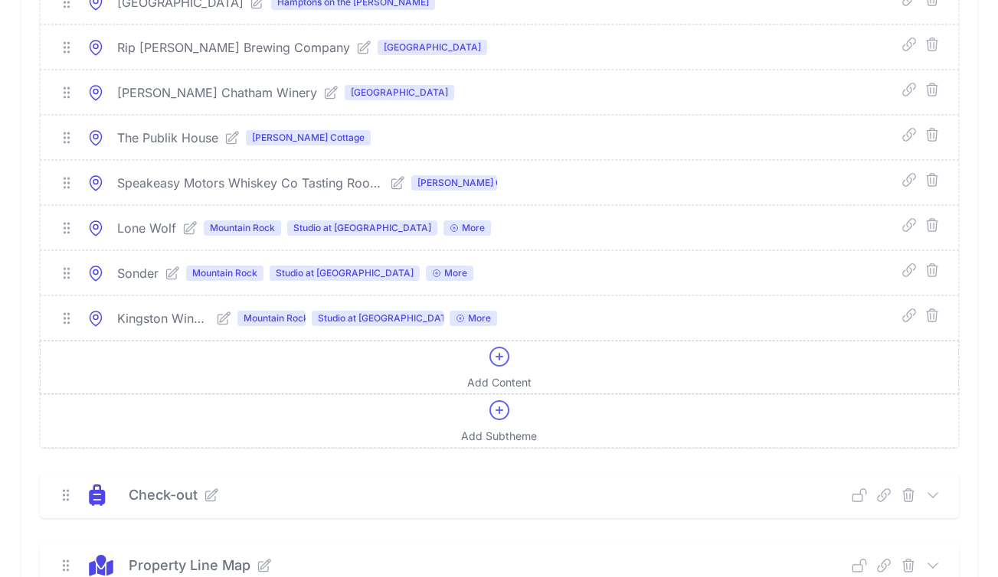
click at [493, 369] on icon at bounding box center [499, 357] width 25 height 25
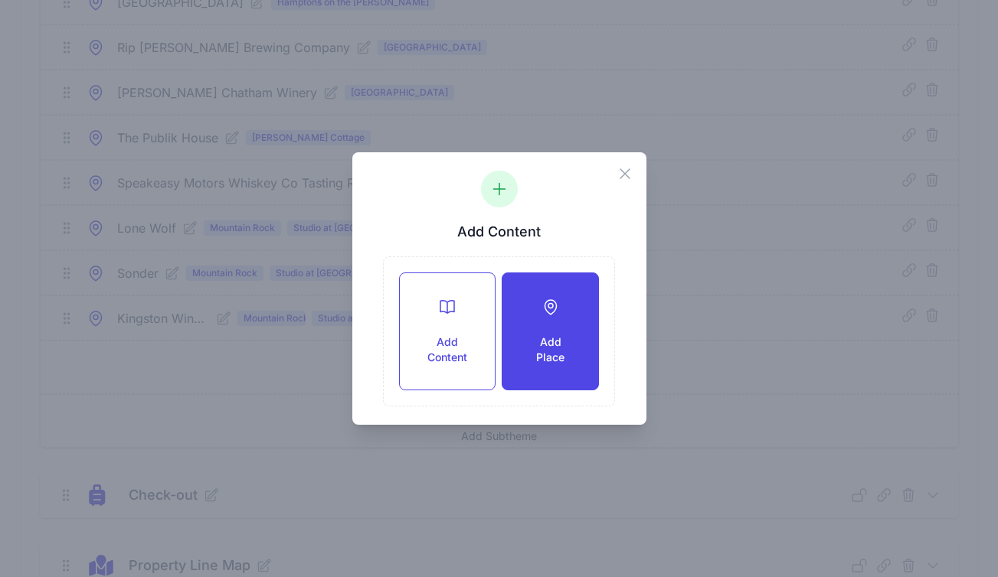
click at [568, 317] on div "Add Place" at bounding box center [549, 331] width 95 height 116
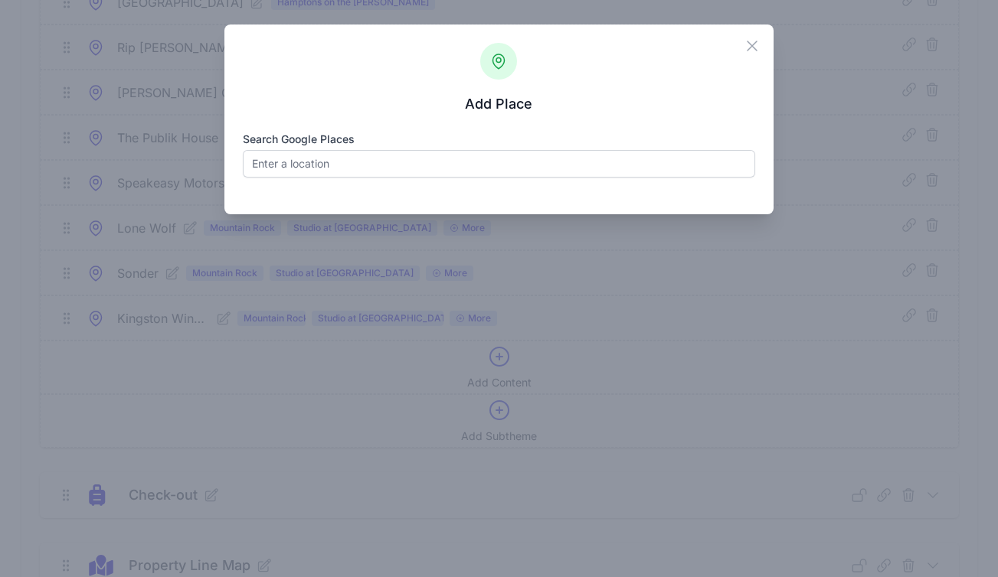
click at [417, 147] on div "Search Google Places" at bounding box center [499, 155] width 512 height 46
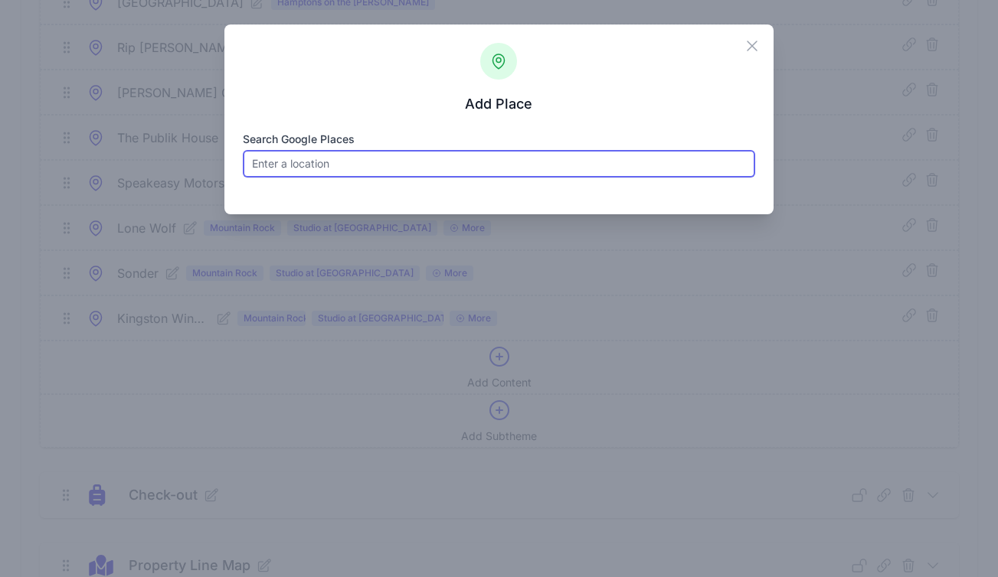
click at [404, 168] on input "Search Google Places" at bounding box center [499, 164] width 512 height 28
paste input "Bluebird Wine Shop"
click at [343, 153] on input "Bluebird Wine Shop" at bounding box center [499, 164] width 512 height 28
click at [382, 165] on input "Bluebird Wine Shop" at bounding box center [499, 164] width 512 height 28
paste input "5059 U.S. Hwy 209 Accord, NY 12404"
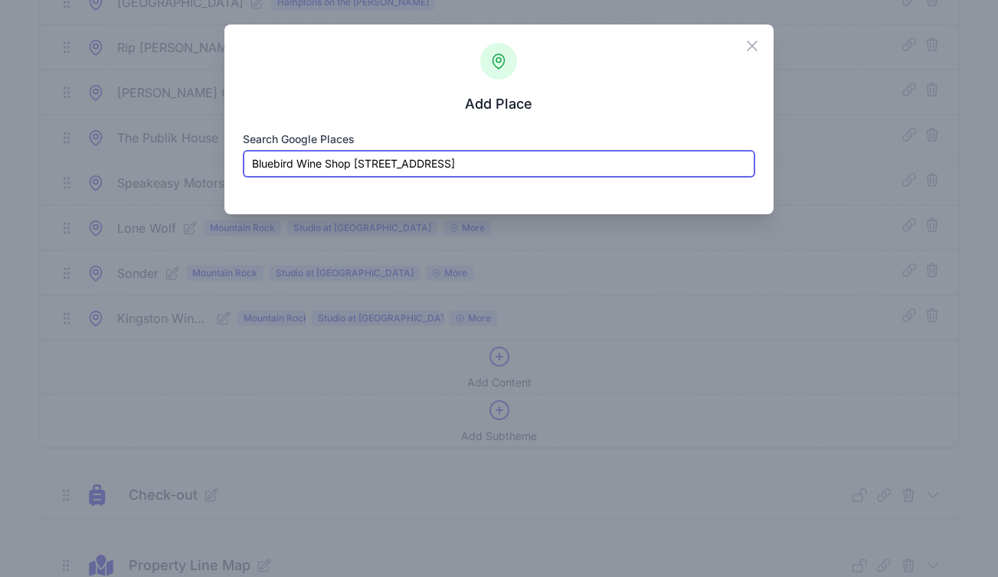
click at [534, 163] on input "Bluebird Wine Shop 5059 U.S. Hwy 209 Accord, NY 12404" at bounding box center [499, 164] width 512 height 28
paste input "text"
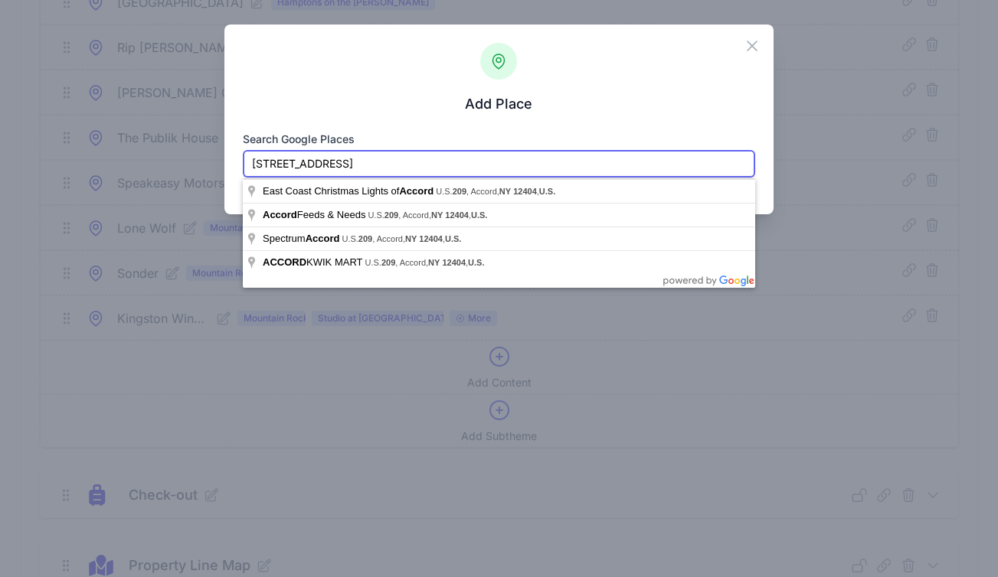
click at [309, 168] on input "5059 U.S. Hwy 209 Accord, NY 12404" at bounding box center [499, 164] width 512 height 28
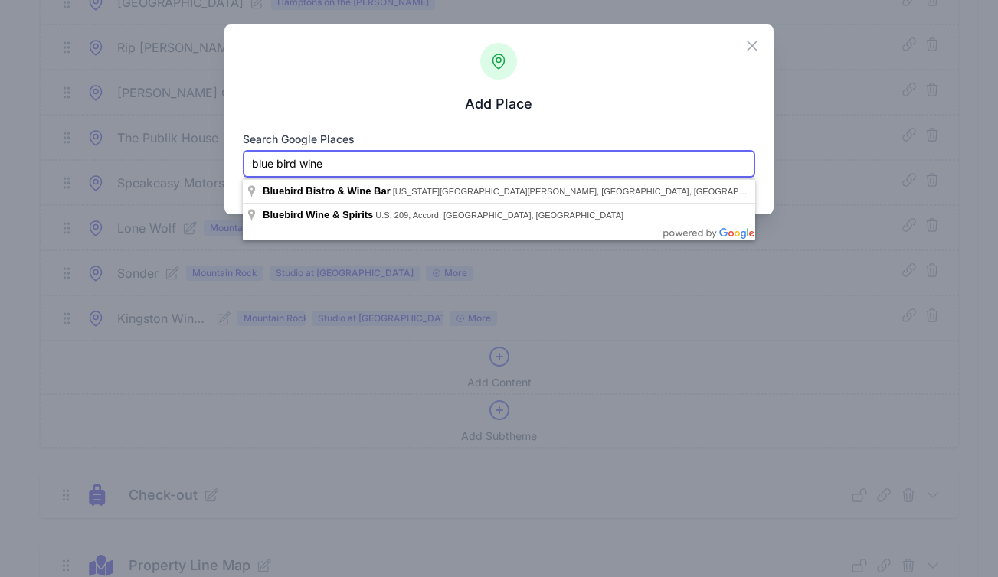
paste input "5059 U.S. Hwy 209 Accord, NY 12404"
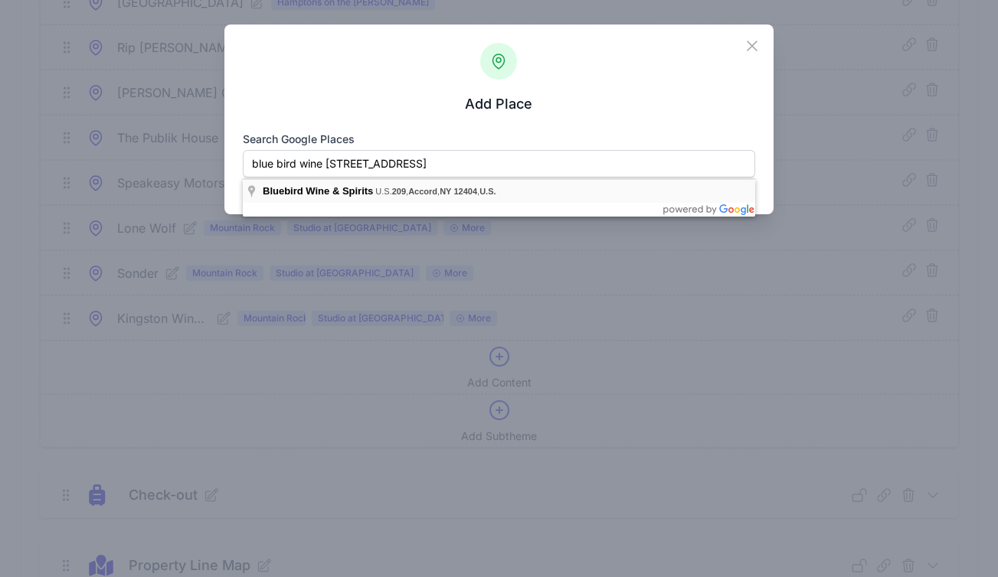
type input "Bluebird Wine & Spirits, U.S. 209, Accord, NY 12404, U.S."
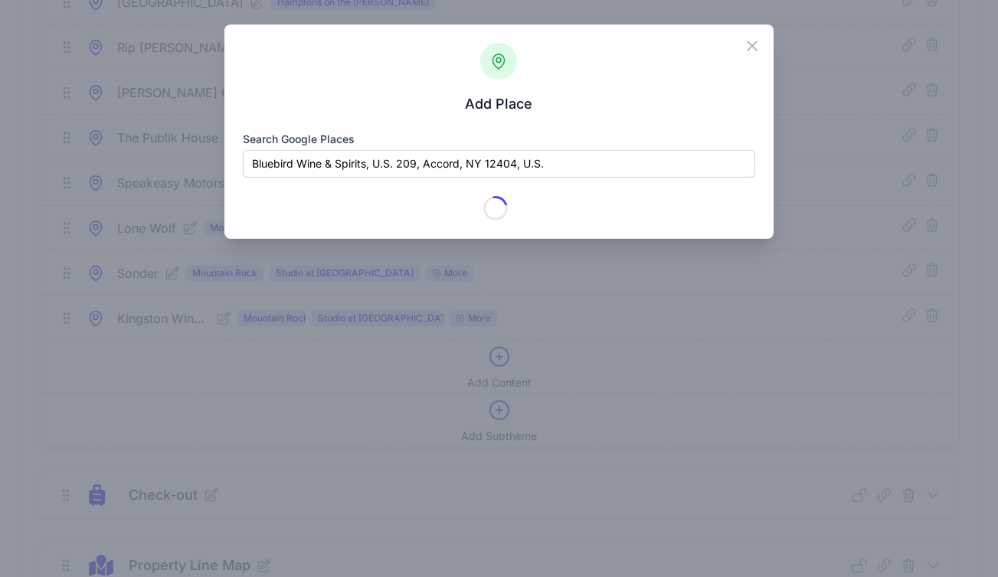
type input "Bluebird Wine & Spirits"
checkbox input "true"
type input "5059 US-209"
type input "Accord"
type input "NY"
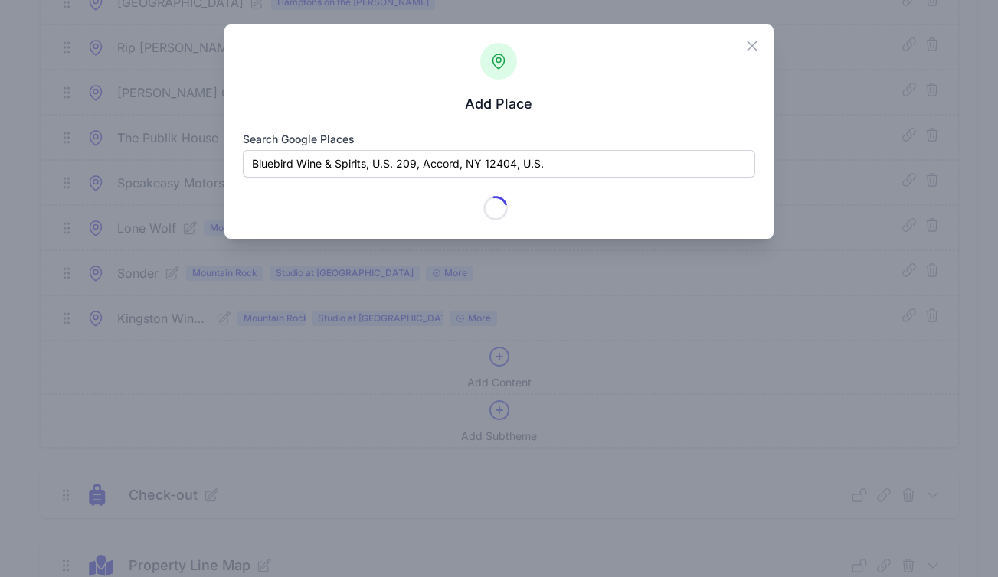
type input "12404"
click at [422, 194] on form "Search Google Places Bluebird Wine & Spirits, U.S. 209, Accord, NY 12404, U.S. …" at bounding box center [499, 176] width 512 height 89
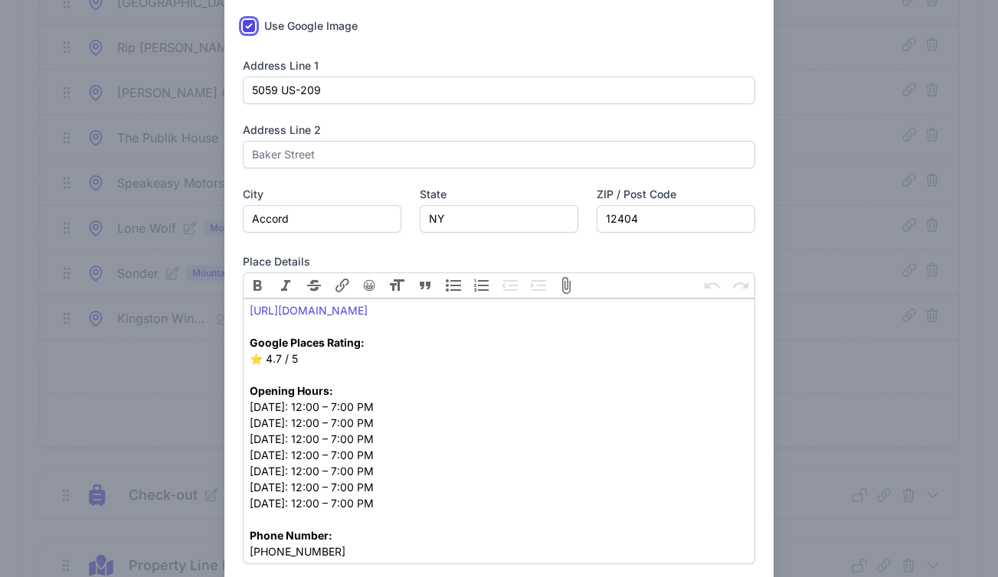
click at [243, 32] on input "checkbox" at bounding box center [249, 26] width 12 height 12
checkbox input "false"
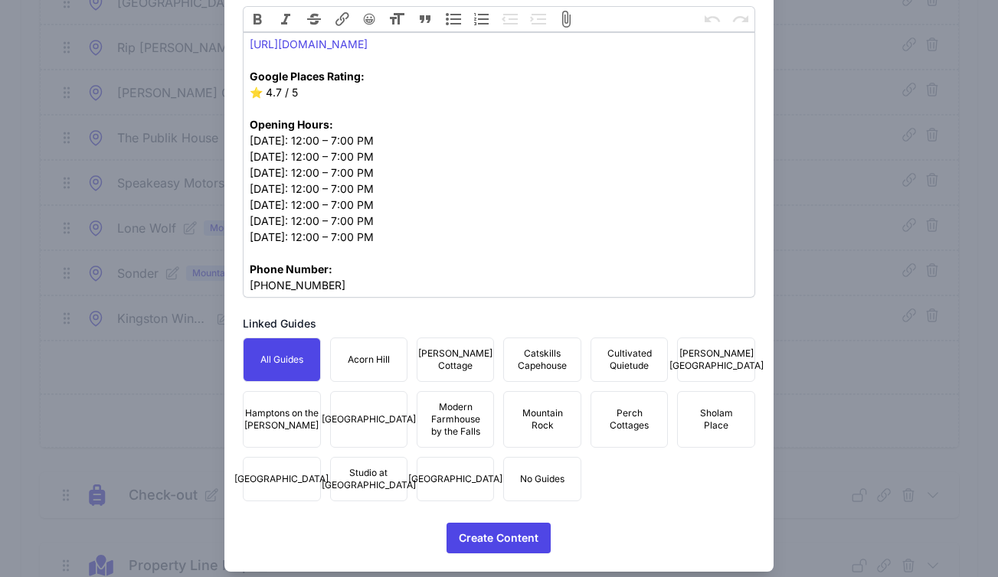
scroll to position [789, 0]
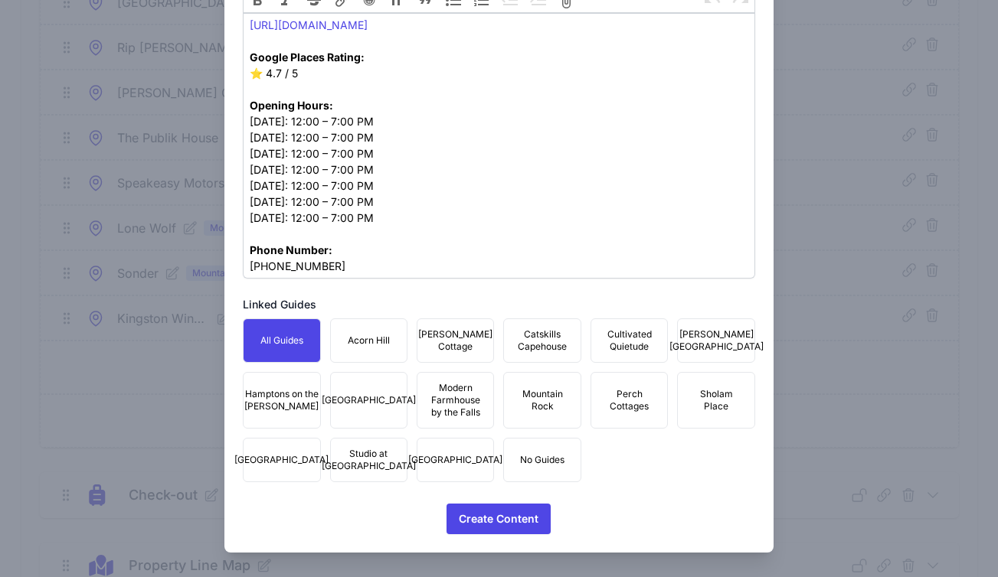
click at [524, 402] on span "Mountain Rock" at bounding box center [541, 400] width 57 height 25
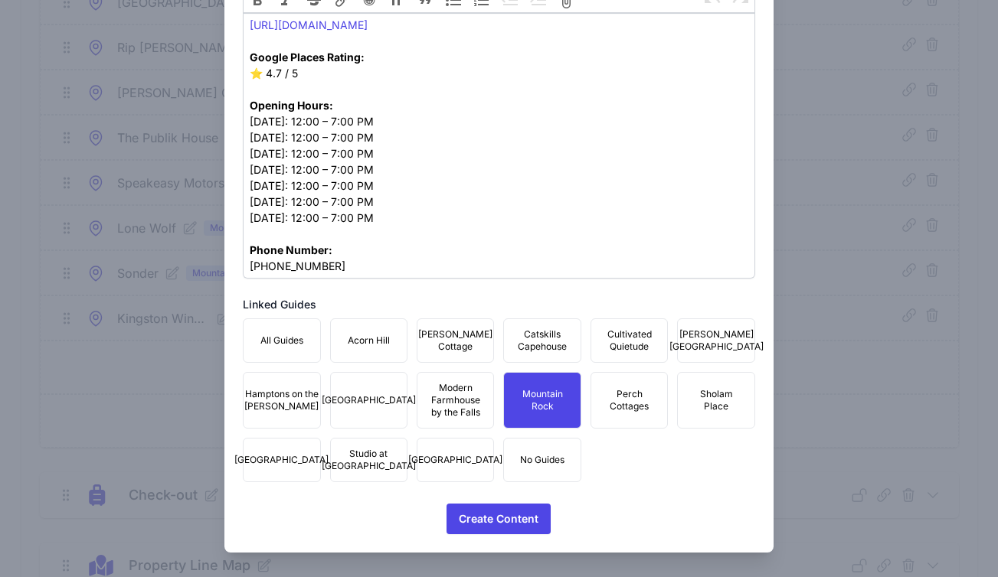
click at [440, 466] on span "Townhouse Fair Street" at bounding box center [455, 460] width 94 height 12
click at [337, 463] on span "Studio at Fair Street" at bounding box center [369, 460] width 94 height 25
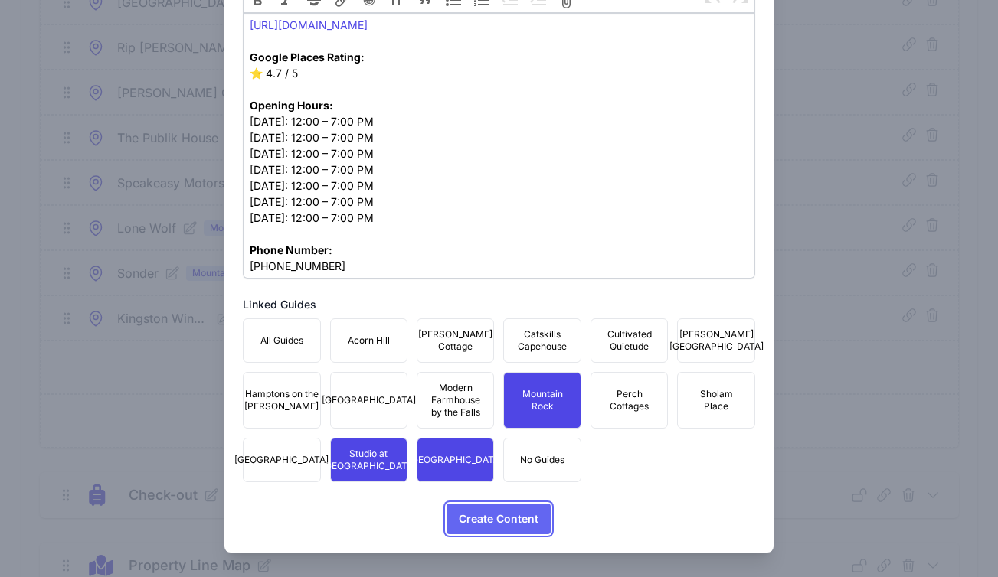
click at [502, 511] on span "Create Content" at bounding box center [499, 519] width 80 height 31
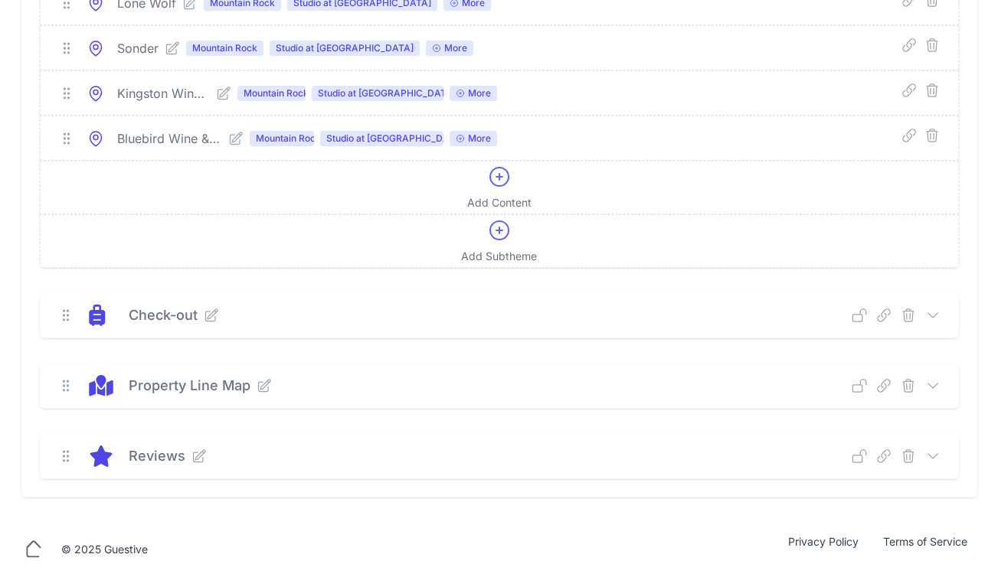
scroll to position [9505, 0]
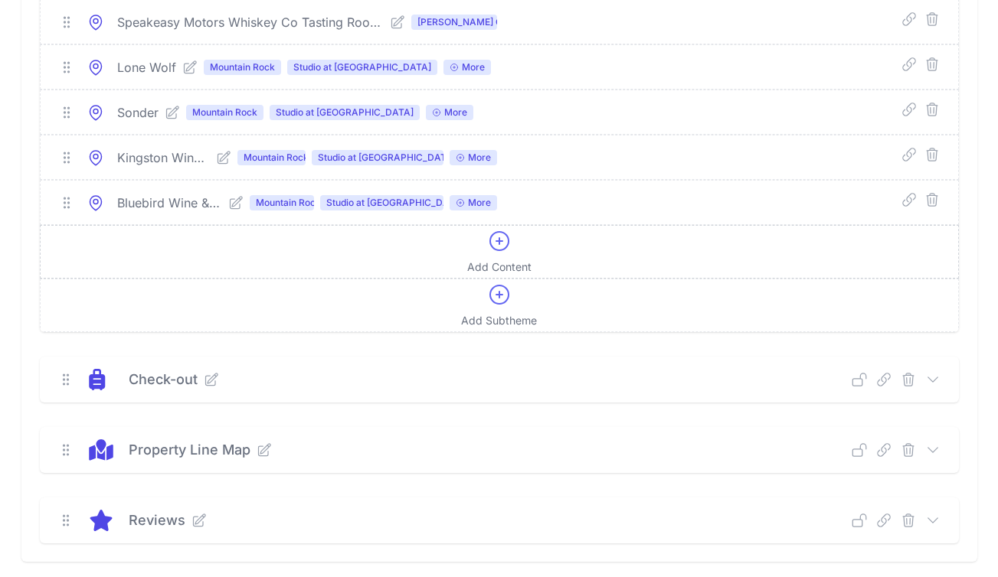
click at [498, 250] on icon at bounding box center [499, 241] width 18 height 18
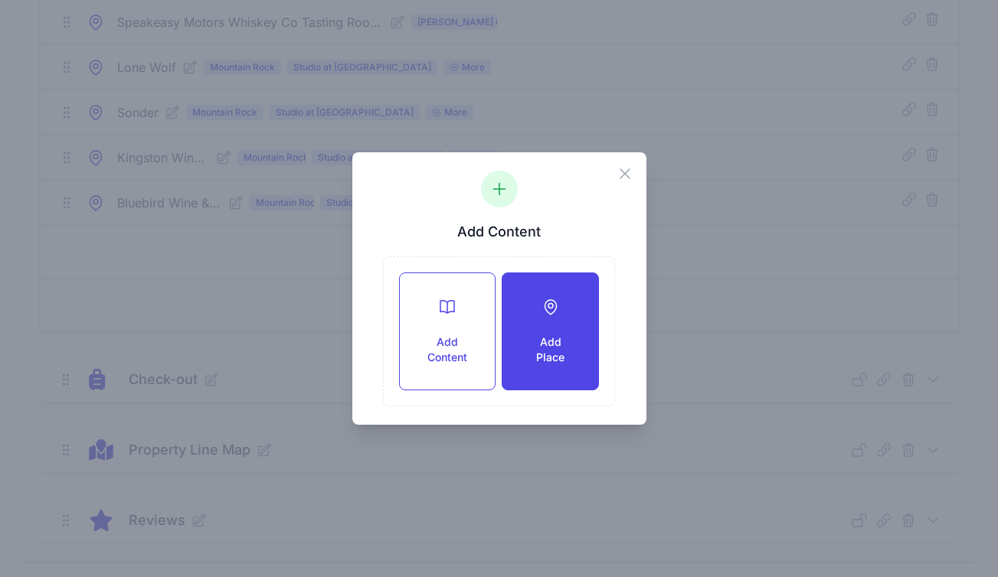
click at [526, 305] on div "Add Place" at bounding box center [549, 331] width 95 height 116
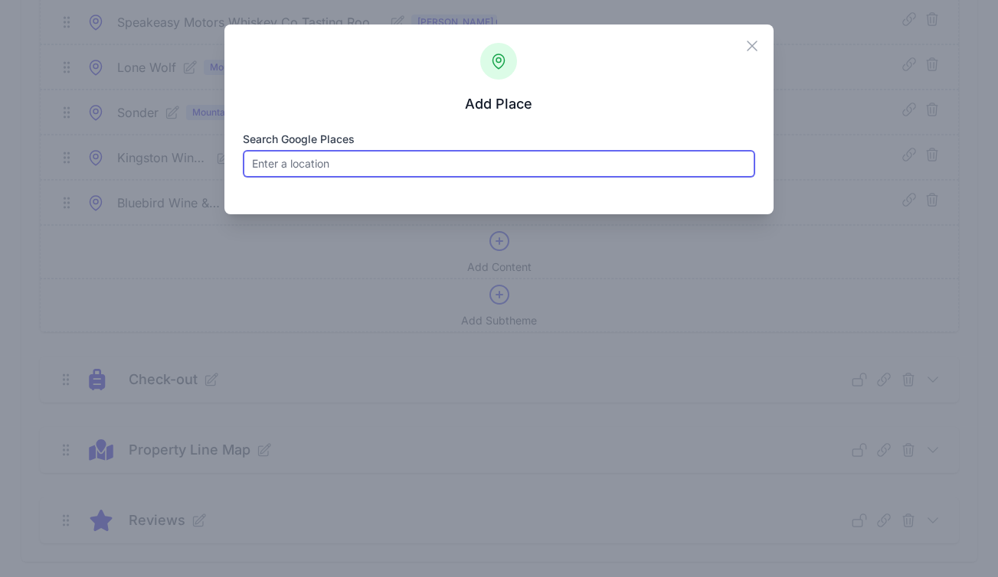
click at [372, 158] on input "Search Google Places" at bounding box center [499, 164] width 512 height 28
paste input "Darlings"
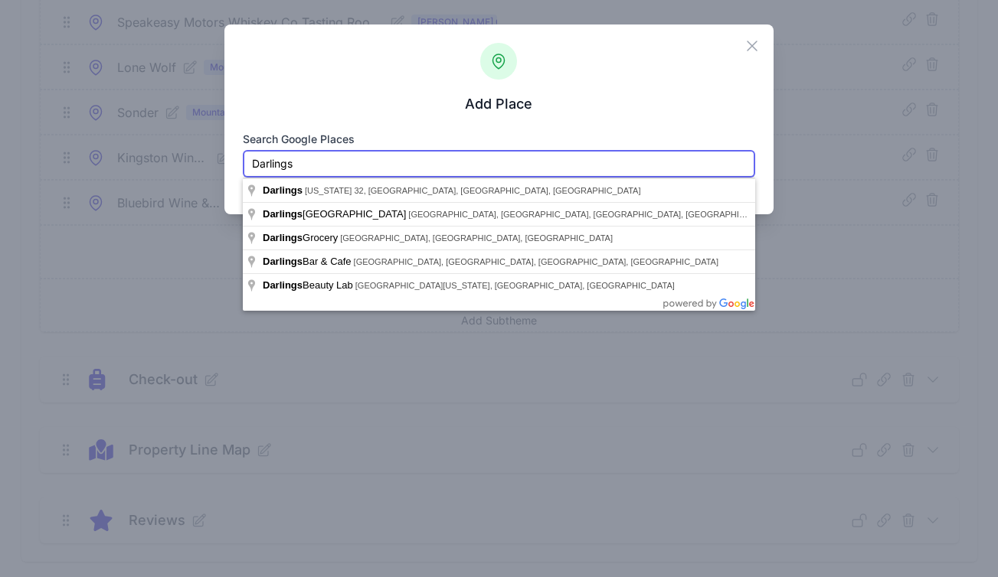
paste input "838 rt 32 Tillson, NY 12486"
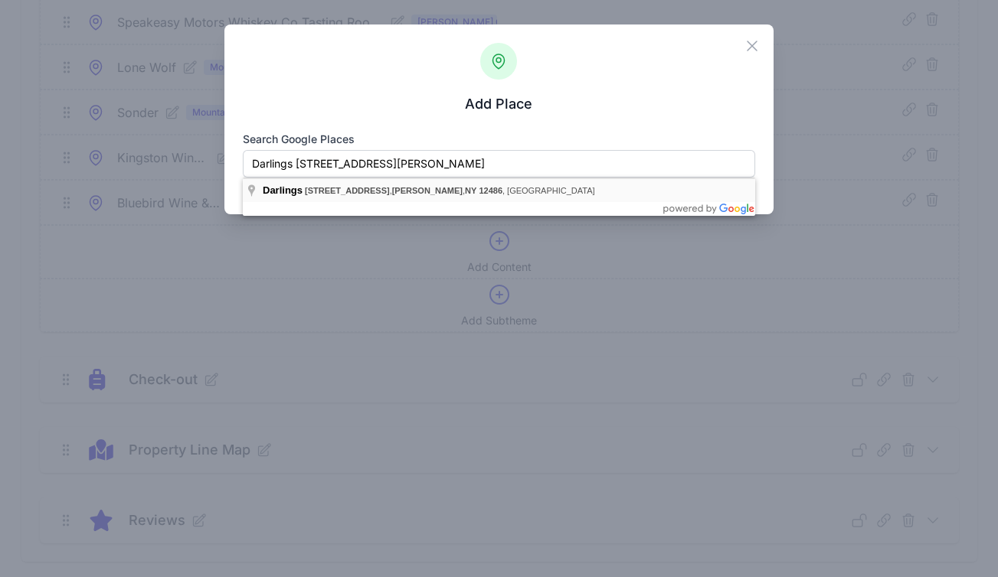
type input "Darlings, 838 Rte 32, Tillson, NY 12486, USA"
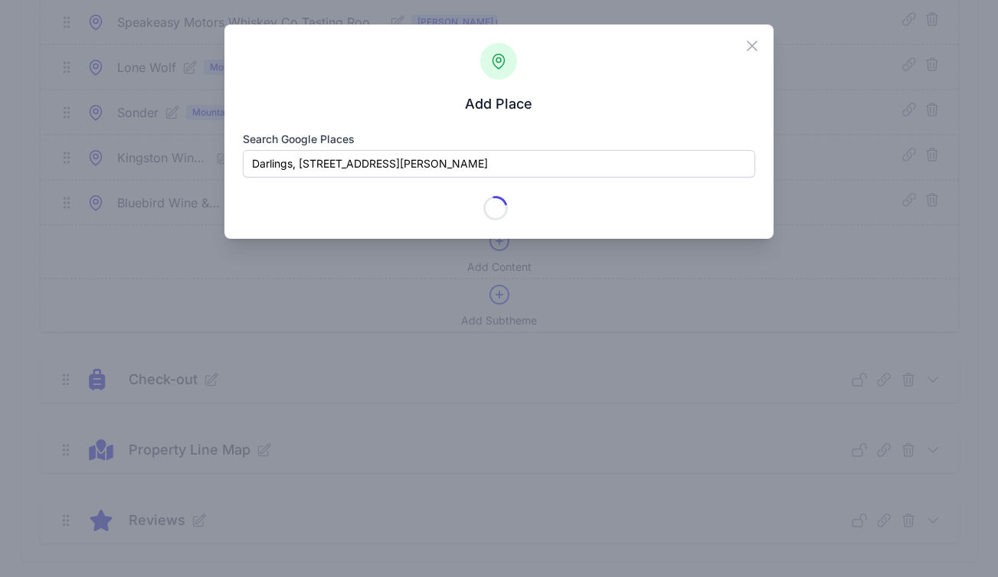
type input "Darlings"
checkbox input "true"
type input "838 NY-32"
type input "Tillson"
type input "NY"
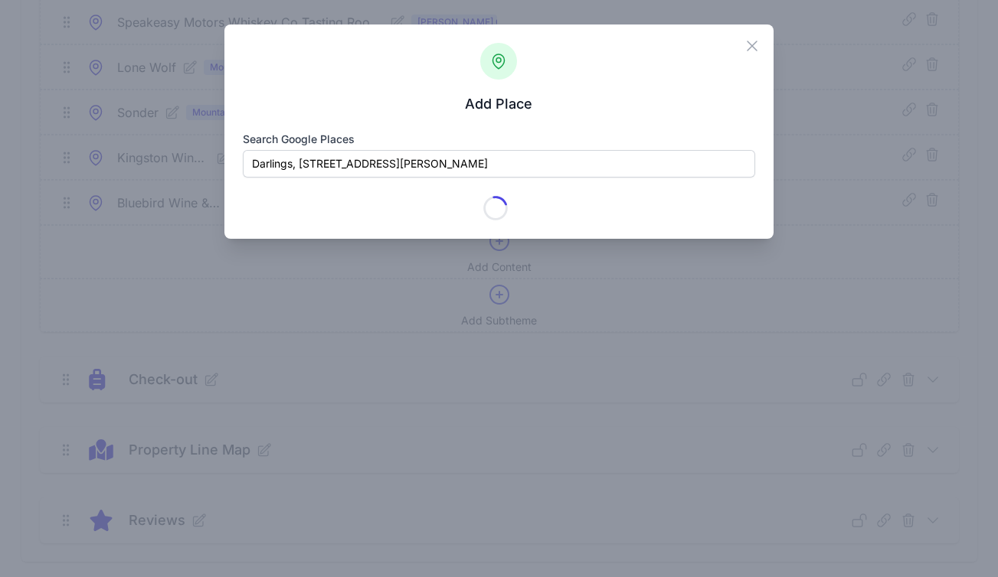
type input "12486"
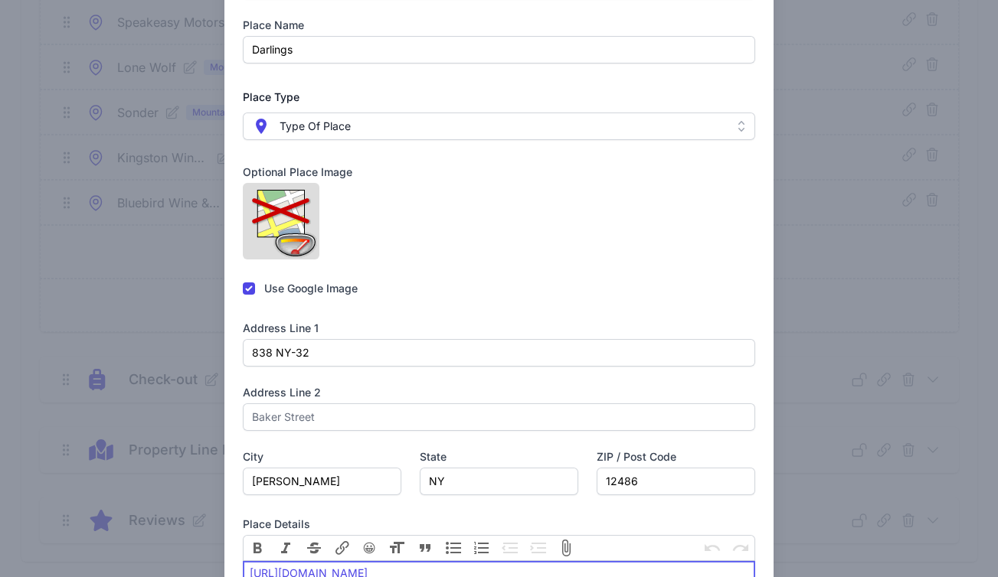
scroll to position [310, 0]
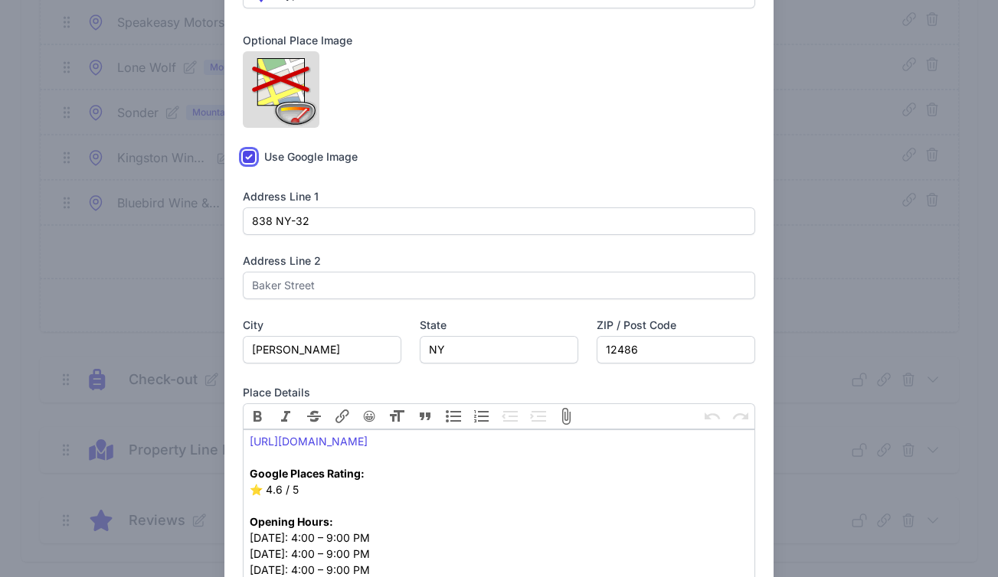
click at [250, 163] on input "checkbox" at bounding box center [249, 157] width 12 height 12
checkbox input "false"
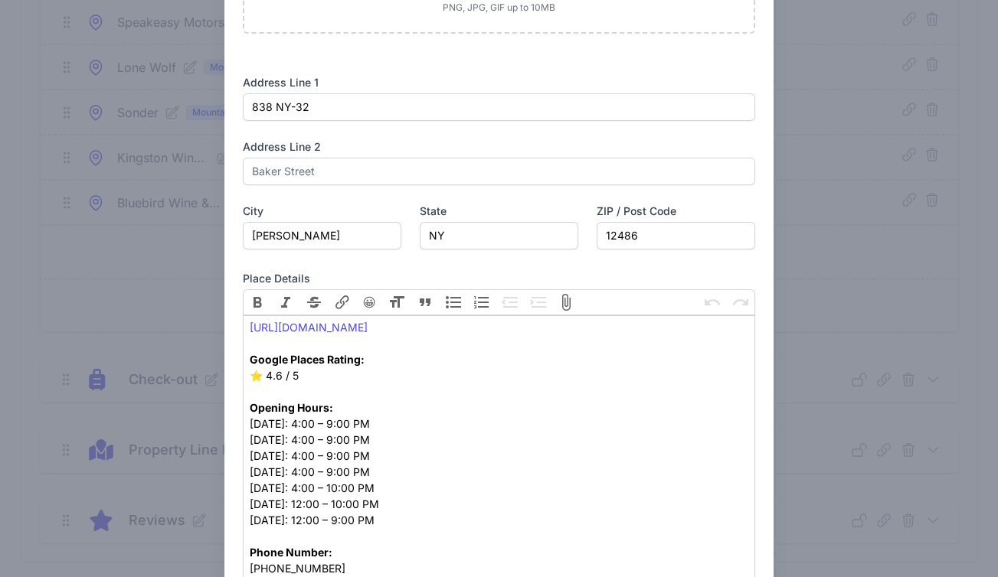
scroll to position [789, 0]
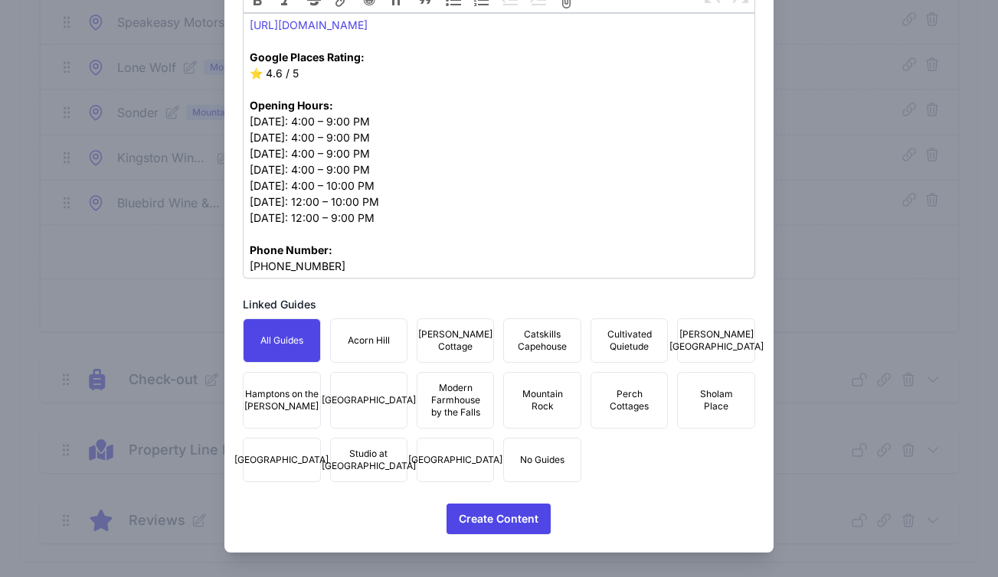
click at [531, 390] on span "Mountain Rock" at bounding box center [541, 400] width 57 height 25
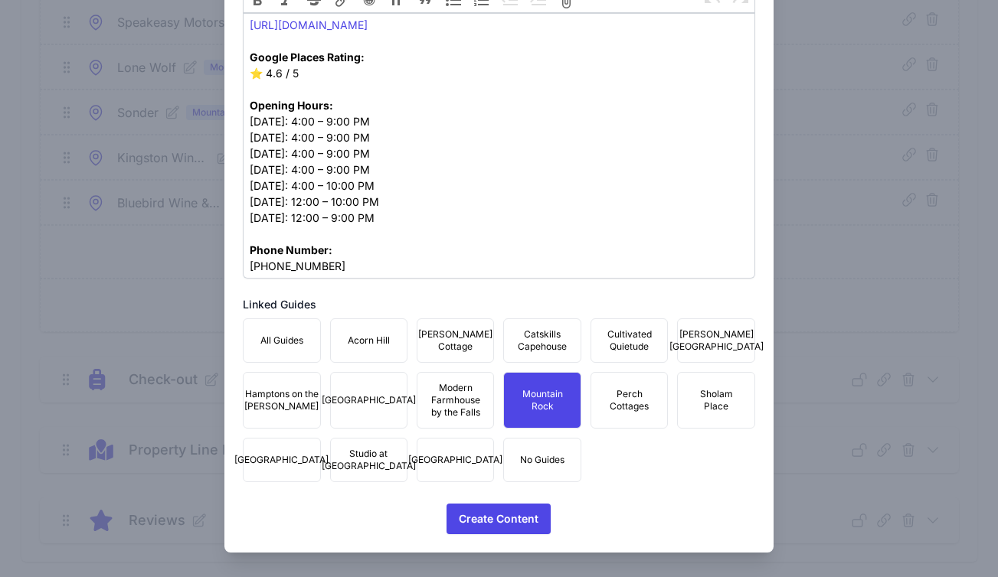
click at [453, 454] on span "Townhouse Fair Street" at bounding box center [455, 460] width 94 height 12
click at [406, 454] on div "All Guides Acorn Hill Brandy Brook Cottage Catskills Capehouse Cultivated Quiet…" at bounding box center [499, 401] width 512 height 164
click at [361, 462] on span "Studio at Fair Street" at bounding box center [369, 460] width 94 height 25
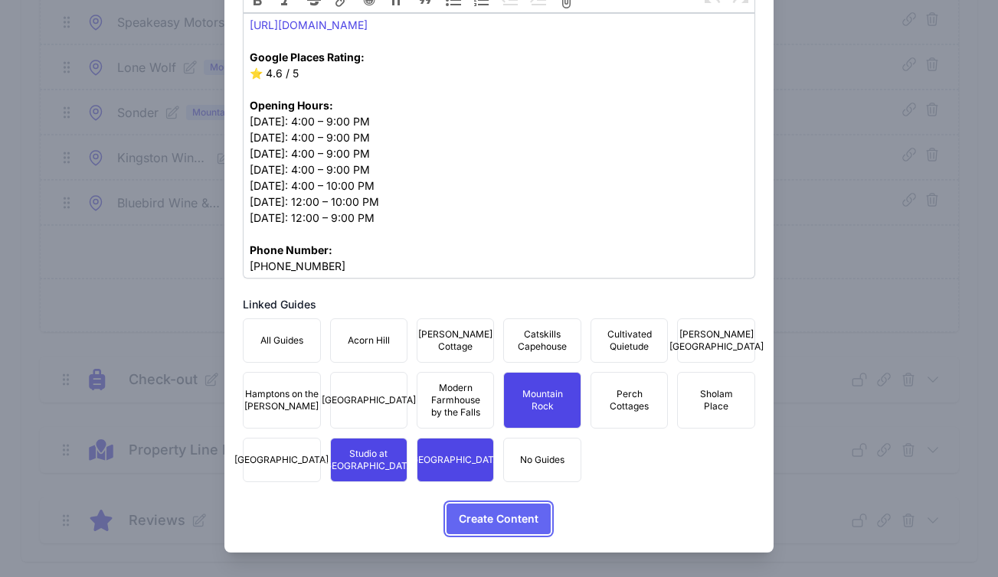
click at [487, 527] on span "Create Content" at bounding box center [499, 519] width 80 height 31
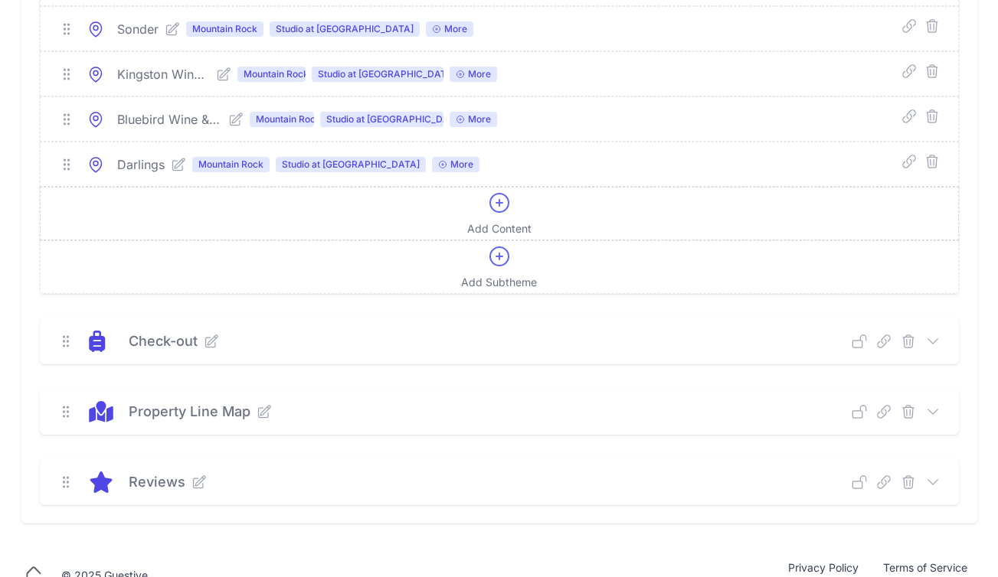
scroll to position [9582, 0]
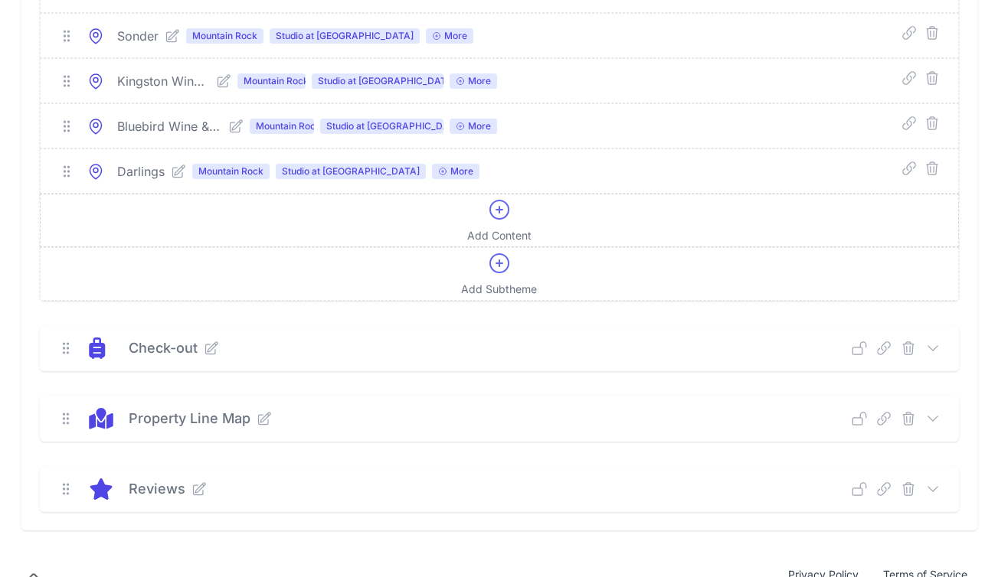
click at [498, 222] on icon at bounding box center [499, 210] width 25 height 25
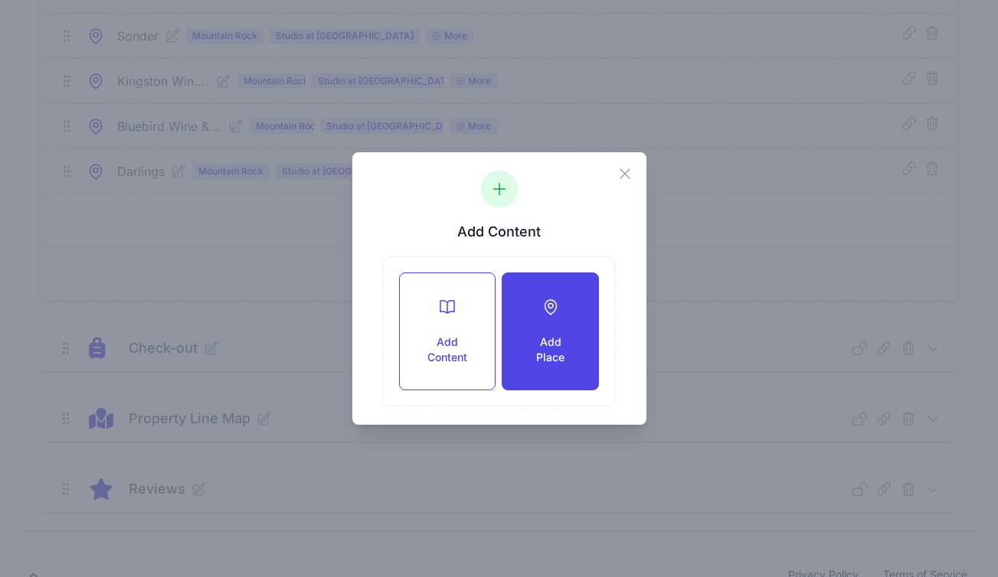
click at [533, 345] on h3 "Add Place" at bounding box center [550, 350] width 46 height 31
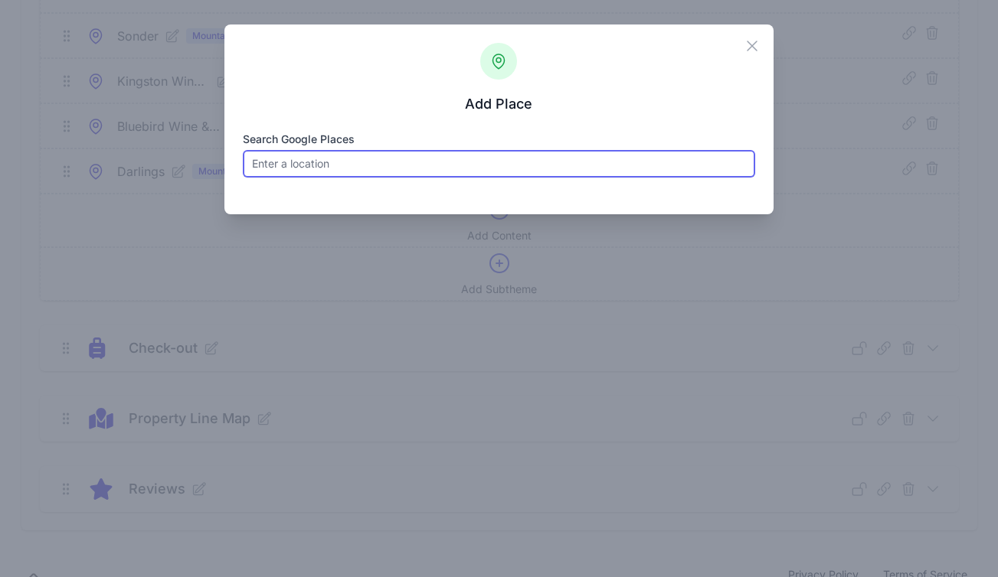
click at [387, 162] on input "Search Google Places" at bounding box center [499, 164] width 512 height 28
paste input "Well Nice Wine Bar"
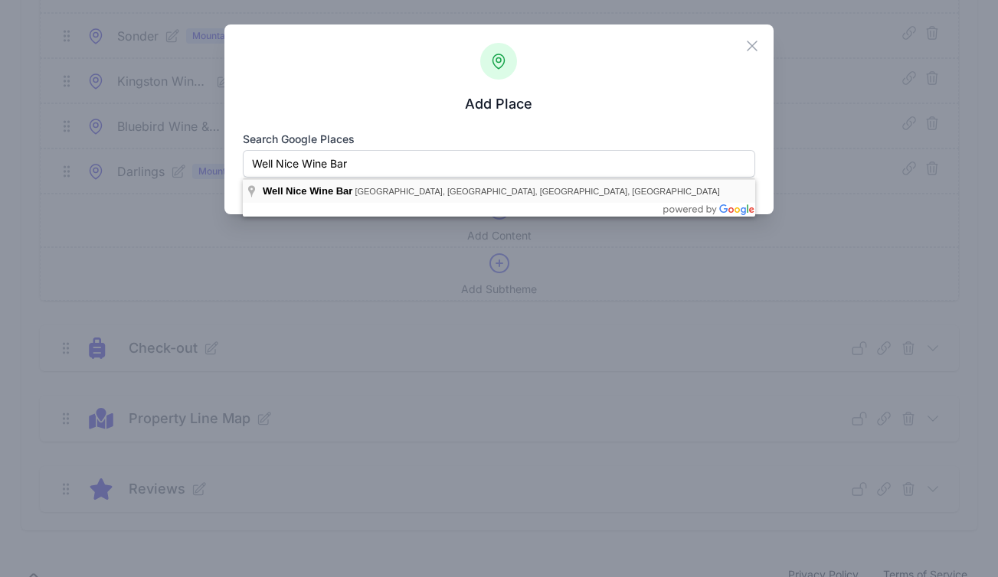
type input "Well Nice Wine Bar, Main Street, Rosendale, NY, USA"
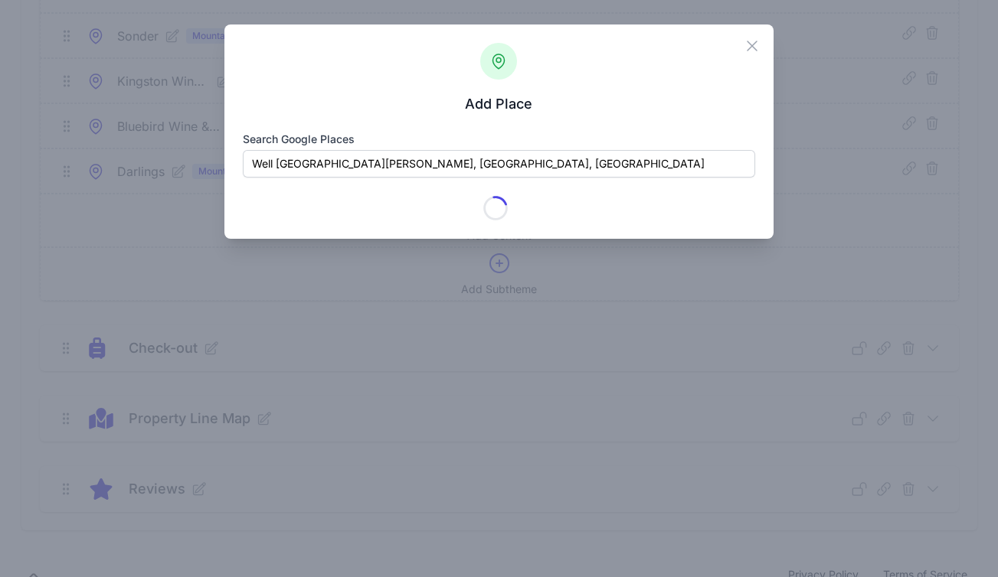
type input "Well Nice Wine Bar"
checkbox input "true"
type input "407 Main St"
type input "Rosendale"
type input "NY"
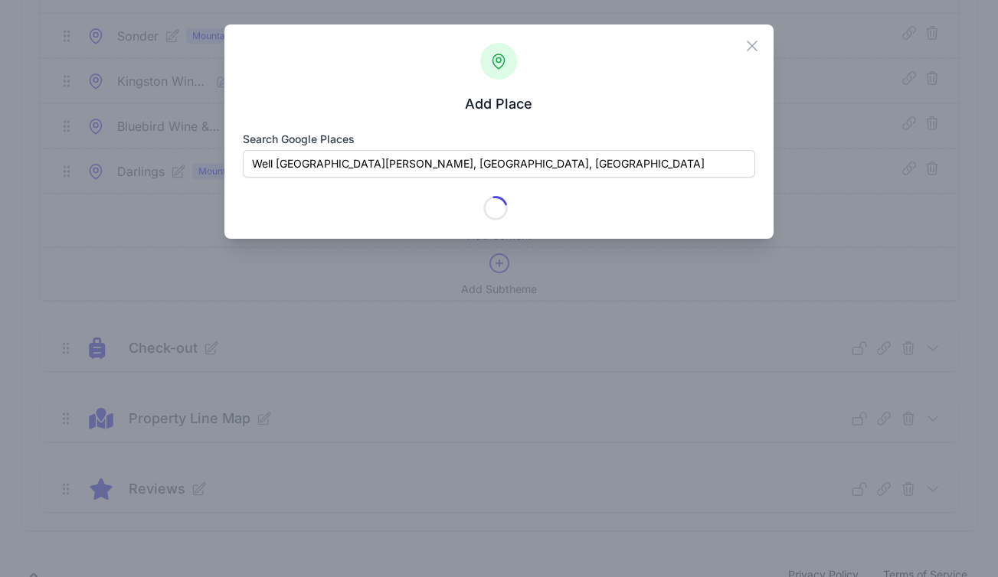
type input "12472"
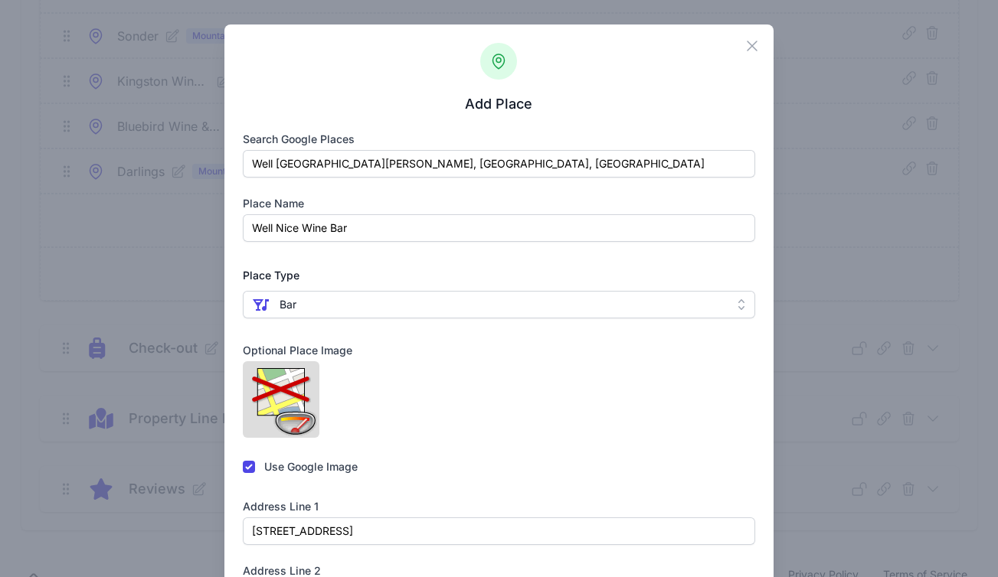
scroll to position [505, 0]
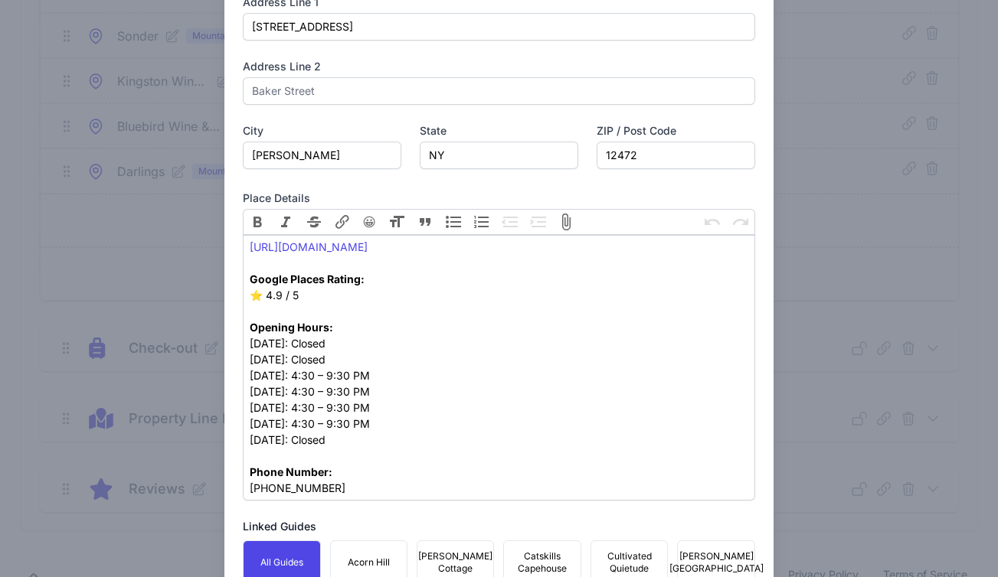
checkbox input "false"
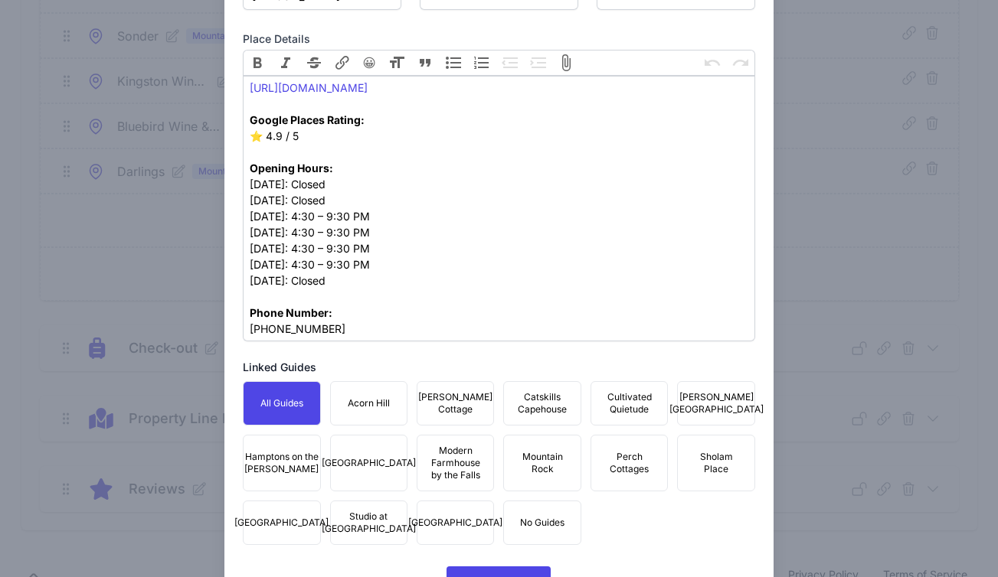
scroll to position [789, 0]
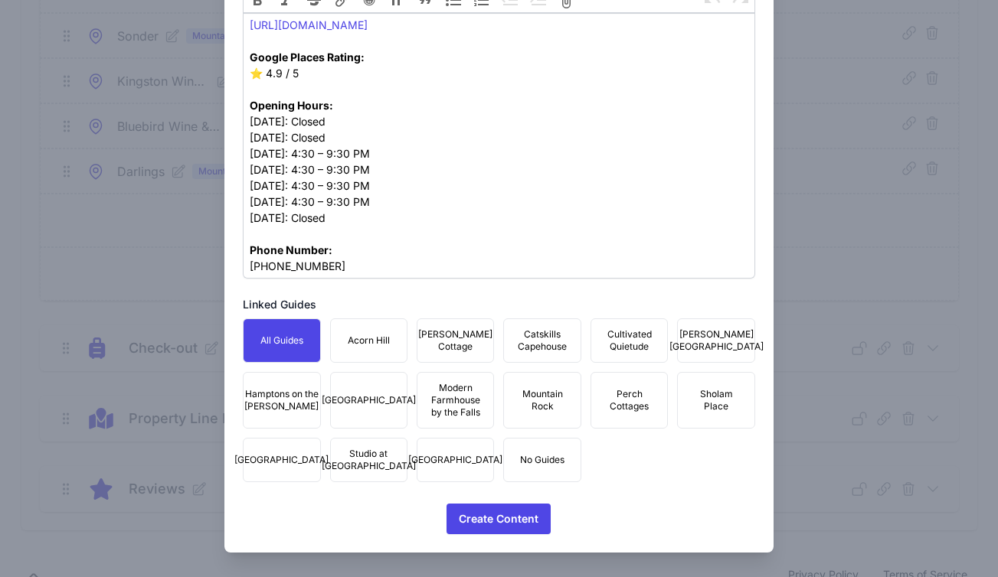
click at [527, 407] on span "Mountain Rock" at bounding box center [541, 400] width 57 height 25
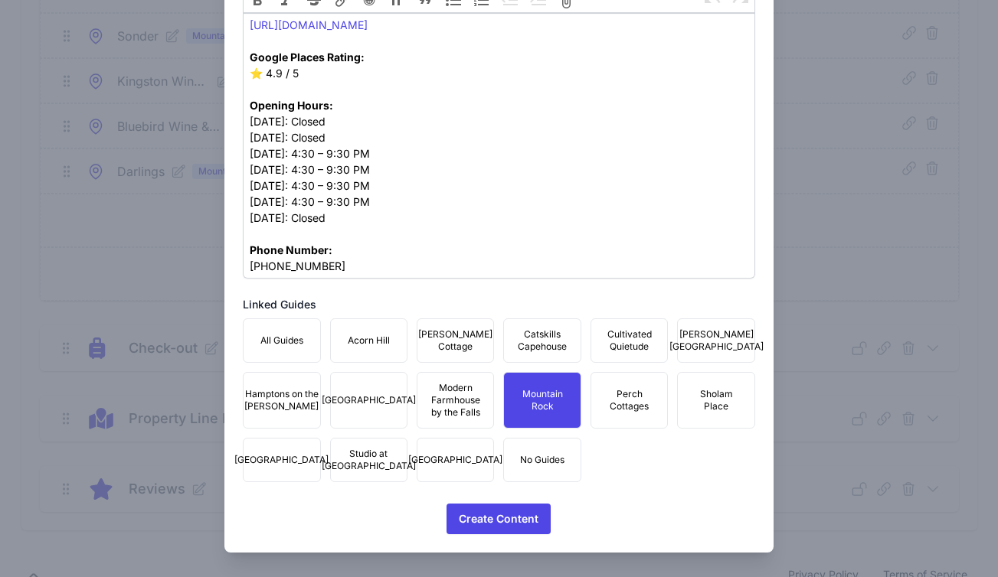
click at [370, 466] on span "Studio at Fair Street" at bounding box center [369, 460] width 94 height 25
click at [443, 463] on span "Townhouse Fair Street" at bounding box center [455, 460] width 94 height 12
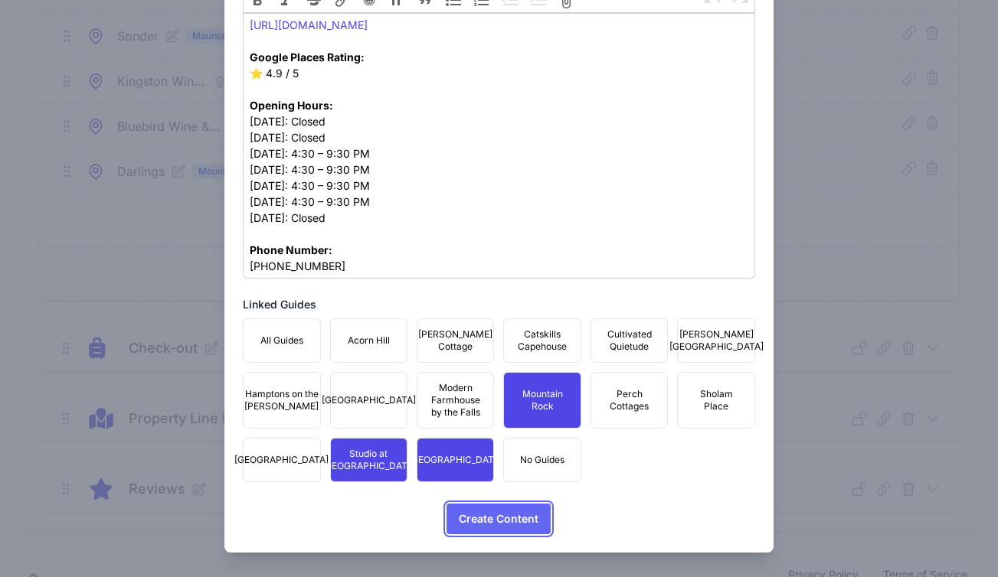
click at [488, 506] on span "Create Content" at bounding box center [499, 519] width 80 height 31
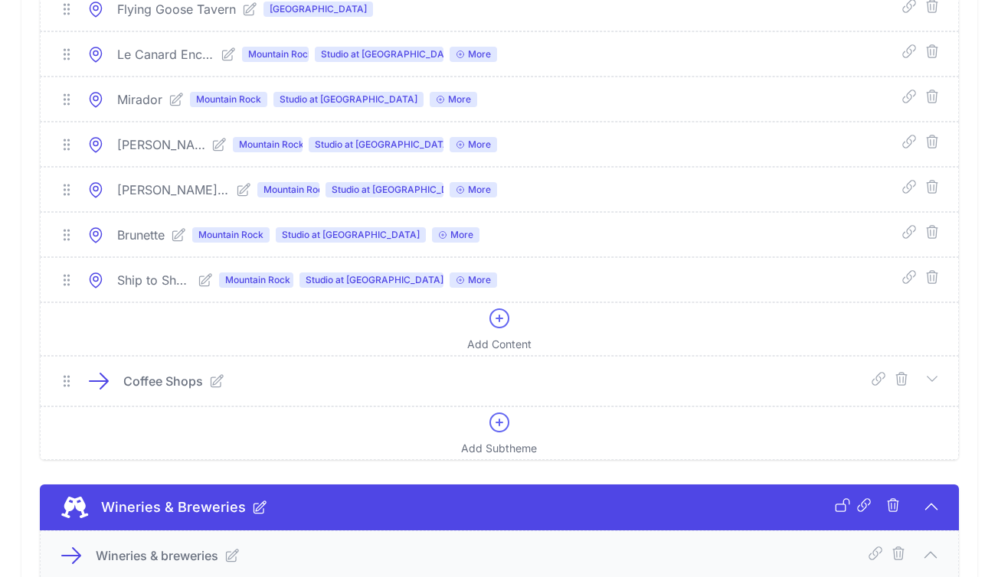
scroll to position [7159, 0]
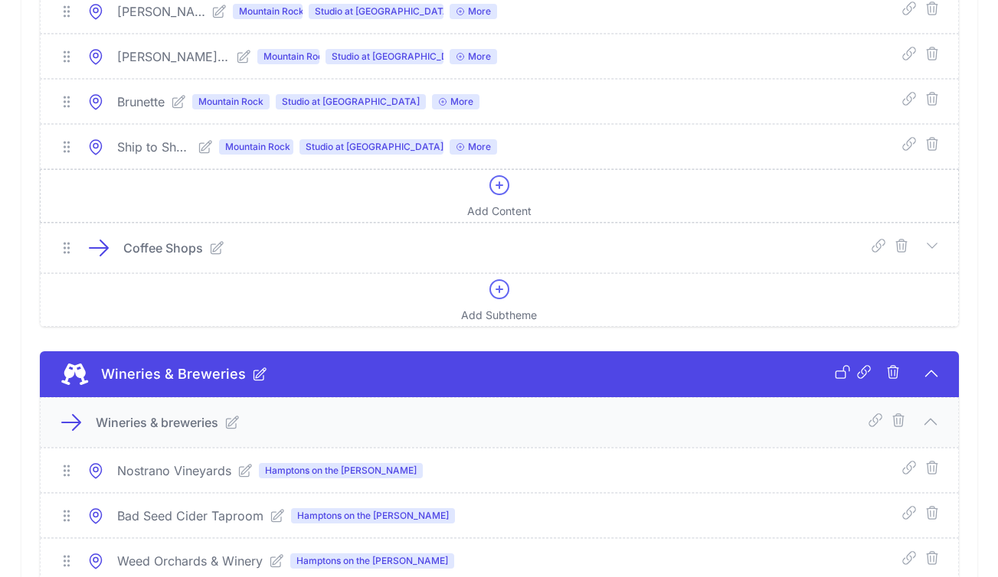
click at [505, 194] on icon at bounding box center [499, 185] width 18 height 18
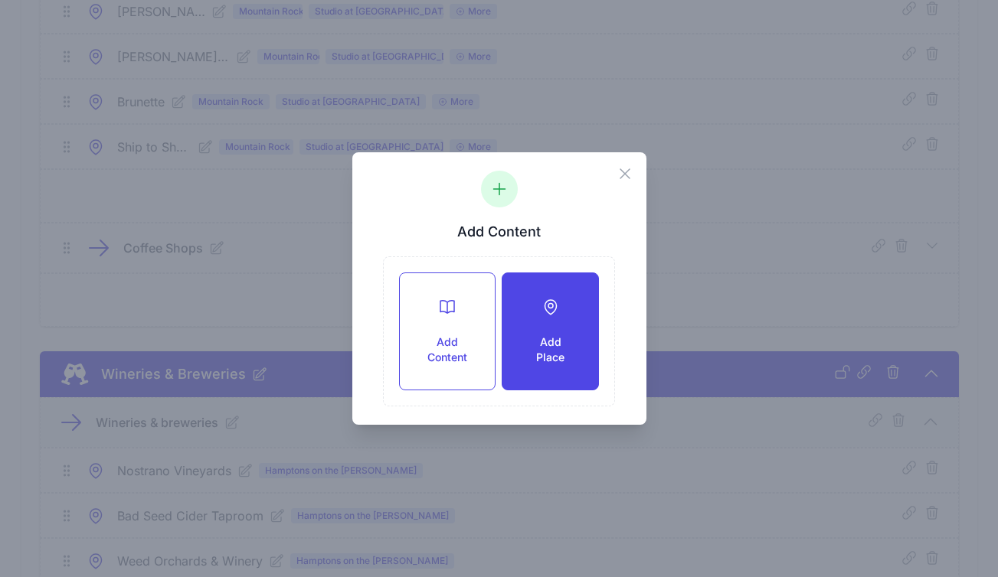
click at [541, 363] on h3 "Add Place" at bounding box center [550, 350] width 46 height 31
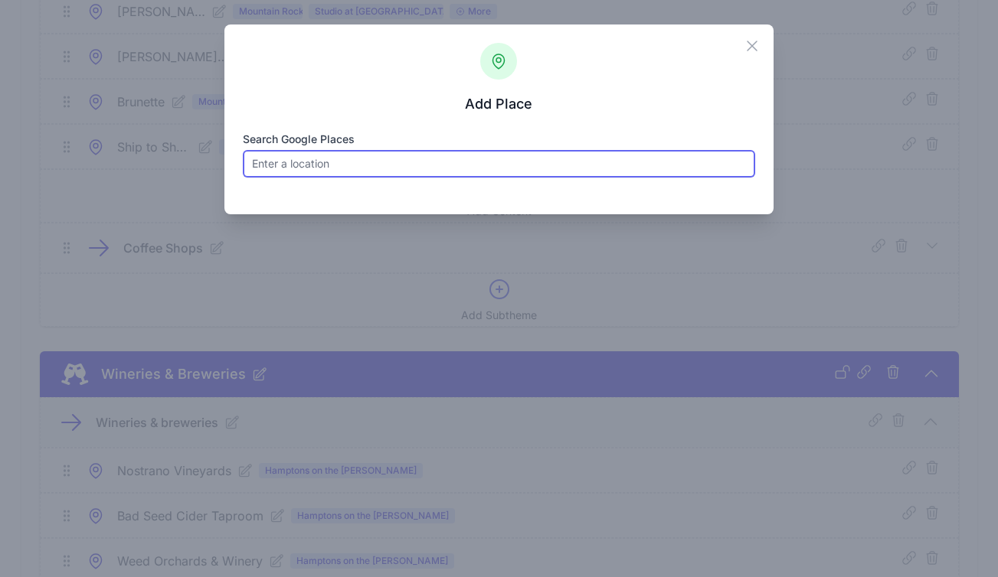
click at [380, 165] on input "Search Google Places" at bounding box center [499, 164] width 512 height 28
paste input "1157 Route 32 Fanns Plaza, Rosendale, New York 12472"
click at [397, 166] on input "1157 Route 32 Fanns Plaza, Rosendale, New York 12472" at bounding box center [499, 164] width 512 height 28
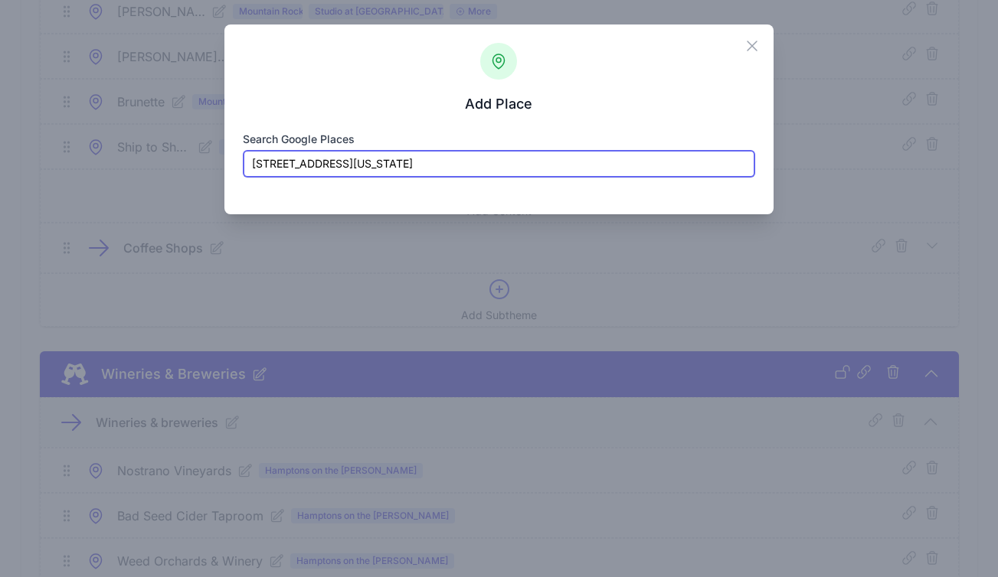
click at [461, 162] on input "1157 Route 32 Fanns Plaza, Rosendale, New York 12472" at bounding box center [499, 164] width 512 height 28
click at [547, 165] on input "1157 Route 32 Fanns Plaza, Rosendale, New York 12472" at bounding box center [499, 164] width 512 height 28
click at [341, 168] on input "1157 Route 32 Fanns Plaza, Rosendale, New York 12472" at bounding box center [499, 164] width 512 height 28
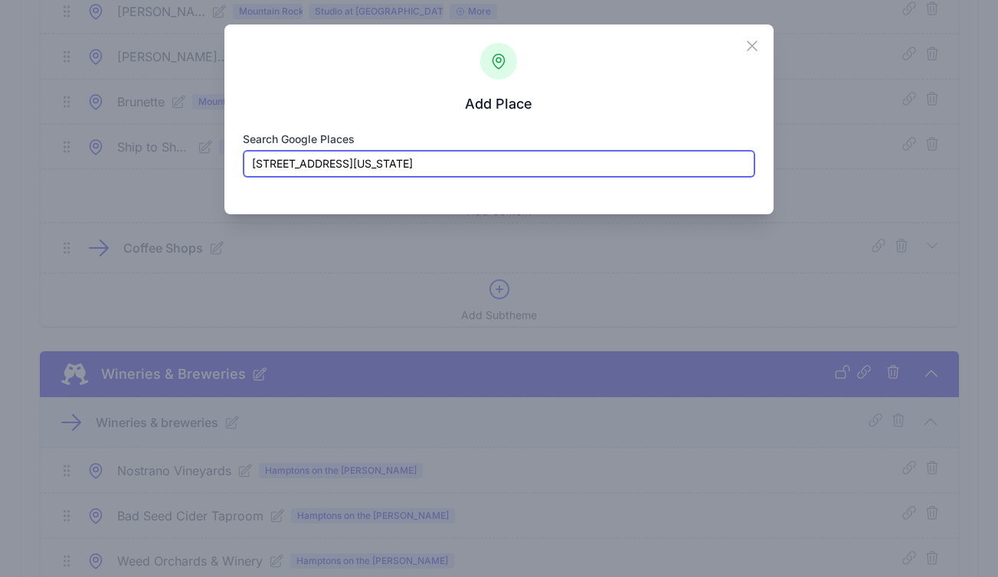
paste input "Tuss & Trestle Diner"
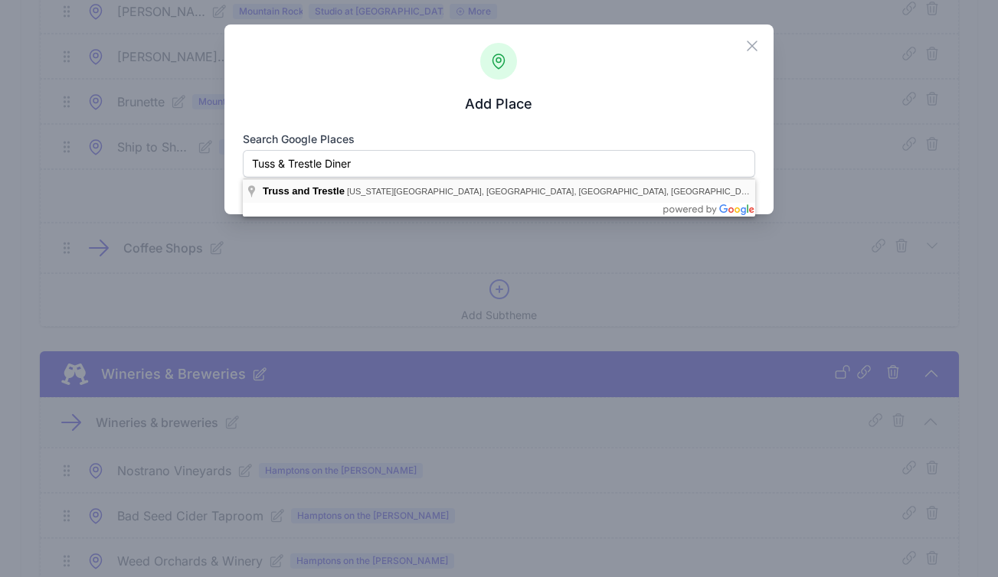
type input "Truss and Trestle, New York 32, Rosendale, NY, USA"
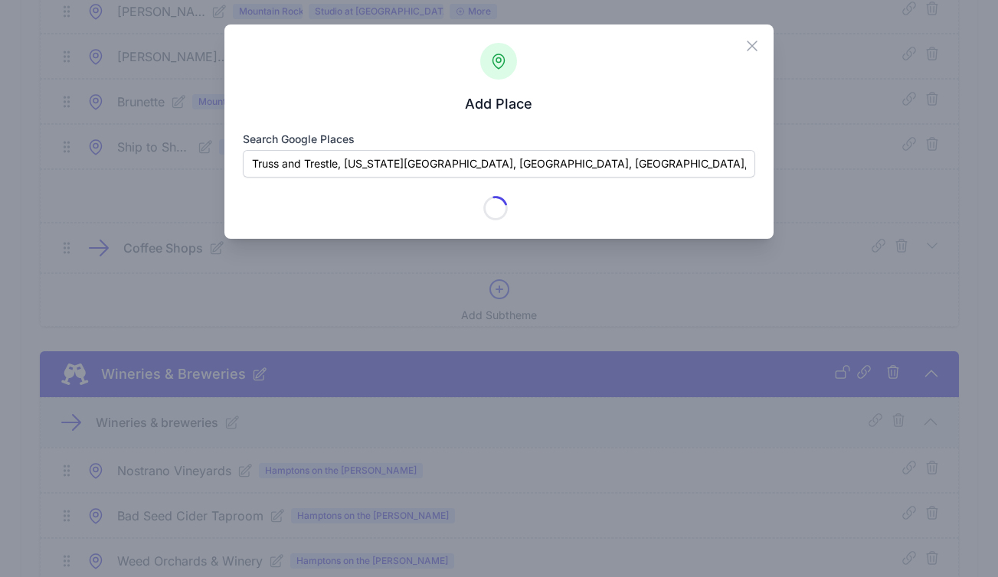
type input "Truss and Trestle"
checkbox input "true"
type input "1157 NY-32"
type input "Rosendale"
type input "NY"
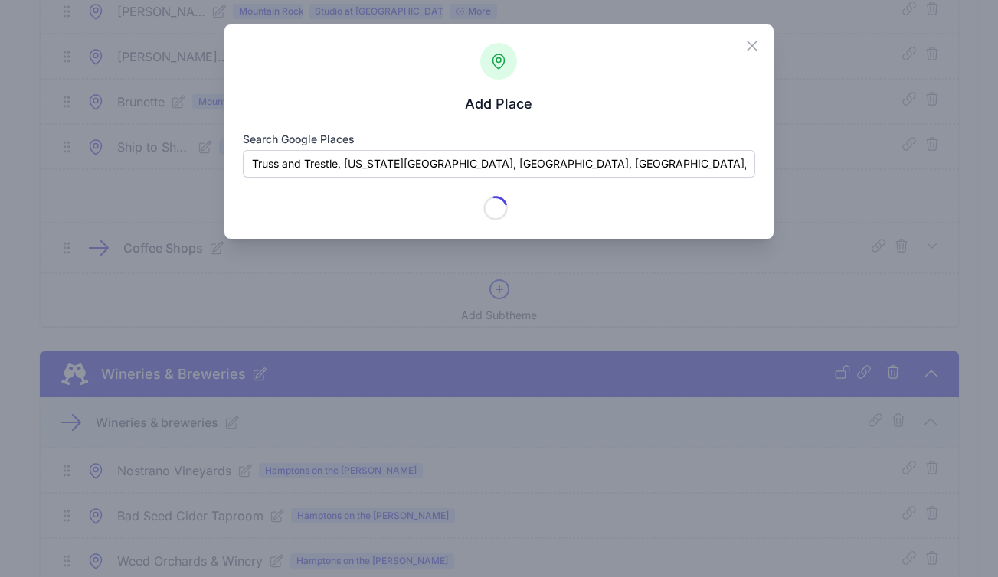
type input "12472"
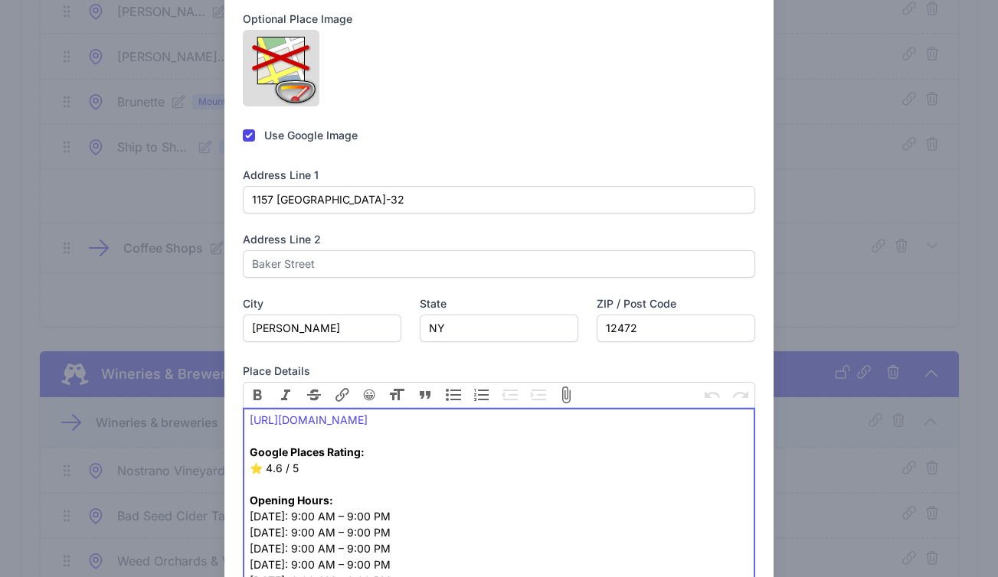
scroll to position [383, 0]
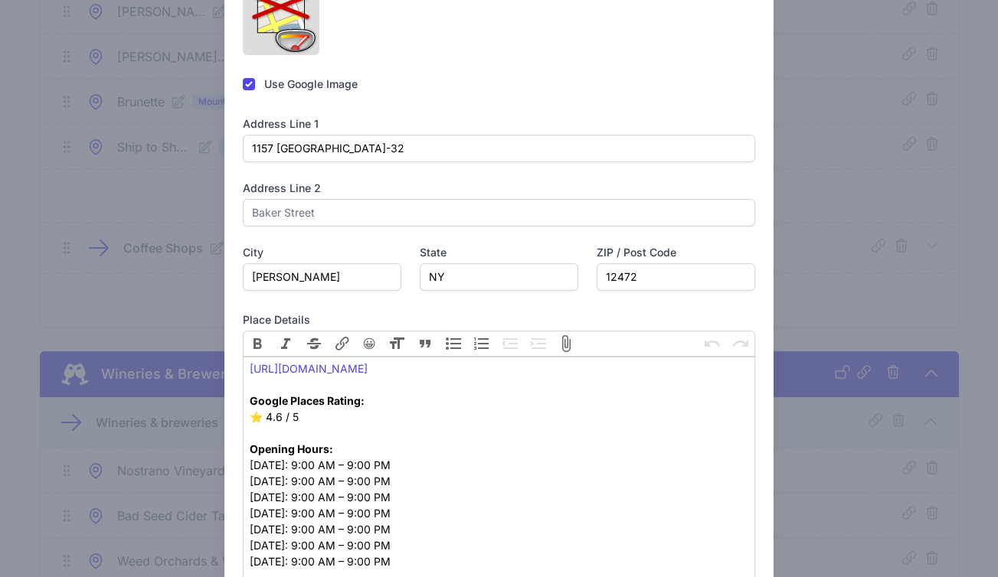
click at [253, 95] on div "Use Google Image" at bounding box center [499, 86] width 512 height 18
click at [250, 90] on input "checkbox" at bounding box center [249, 84] width 12 height 12
checkbox input "false"
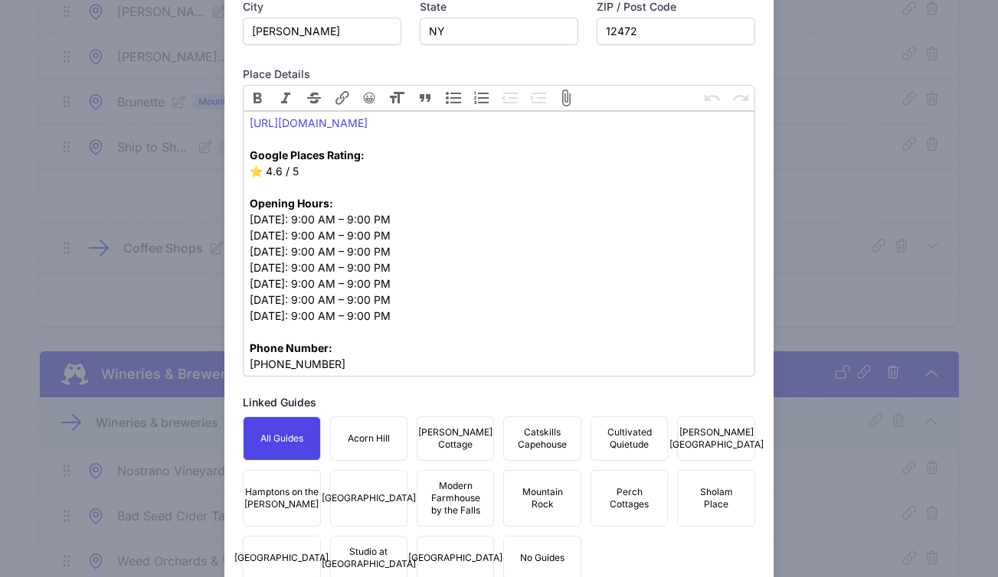
scroll to position [788, 0]
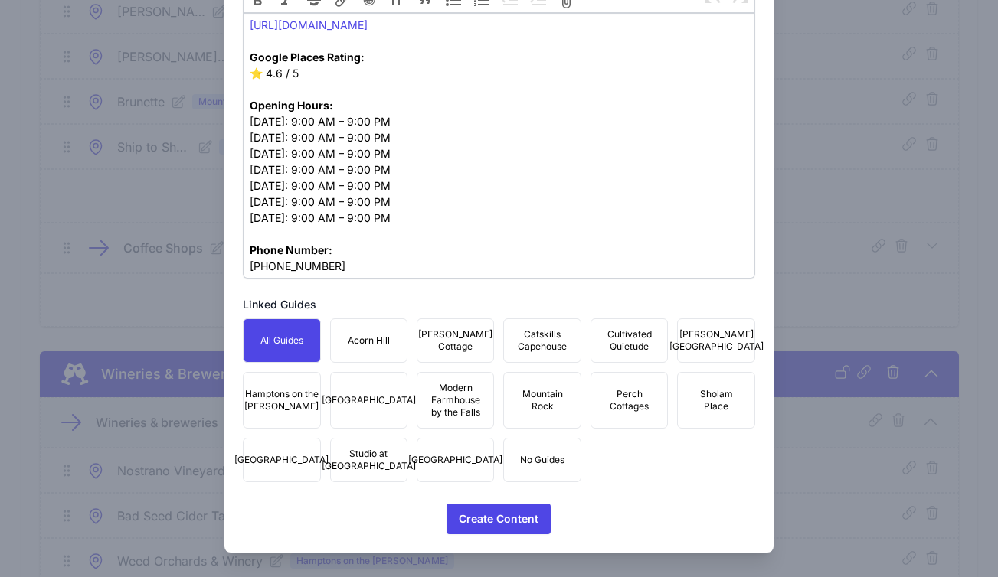
click at [563, 403] on span "Mountain Rock" at bounding box center [541, 400] width 57 height 25
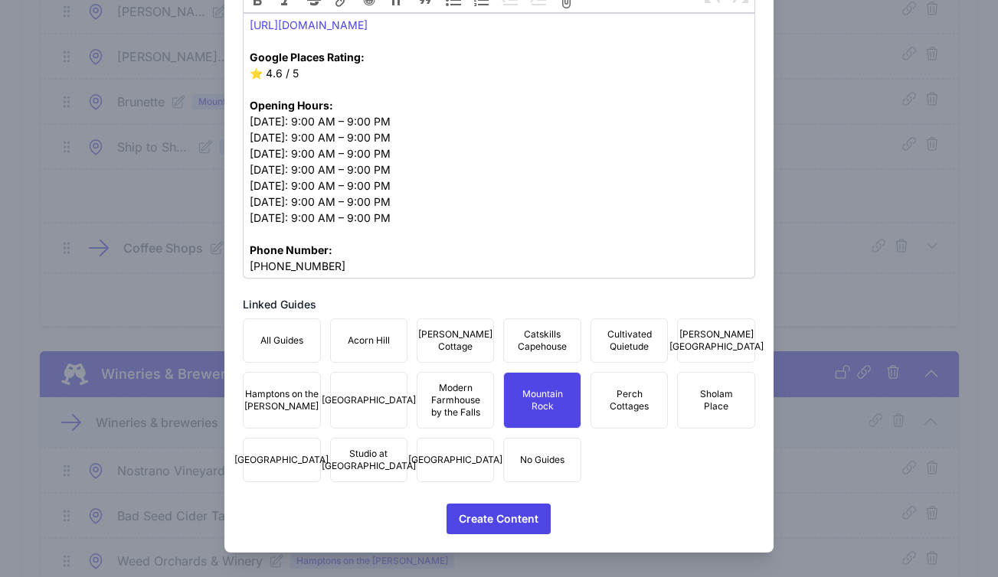
click at [426, 456] on span "Townhouse Fair Street" at bounding box center [455, 460] width 94 height 12
click at [362, 462] on span "Studio at Fair Street" at bounding box center [369, 460] width 94 height 25
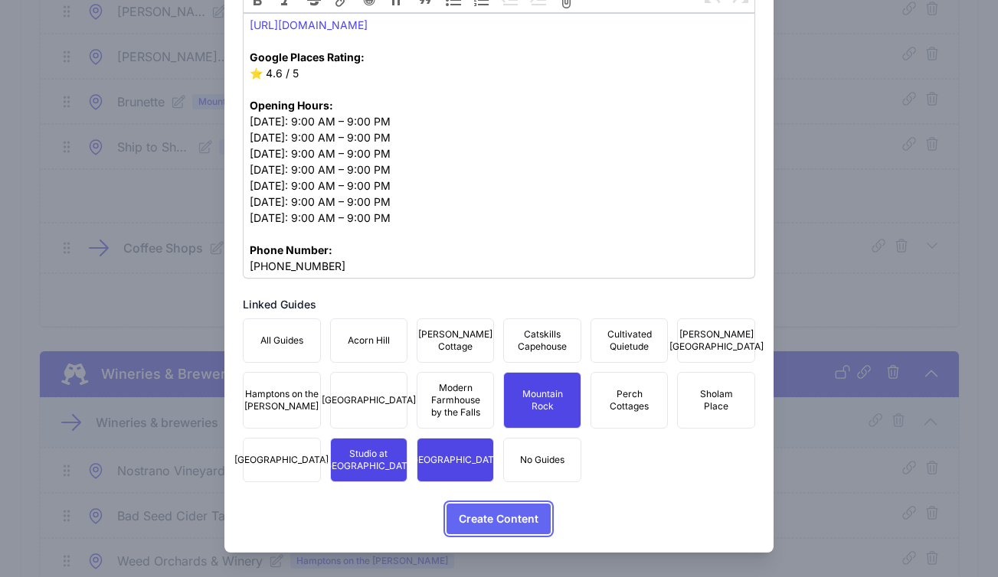
click at [500, 514] on span "Create Content" at bounding box center [499, 519] width 80 height 31
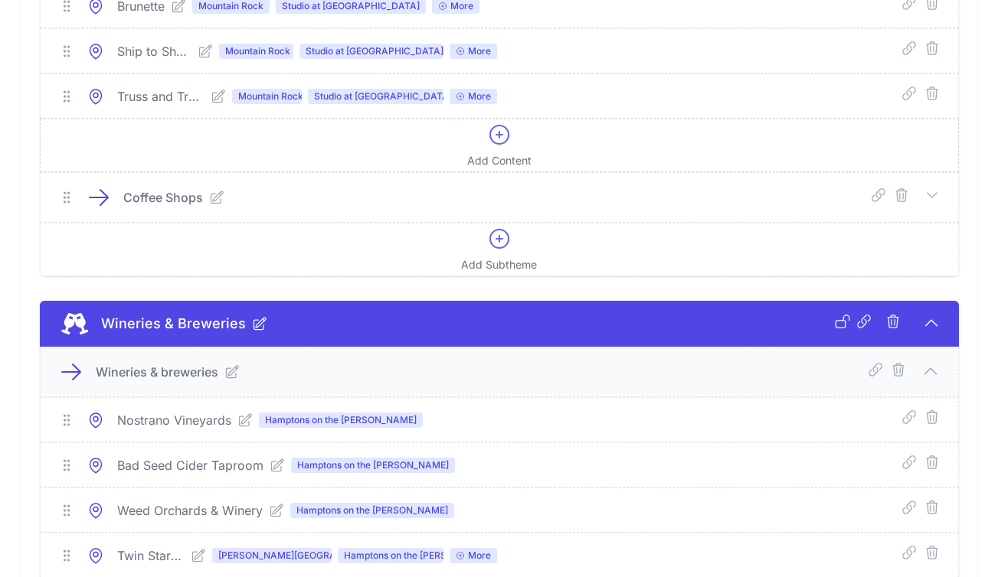
scroll to position [7254, 0]
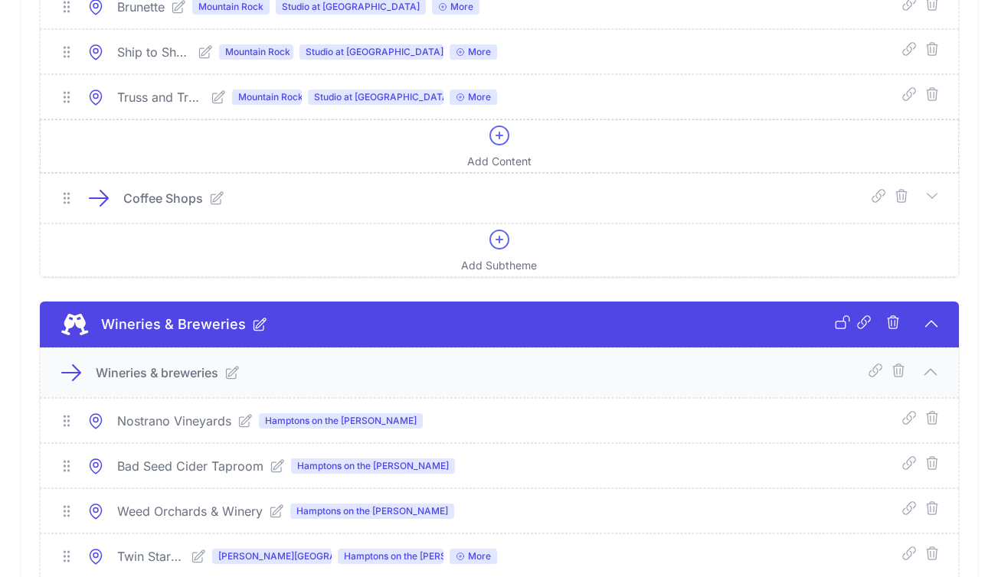
click at [498, 148] on icon at bounding box center [499, 135] width 25 height 25
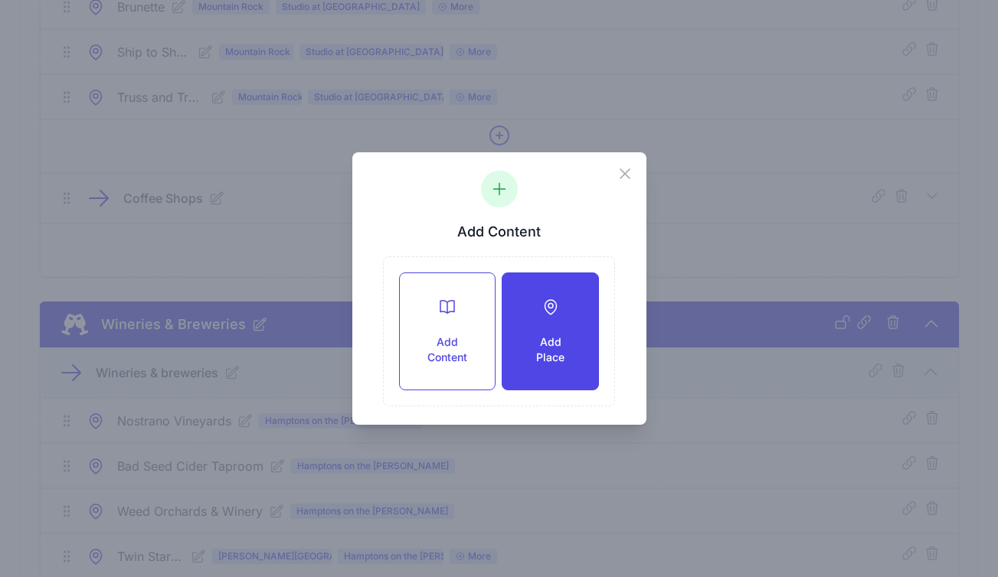
click at [563, 329] on div "Add Place" at bounding box center [549, 331] width 95 height 116
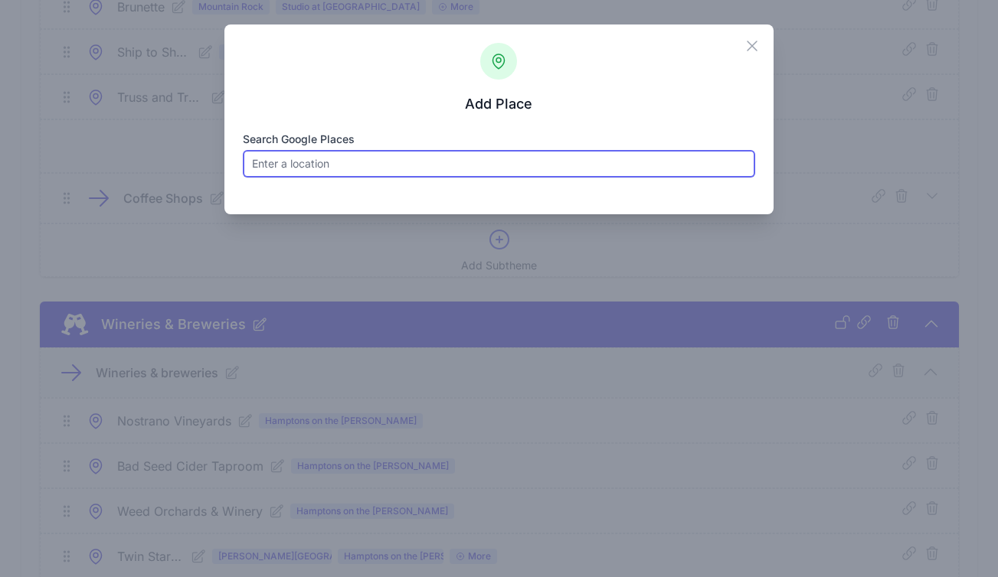
click at [419, 170] on input "Search Google Places" at bounding box center [499, 164] width 512 height 28
paste input "Le Petit Bistro"
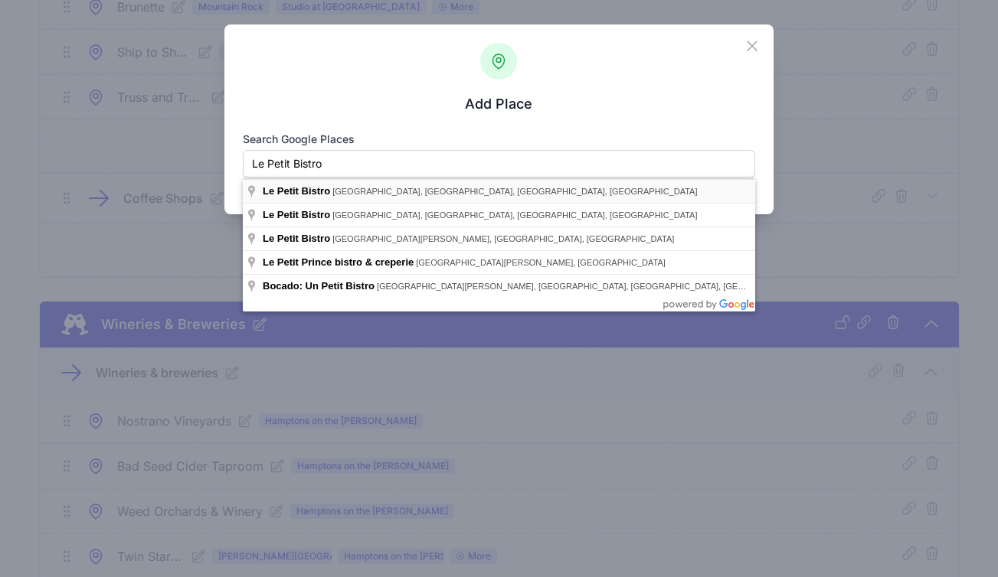
type input "Le Petit Bistro, East Market Street, Rhinebeck, NY, USA"
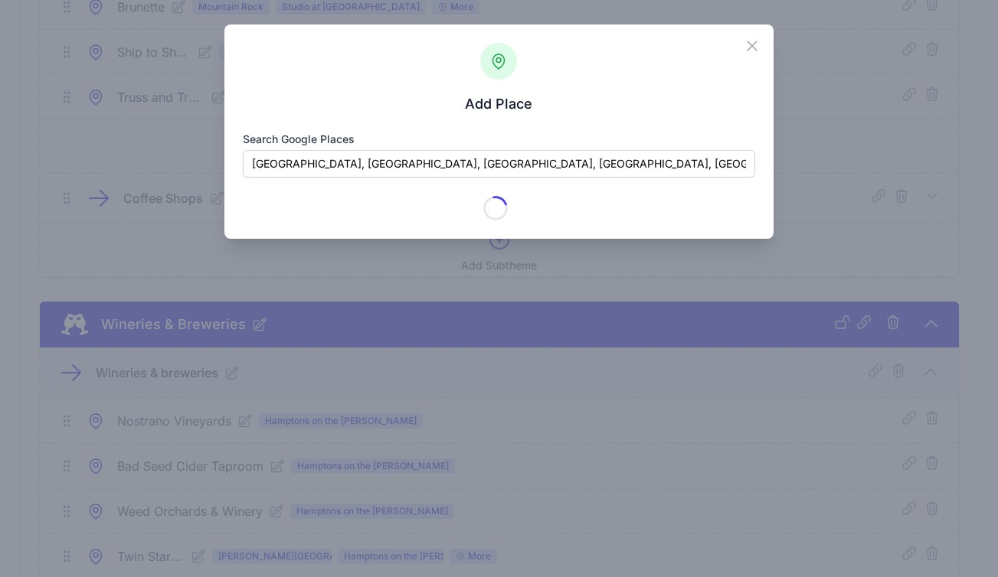
type input "Le Petit Bistro"
checkbox input "true"
type input "2-8 E Market St"
type input "Rhinebeck Village"
type input "Rhinebeck"
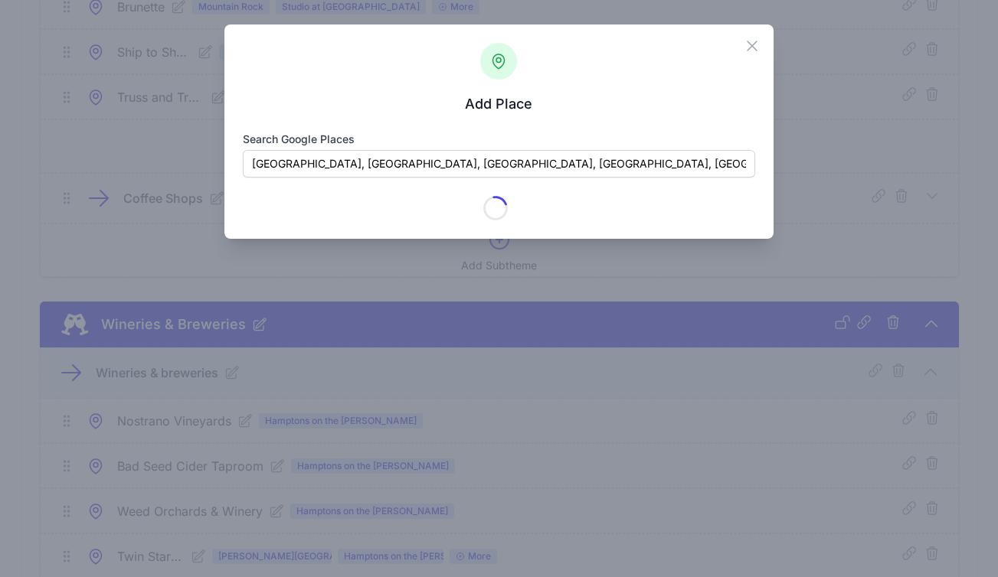
type input "NY"
type input "12572"
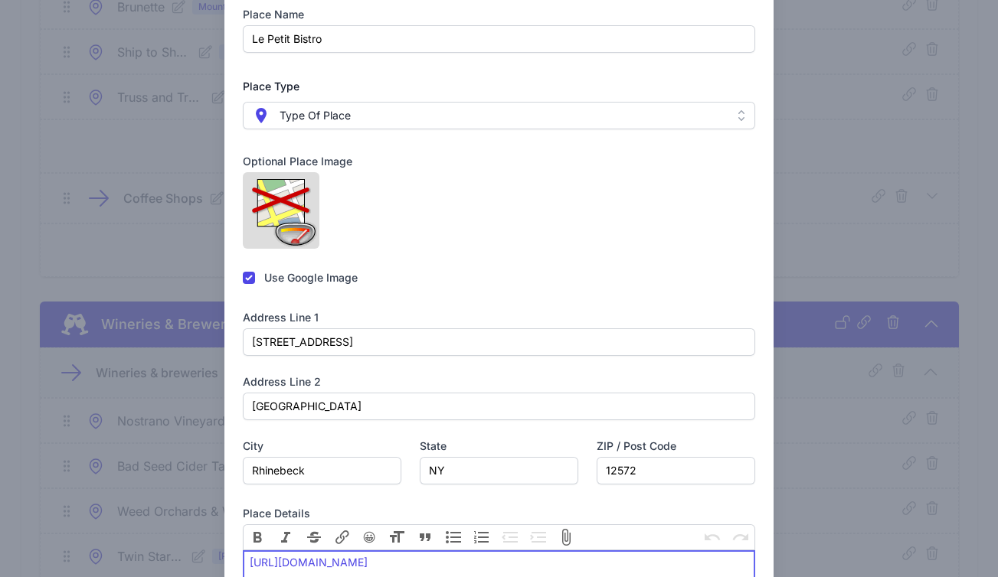
scroll to position [383, 0]
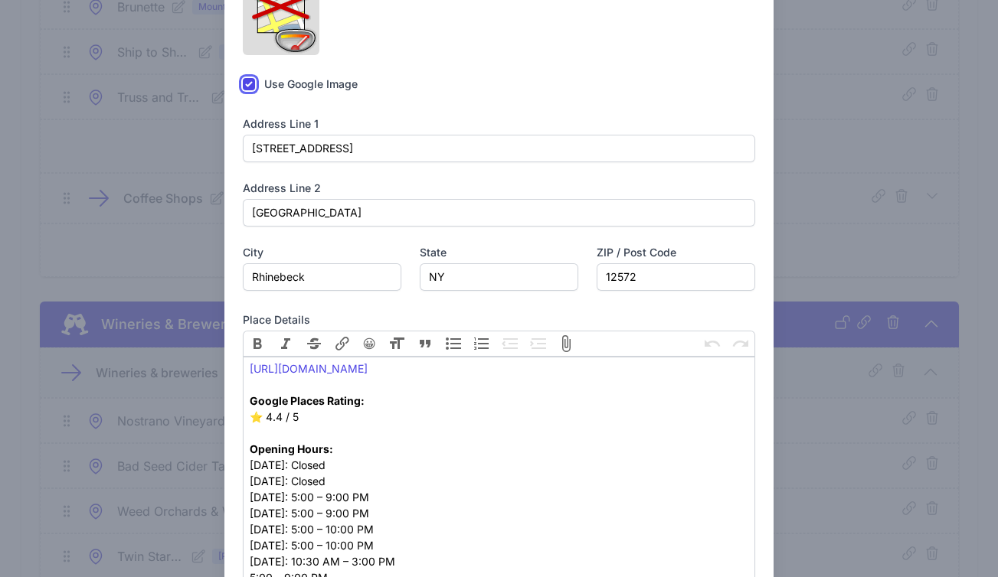
click at [247, 90] on input "checkbox" at bounding box center [249, 84] width 12 height 12
checkbox input "false"
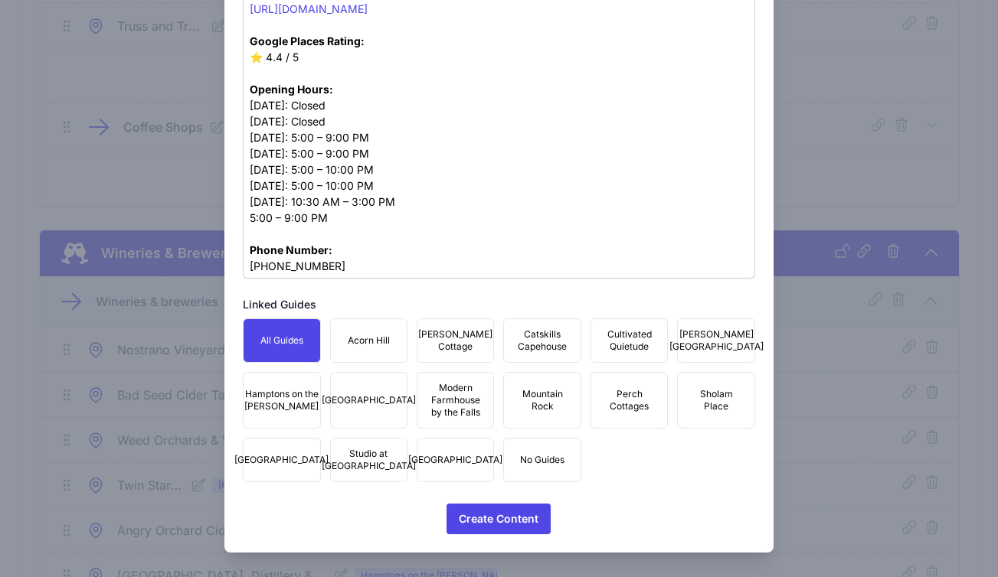
scroll to position [7390, 0]
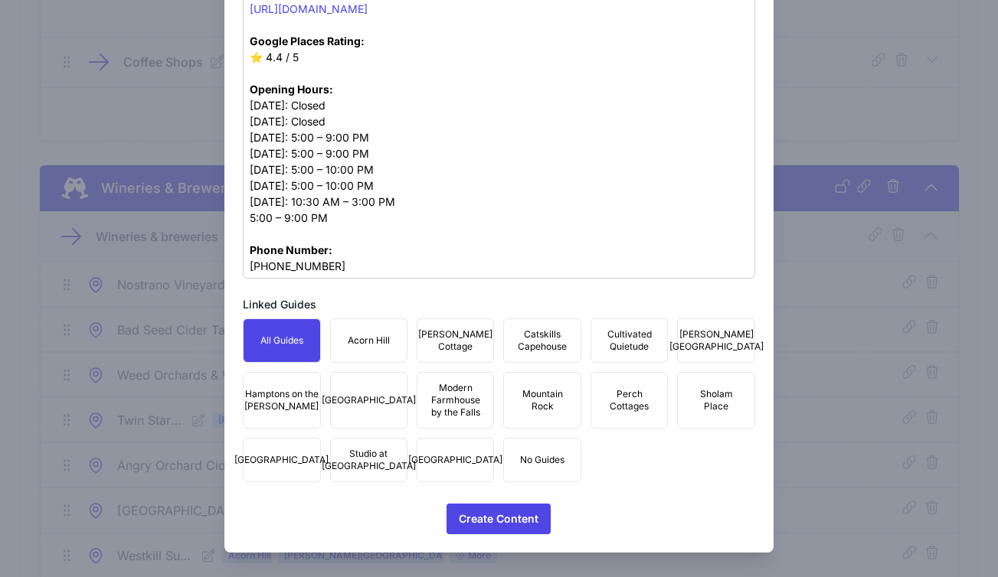
click at [523, 401] on span "Mountain Rock" at bounding box center [541, 400] width 57 height 25
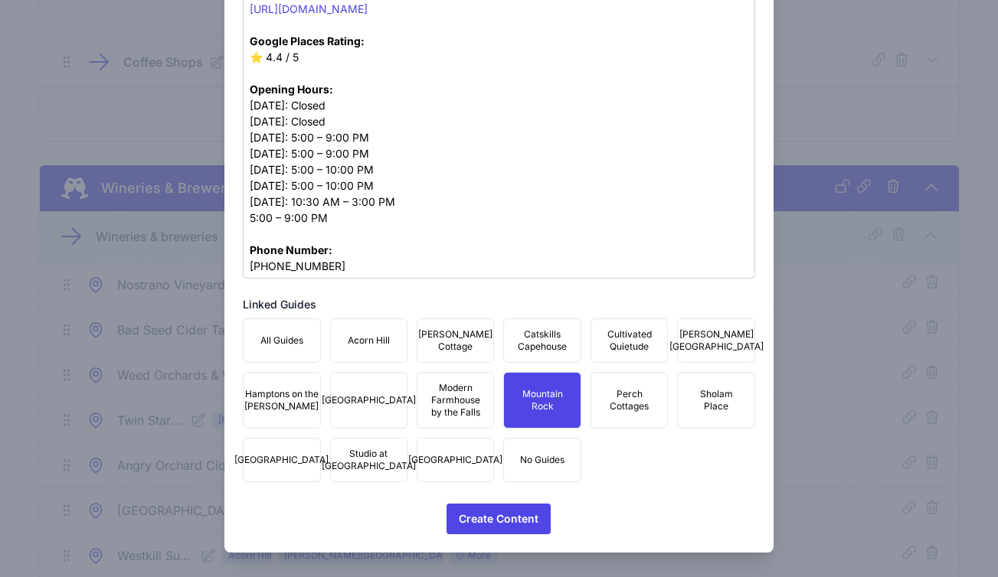
click at [433, 459] on span "Townhouse Fair Street" at bounding box center [455, 460] width 94 height 12
click at [370, 459] on span "Studio at Fair Street" at bounding box center [369, 460] width 94 height 25
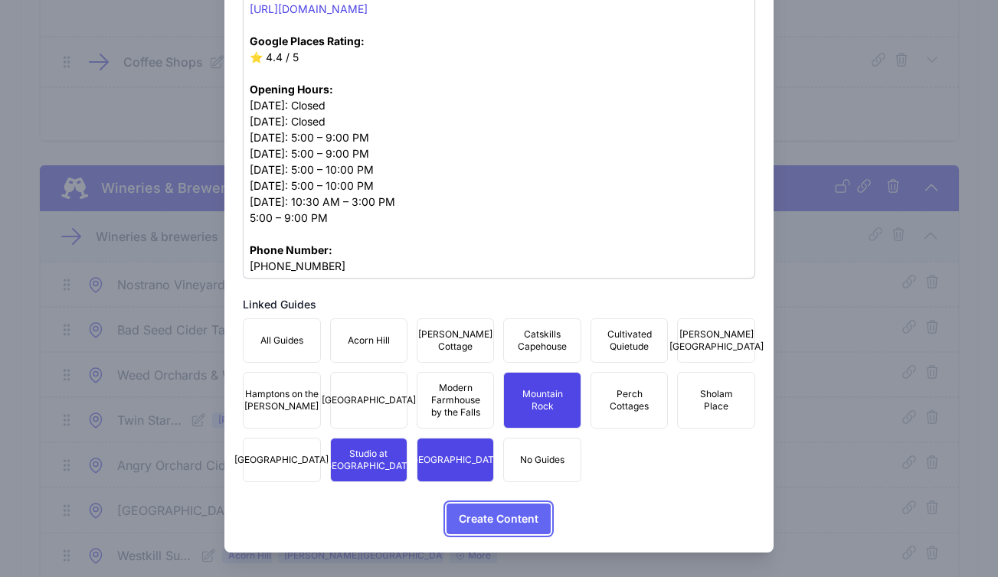
click at [486, 515] on span "Create Content" at bounding box center [499, 519] width 80 height 31
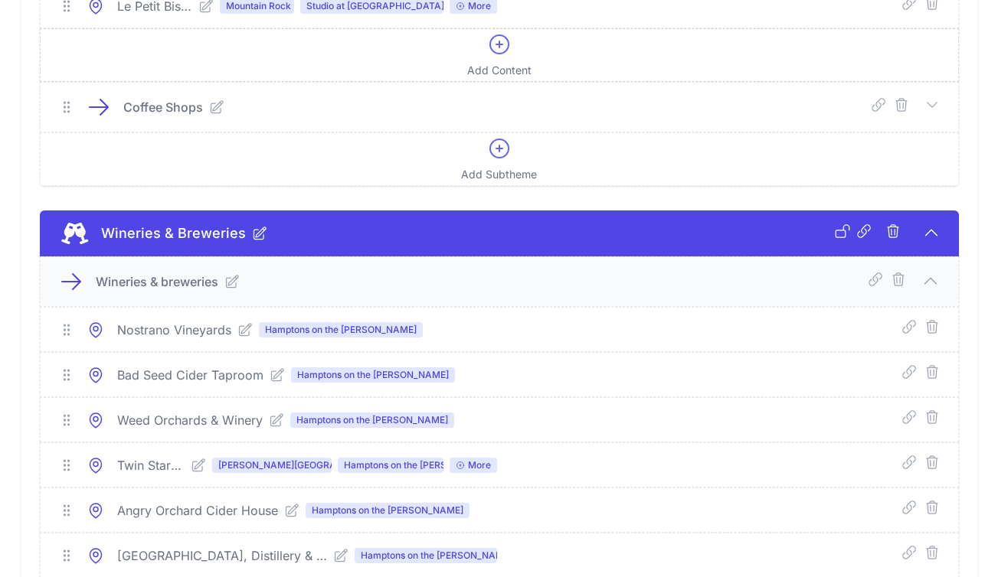
click at [498, 54] on icon at bounding box center [499, 44] width 18 height 18
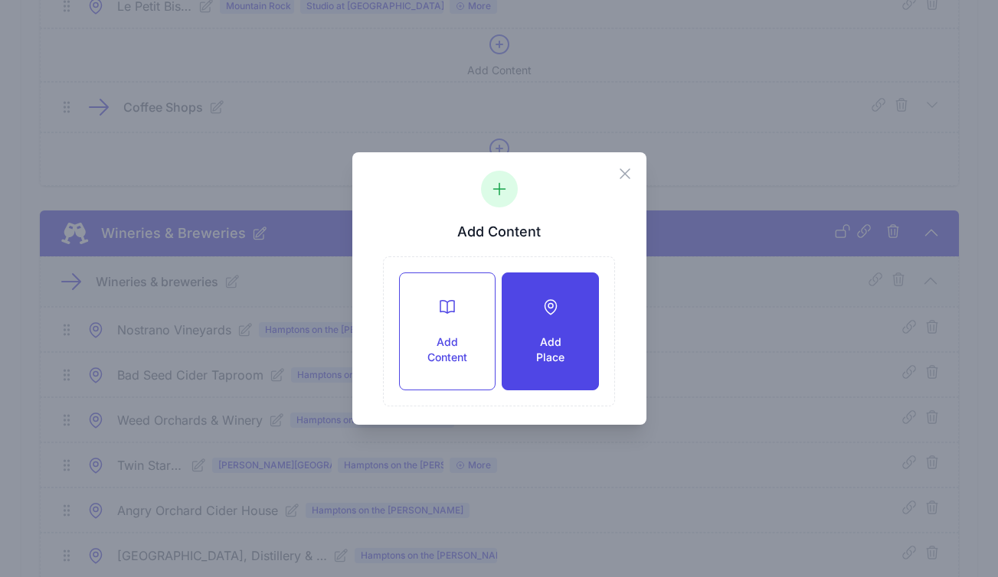
click at [580, 380] on div "Add Place" at bounding box center [549, 331] width 95 height 116
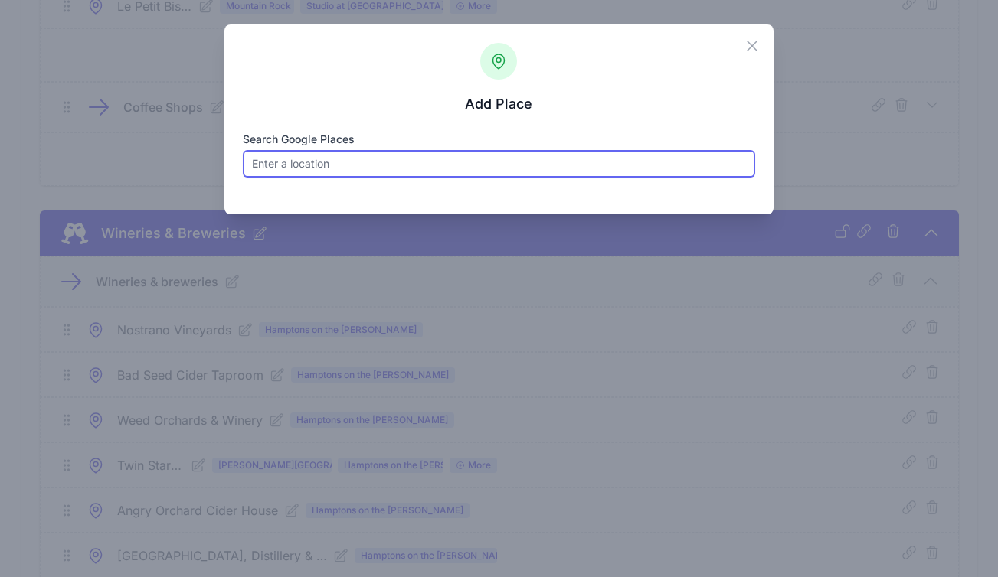
click at [351, 156] on input "Search Google Places" at bounding box center [499, 164] width 512 height 28
paste input "Mirbeau"
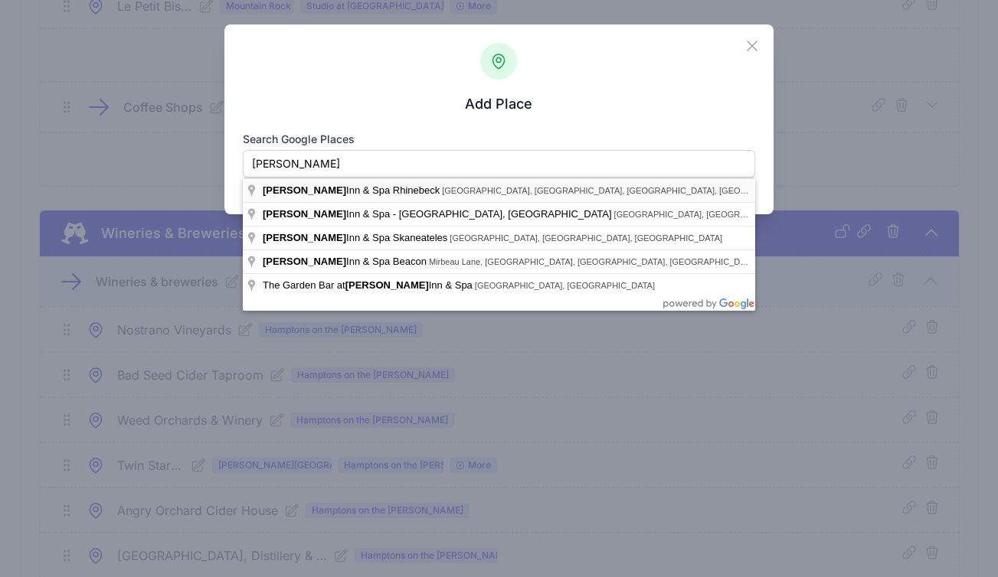
type input "Mirbeau Inn & Spa Rhinebeck, West Market Street, Rhinebeck, NY, USA"
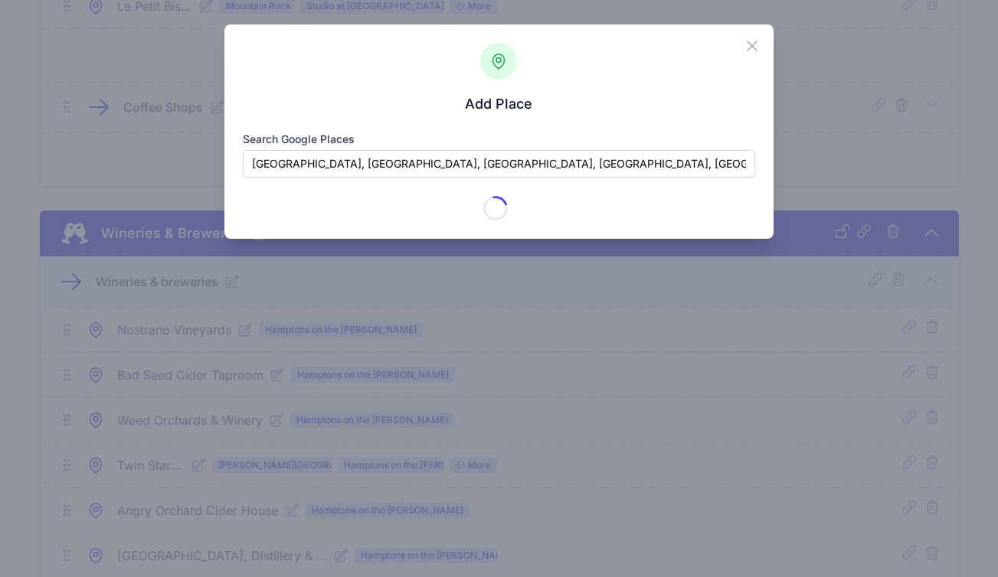
type input "Mirbeau Inn & Spa Rhinebeck"
checkbox input "true"
type input "46 W Market St"
type input "Rhinebeck Village"
type input "Rhinebeck"
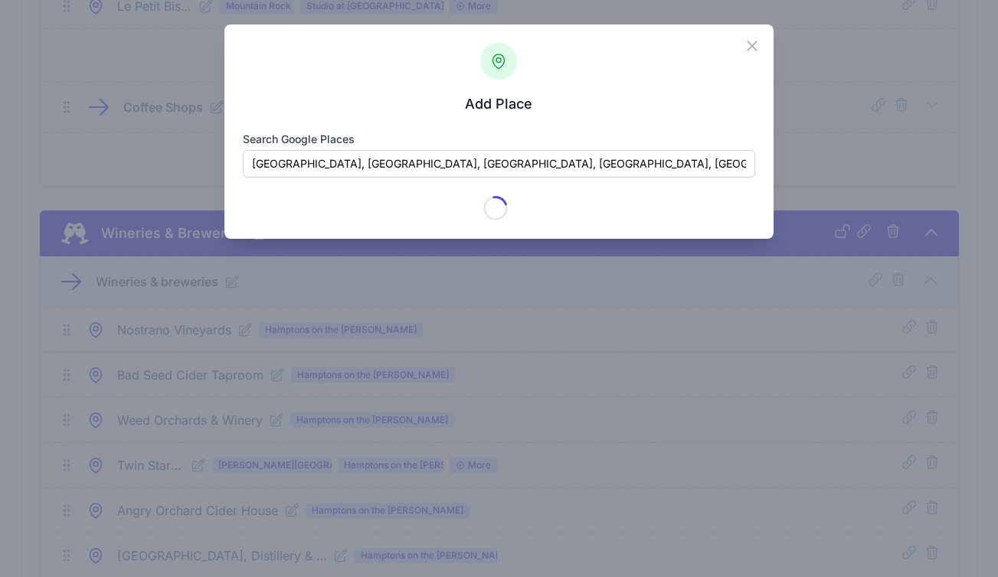
type input "NY"
type input "12572"
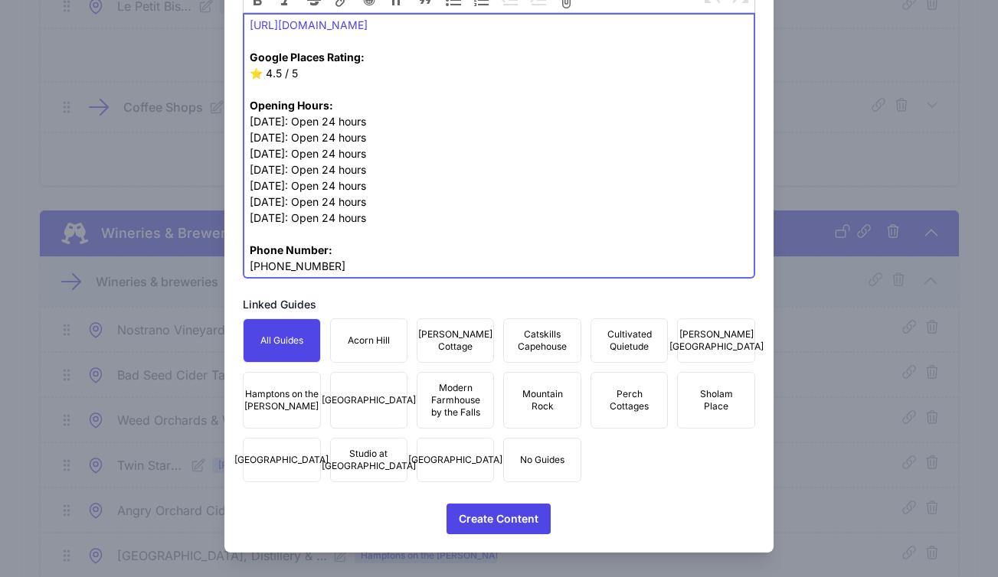
scroll to position [207, 0]
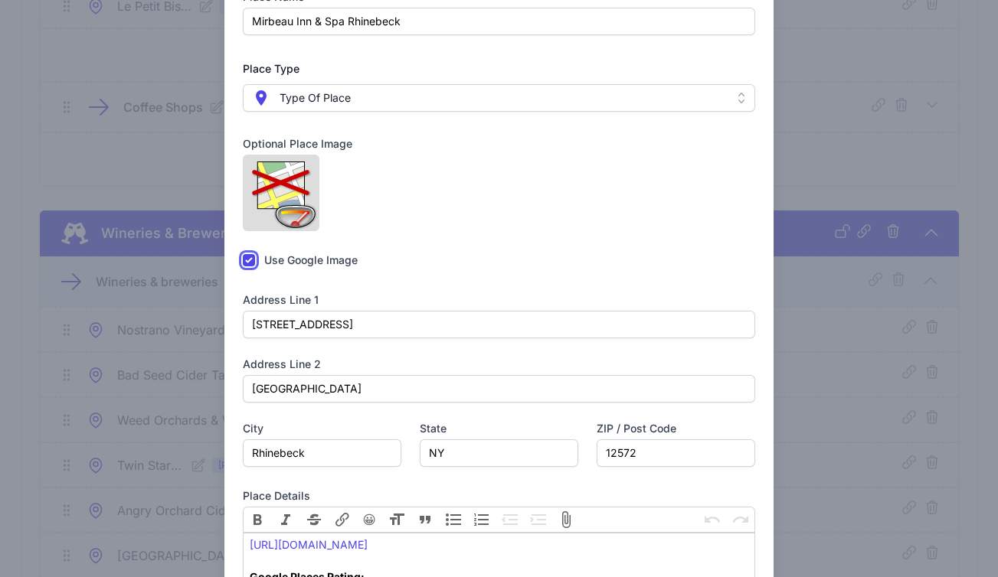
click at [245, 266] on input "checkbox" at bounding box center [249, 260] width 12 height 12
checkbox input "false"
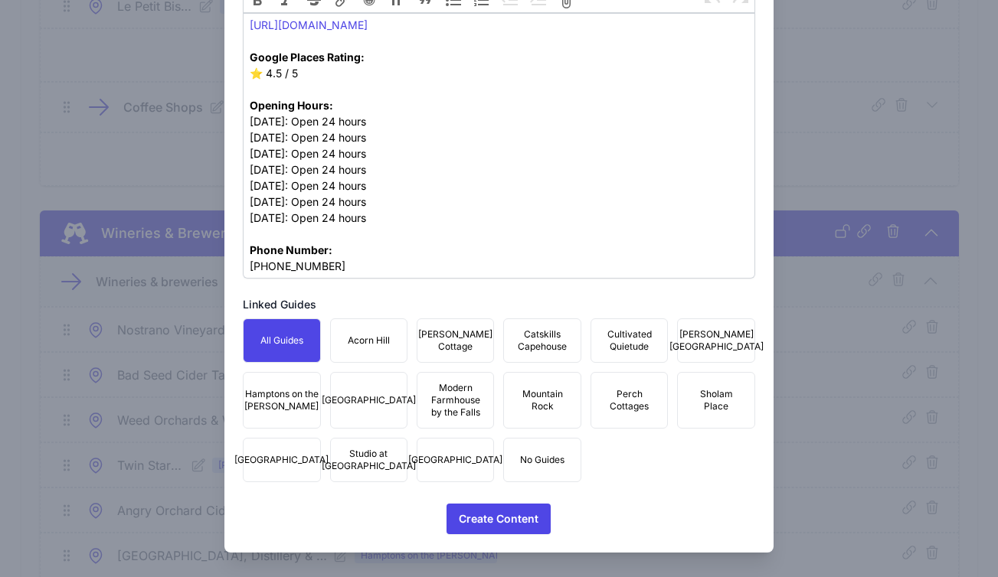
scroll to position [789, 0]
click at [538, 417] on button "Mountain Rock" at bounding box center [541, 400] width 77 height 57
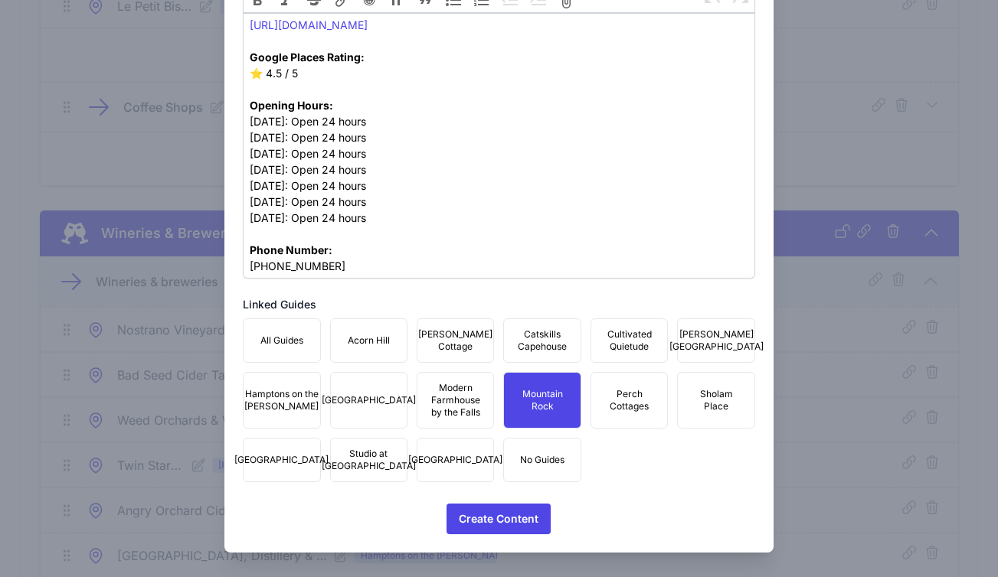
click at [435, 446] on button "Townhouse Fair Street" at bounding box center [455, 460] width 77 height 44
click at [368, 472] on button "Studio at Fair Street" at bounding box center [368, 460] width 77 height 44
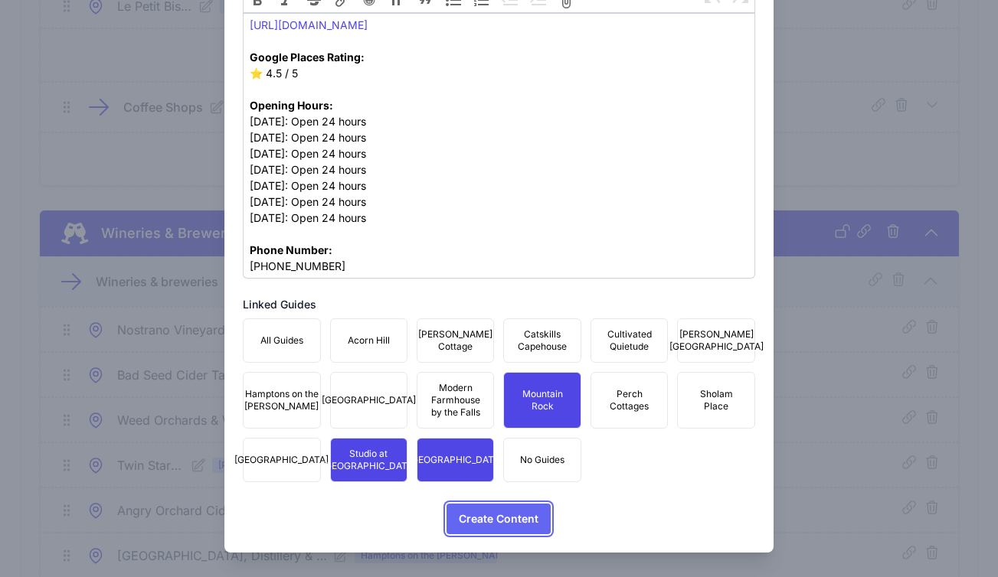
click at [485, 515] on span "Create Content" at bounding box center [499, 519] width 80 height 31
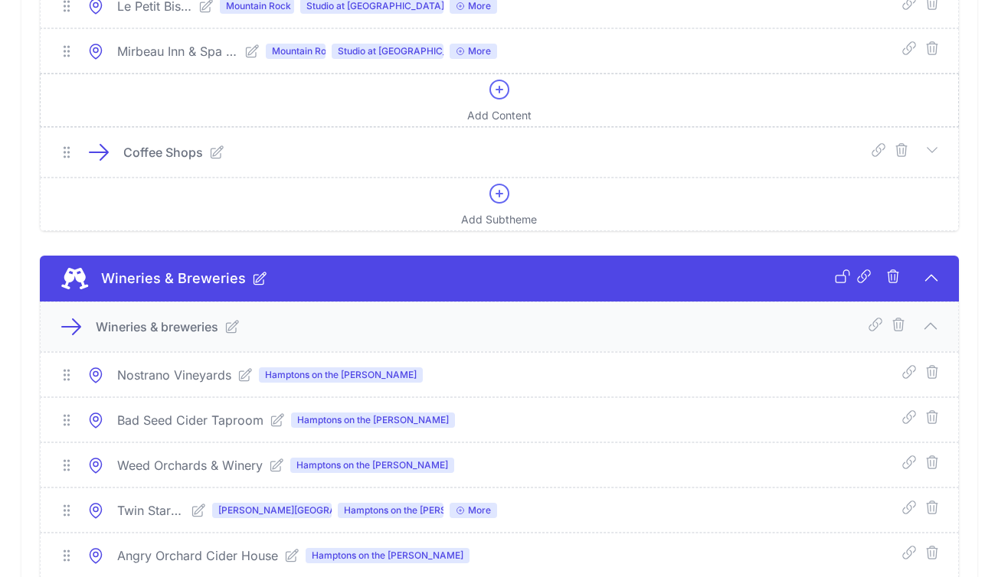
click at [521, 123] on span "Add Content" at bounding box center [499, 115] width 64 height 15
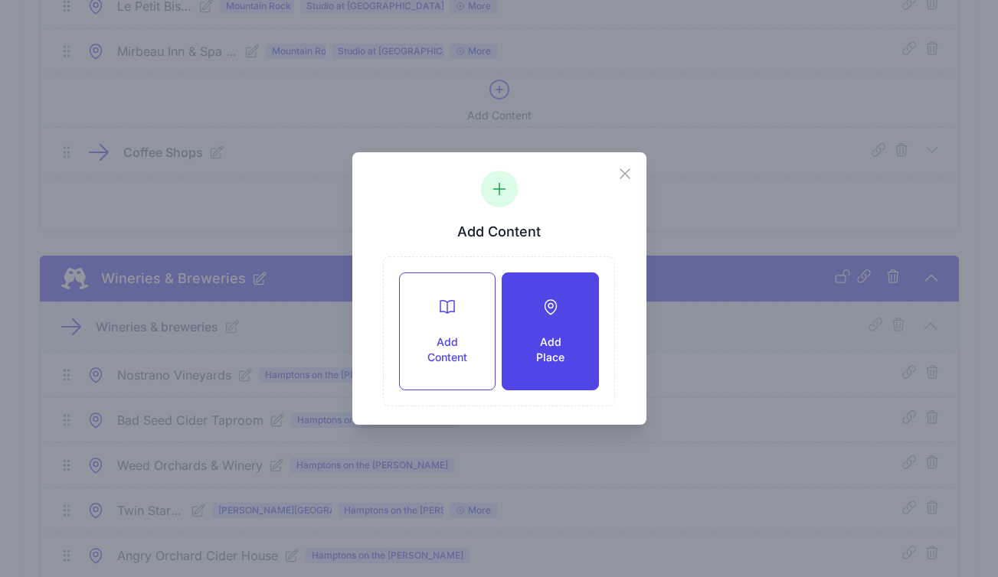
click at [539, 315] on div at bounding box center [550, 307] width 46 height 18
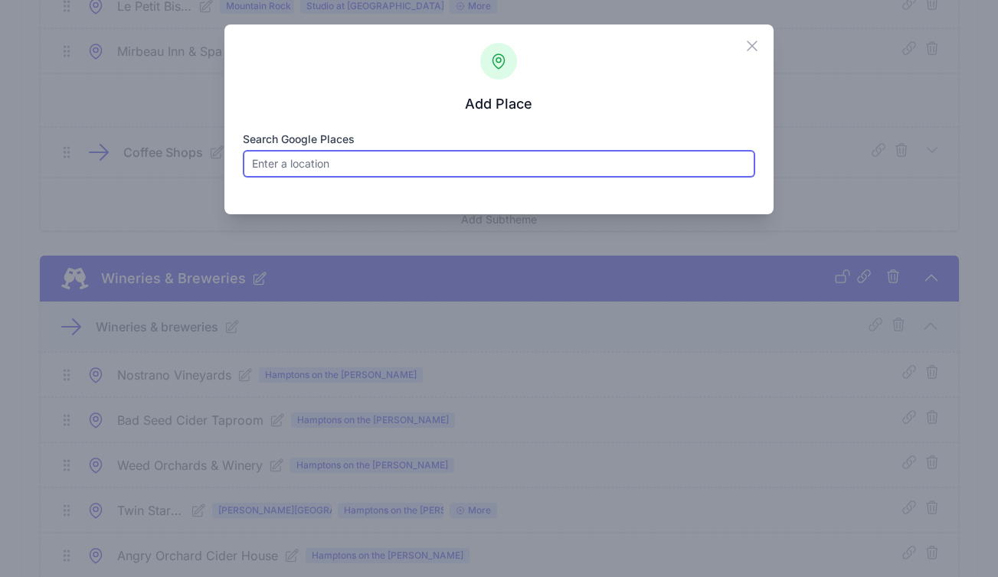
click at [422, 160] on input "Search Google Places" at bounding box center [499, 164] width 512 height 28
paste input "pretty to think"
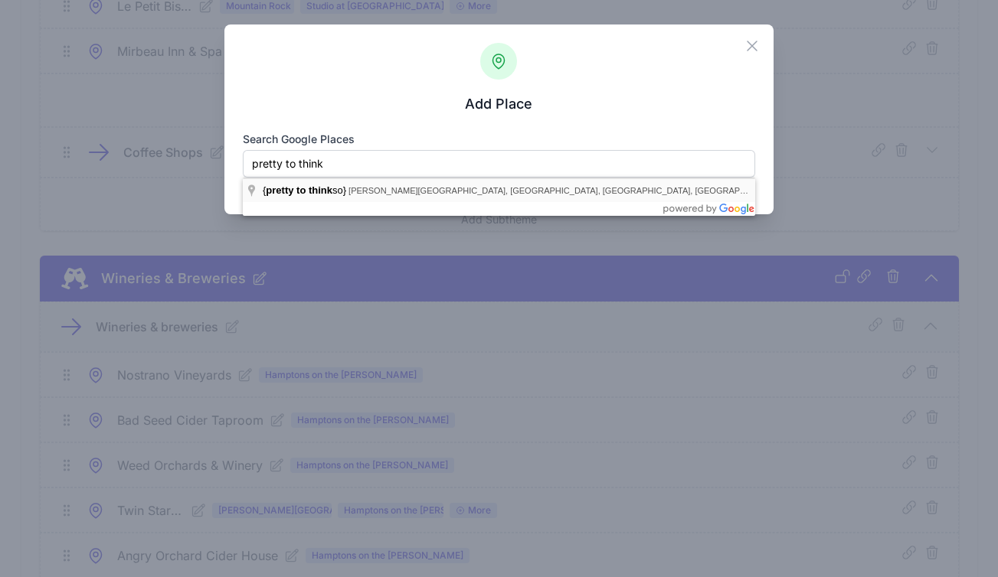
type input "{pretty to think so}, Montgomery Street, Rhinebeck, NY, USA"
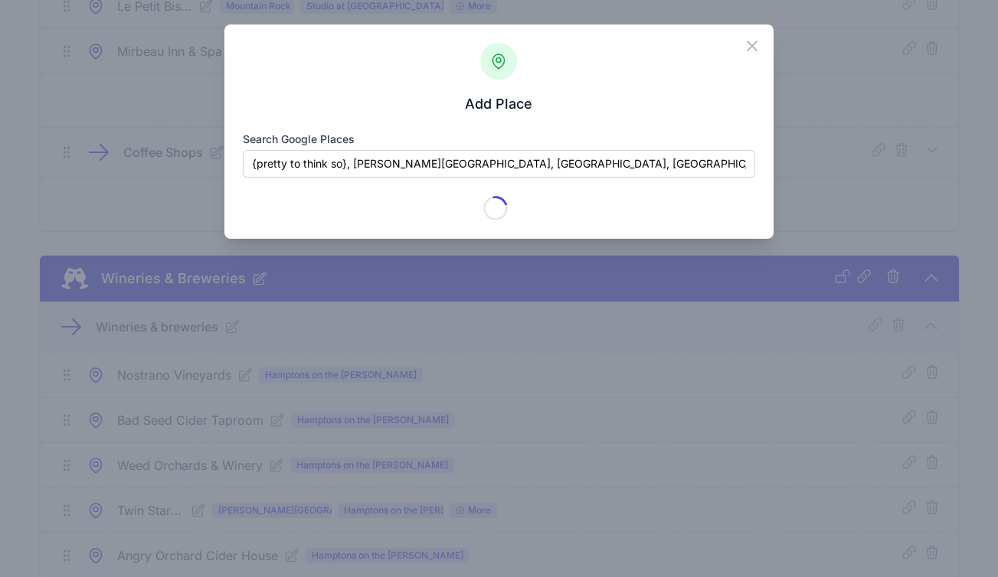
type input "{pretty to think so}"
checkbox input "true"
type input "6417 Montgomery St"
type input "Rhinebeck Village"
type input "Rhinebeck"
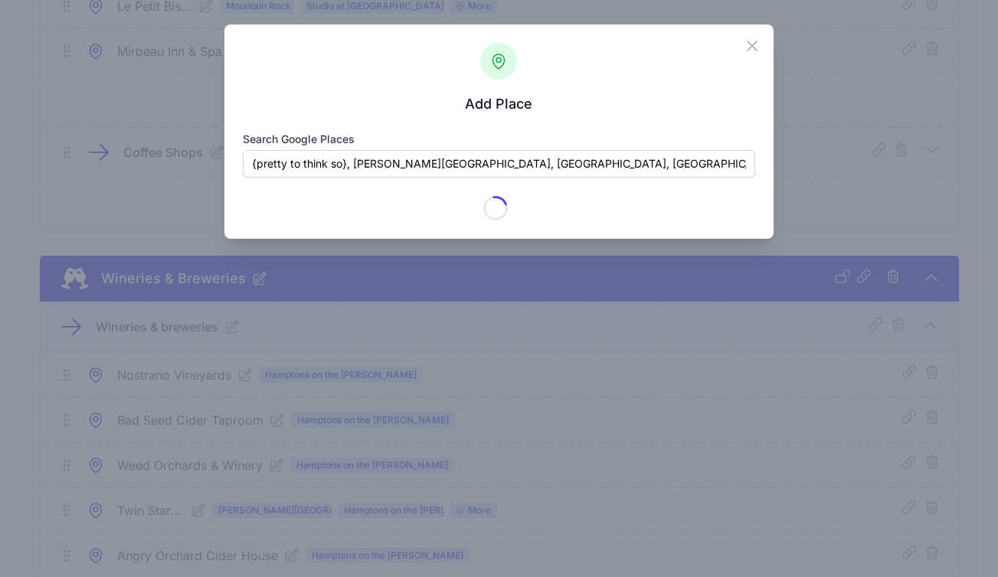
type input "NY"
type input "12572"
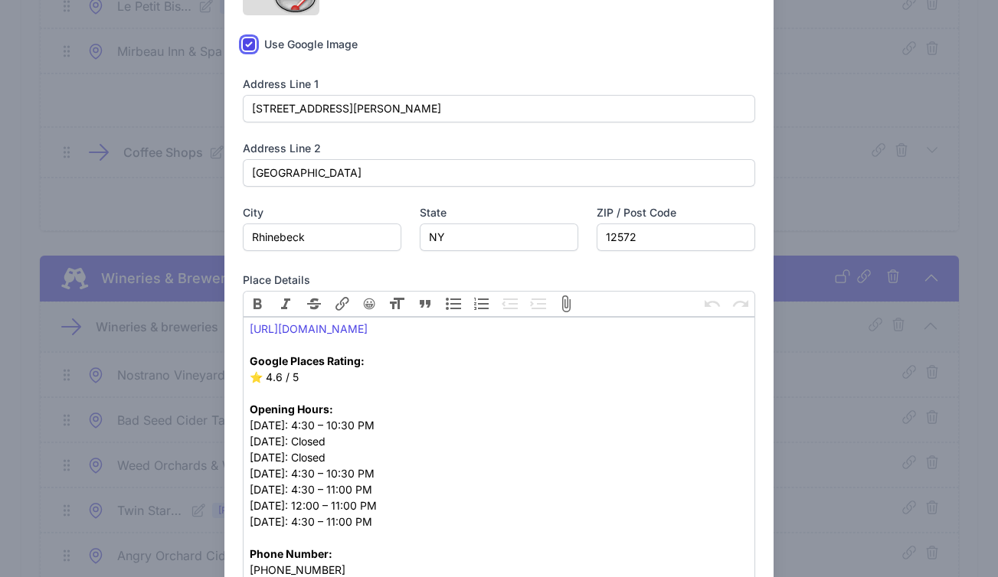
click at [243, 51] on input "checkbox" at bounding box center [249, 44] width 12 height 12
checkbox input "false"
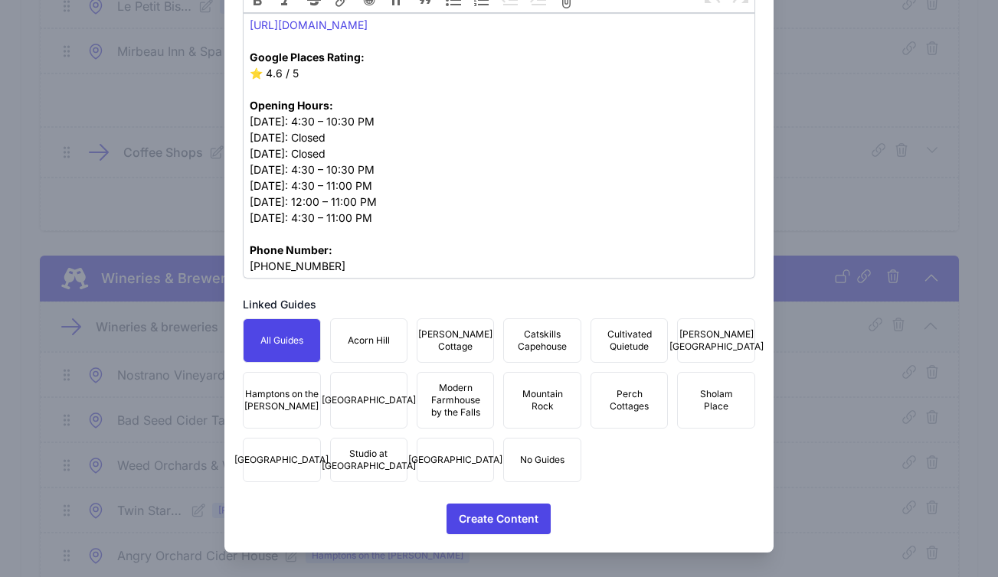
click at [537, 384] on button "Mountain Rock" at bounding box center [541, 400] width 77 height 57
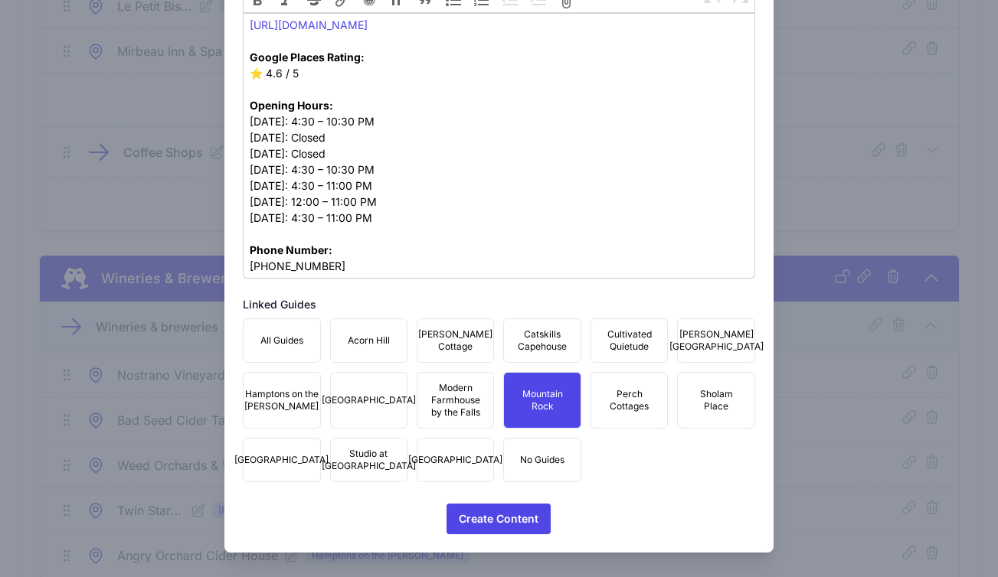
drag, startPoint x: 358, startPoint y: 469, endPoint x: 391, endPoint y: 469, distance: 33.7
click at [358, 469] on span "Studio at Fair Street" at bounding box center [369, 460] width 94 height 25
click at [425, 466] on span "Townhouse Fair Street" at bounding box center [455, 460] width 94 height 12
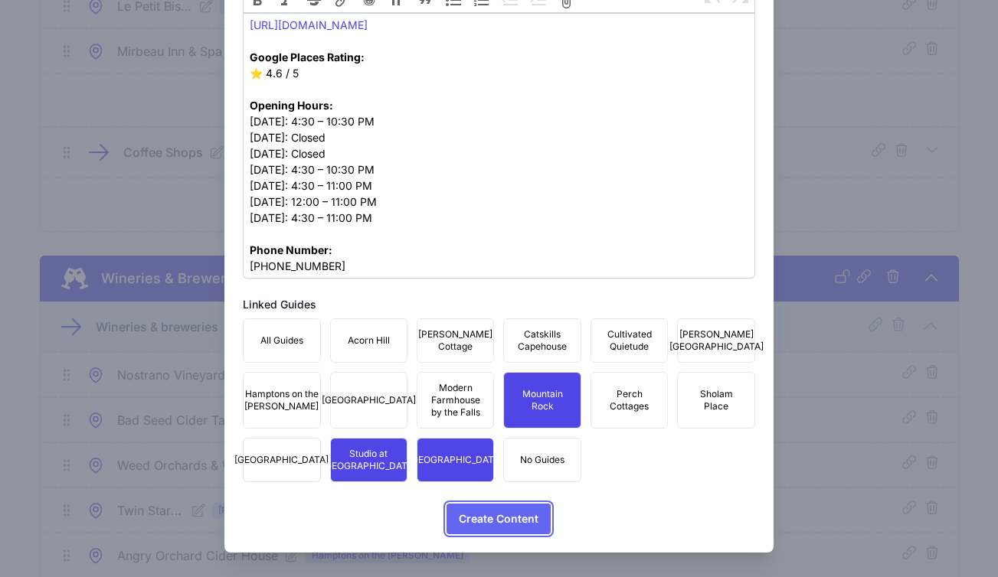
click at [486, 521] on span "Create Content" at bounding box center [499, 519] width 80 height 31
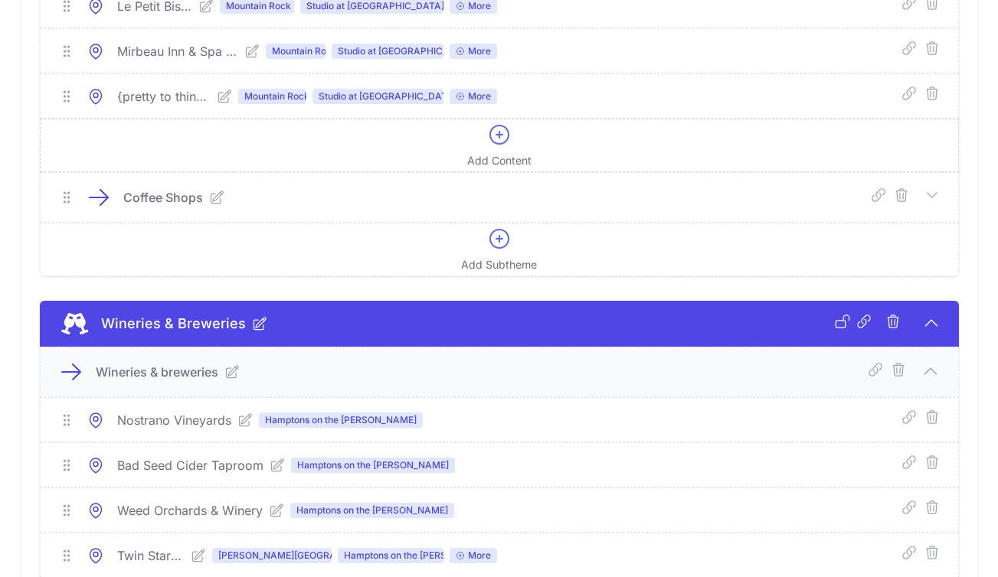
click at [512, 168] on div "Add Content" at bounding box center [499, 146] width 64 height 46
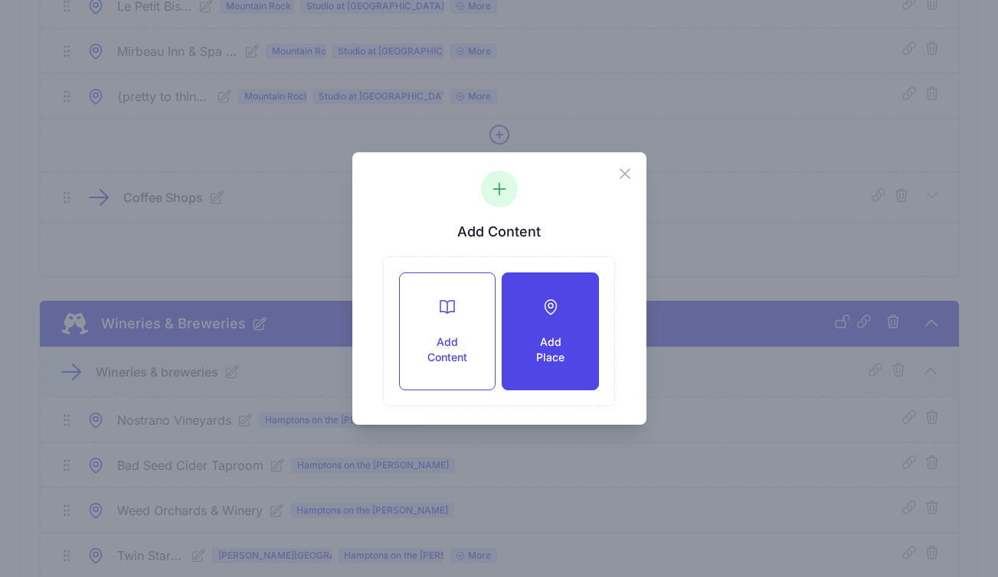
click at [555, 310] on icon at bounding box center [550, 307] width 18 height 18
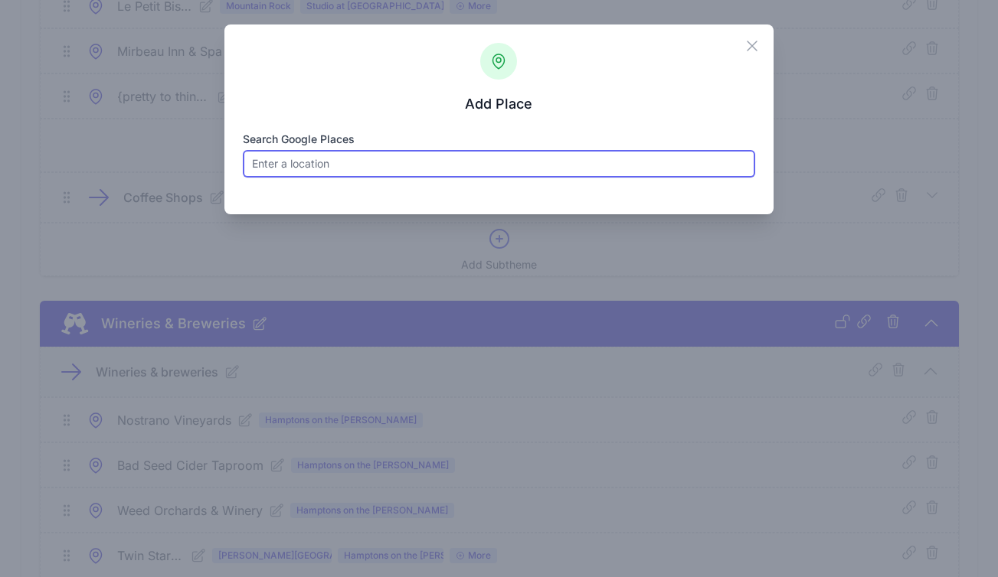
click at [439, 158] on input "Search Google Places" at bounding box center [499, 164] width 512 height 28
paste input "Tavern at Beekman Arms"
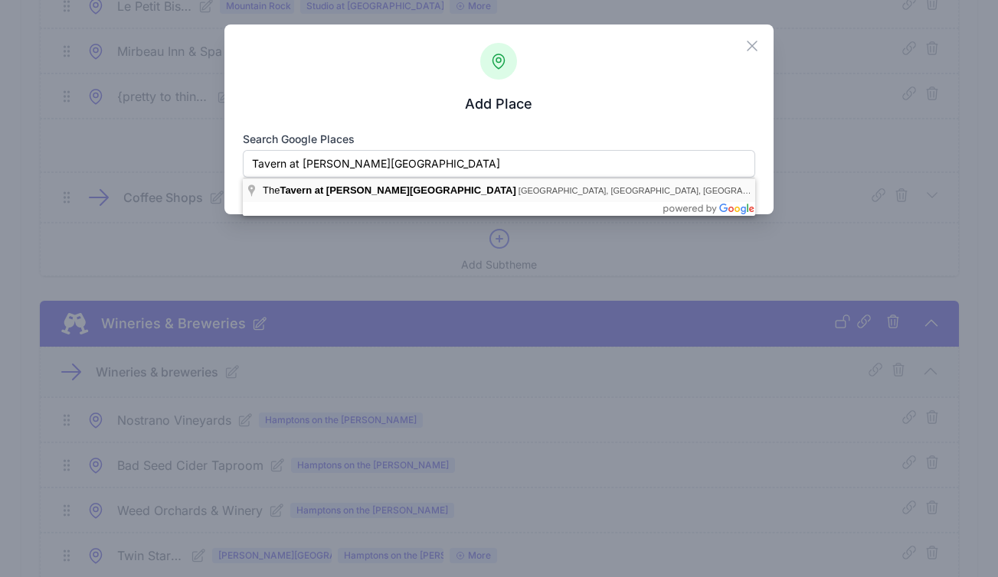
type input "The Tavern at Beekman Arms, Mill Street, Rhinebeck, NY, USA"
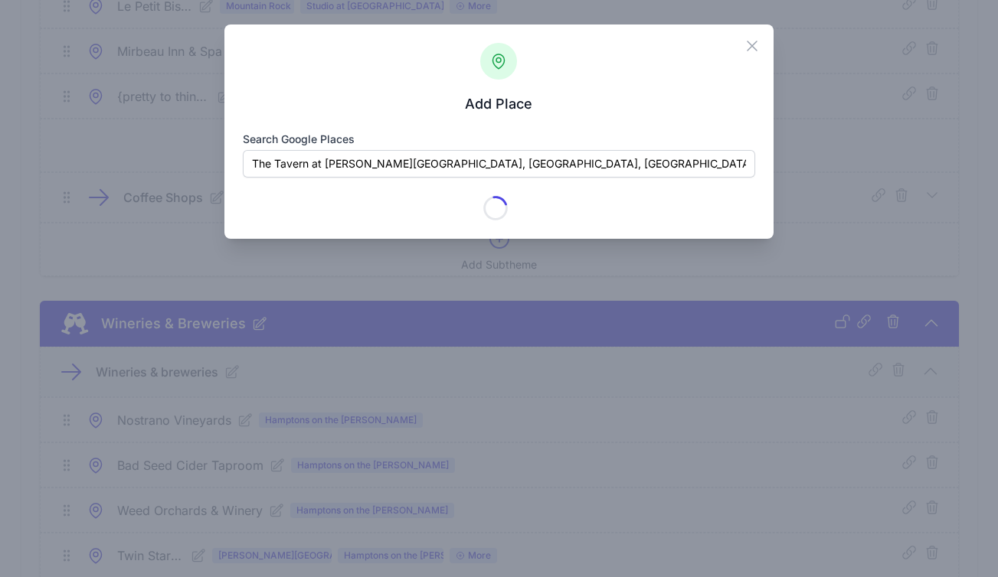
type input "The Tavern at Beekman Arms"
checkbox input "true"
type input "6387 Mill St"
type input "Rhinebeck Village"
type input "Rhinebeck"
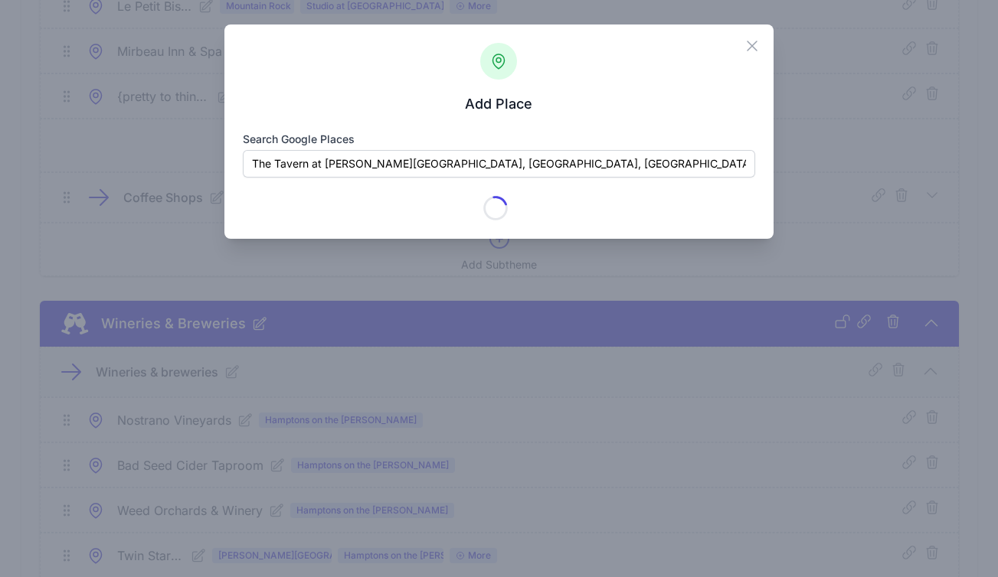
type input "NY"
type input "12572"
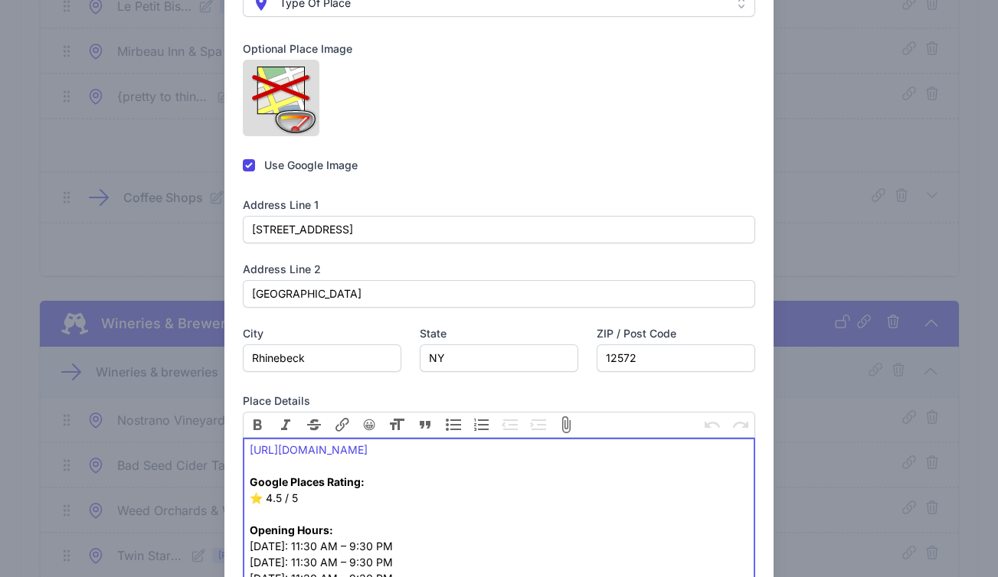
scroll to position [313, 0]
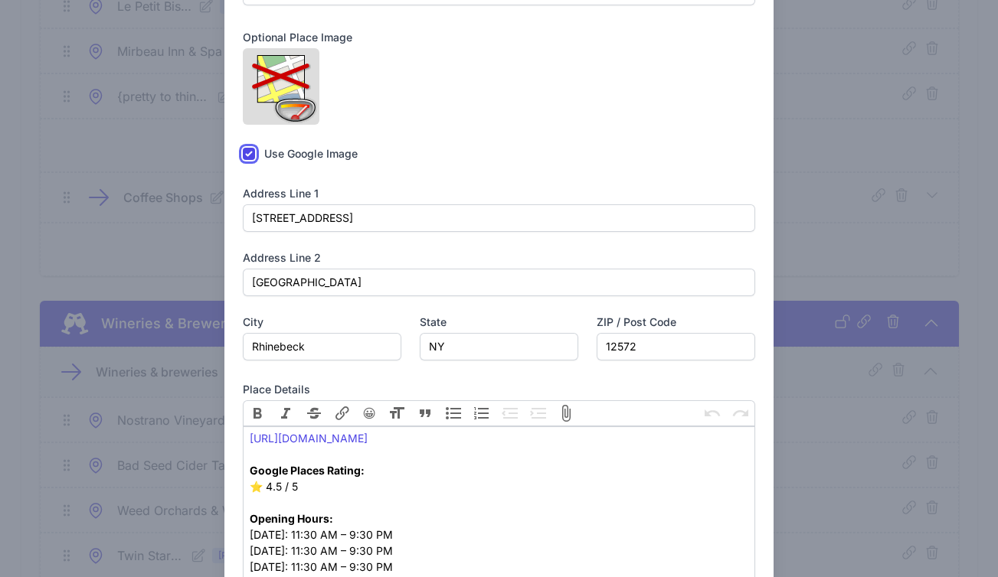
click at [250, 160] on input "checkbox" at bounding box center [249, 154] width 12 height 12
checkbox input "false"
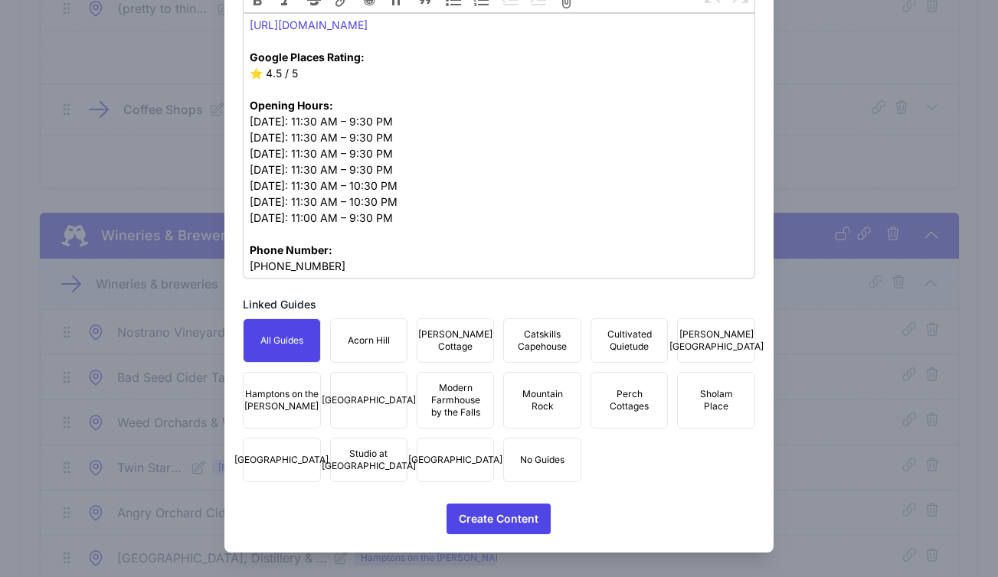
scroll to position [7530, 0]
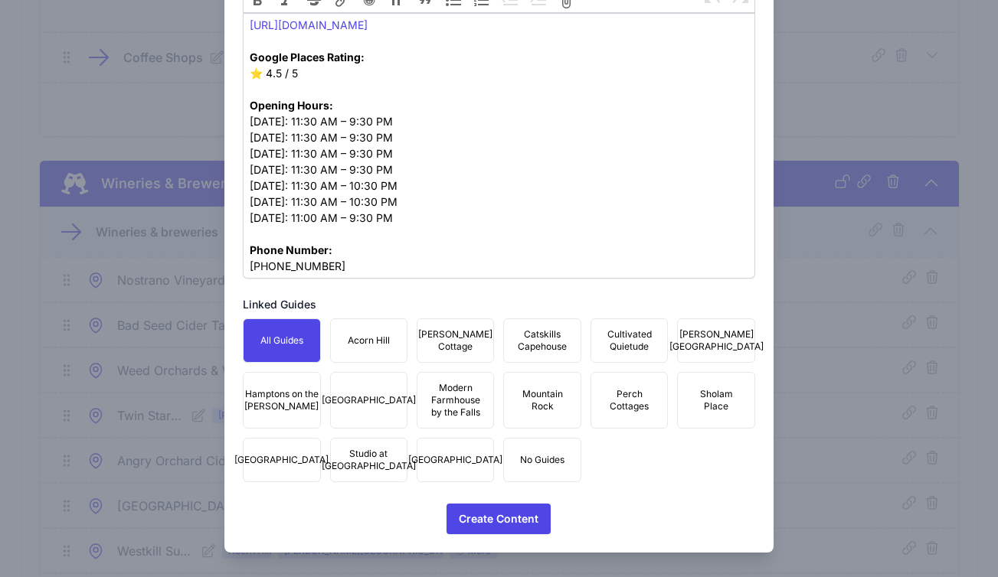
click at [522, 389] on span "Mountain Rock" at bounding box center [541, 400] width 57 height 25
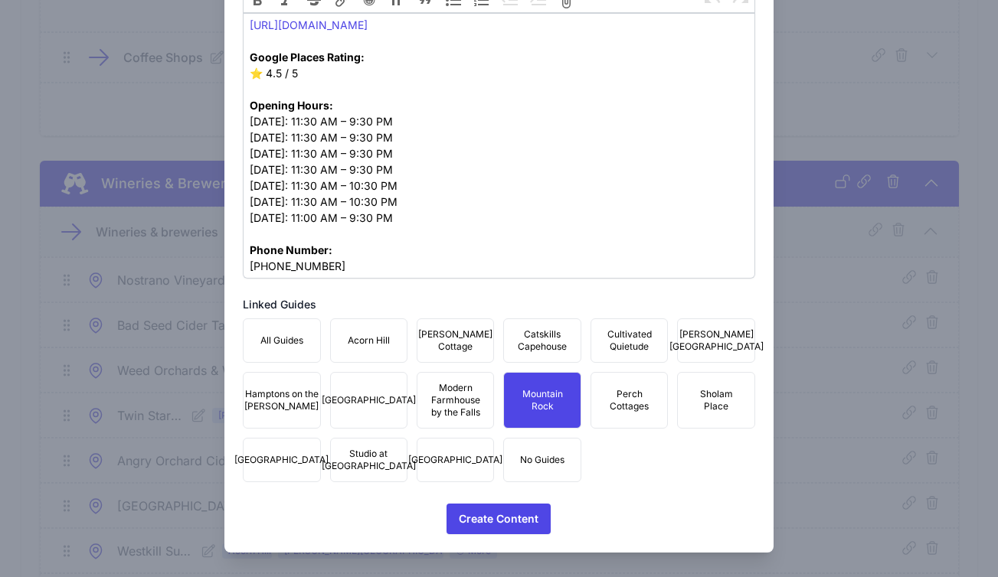
click at [363, 456] on span "Studio at Fair Street" at bounding box center [369, 460] width 94 height 25
click at [437, 457] on span "Townhouse Fair Street" at bounding box center [455, 460] width 94 height 12
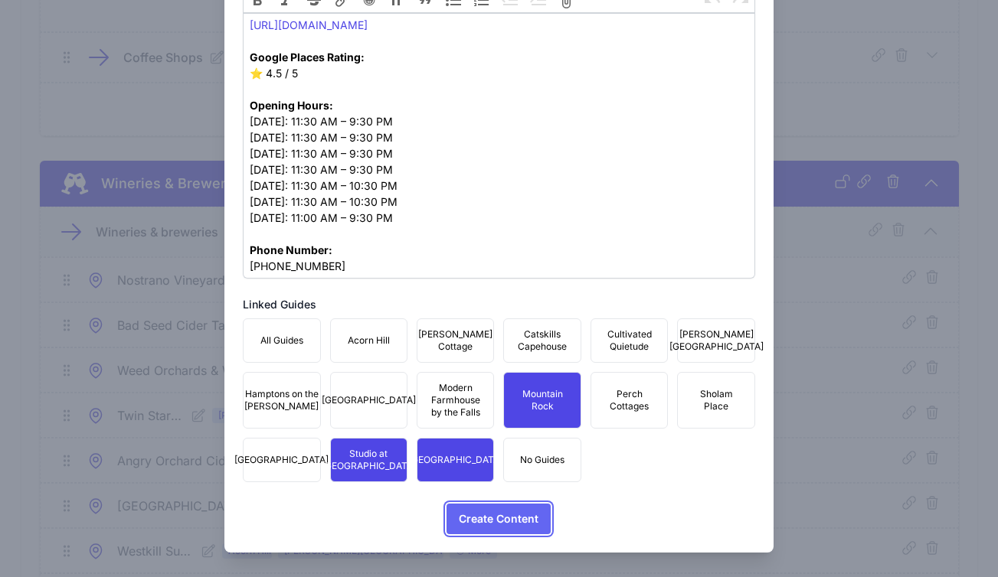
click at [482, 525] on span "Create Content" at bounding box center [499, 519] width 80 height 31
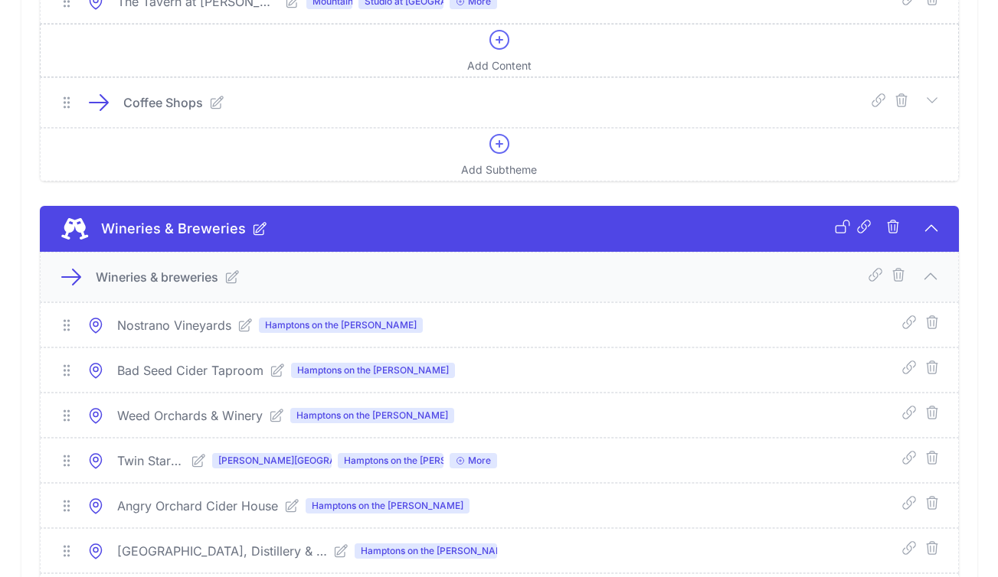
click at [521, 74] on div "Add Content" at bounding box center [499, 51] width 64 height 46
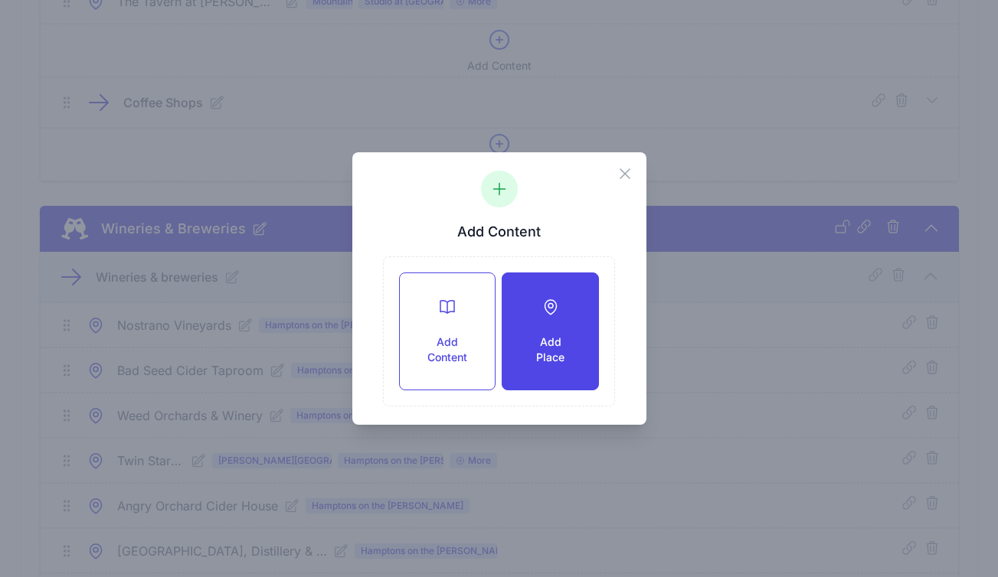
click at [554, 302] on icon at bounding box center [549, 307] width 11 height 15
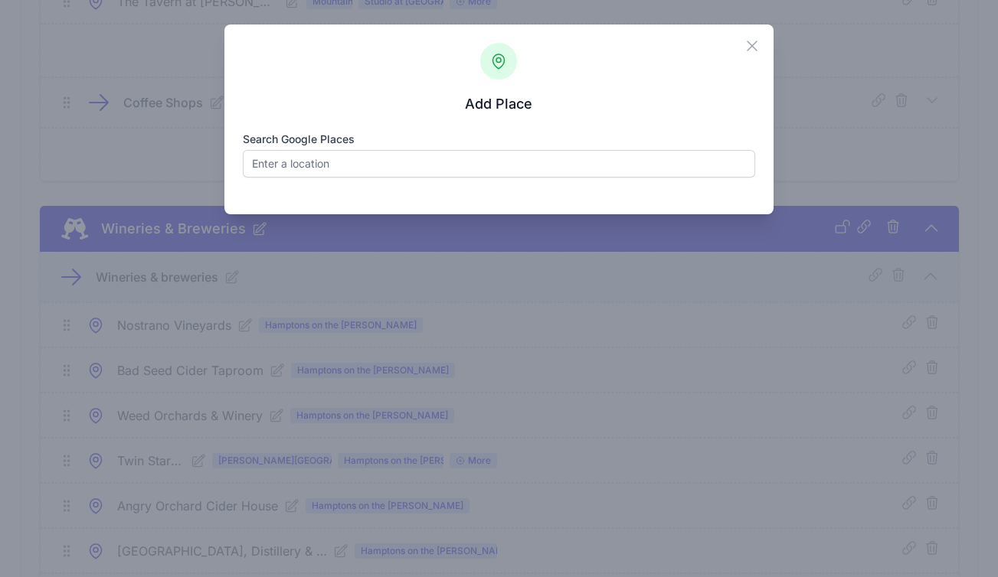
click at [353, 141] on label "Search Google Places" at bounding box center [499, 139] width 512 height 15
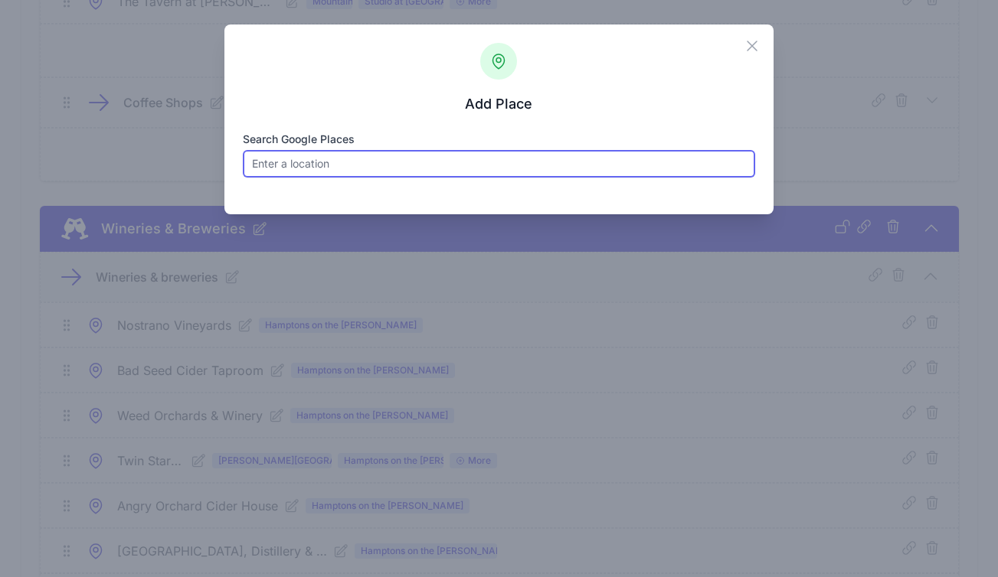
click at [353, 150] on input "Search Google Places" at bounding box center [499, 164] width 512 height 28
paste input "Cinnamon"
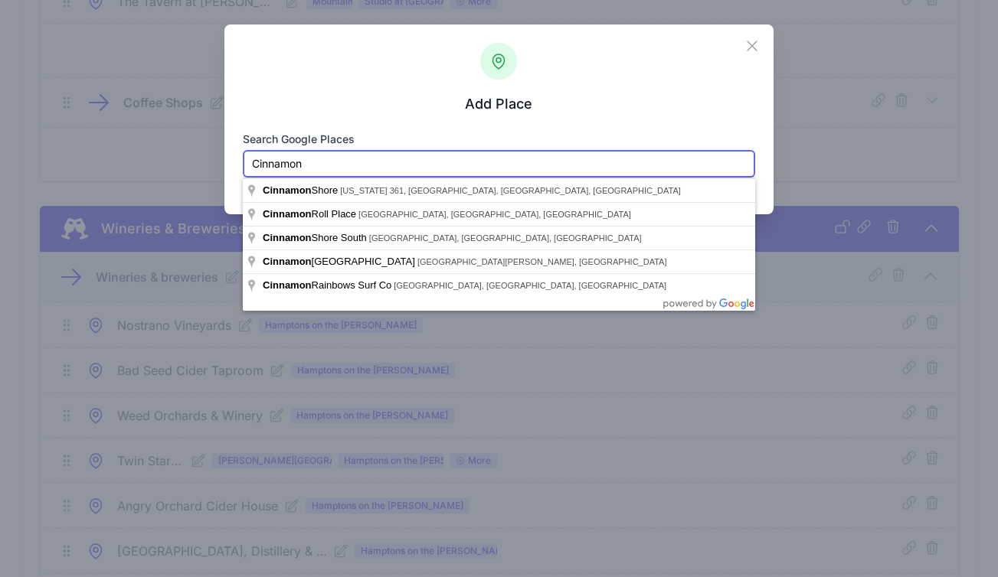
paste input "51 East Market Street Rhinebeck, New York 12572"
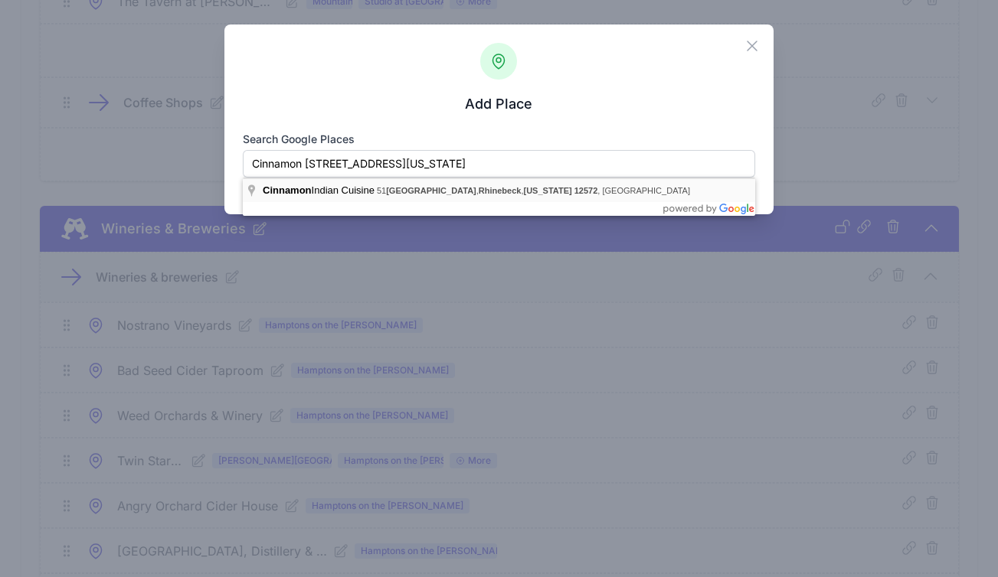
type input "Cinnamon Indian Cuisine, 51 East Market Street, Rhinebeck, New York 12572, USA"
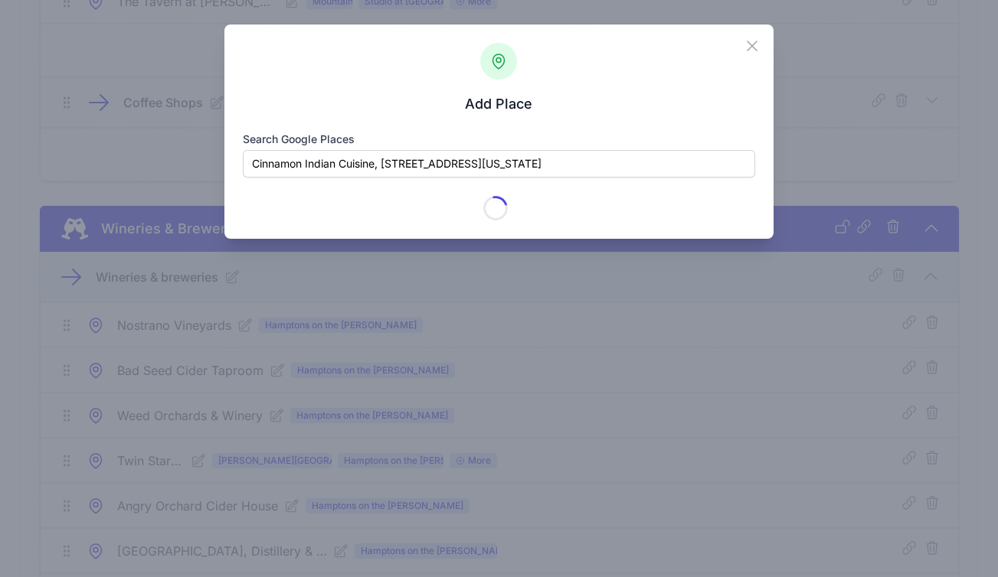
type input "Cinnamon Indian Cuisine"
checkbox input "true"
type input "51 E Market St"
type input "Rhinebeck Village"
type input "Rhinebeck"
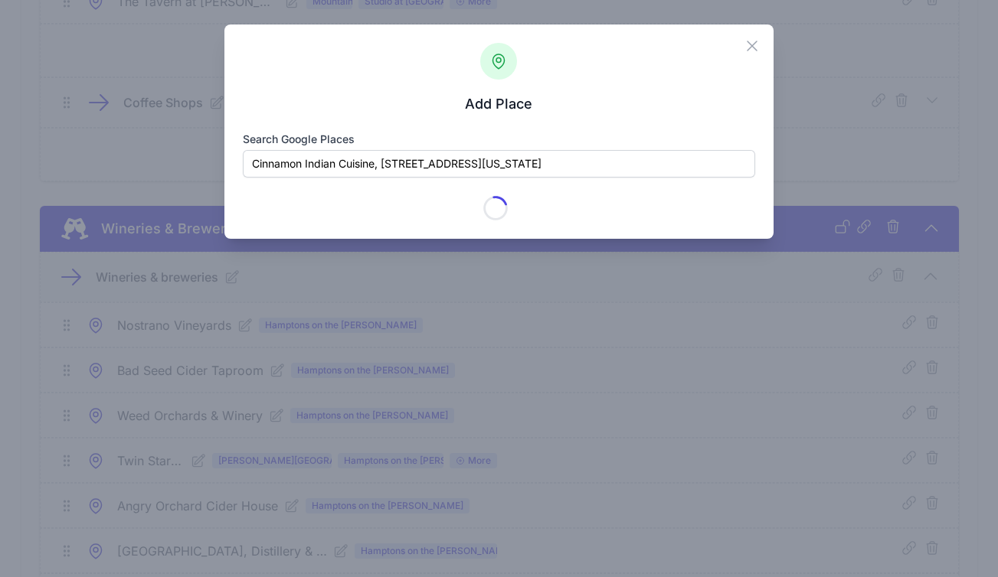
type input "NY"
type input "12572"
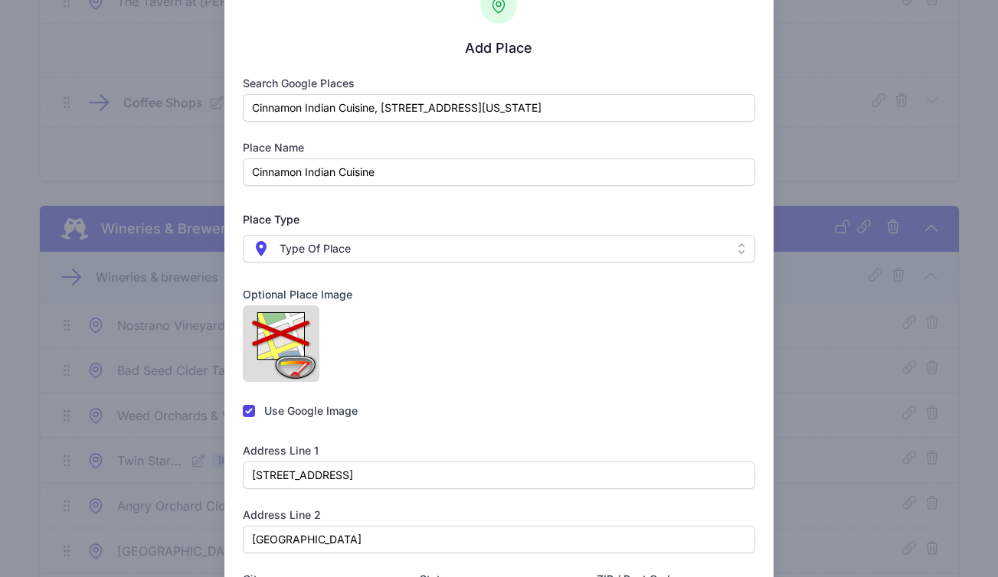
scroll to position [426, 0]
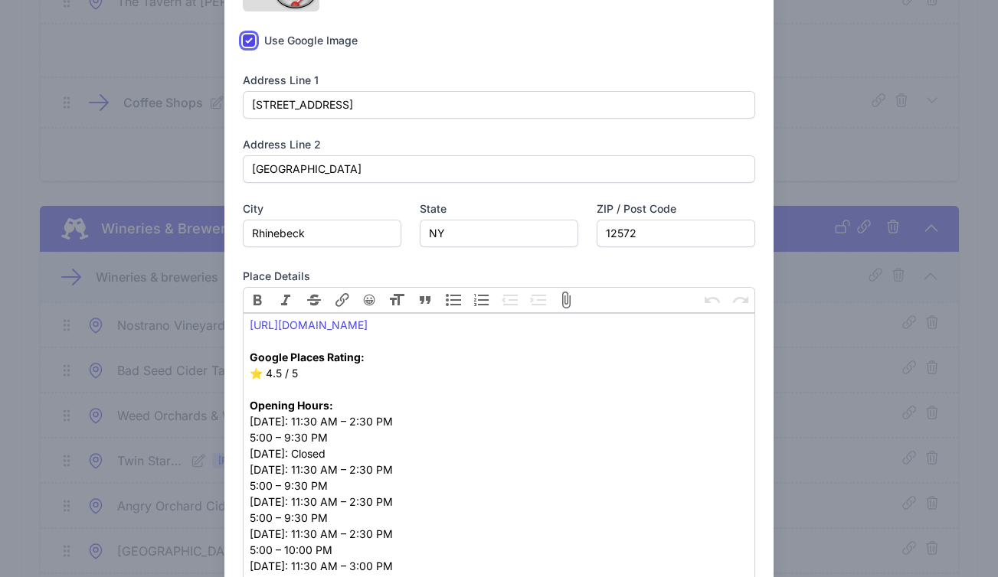
click at [244, 47] on input "checkbox" at bounding box center [249, 40] width 12 height 12
checkbox input "false"
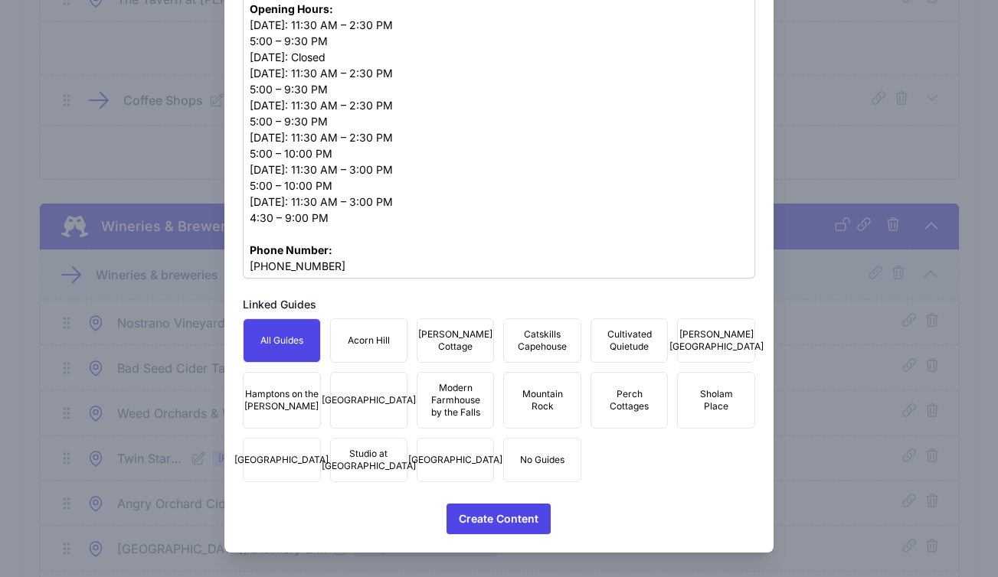
scroll to position [7533, 0]
click at [548, 407] on span "Mountain Rock" at bounding box center [541, 400] width 57 height 25
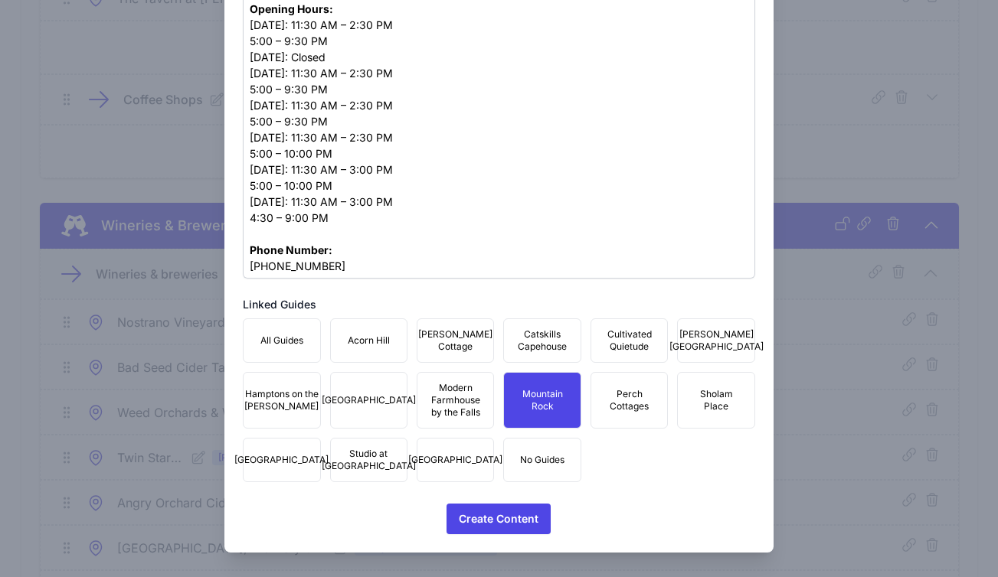
click at [340, 471] on span "Studio at Fair Street" at bounding box center [369, 460] width 94 height 25
click at [437, 459] on span "Townhouse Fair Street" at bounding box center [455, 460] width 94 height 12
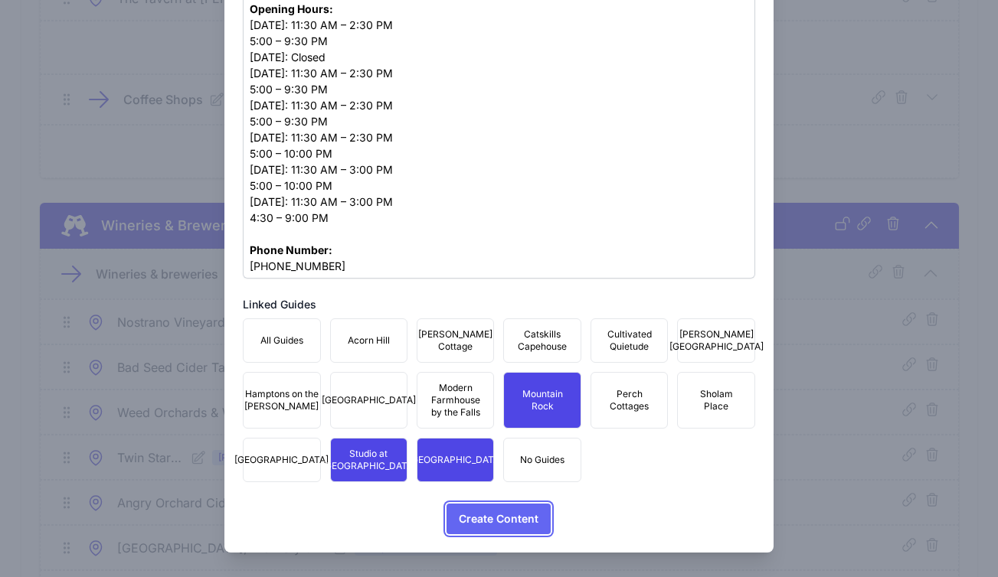
click at [492, 523] on span "Create Content" at bounding box center [499, 519] width 80 height 31
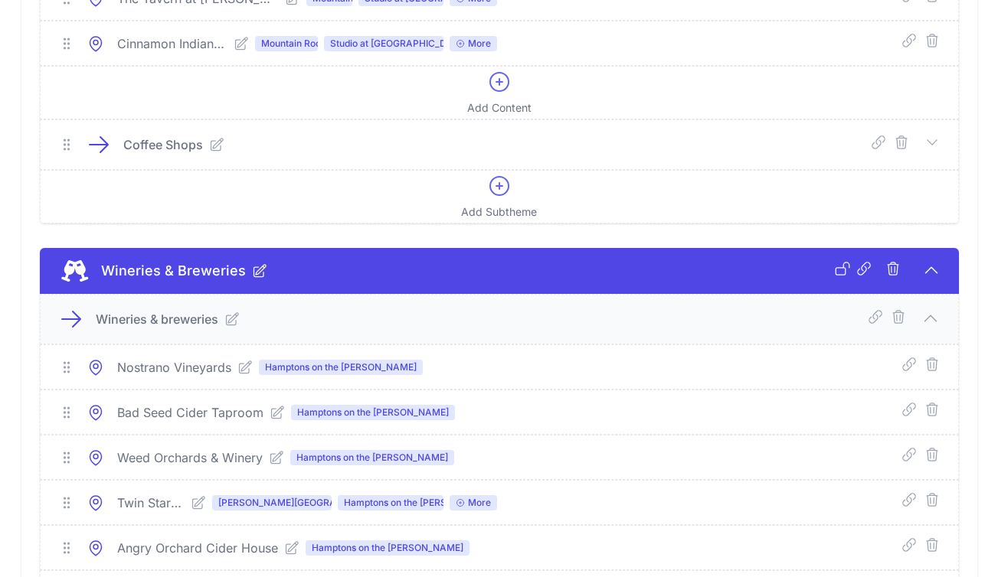
click at [930, 279] on icon at bounding box center [931, 270] width 18 height 18
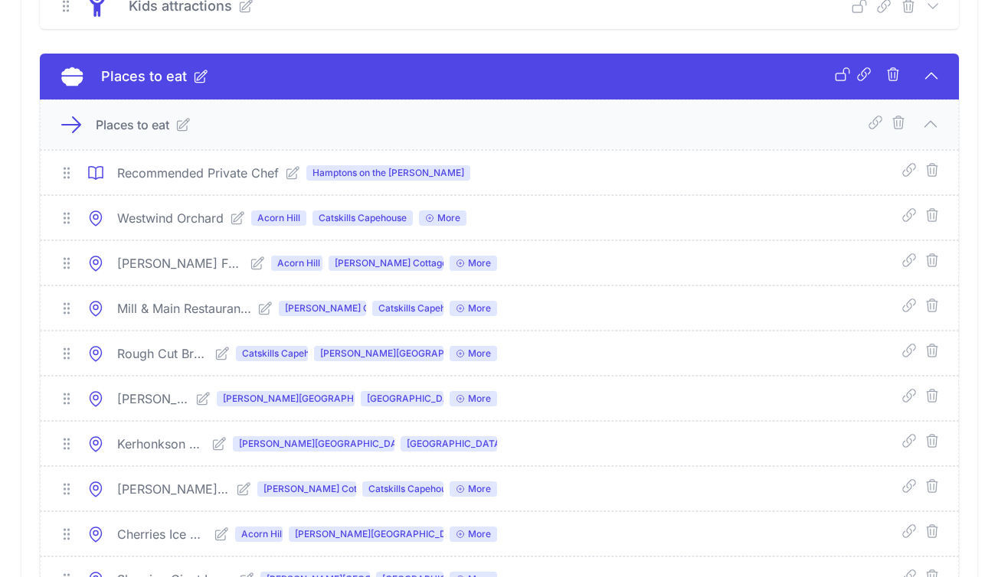
scroll to position [1814, 0]
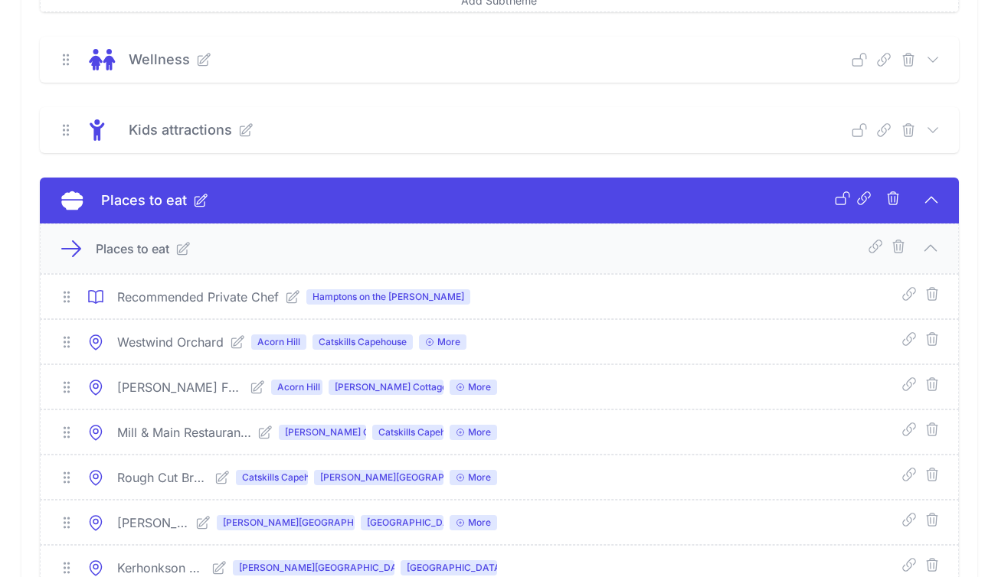
click at [932, 200] on icon at bounding box center [931, 200] width 18 height 18
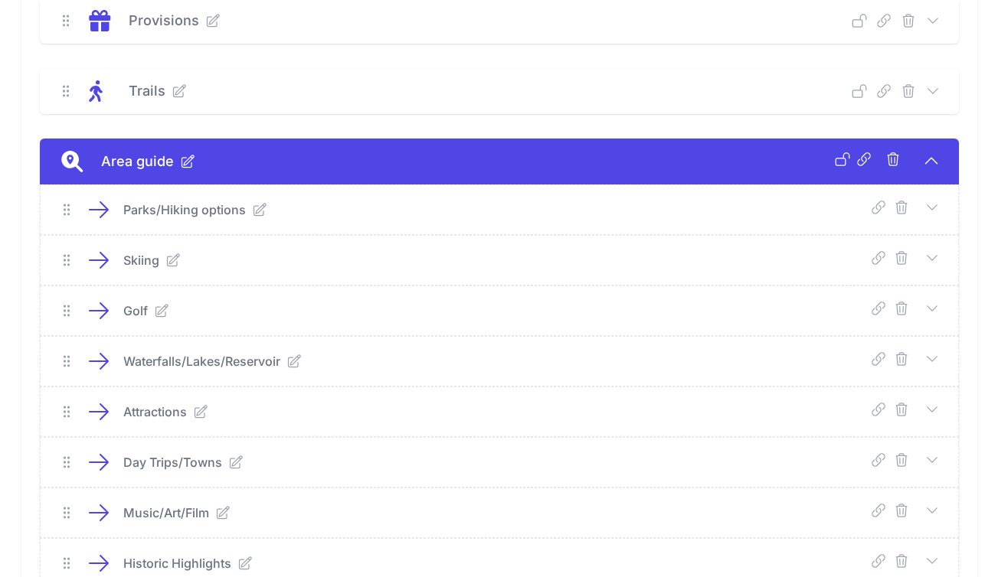
scroll to position [981, 0]
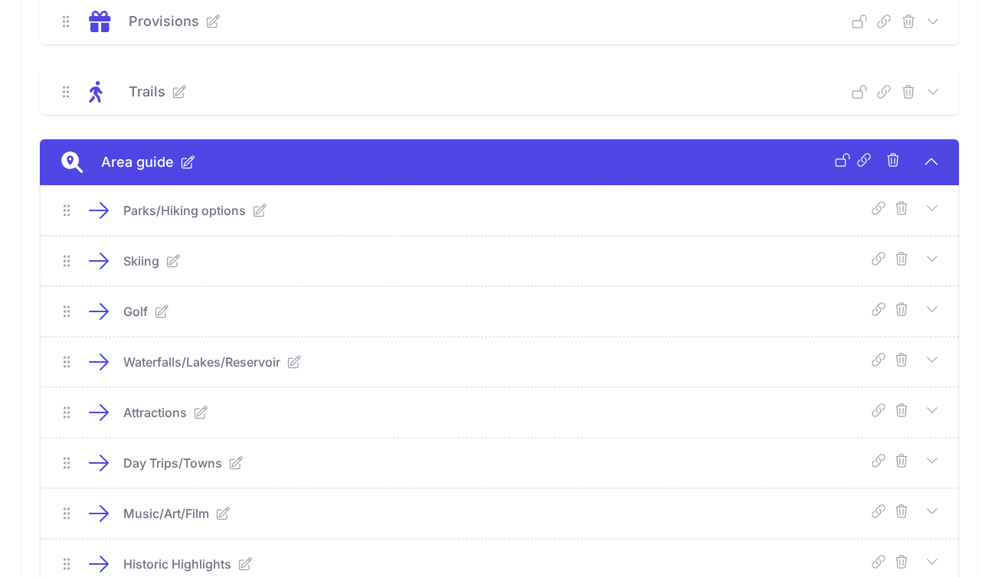
click at [930, 207] on icon at bounding box center [931, 208] width 15 height 15
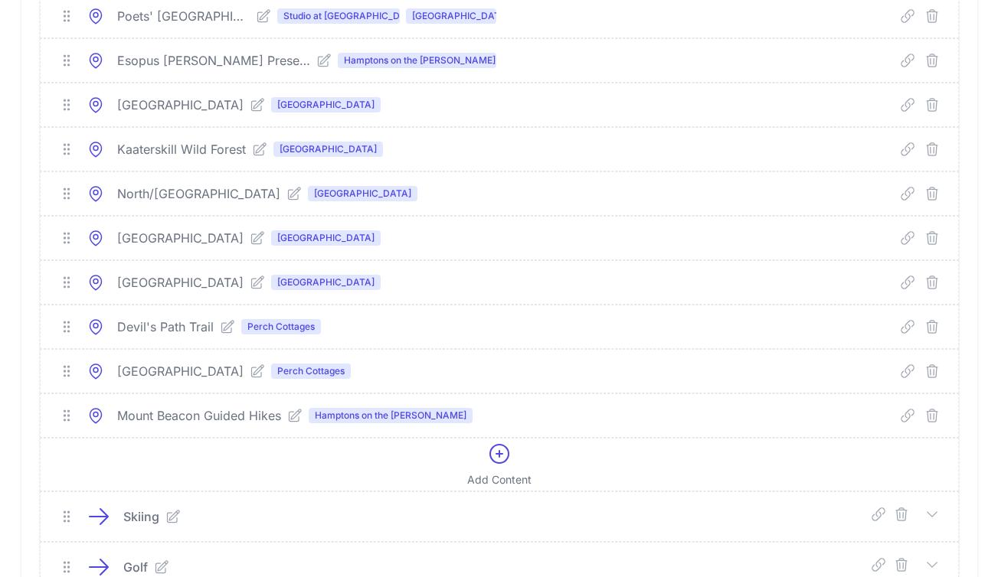
scroll to position [2377, 0]
click at [515, 462] on div "Add Content" at bounding box center [499, 465] width 64 height 46
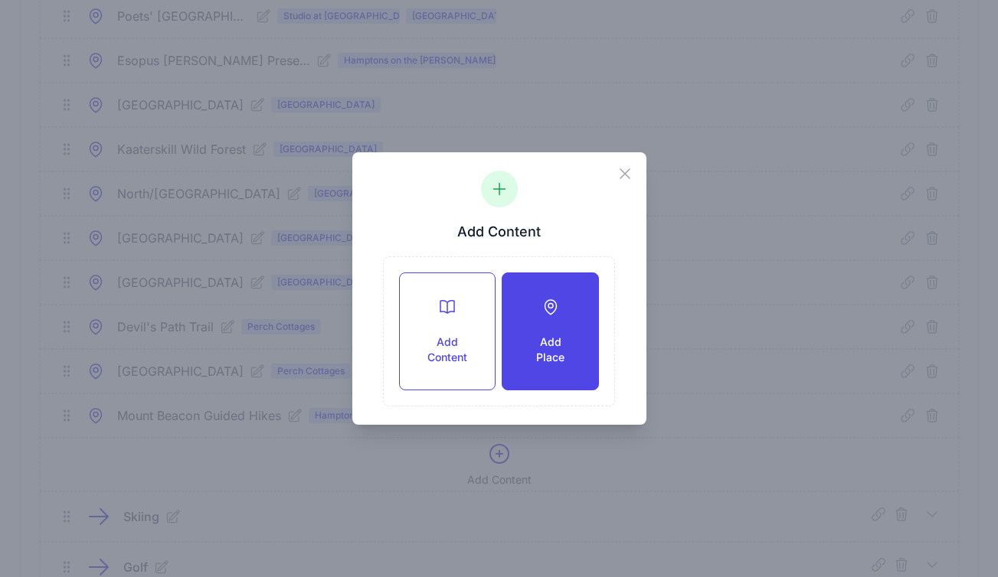
click at [552, 289] on div "Add Place" at bounding box center [549, 331] width 95 height 116
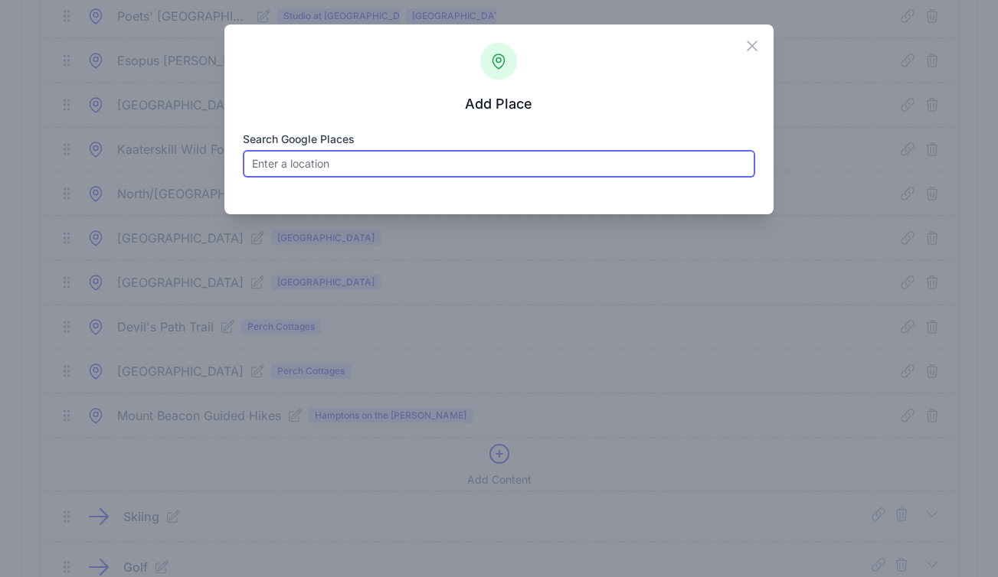
click at [368, 152] on input "Search Google Places" at bounding box center [499, 164] width 512 height 28
paste input "Catskills All Trails"
click at [360, 170] on input "Catskills All Trails" at bounding box center [499, 164] width 512 height 28
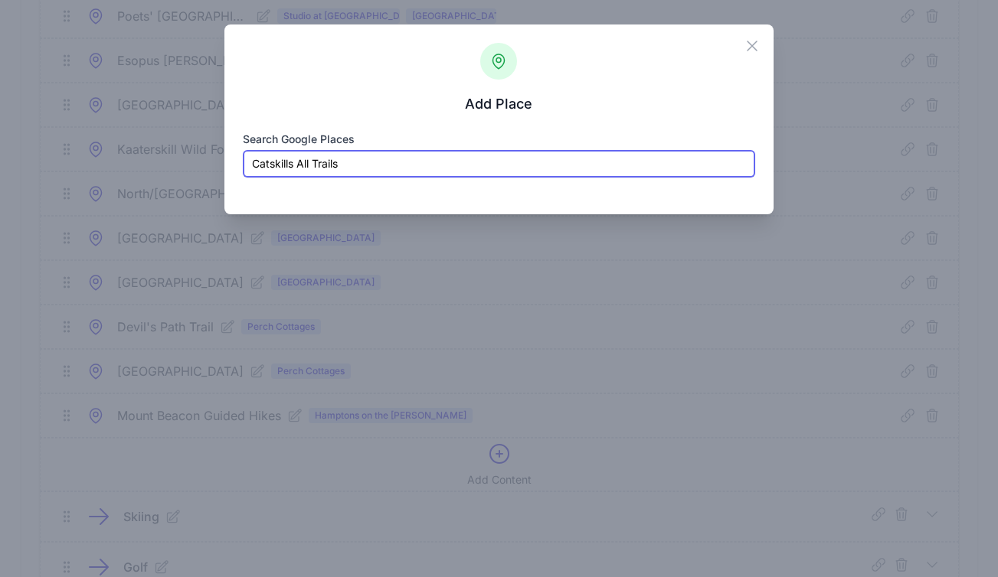
paste input "Ashokan Resevoir"
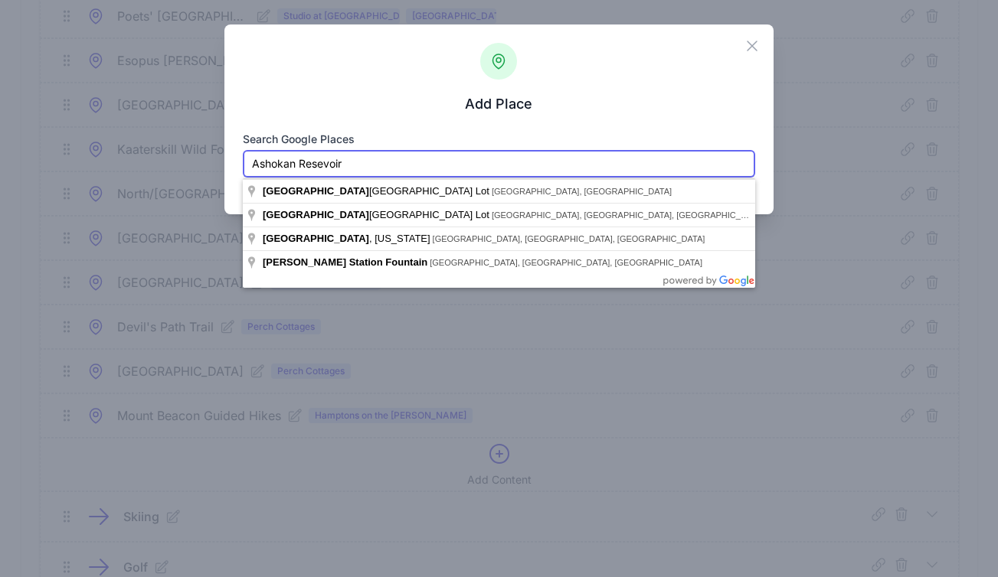
type input "Ashokan Resevoir"
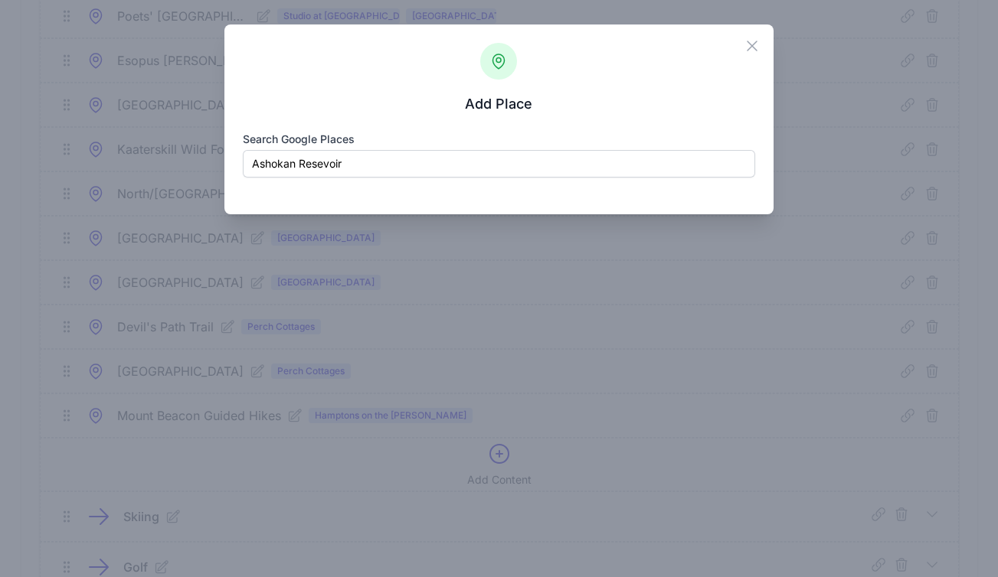
click at [806, 182] on div "Close Add Place Search Google Places Ashokan Resevoir Loading... Place name Pla…" at bounding box center [499, 288] width 998 height 577
click at [742, 47] on div "Add Place Search Google Places Ashokan Resevoir Loading... Place name Place Typ…" at bounding box center [499, 110] width 512 height 135
click at [748, 45] on icon "button" at bounding box center [752, 46] width 18 height 18
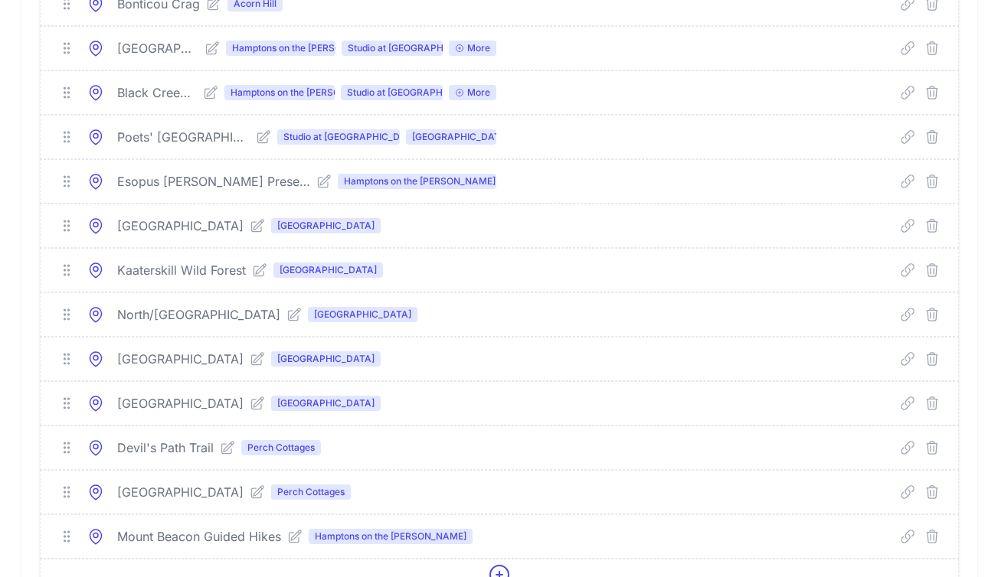
scroll to position [2580, 0]
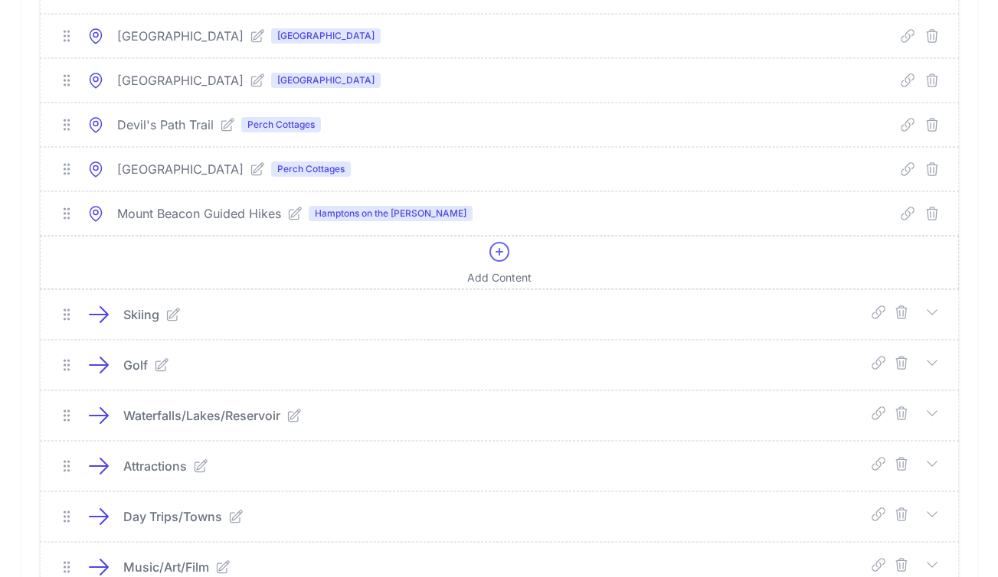
click at [497, 258] on icon at bounding box center [499, 252] width 25 height 25
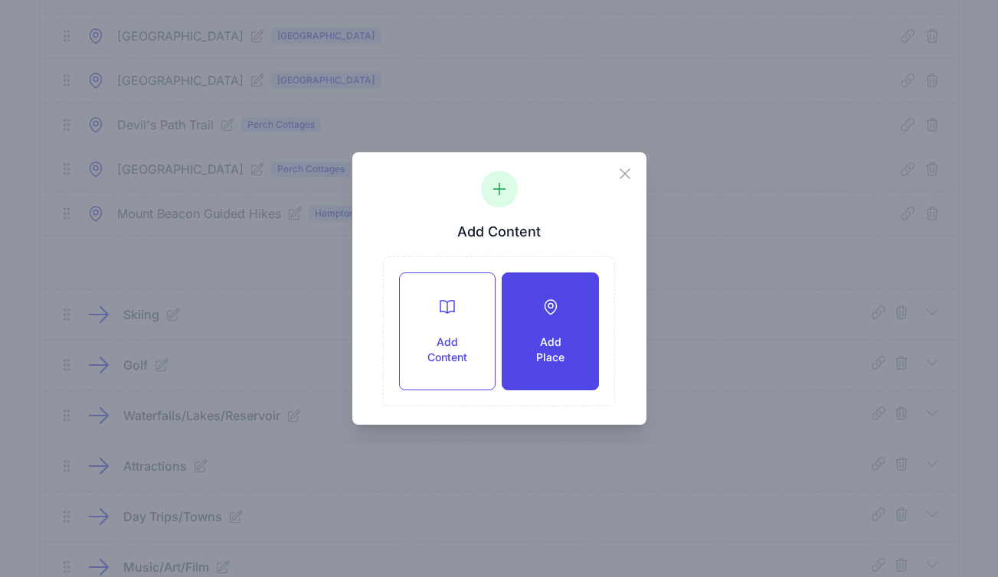
click at [535, 319] on div "Add Place" at bounding box center [549, 331] width 95 height 116
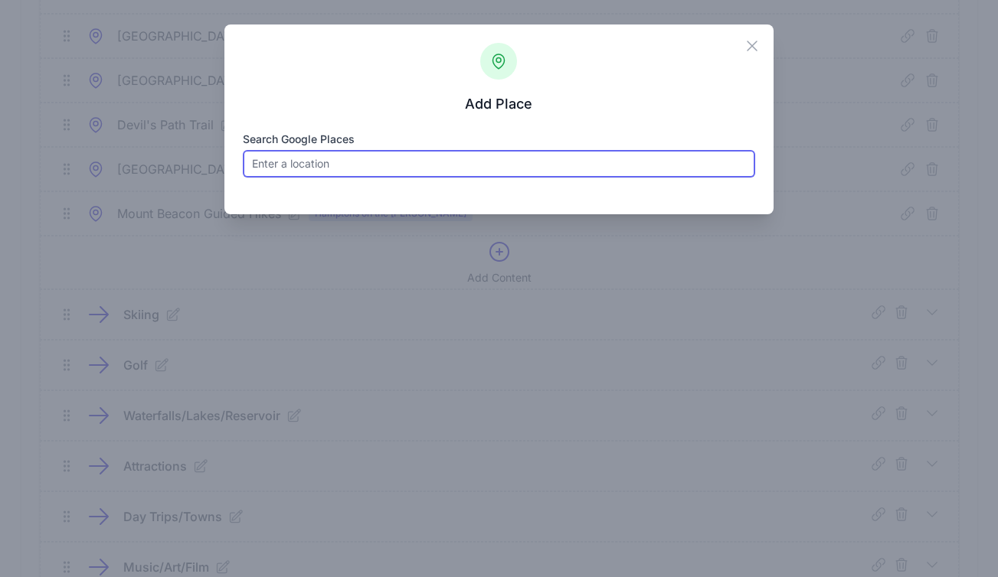
click at [390, 168] on input "Search Google Places" at bounding box center [499, 164] width 512 height 28
paste input "Minnewakska State Park"
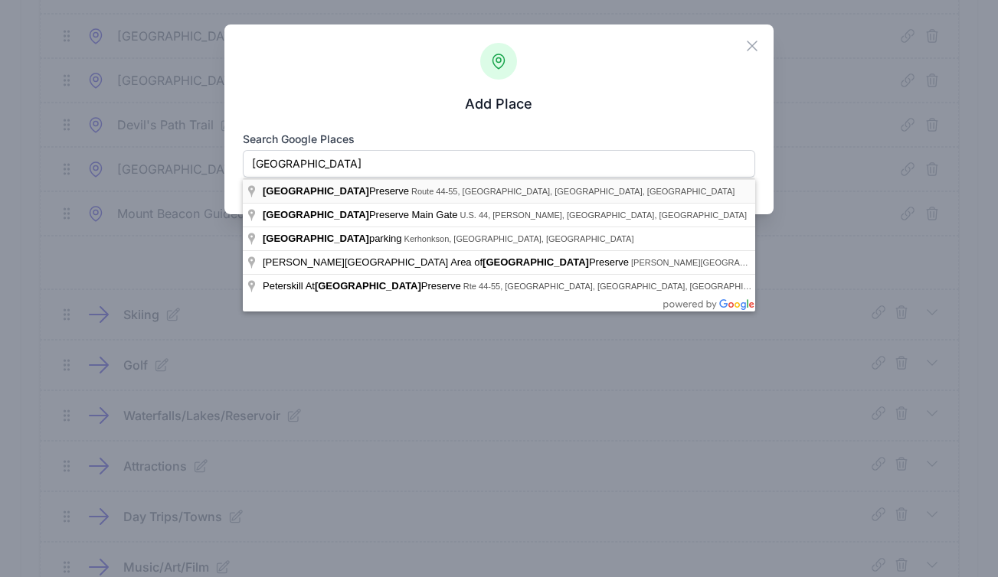
type input "Minnewaska State Park Preserve, Route 44-55, Kerhonkson, NY, USA"
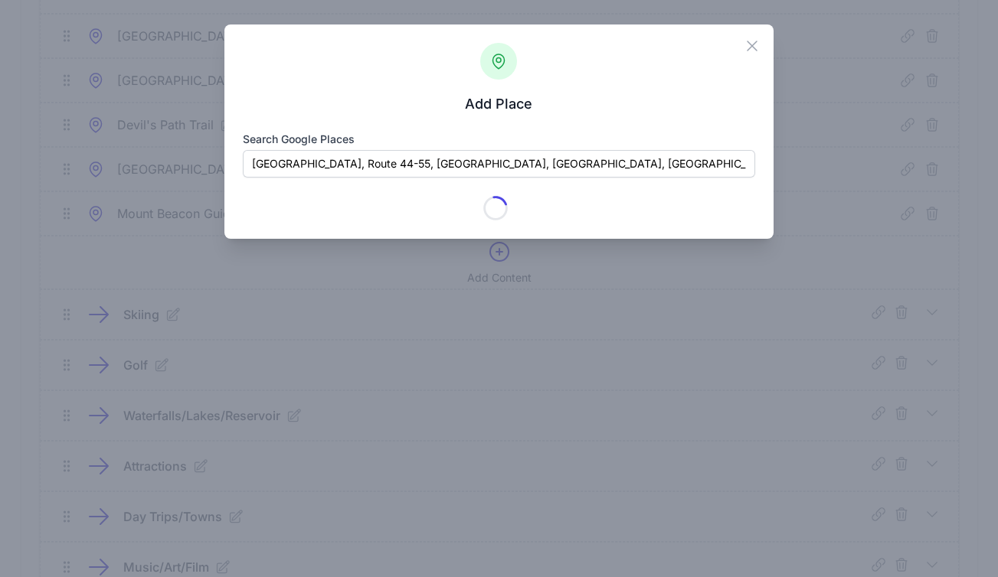
type input "Minnewaska State Park Preserve"
checkbox input "true"
type input "5281 Route 44-55"
type input "Kerhonkson"
type input "NY"
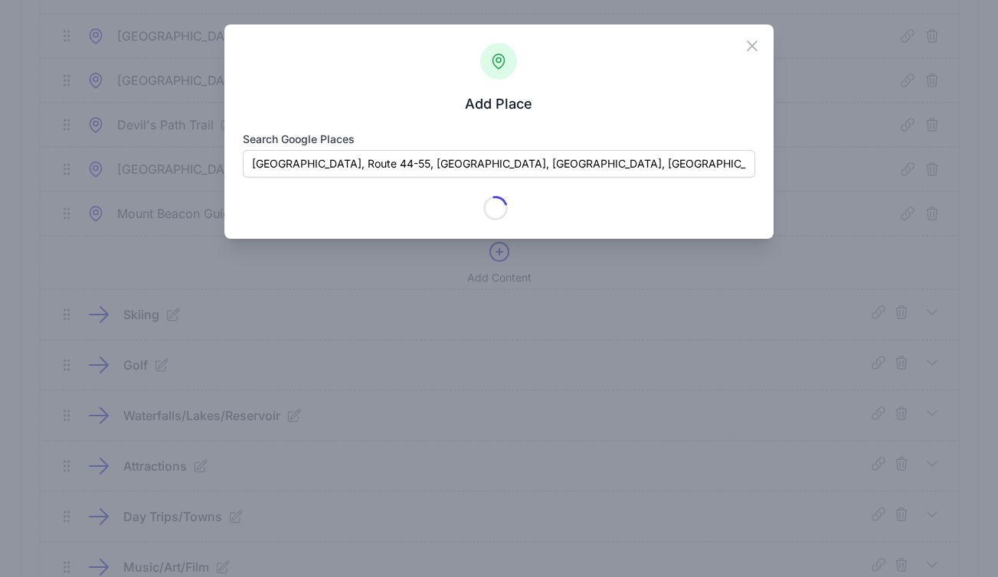
type input "12446"
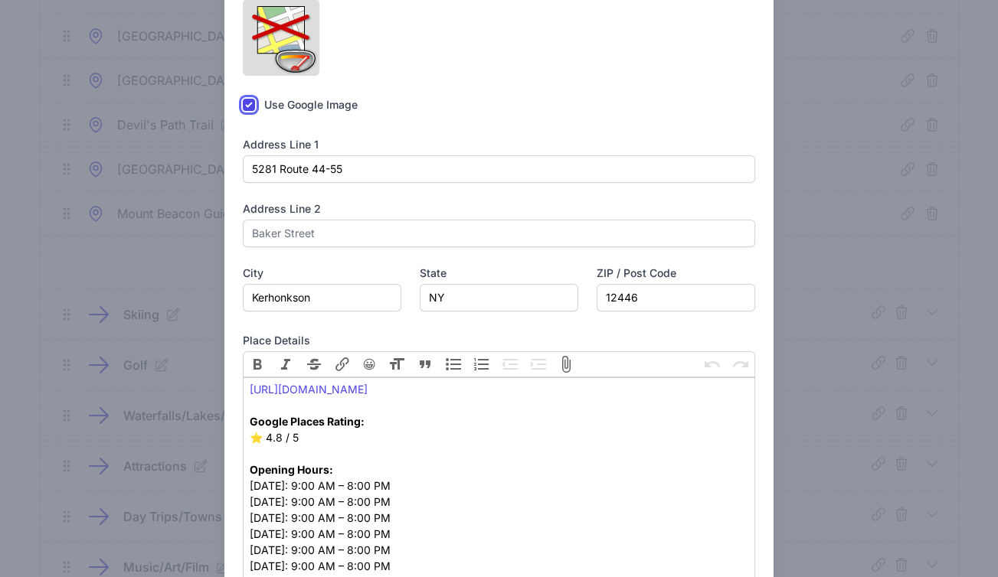
click at [250, 111] on input "checkbox" at bounding box center [249, 105] width 12 height 12
checkbox input "false"
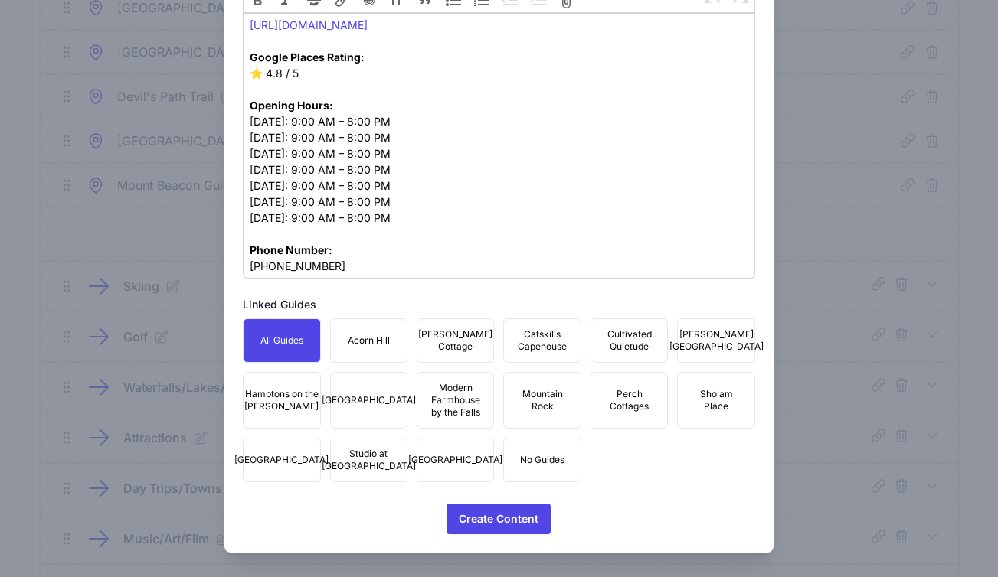
scroll to position [2609, 0]
click at [531, 394] on span "Mountain Rock" at bounding box center [541, 400] width 57 height 25
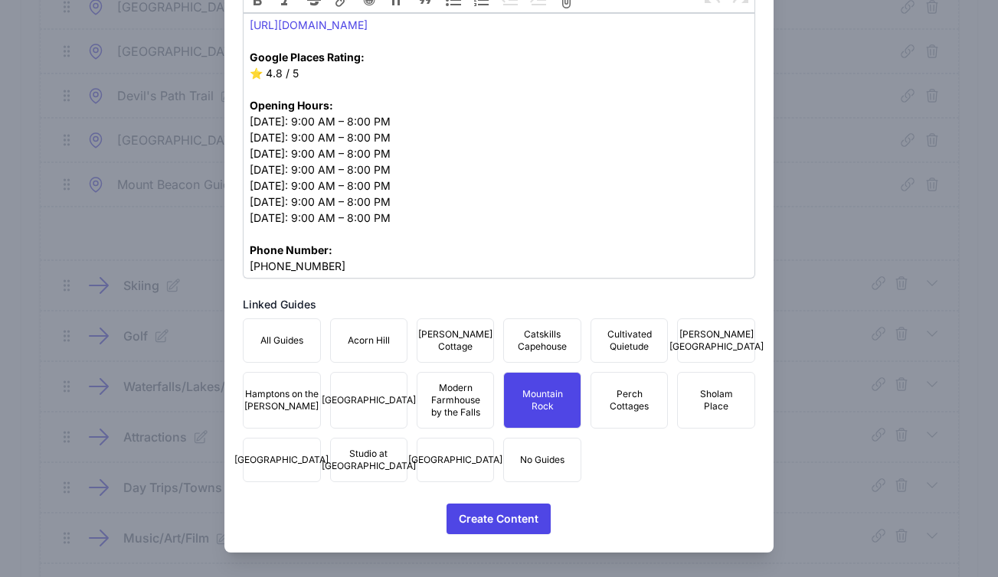
click at [378, 449] on span "Studio at Fair Street" at bounding box center [369, 460] width 94 height 25
click at [444, 456] on span "Townhouse Fair Street" at bounding box center [455, 460] width 94 height 12
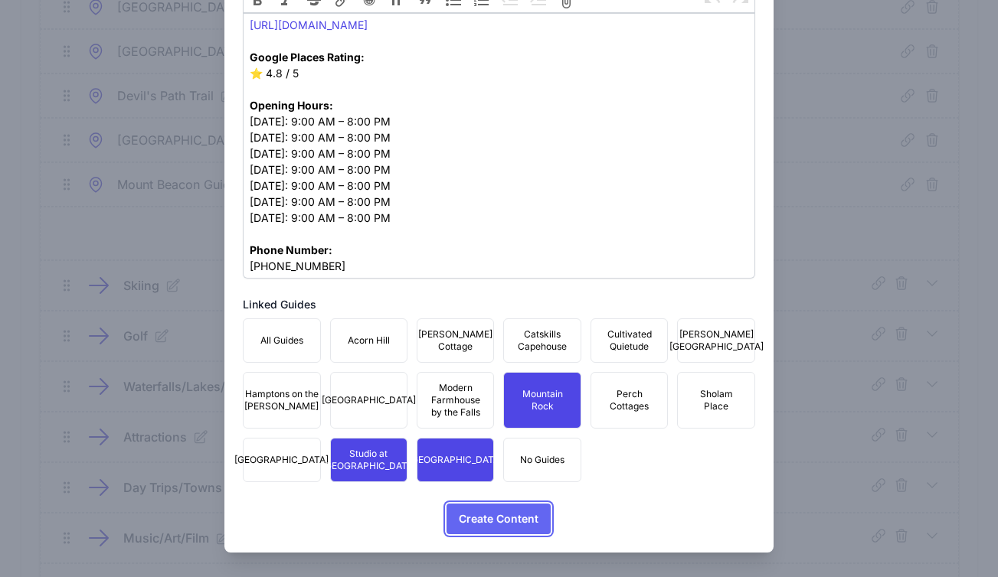
click at [496, 531] on span "Create Content" at bounding box center [499, 519] width 80 height 31
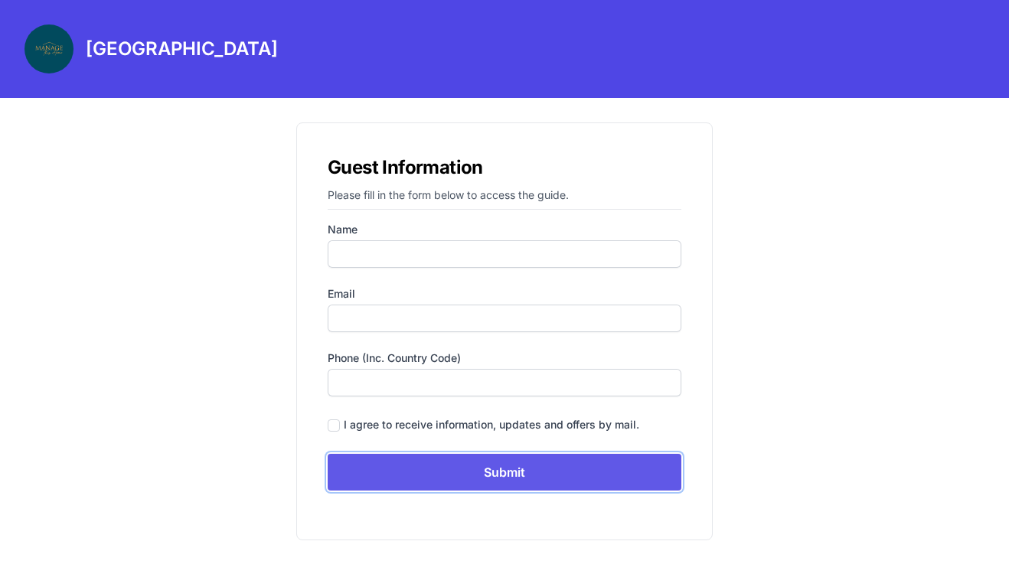
click at [485, 459] on input "Submit" at bounding box center [505, 472] width 354 height 37
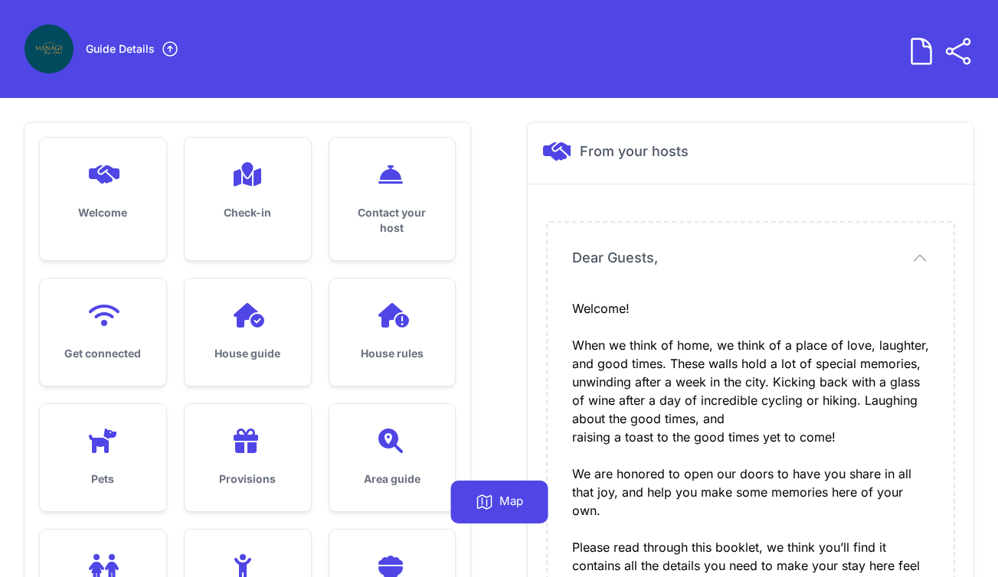
click at [283, 336] on div "House guide" at bounding box center [248, 332] width 126 height 107
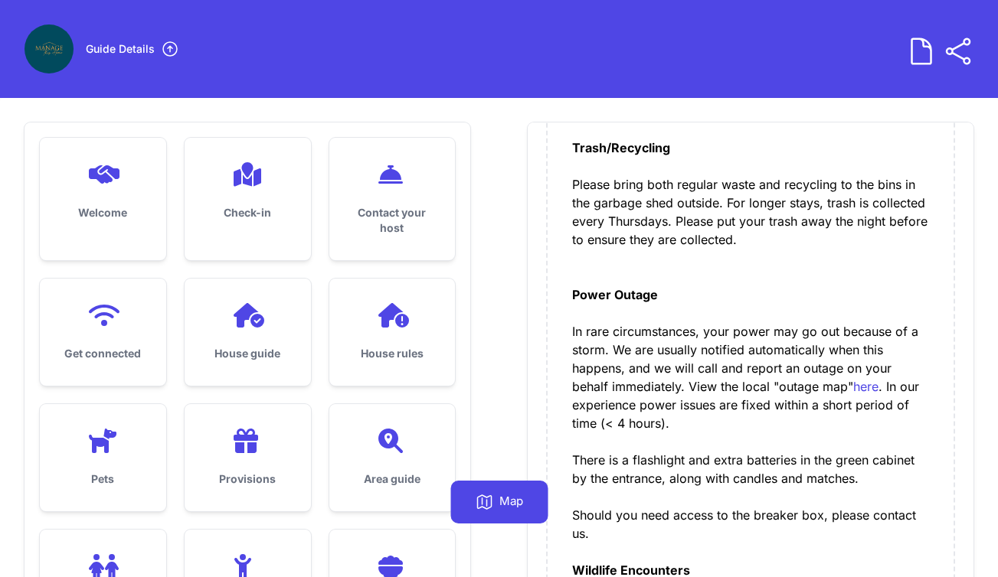
scroll to position [407, 0]
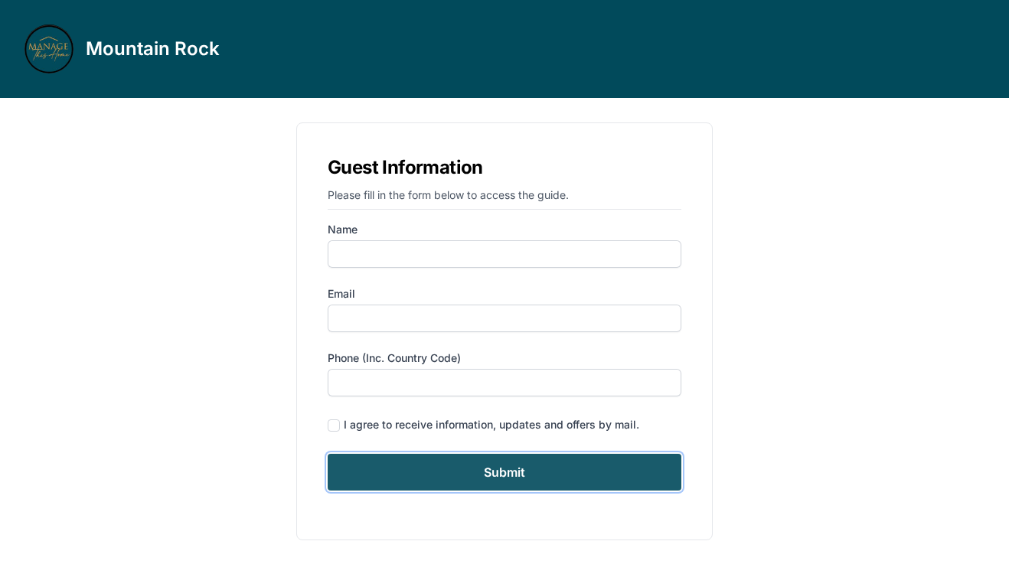
click at [480, 459] on input "Submit" at bounding box center [505, 472] width 354 height 37
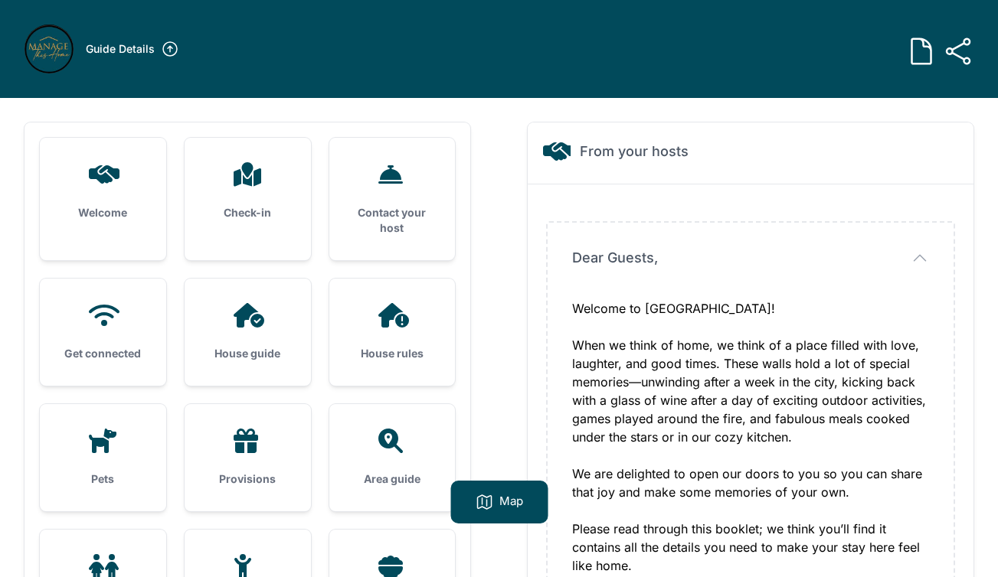
click at [250, 335] on div "House guide" at bounding box center [248, 332] width 126 height 107
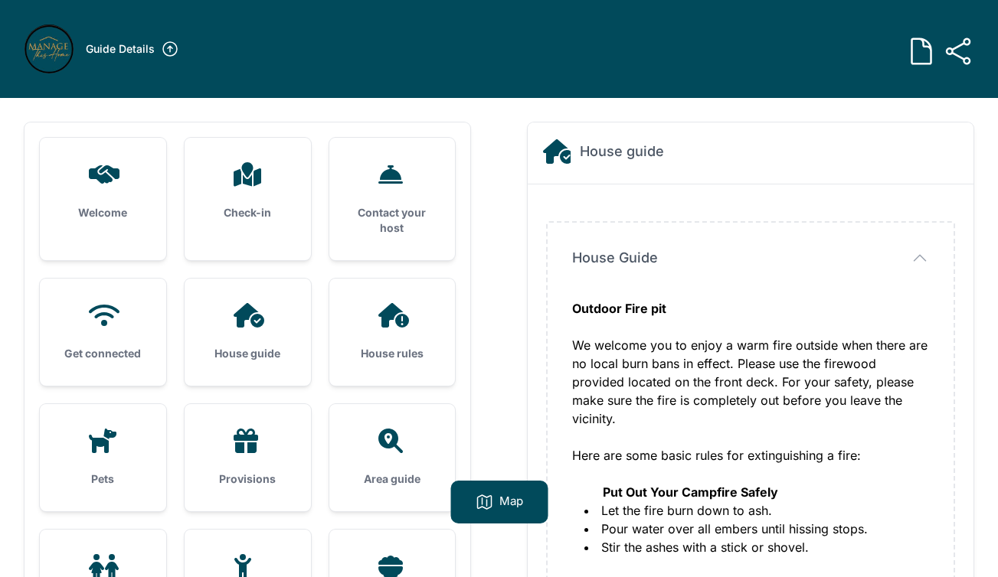
click at [593, 152] on h2 "House guide" at bounding box center [622, 151] width 84 height 21
click at [624, 150] on h2 "House guide" at bounding box center [622, 151] width 84 height 21
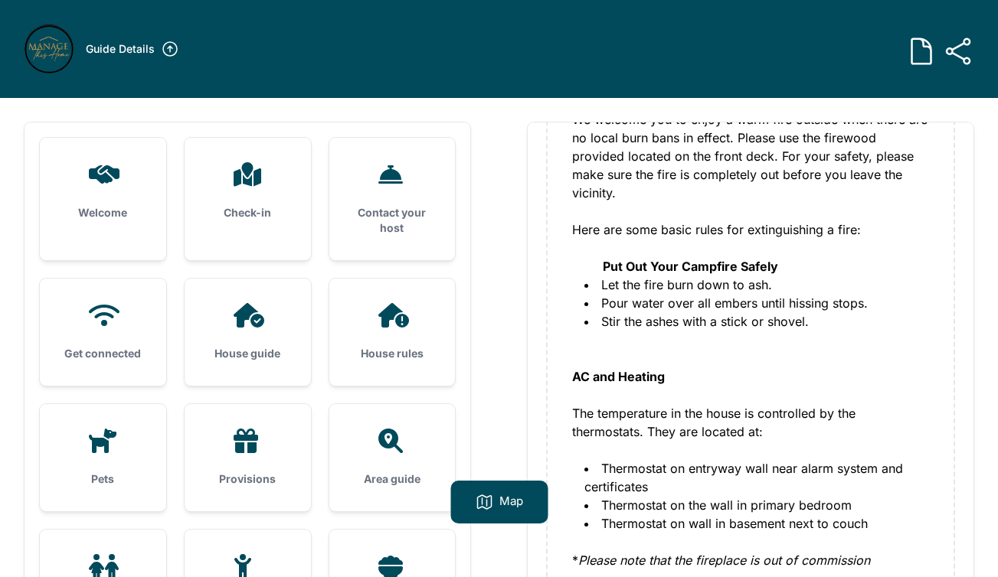
scroll to position [309, 0]
